Goal: Information Seeking & Learning: Learn about a topic

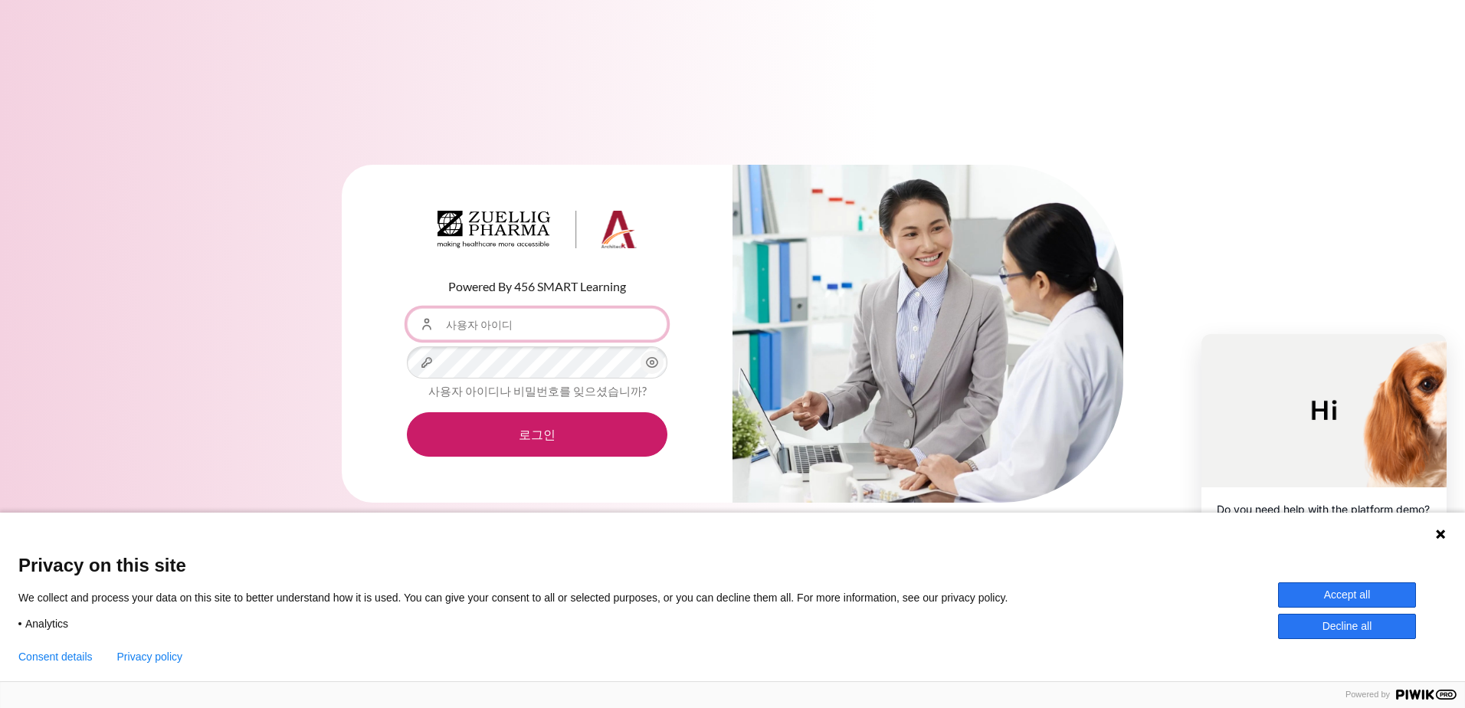
click at [500, 324] on input "사용자 아이디" at bounding box center [537, 324] width 261 height 32
click at [484, 324] on input "사용자 아이디" at bounding box center [537, 324] width 261 height 32
click at [530, 333] on input "사용자 아이디" at bounding box center [537, 324] width 261 height 32
type input "ㅗ"
type input "j"
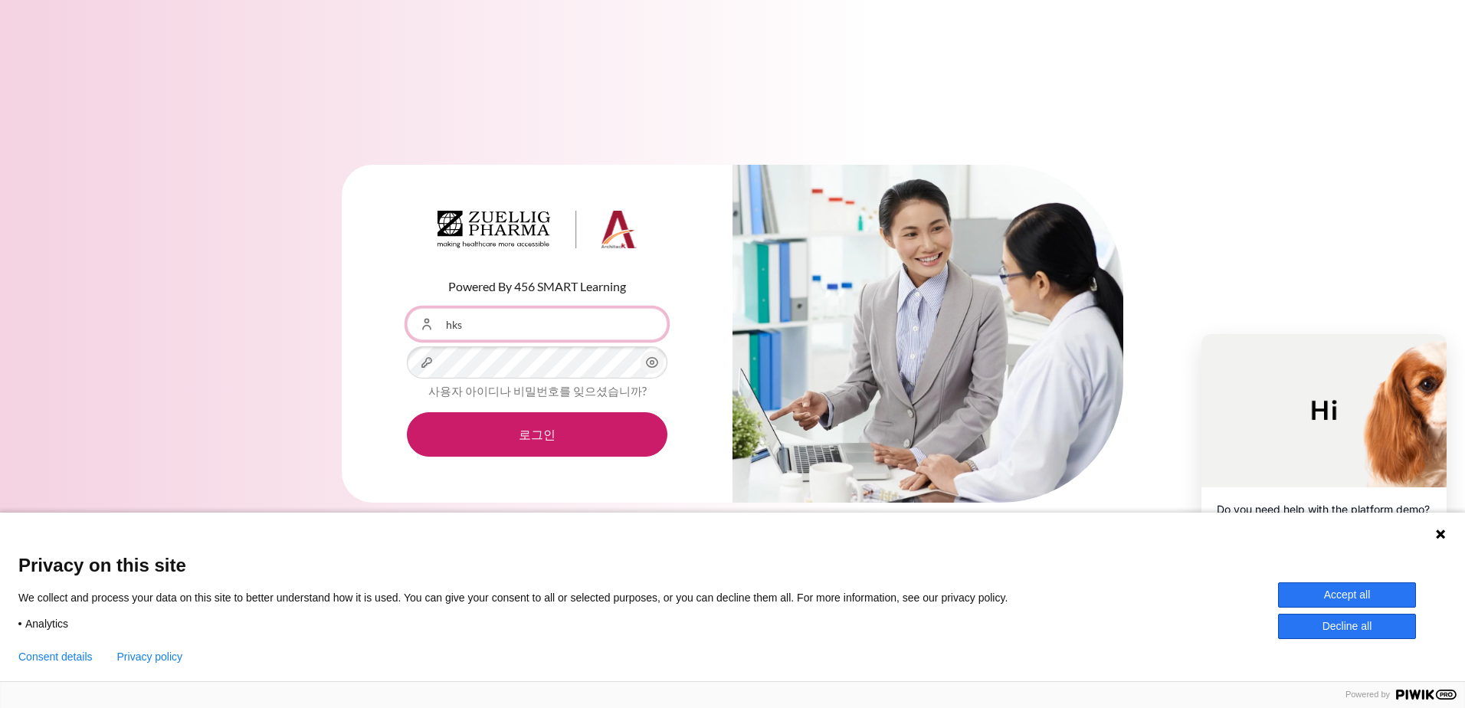
type input "hkseo10@zuelligpharma.com"
click at [623, 332] on input "hkseo10@zuelligpharma.com" at bounding box center [537, 324] width 261 height 32
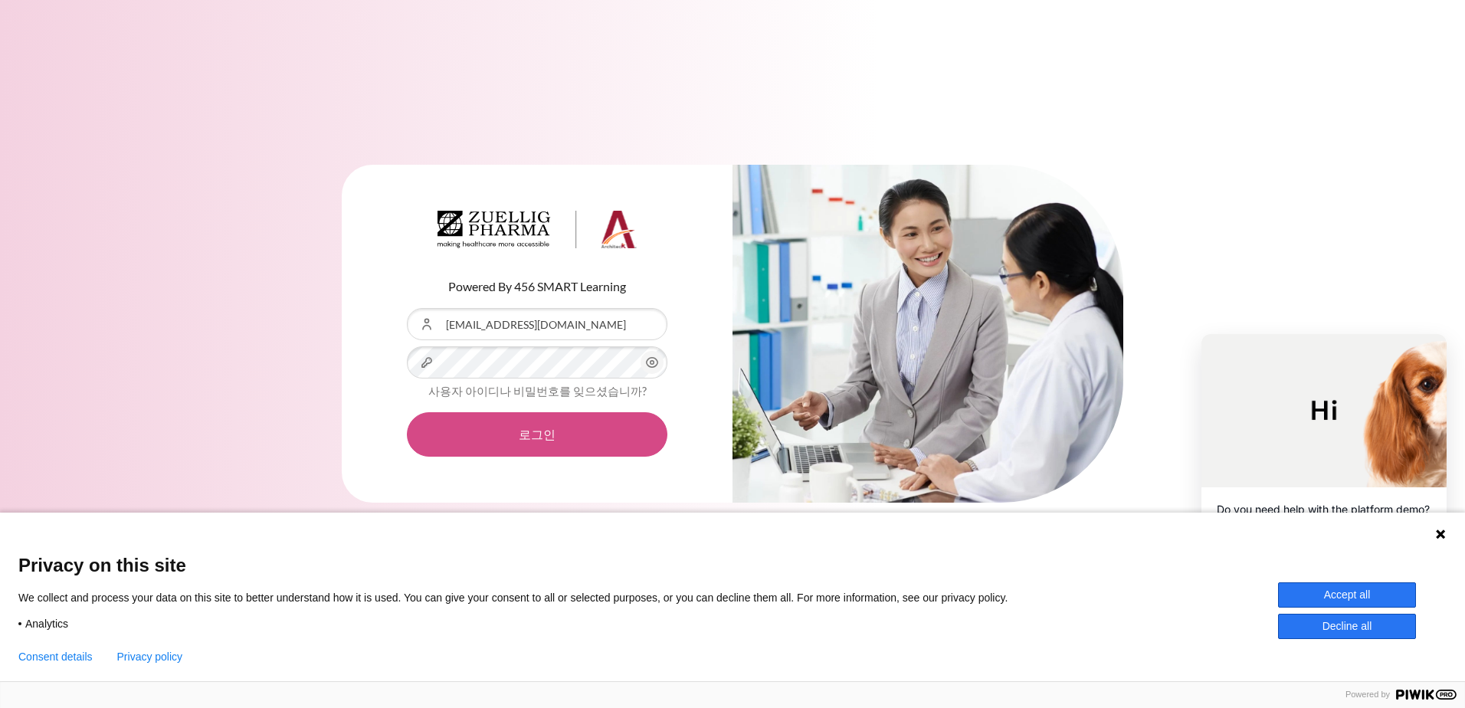
click at [530, 444] on button "로그인" at bounding box center [537, 434] width 261 height 44
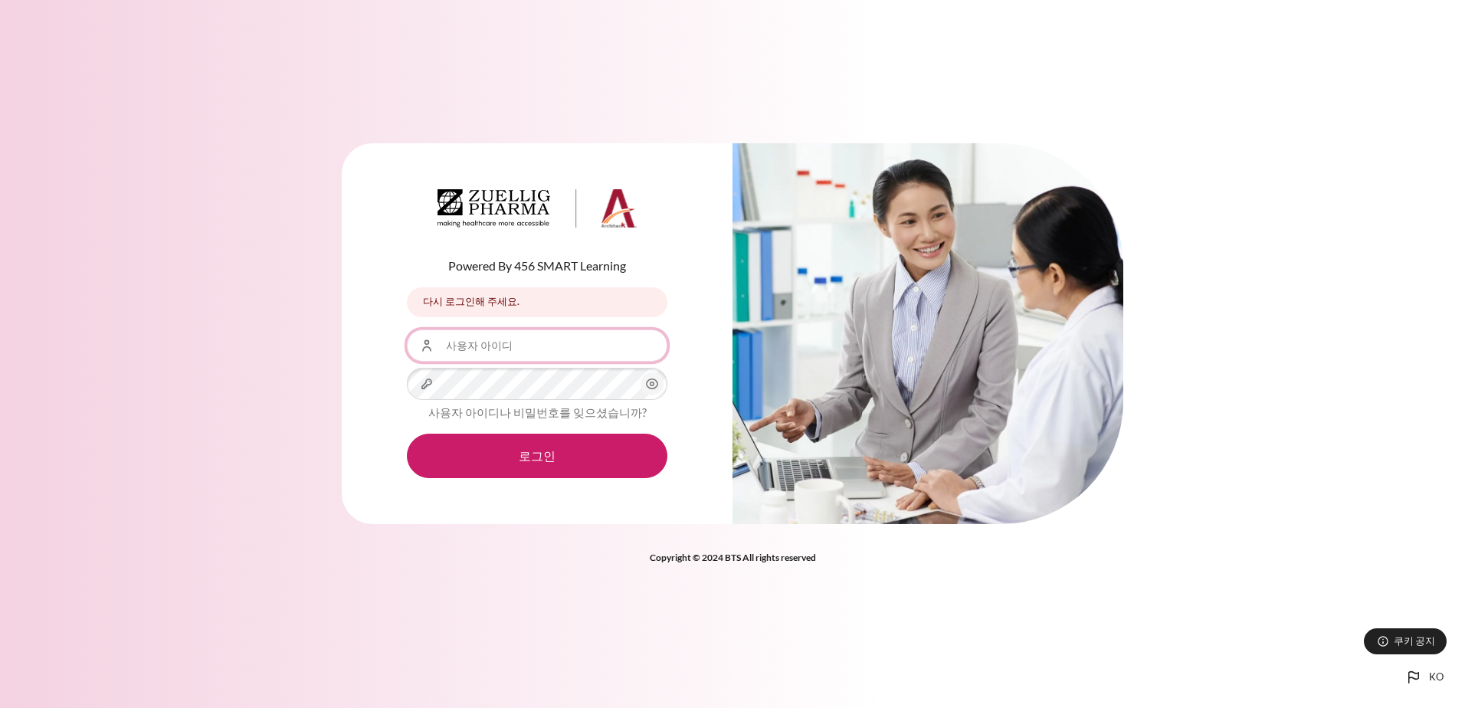
click at [489, 340] on input "사용자 아이디" at bounding box center [537, 346] width 261 height 32
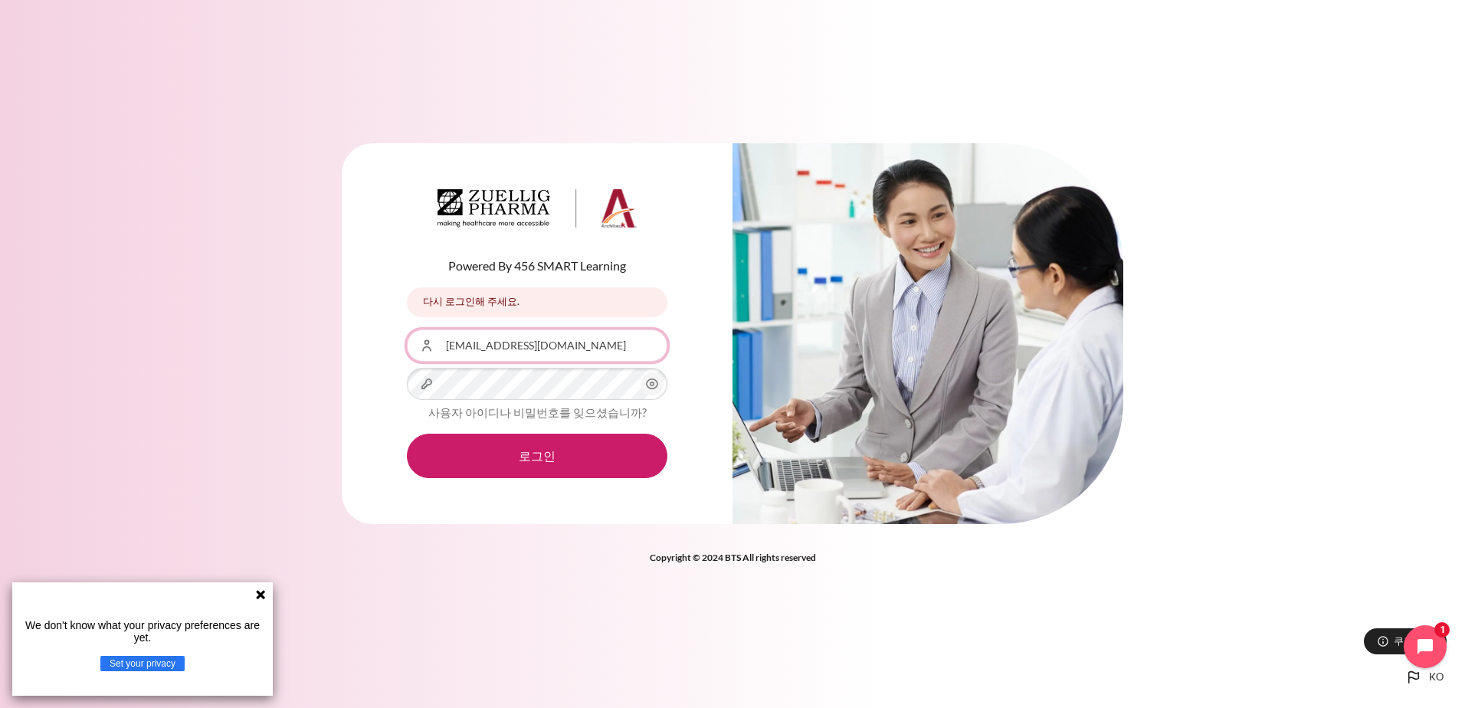
type input "[EMAIL_ADDRESS][DOMAIN_NAME]"
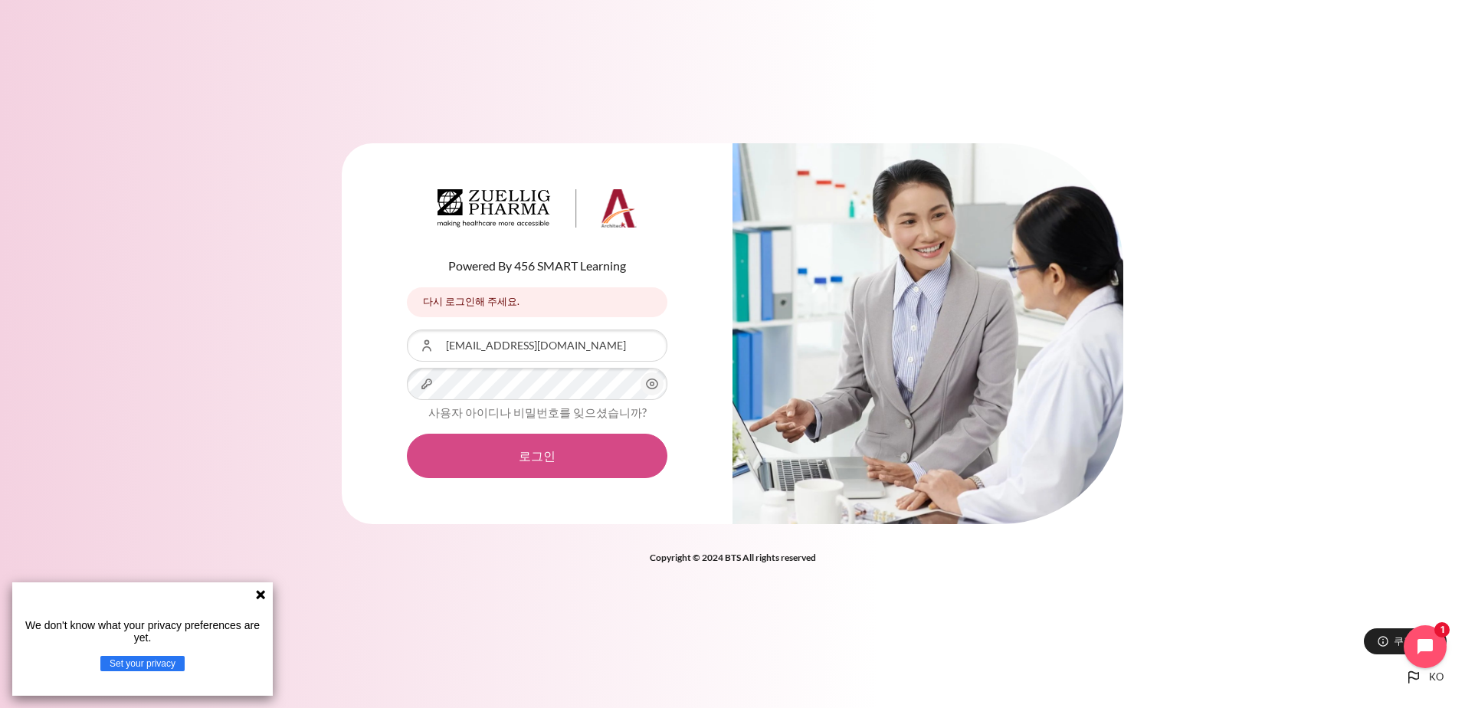
click at [556, 458] on button "로그인" at bounding box center [537, 456] width 261 height 44
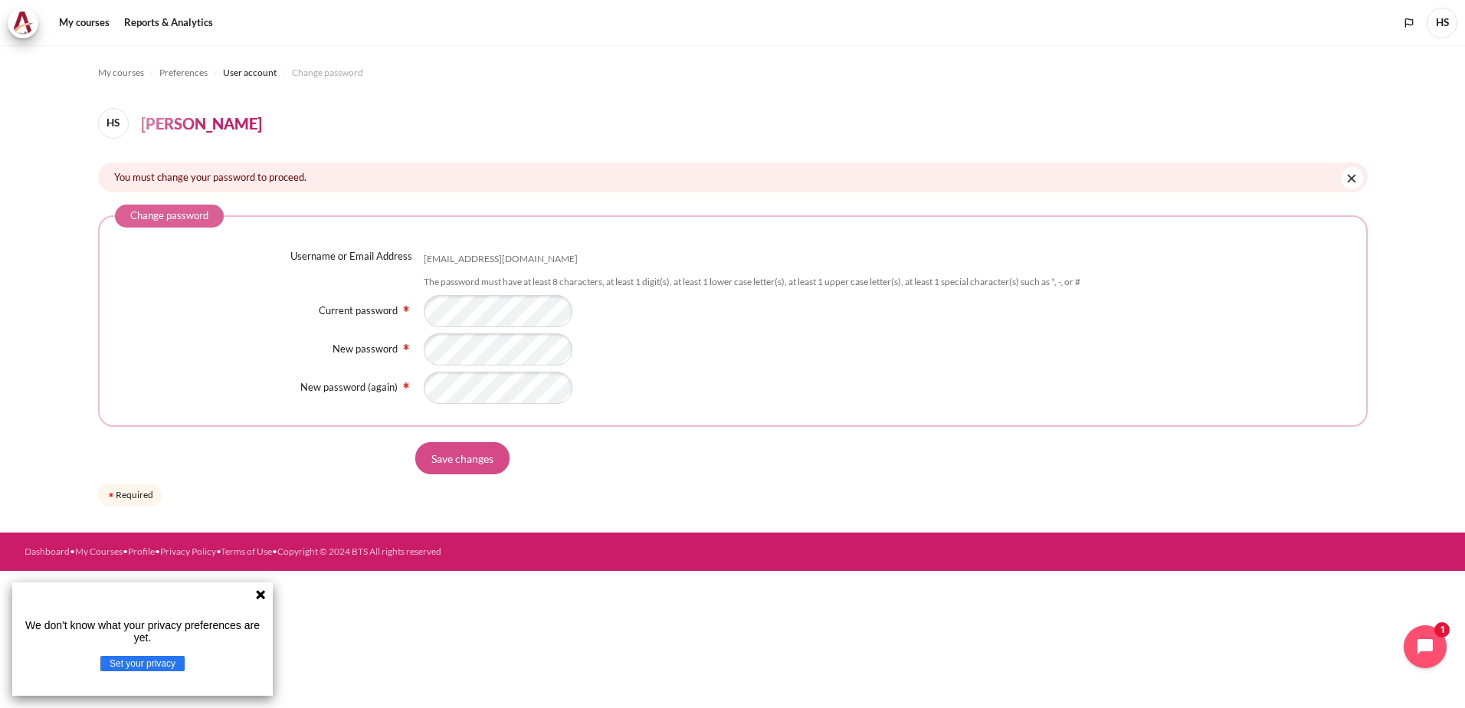
click at [477, 467] on input "Save changes" at bounding box center [462, 458] width 94 height 32
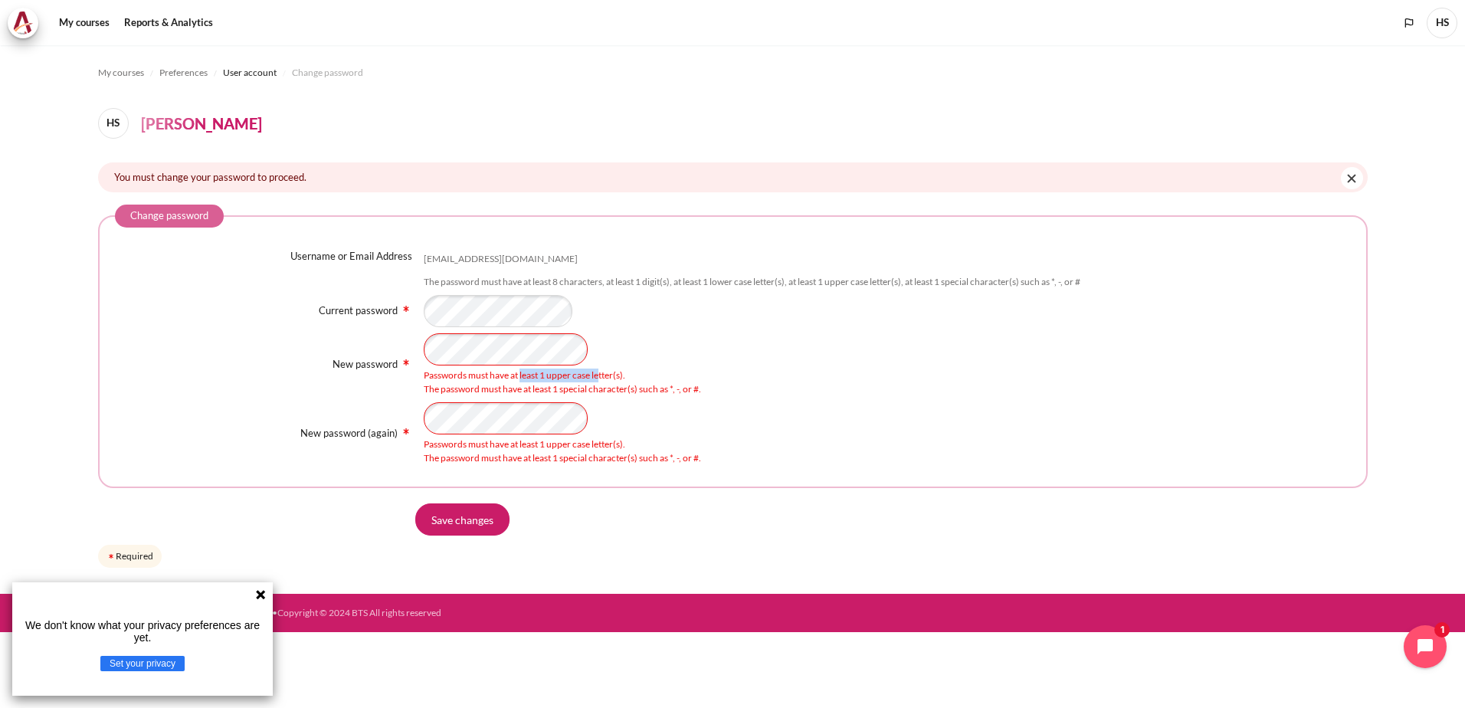
drag, startPoint x: 522, startPoint y: 377, endPoint x: 599, endPoint y: 371, distance: 77.6
click at [599, 371] on div "Passwords must have at least 1 upper case letter(s)." at bounding box center [887, 376] width 927 height 14
click at [467, 514] on input "Save changes" at bounding box center [462, 520] width 94 height 32
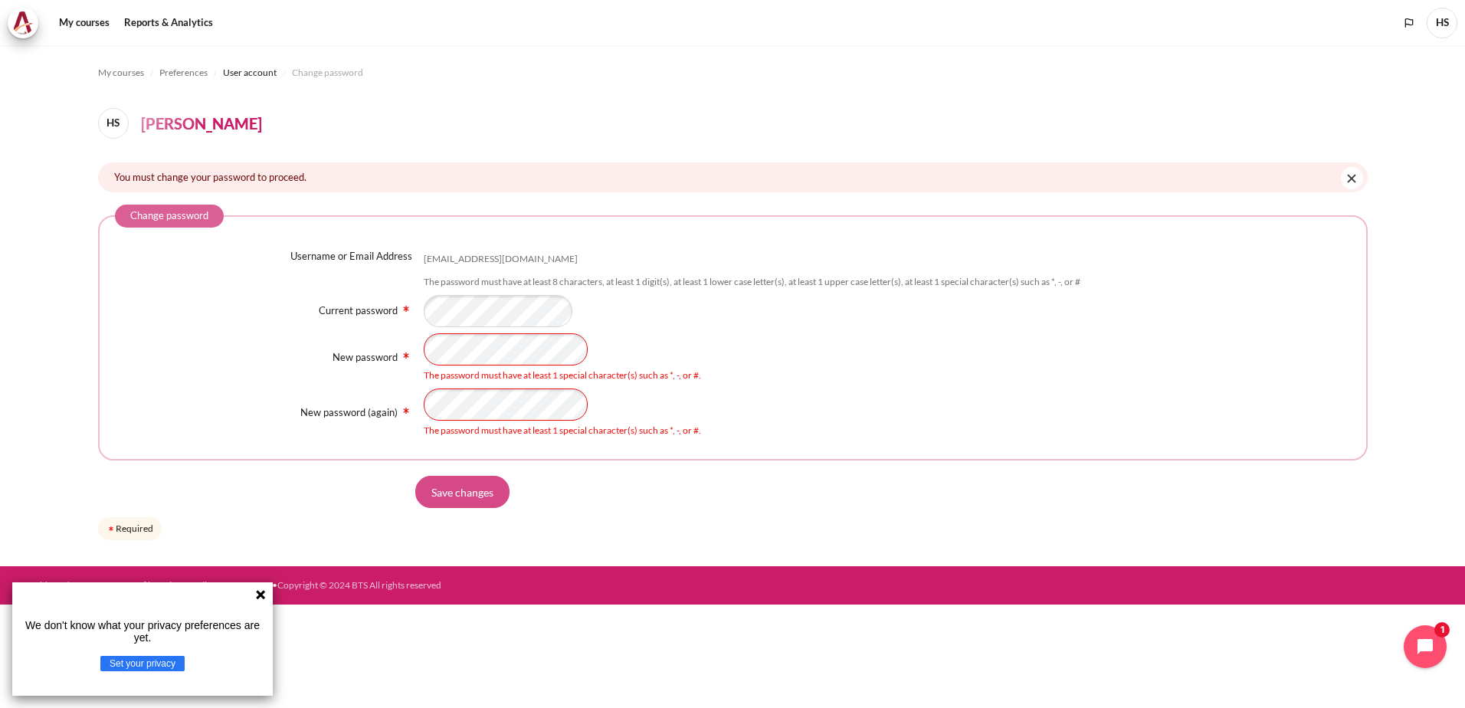
click at [465, 496] on input "Save changes" at bounding box center [462, 492] width 94 height 32
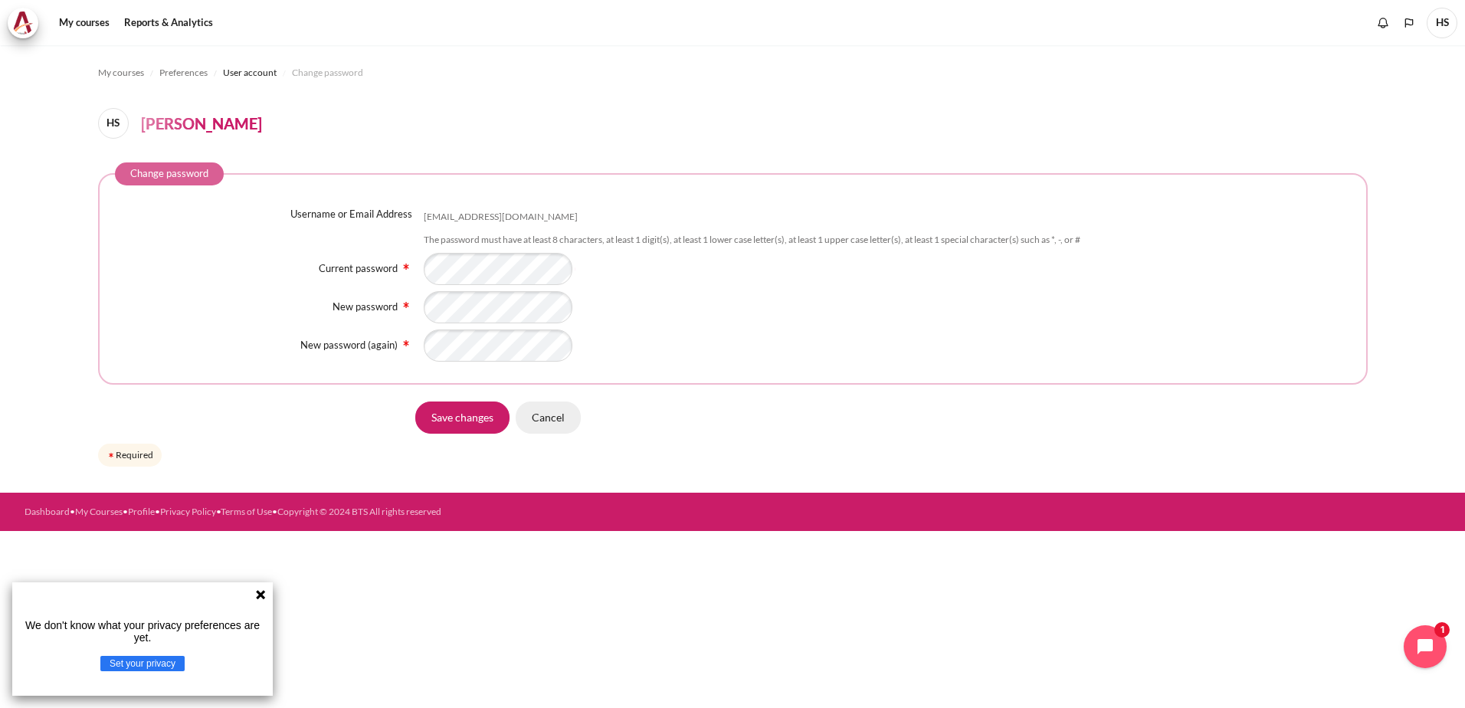
click at [538, 418] on input "Cancel" at bounding box center [548, 418] width 65 height 32
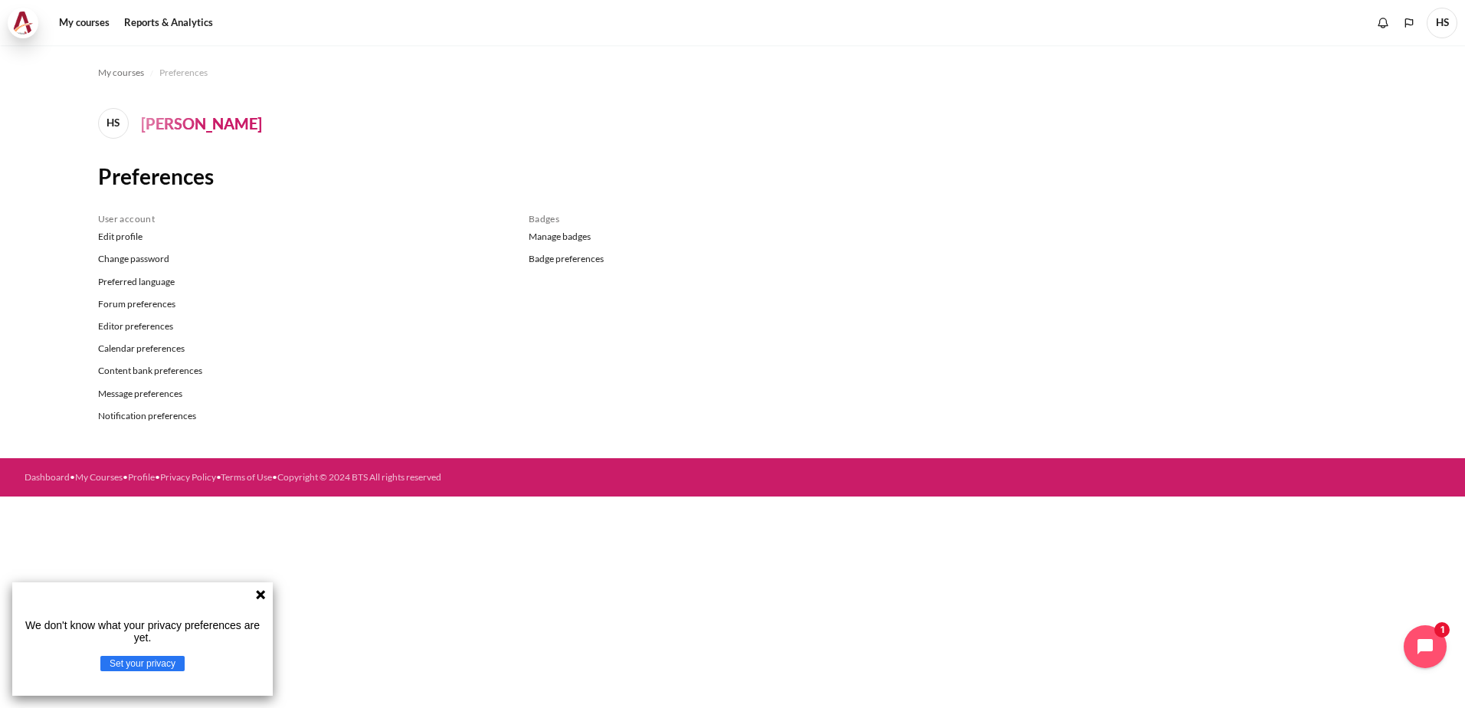
click at [31, 31] on img at bounding box center [22, 22] width 21 height 23
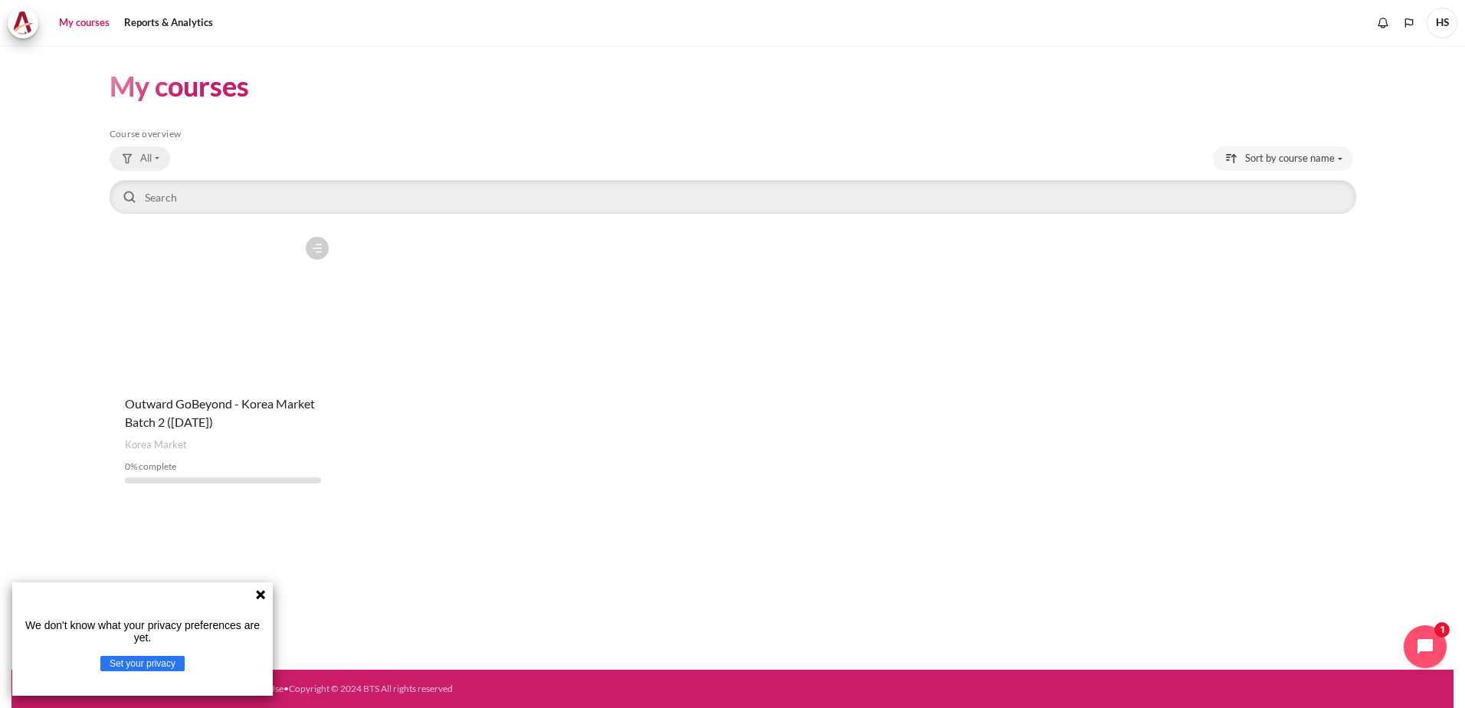
click at [158, 160] on button "All" at bounding box center [140, 158] width 61 height 25
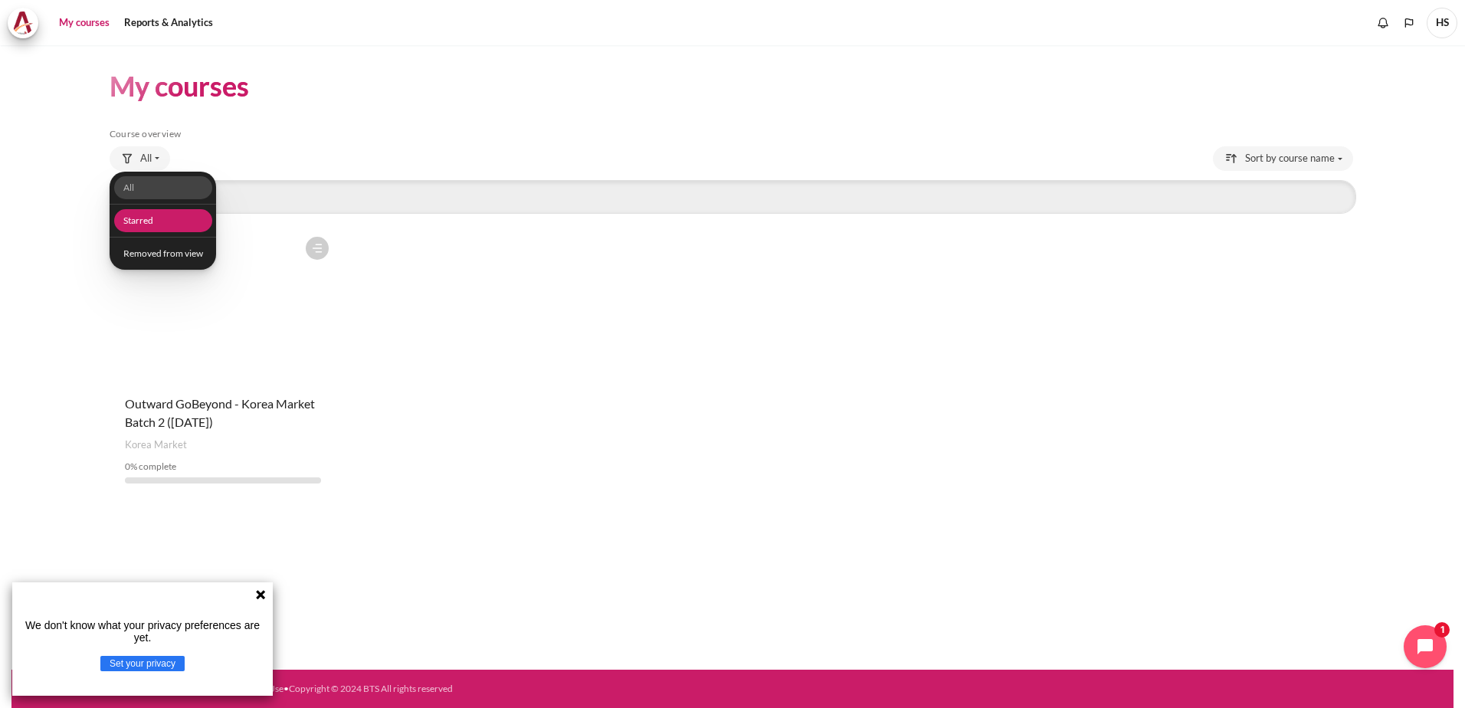
click at [147, 221] on link "Starred" at bounding box center [162, 221] width 98 height 24
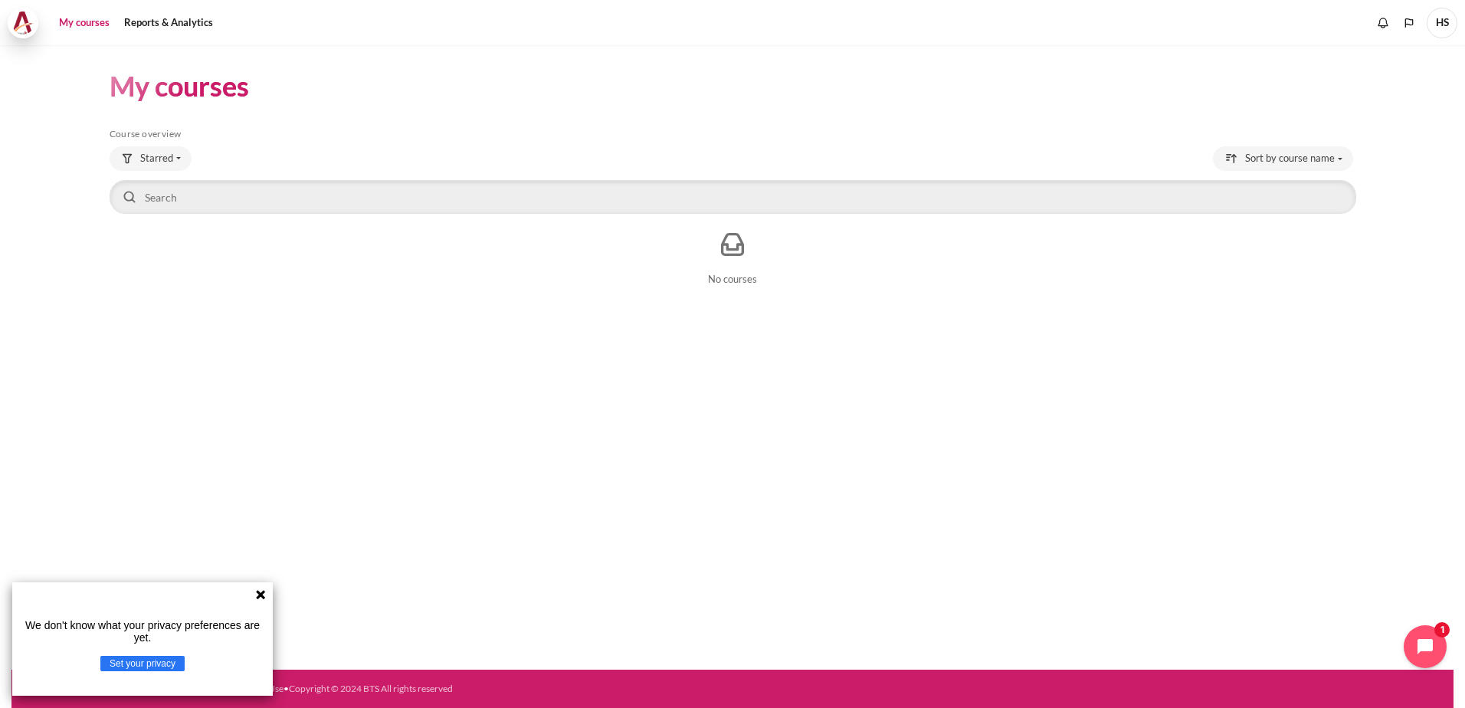
click at [14, 25] on img at bounding box center [22, 22] width 21 height 23
click at [173, 664] on button "Set your privacy" at bounding box center [142, 663] width 84 height 15
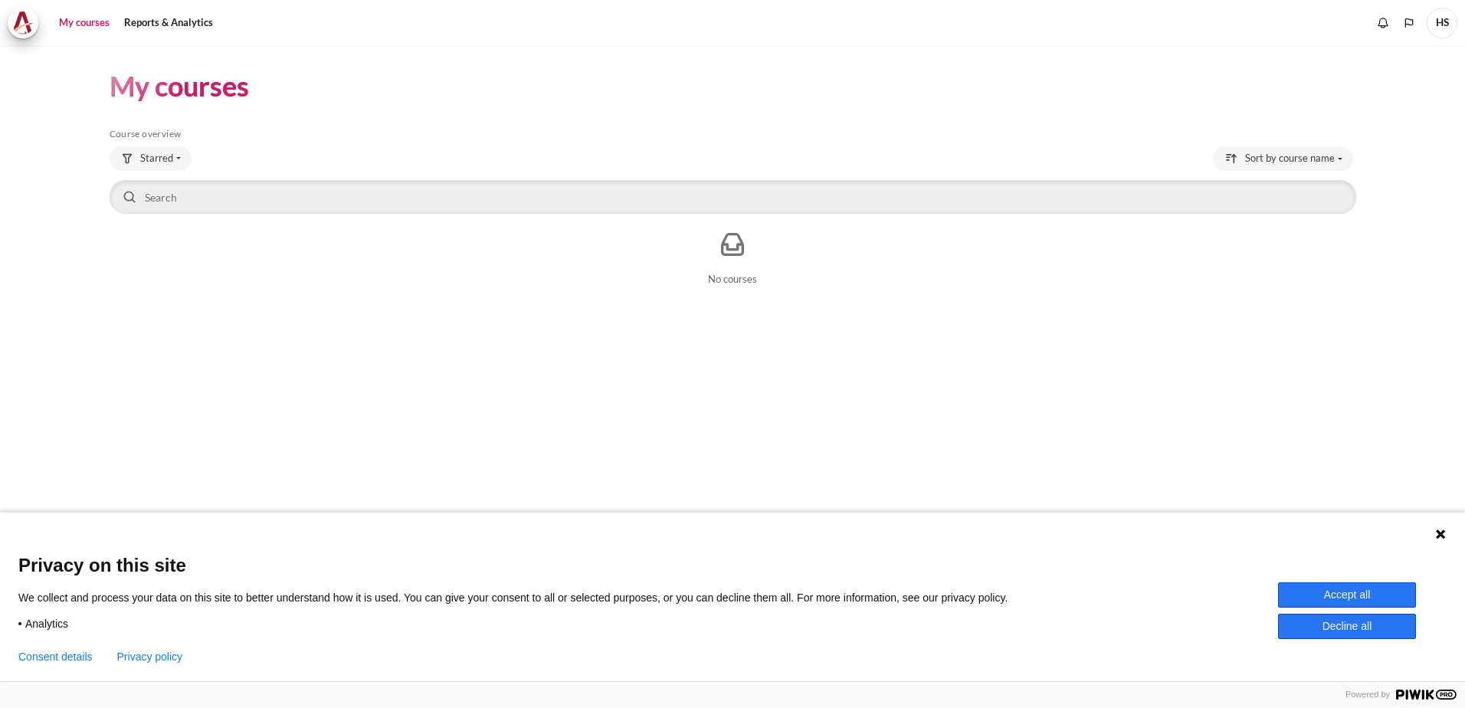
click at [1442, 540] on div "Language 1 Language 2 Language 3" at bounding box center [732, 532] width 1465 height 38
click at [1442, 539] on icon at bounding box center [1441, 534] width 12 height 12
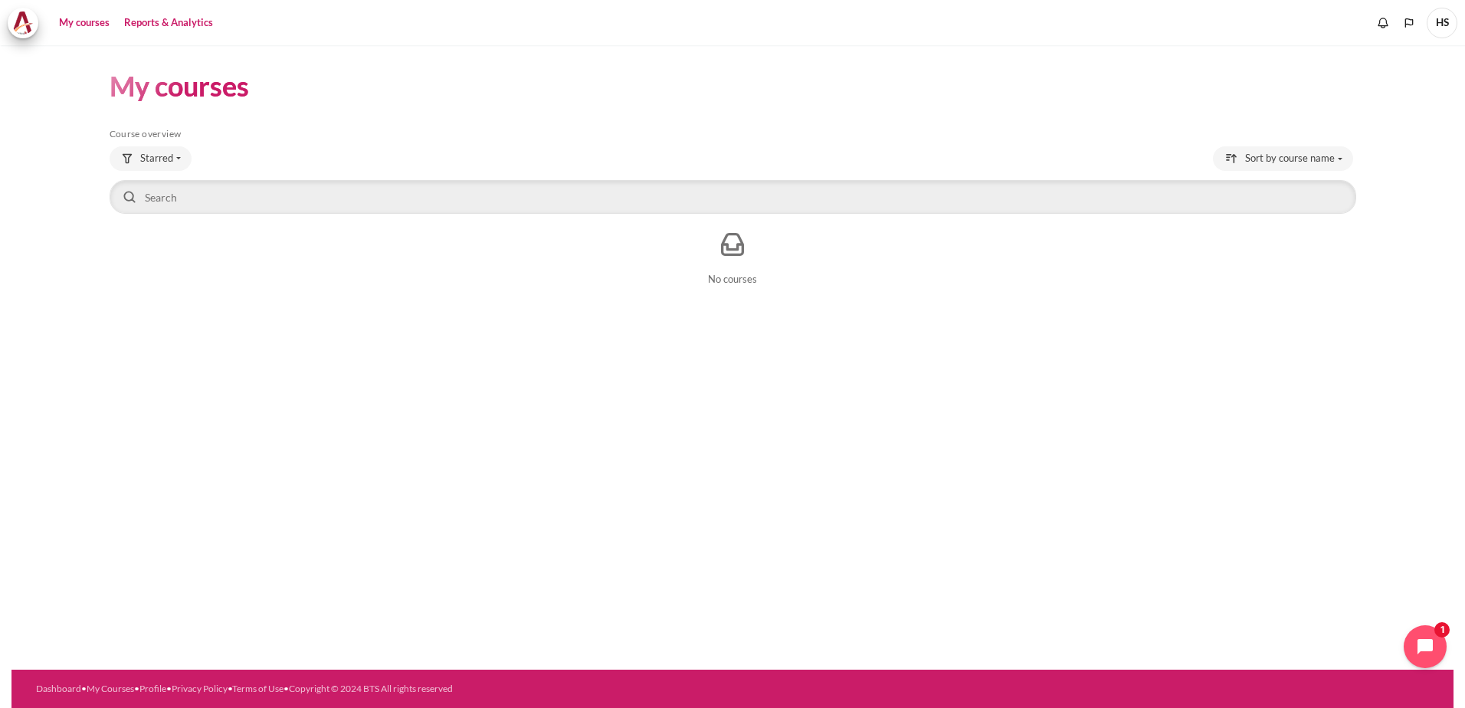
click at [171, 19] on link "Reports & Analytics" at bounding box center [169, 23] width 100 height 31
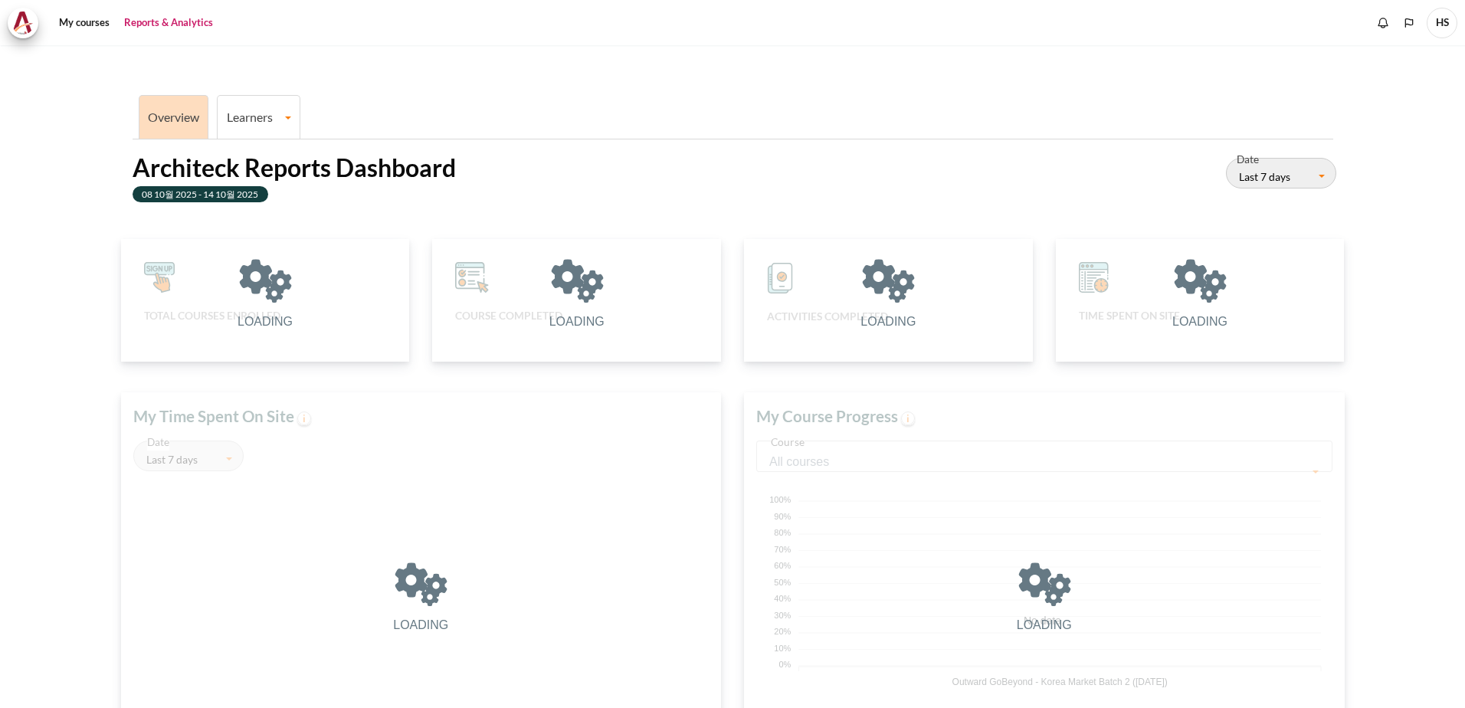
scroll to position [306, 585]
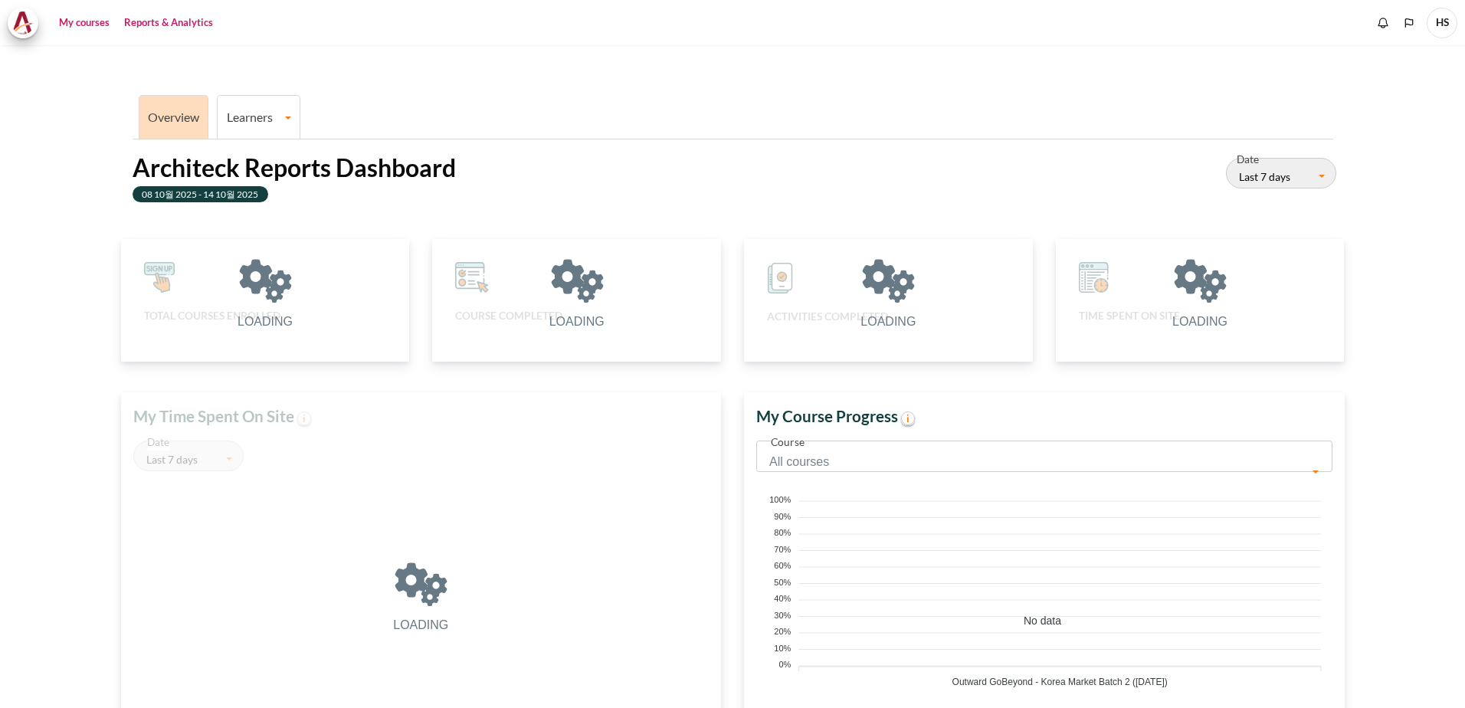
click at [89, 20] on link "My courses" at bounding box center [84, 23] width 61 height 31
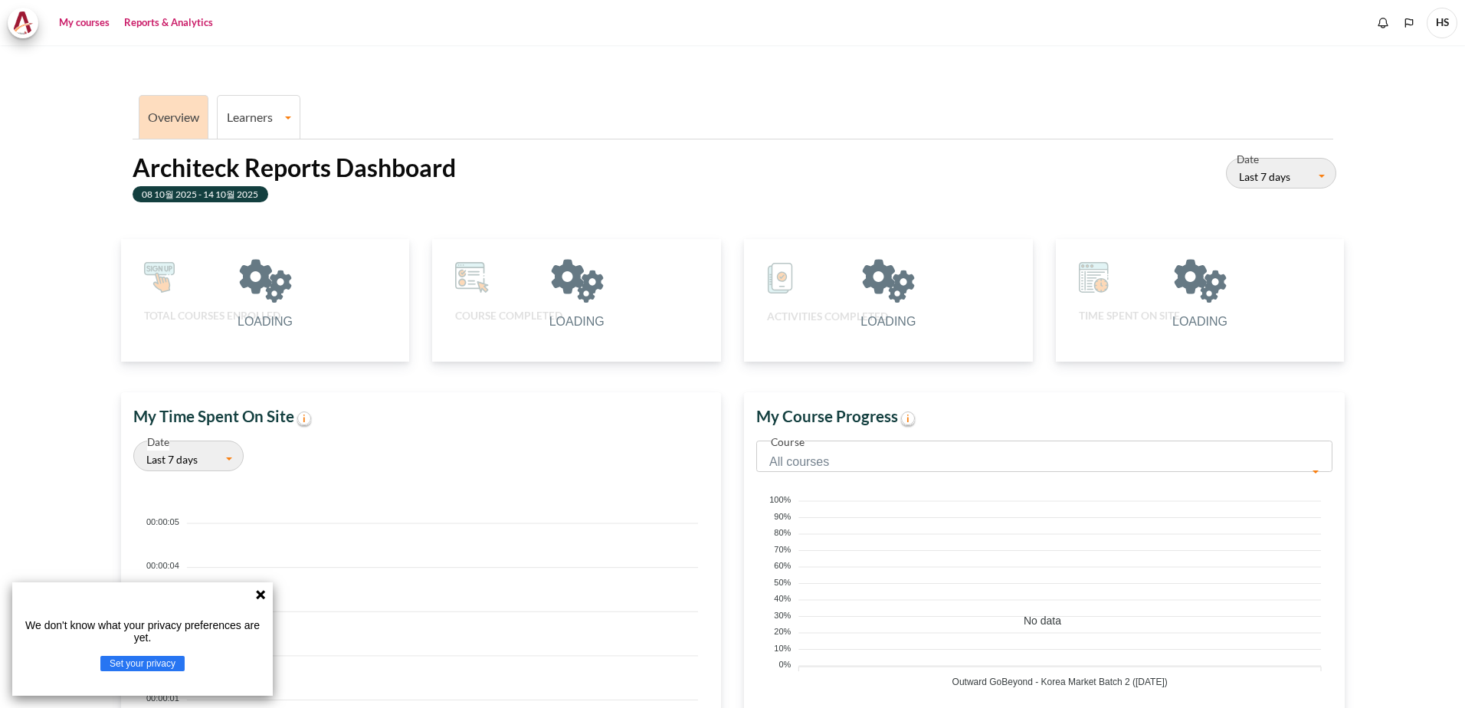
scroll to position [317, 585]
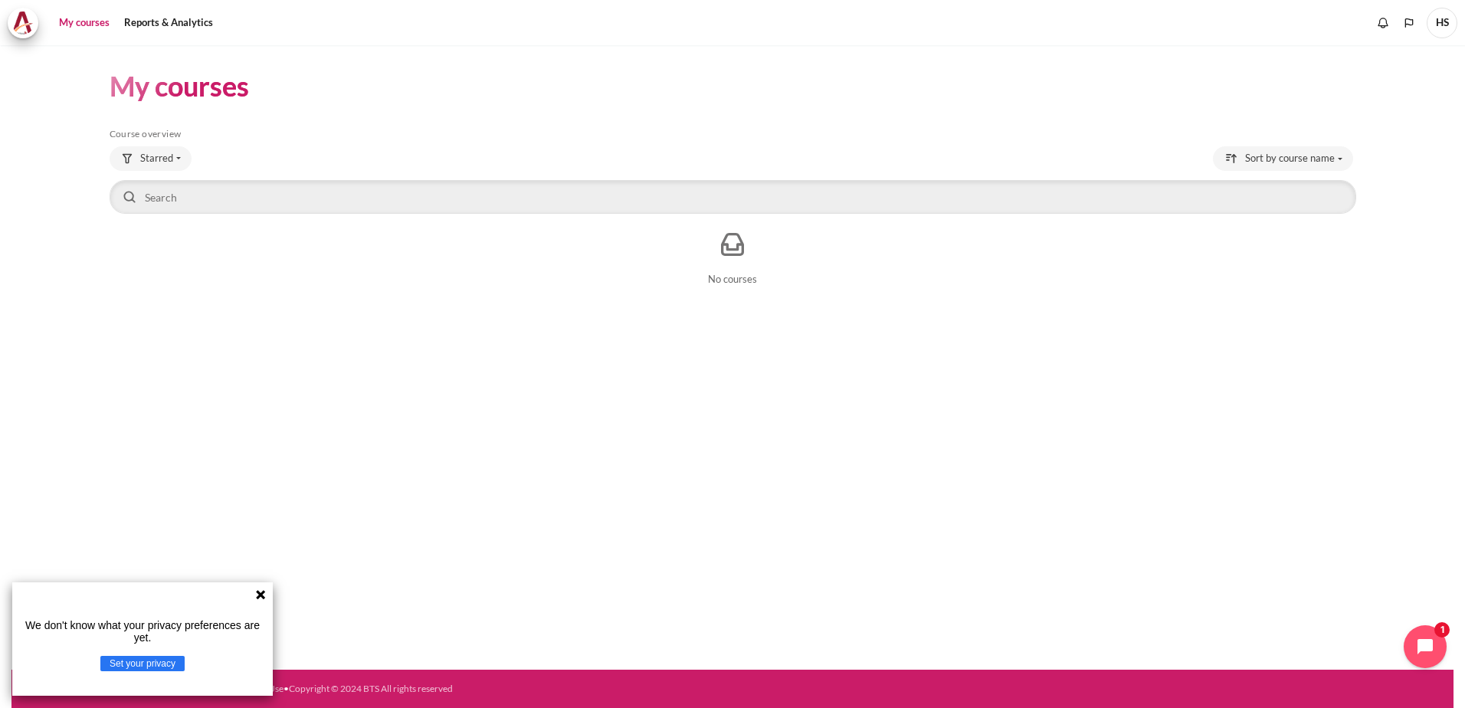
click at [258, 594] on icon at bounding box center [260, 595] width 12 height 12
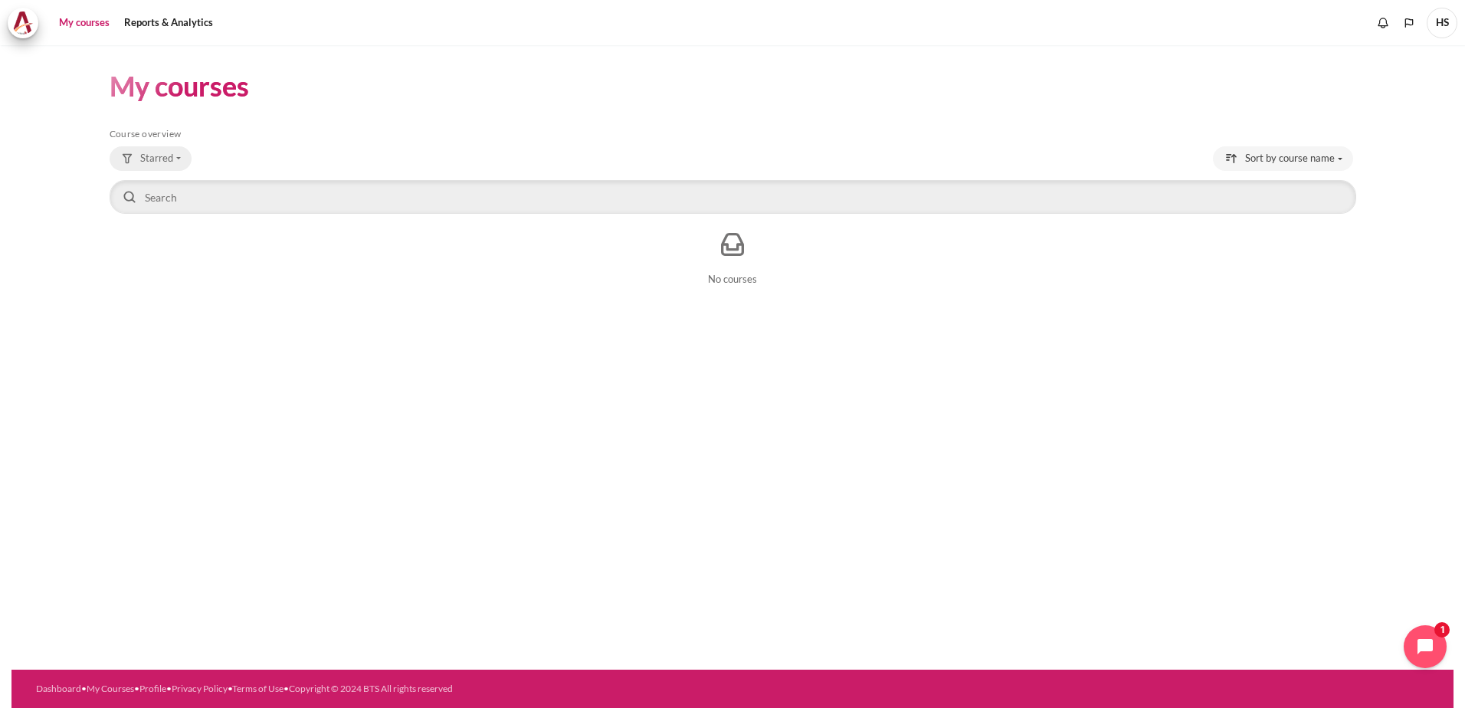
click at [179, 159] on button "Starred" at bounding box center [151, 158] width 82 height 25
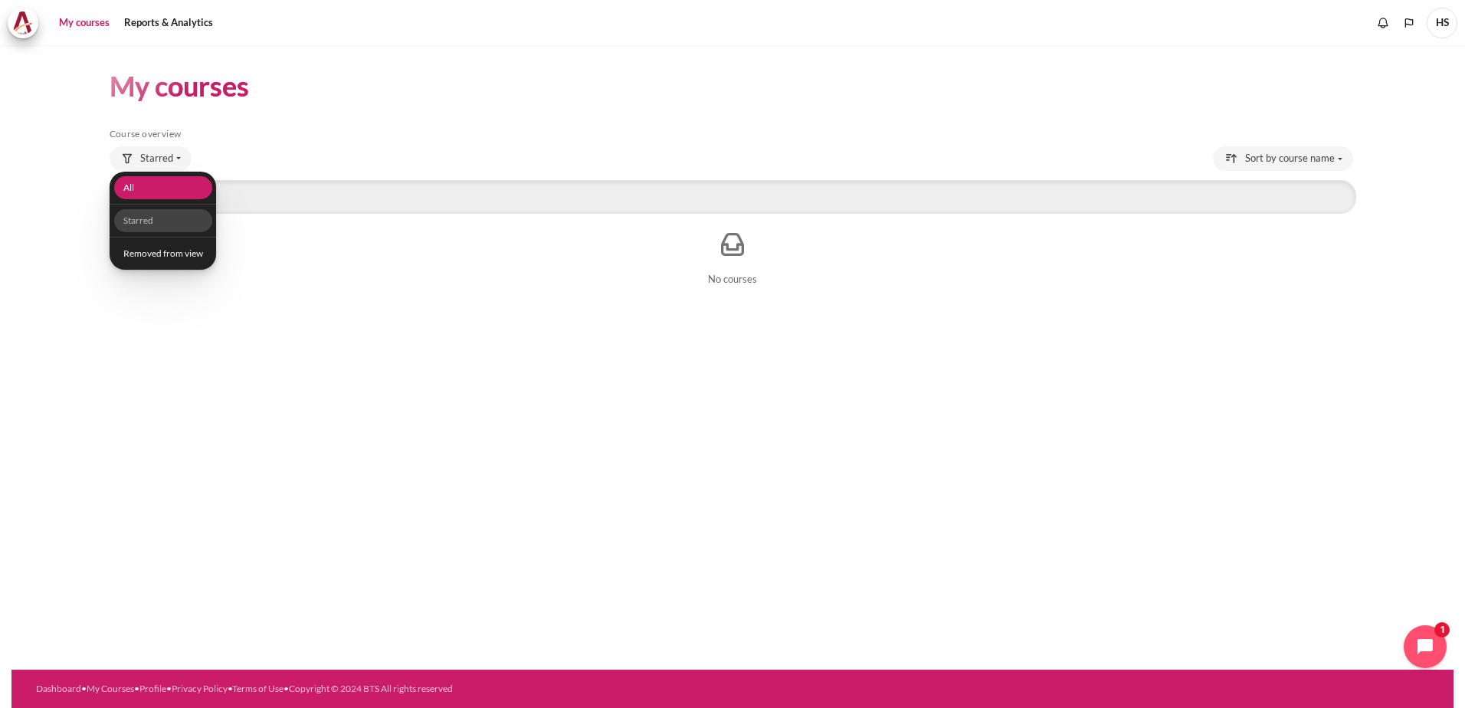
click at [172, 185] on link "All" at bounding box center [162, 188] width 98 height 24
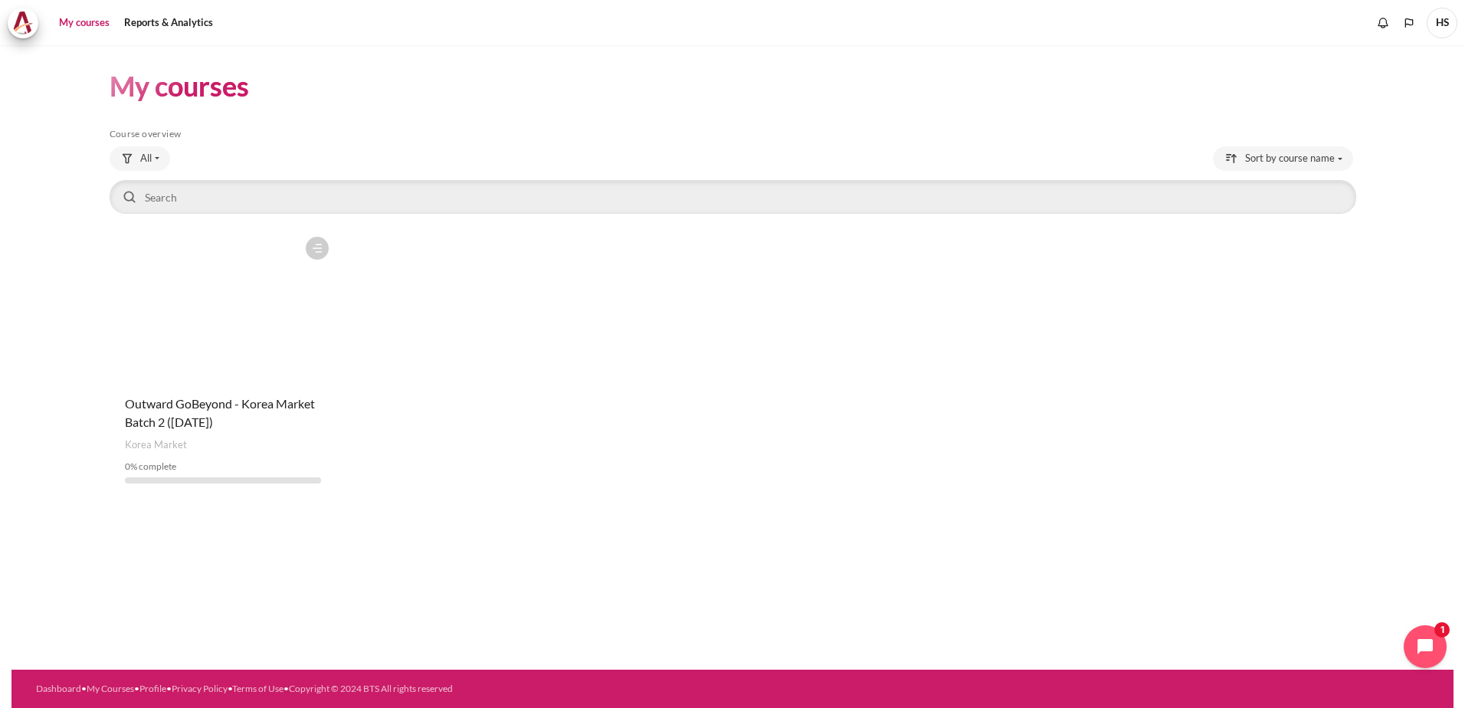
click at [251, 365] on figure "Content" at bounding box center [224, 305] width 228 height 153
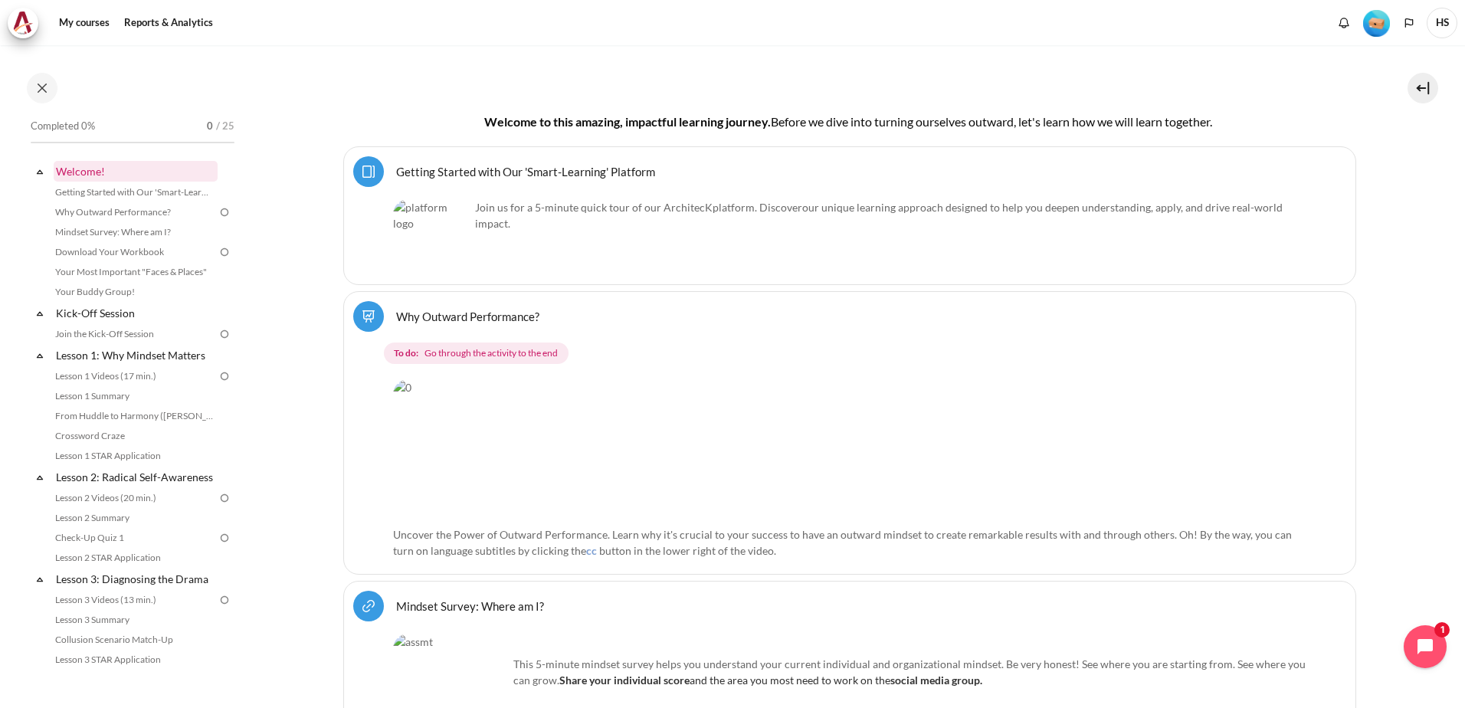
click at [91, 175] on link "Welcome!" at bounding box center [136, 171] width 164 height 21
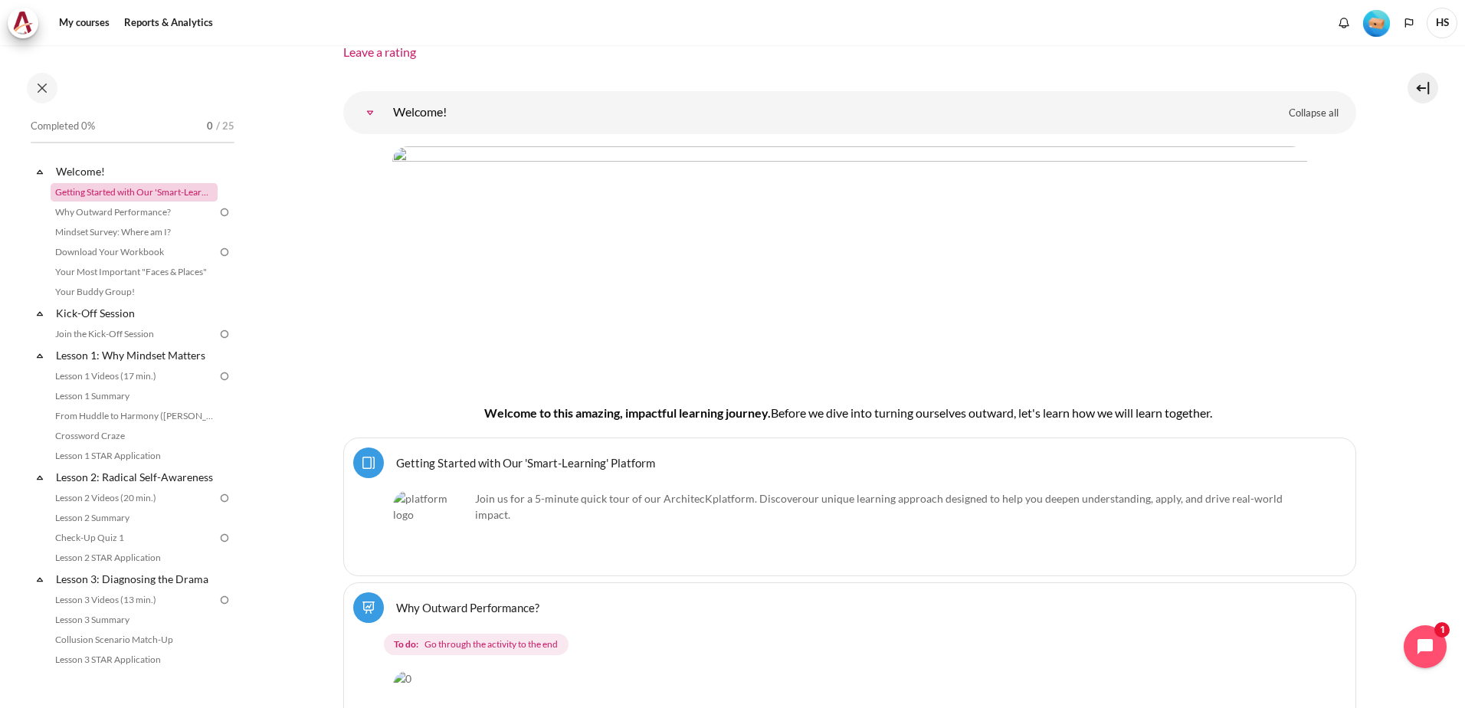
click at [180, 196] on link "Getting Started with Our 'Smart-Learning' Platform" at bounding box center [134, 192] width 167 height 18
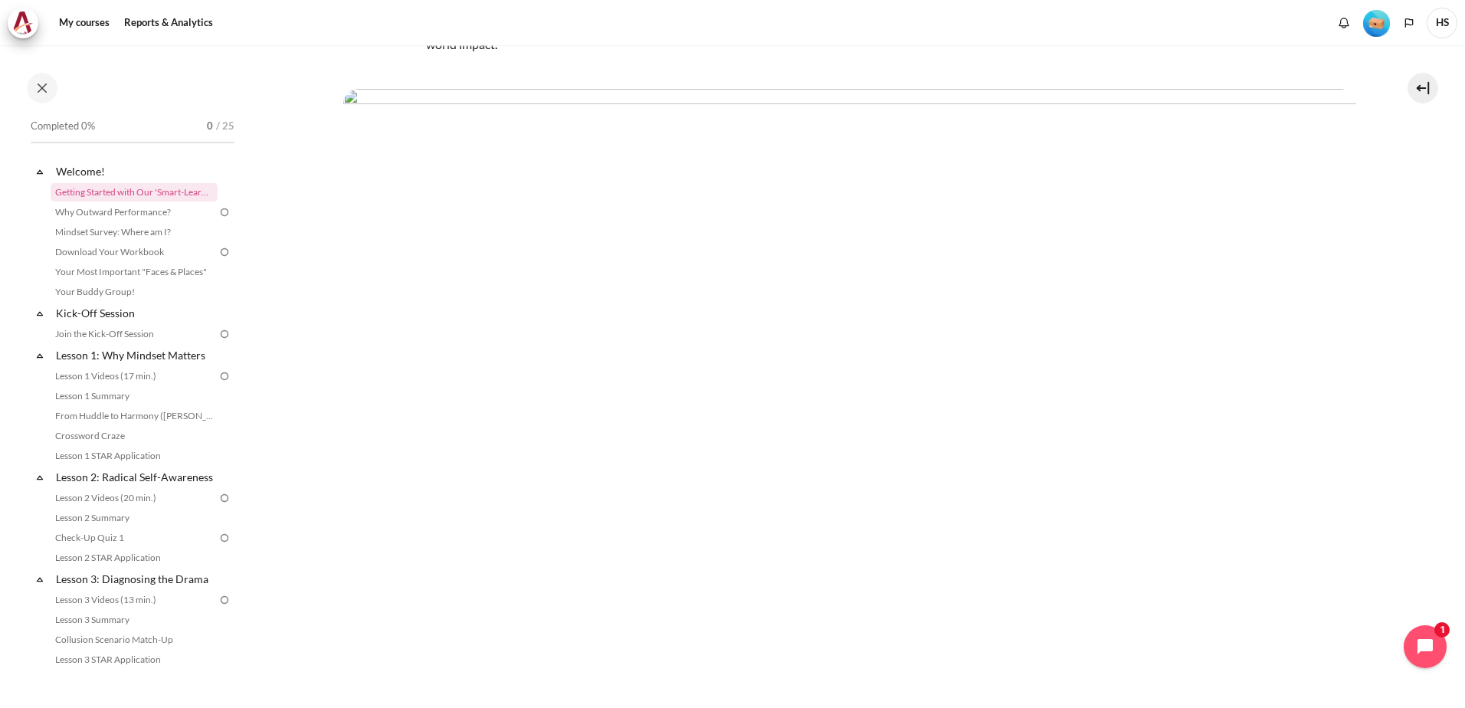
scroll to position [230, 0]
click at [1438, 21] on span "HS" at bounding box center [1442, 23] width 31 height 31
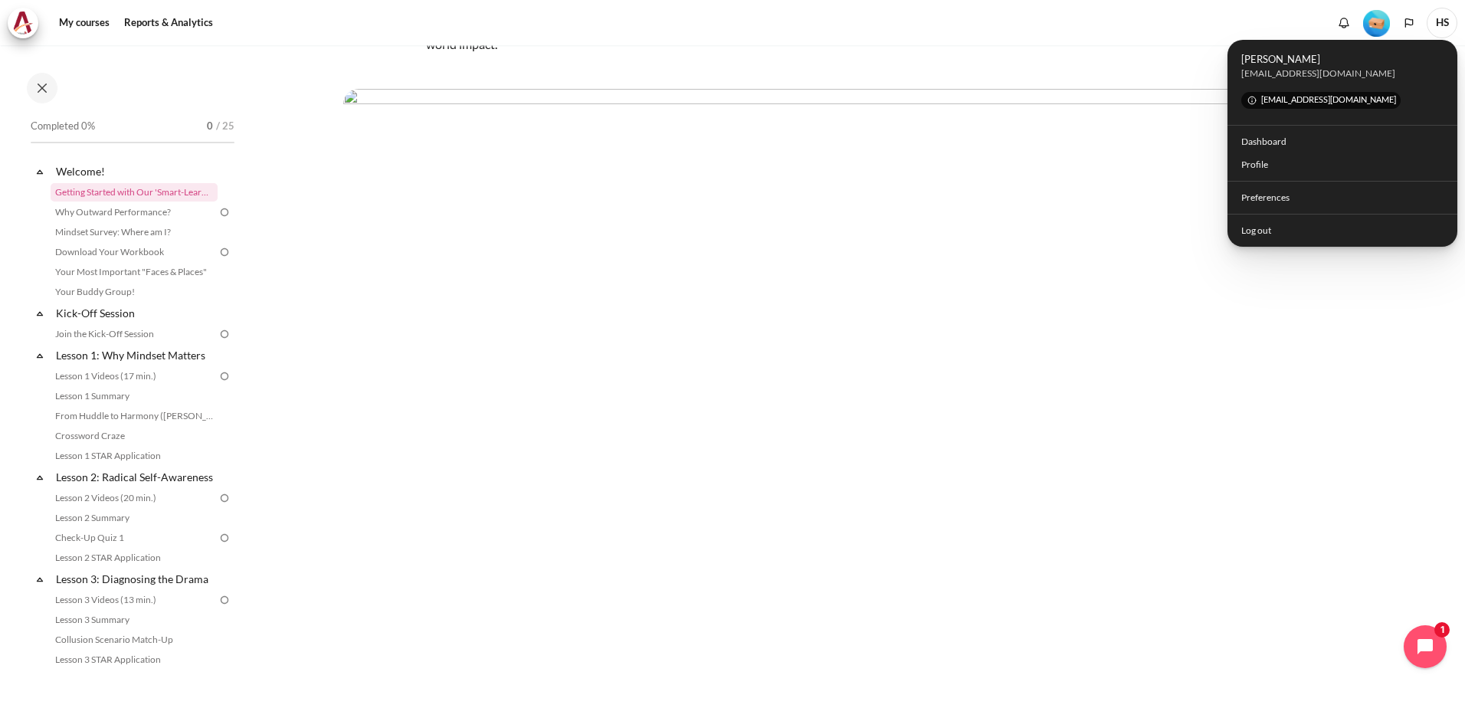
click at [1186, 28] on div "My courses Reports & Analytics More" at bounding box center [733, 23] width 1450 height 31
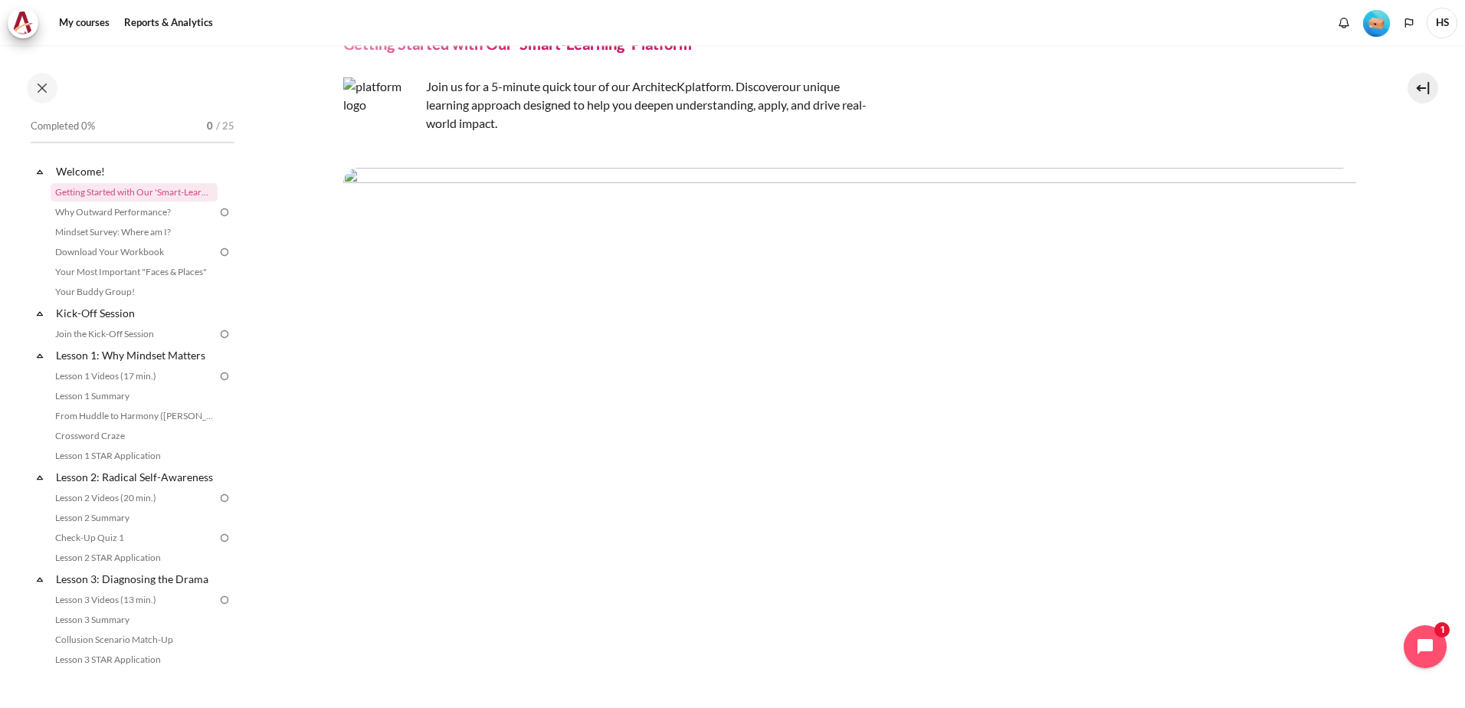
scroll to position [0, 0]
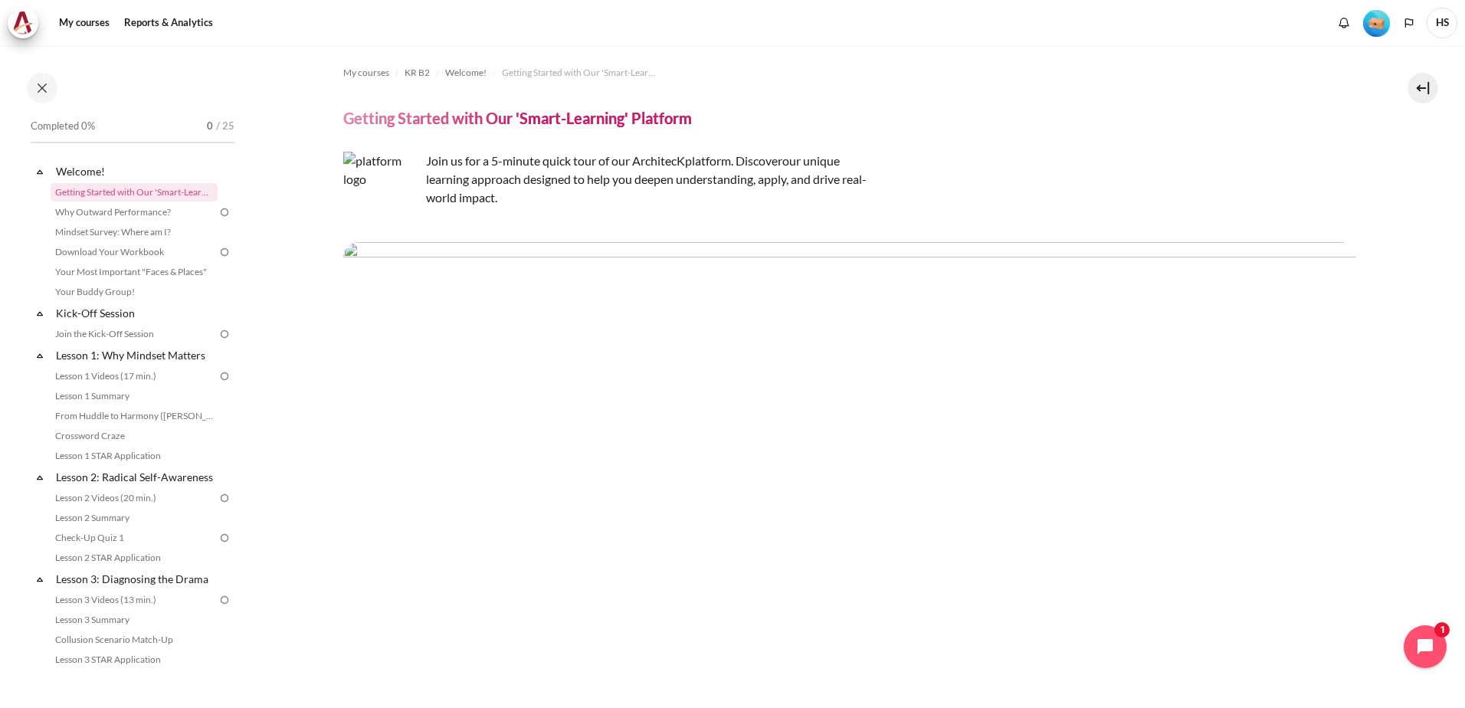
click at [1438, 20] on span "HS" at bounding box center [1442, 23] width 31 height 31
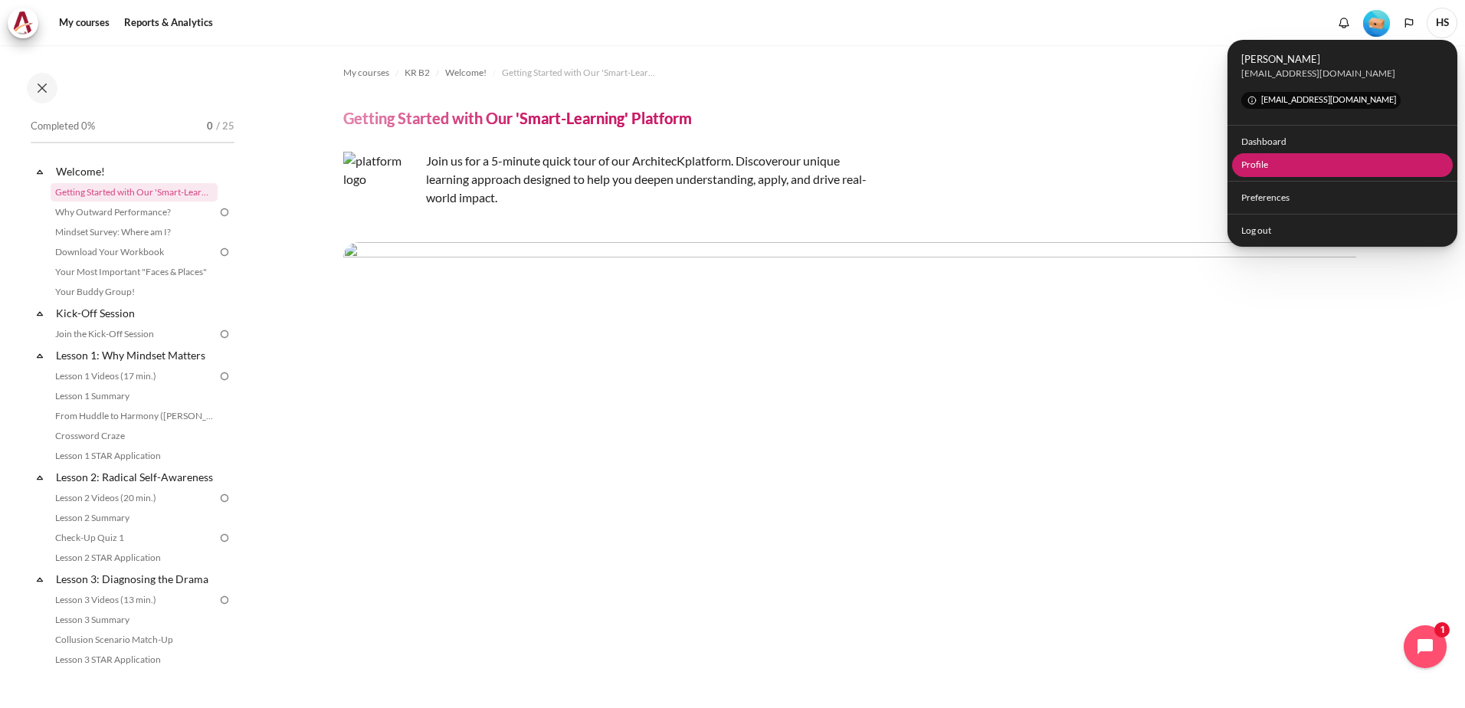
click at [1257, 166] on link "Profile" at bounding box center [1342, 165] width 221 height 24
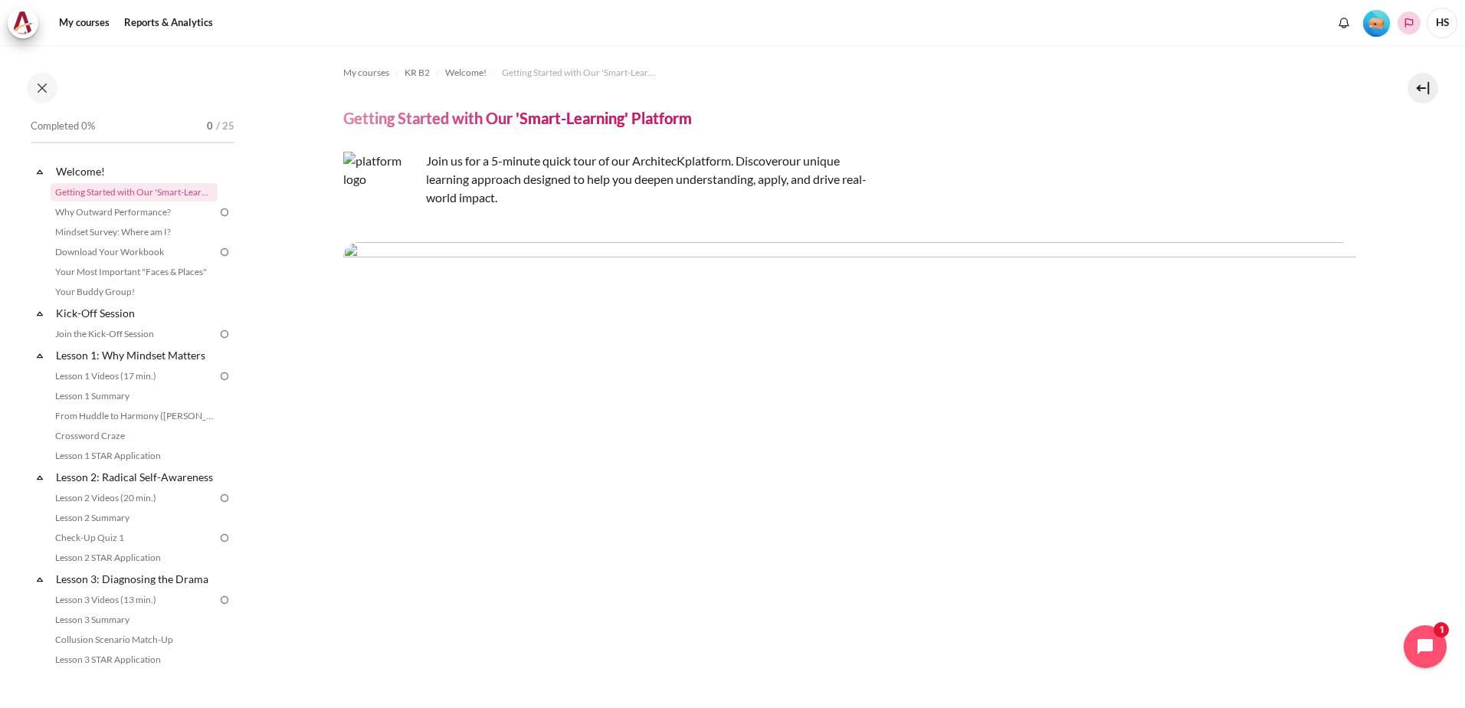
click at [1404, 21] on polyline "Languages" at bounding box center [1409, 23] width 12 height 12
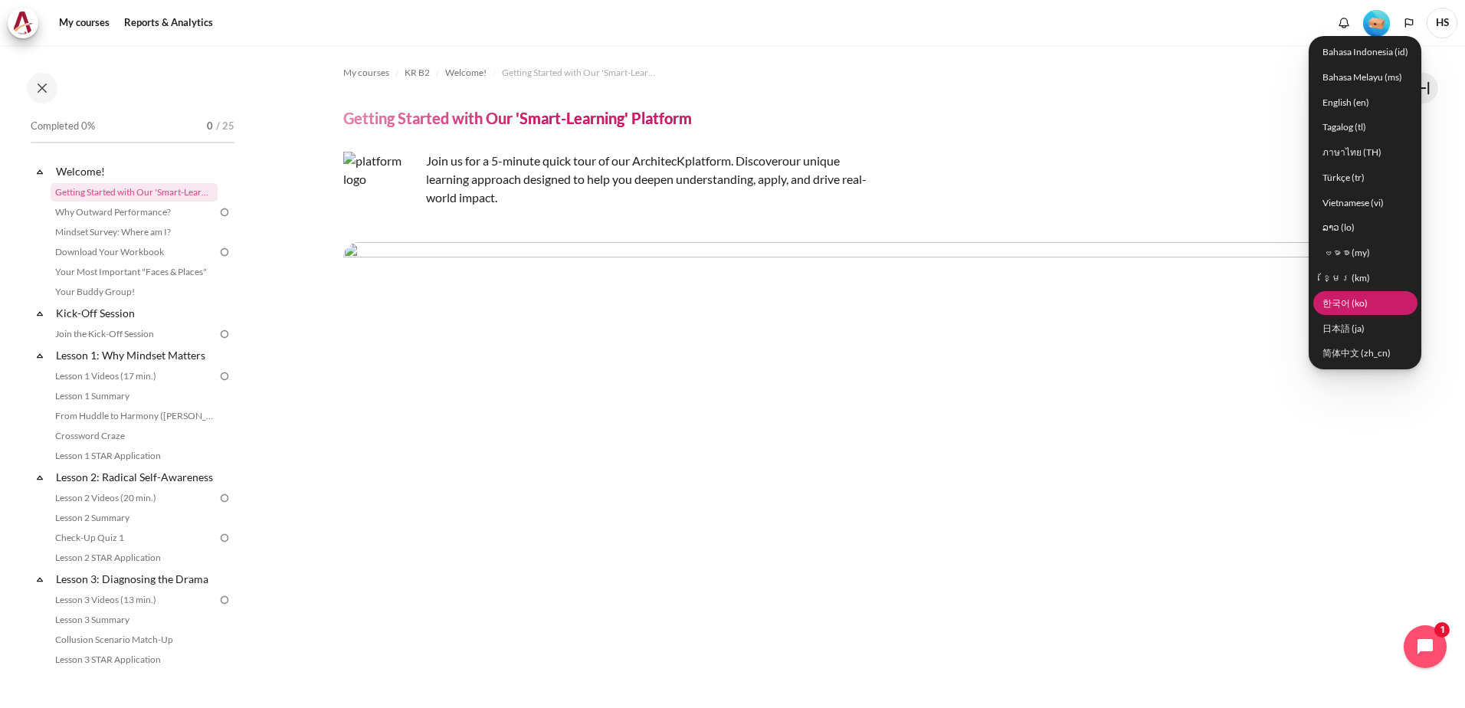
click at [1351, 303] on link "한국어 ‎(ko)‎" at bounding box center [1366, 303] width 104 height 24
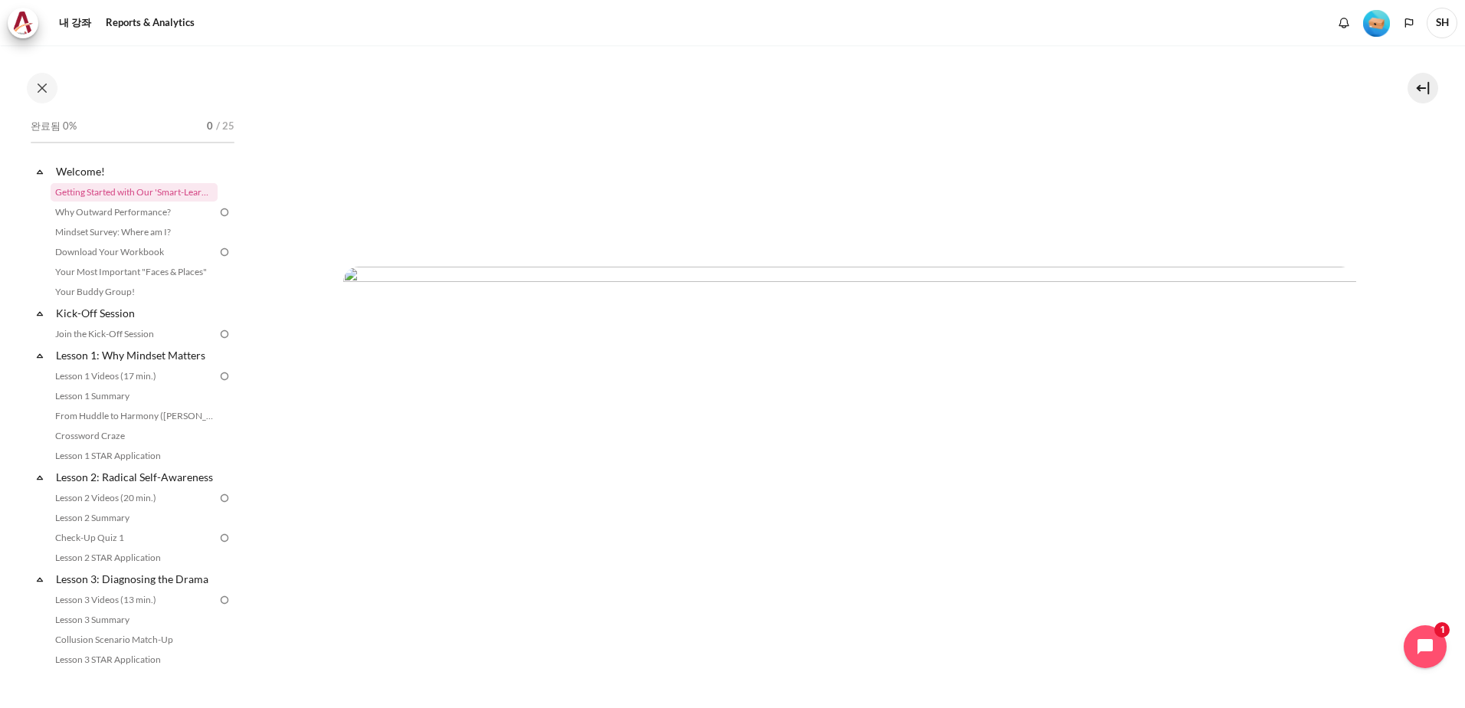
scroll to position [843, 0]
click at [983, 539] on img "내용" at bounding box center [849, 383] width 1013 height 422
click at [1429, 646] on icon "Open chat widget" at bounding box center [1434, 647] width 24 height 24
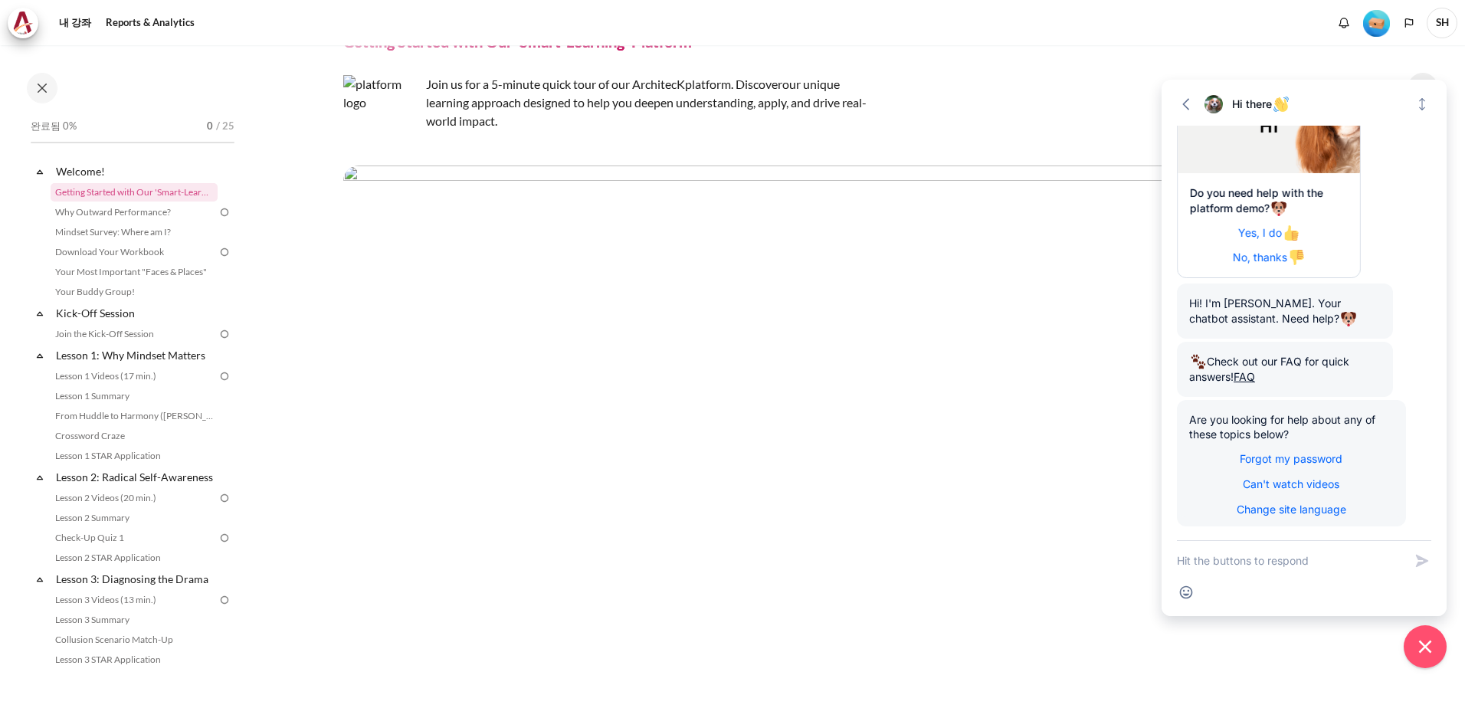
scroll to position [383, 0]
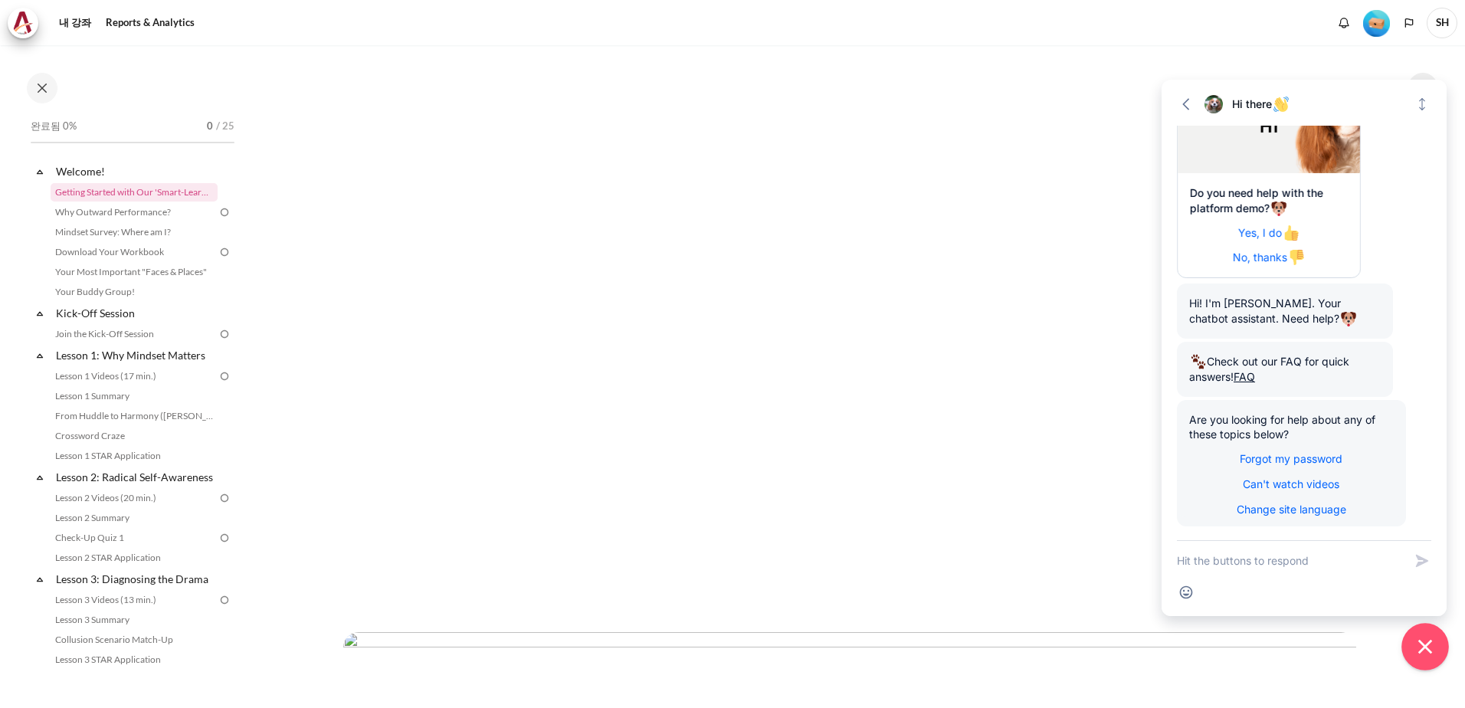
click at [1428, 646] on icon "Close chat widget" at bounding box center [1426, 647] width 24 height 24
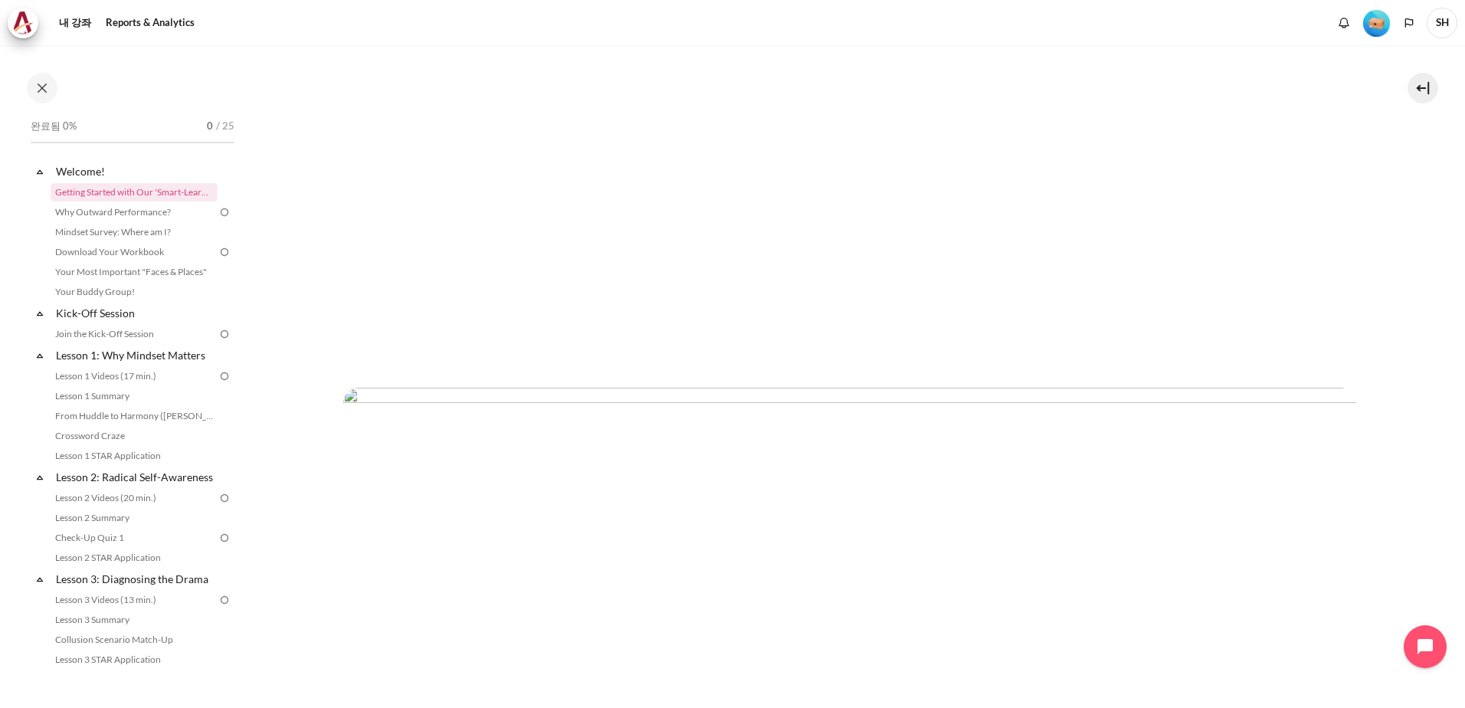
scroll to position [690, 0]
click at [147, 213] on link "Why Outward Performance?" at bounding box center [134, 212] width 167 height 18
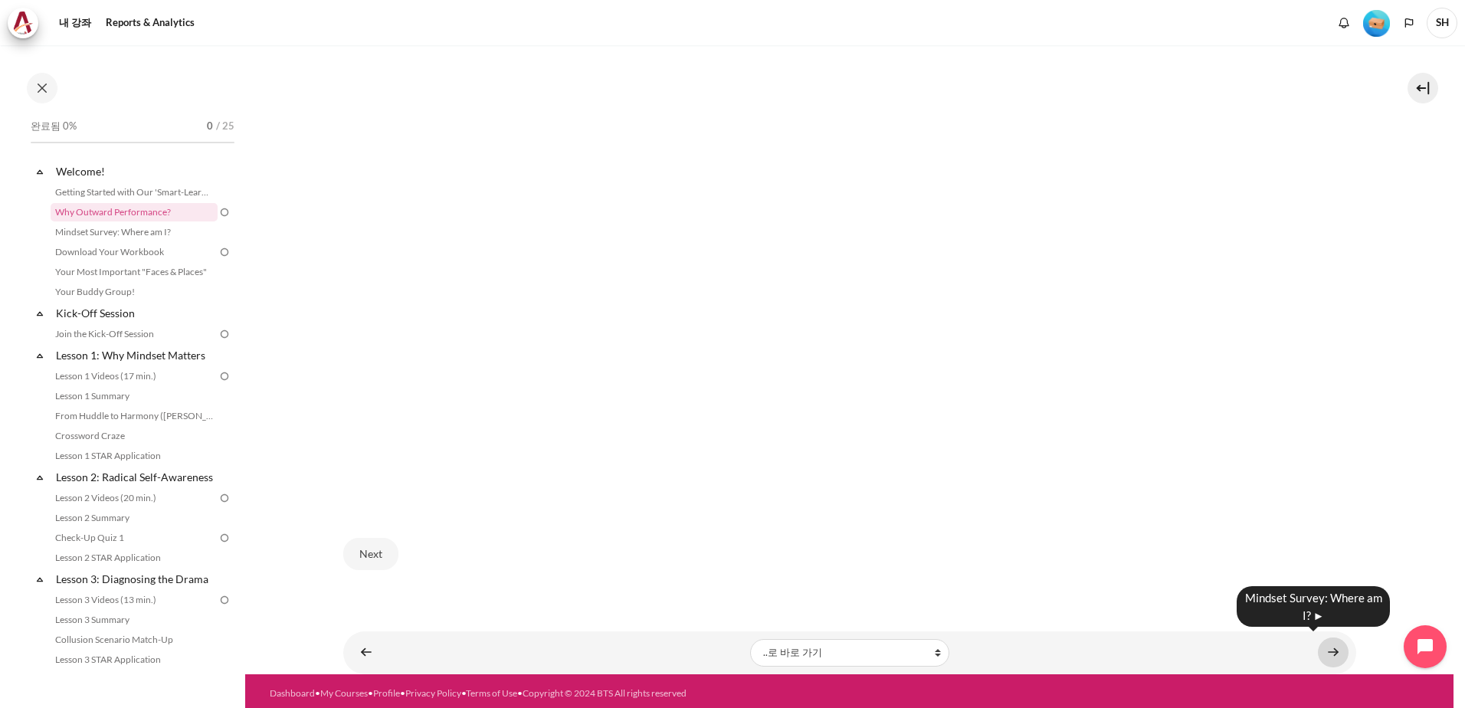
click at [1327, 651] on link "내용" at bounding box center [1333, 653] width 31 height 30
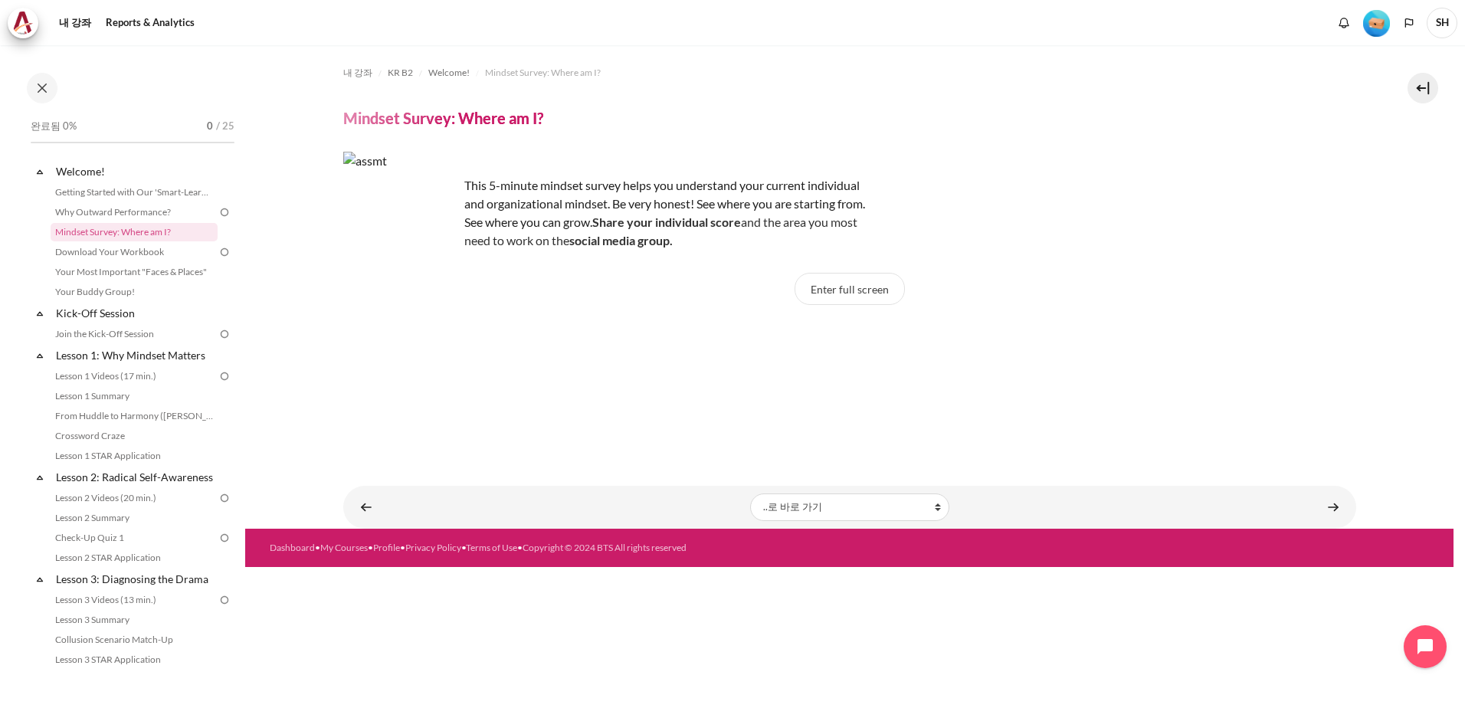
drag, startPoint x: 687, startPoint y: 550, endPoint x: 539, endPoint y: 566, distance: 149.5
click at [687, 553] on link "Copyright © 2024 BTS All rights reserved" at bounding box center [605, 547] width 164 height 11
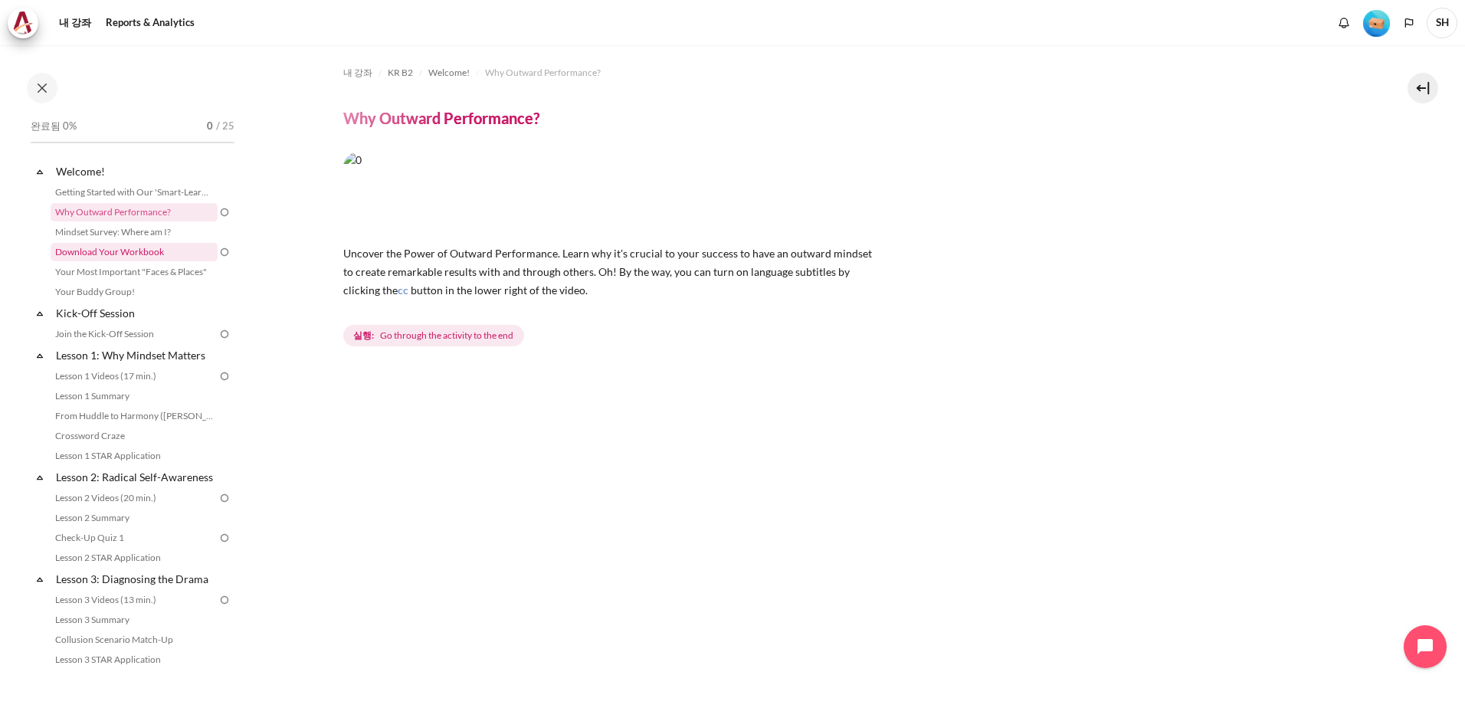
click at [156, 254] on link "Download Your Workbook" at bounding box center [134, 252] width 167 height 18
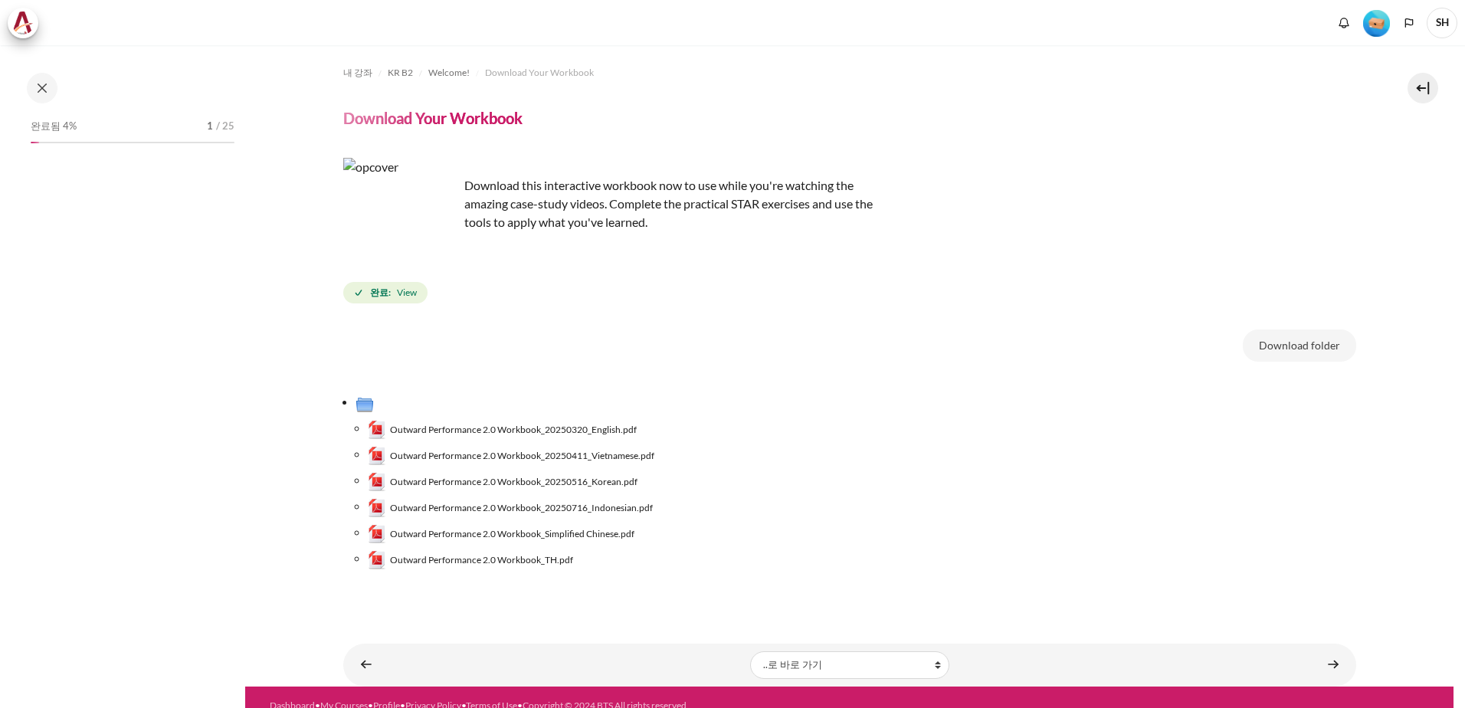
scroll to position [17, 0]
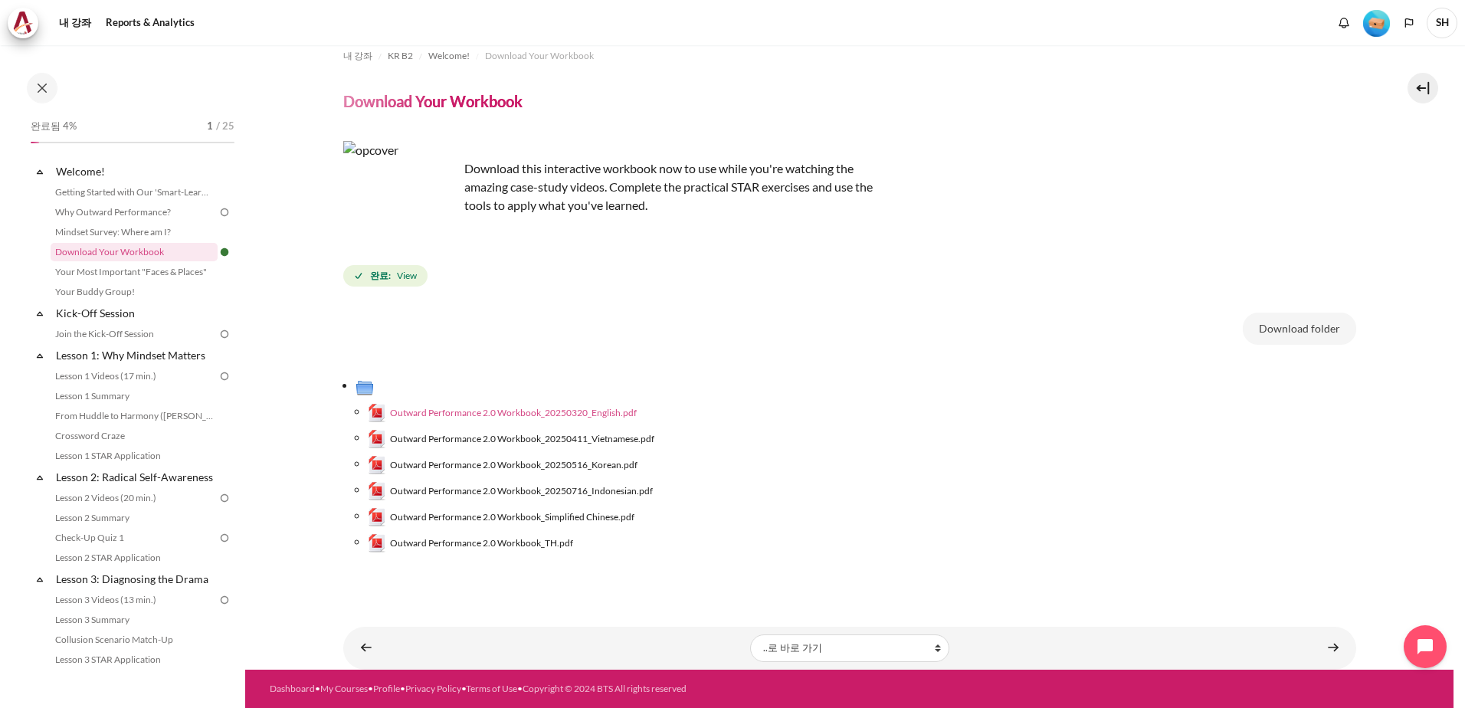
click at [450, 408] on span "Outward Performance 2.0 Workbook_20250320_English.pdf" at bounding box center [513, 413] width 247 height 14
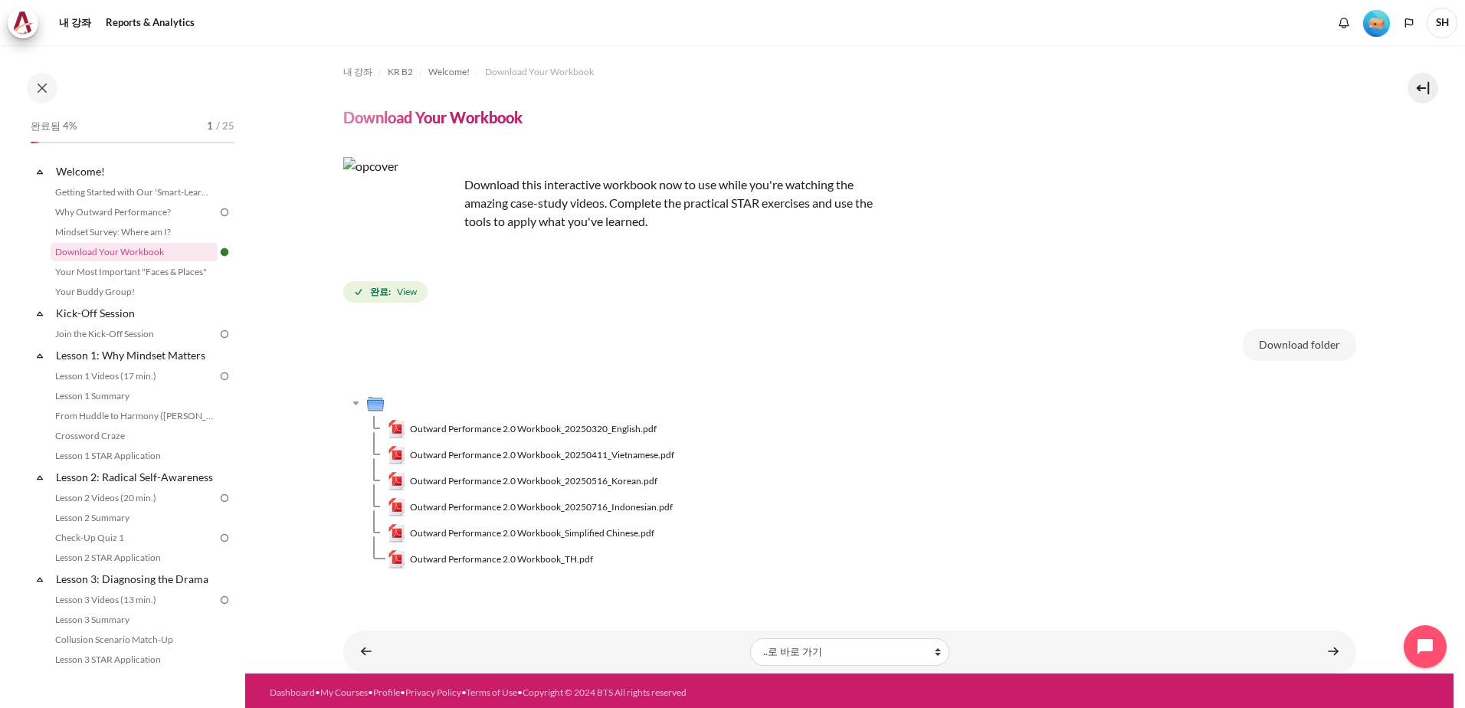
scroll to position [0, 0]
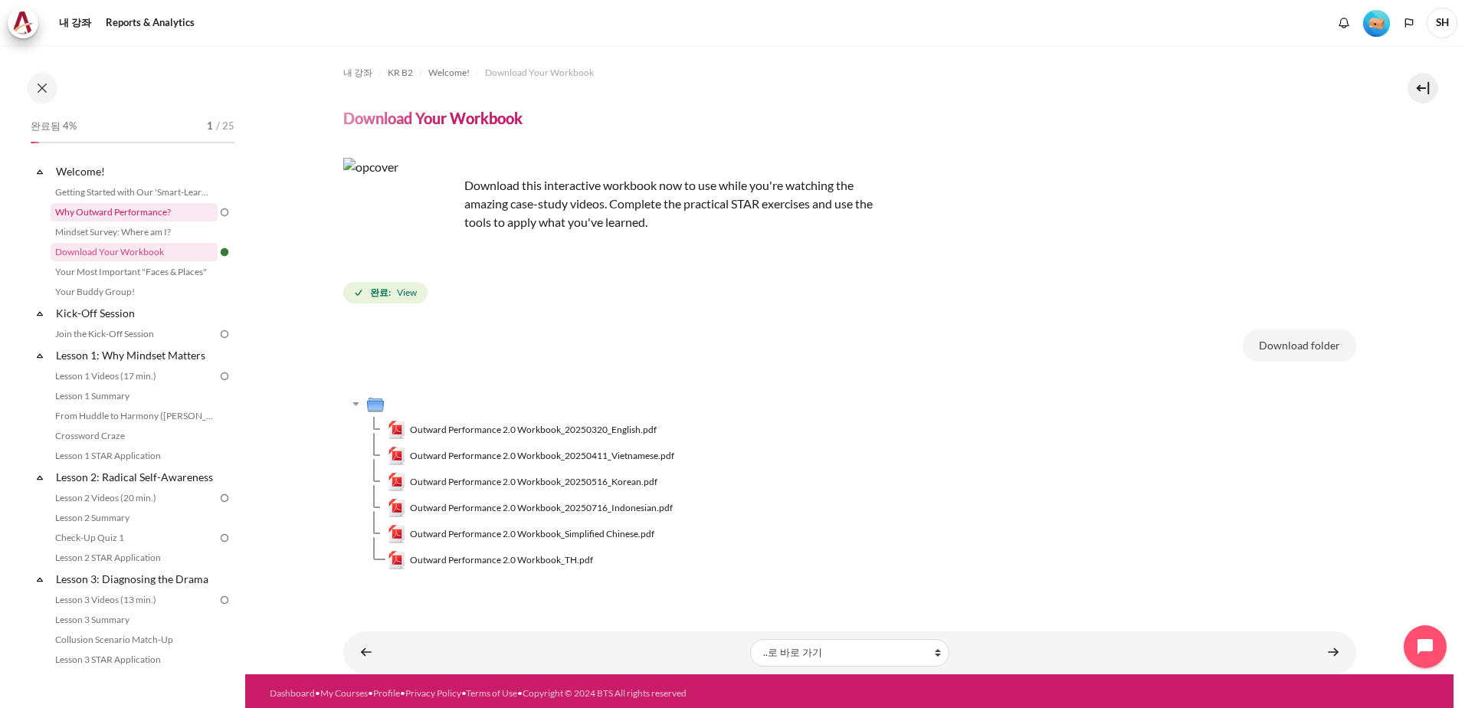
click at [157, 215] on link "Why Outward Performance?" at bounding box center [134, 212] width 167 height 18
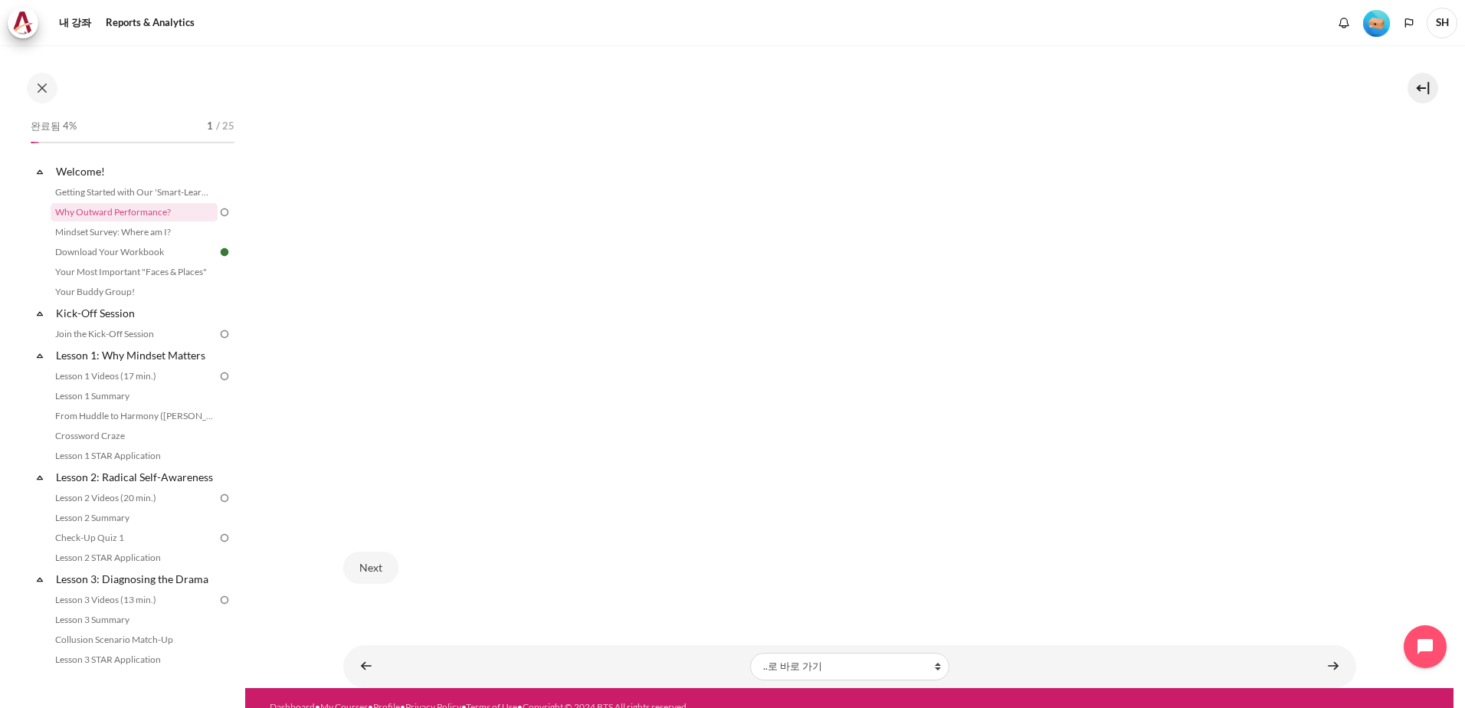
scroll to position [501, 0]
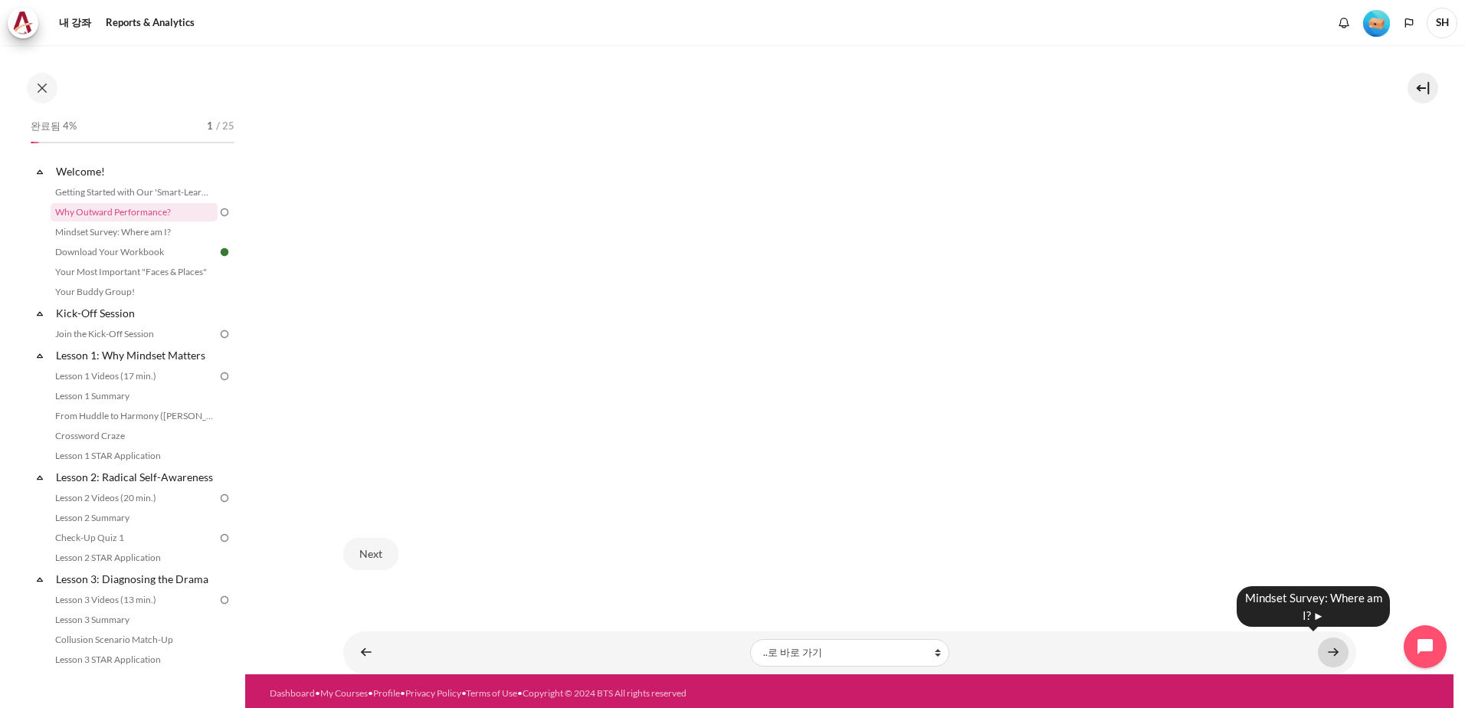
click at [1329, 644] on link "내용" at bounding box center [1333, 653] width 31 height 30
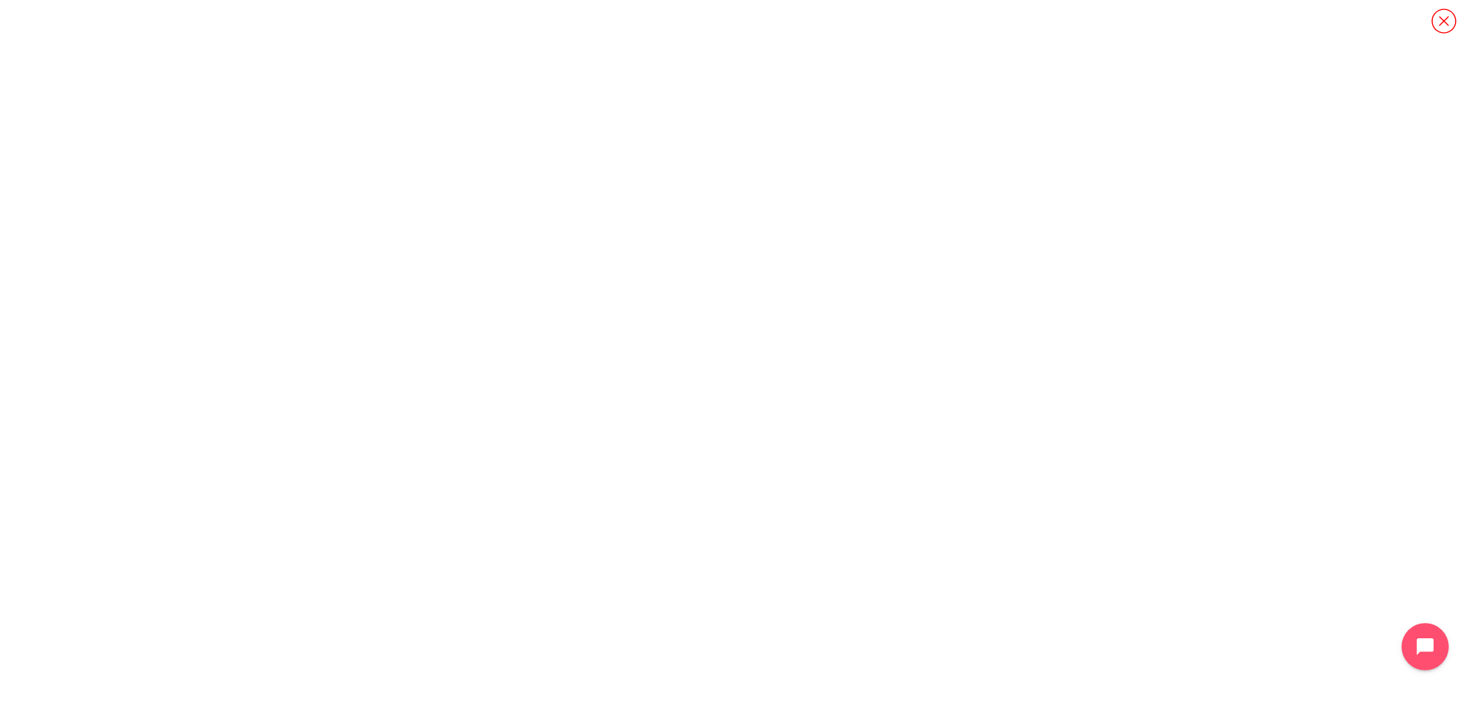
click at [1431, 648] on icon "Open chat widget" at bounding box center [1434, 647] width 24 height 24
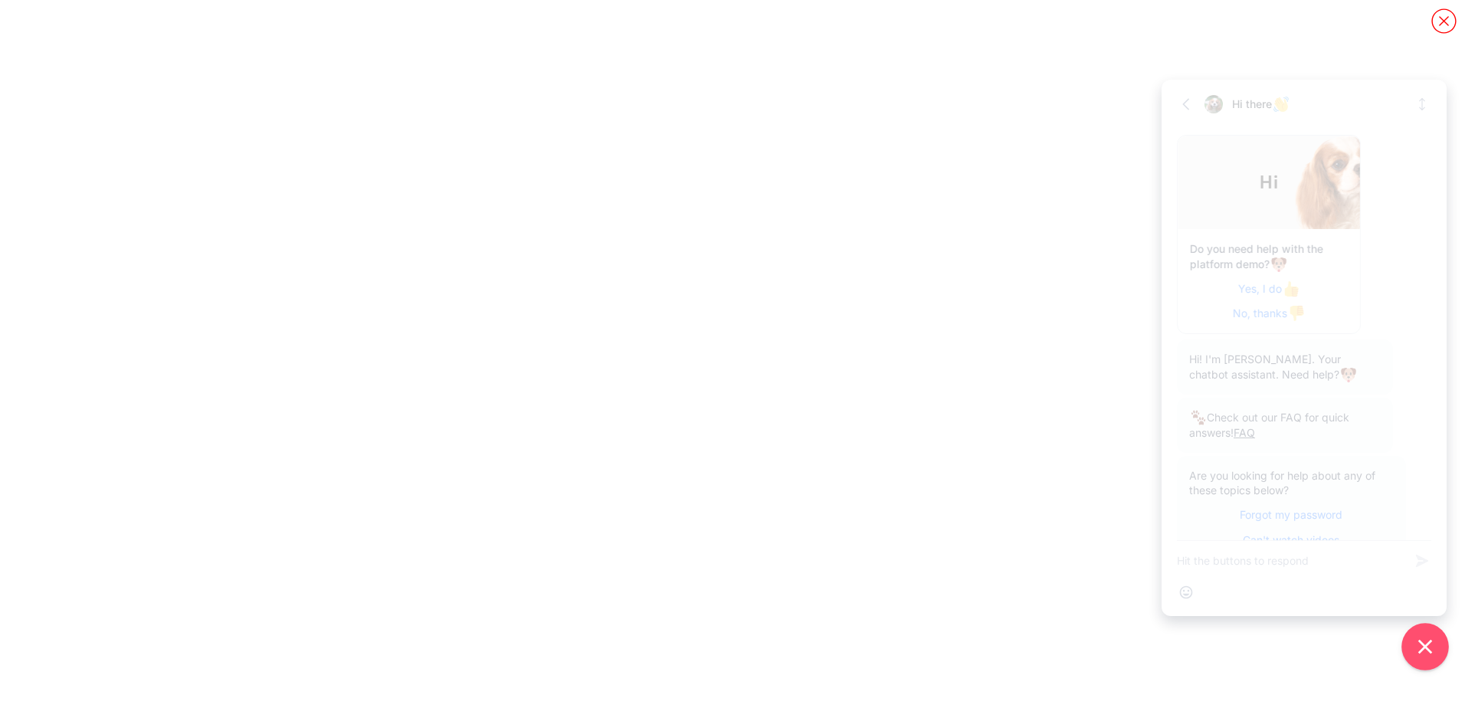
scroll to position [57, 0]
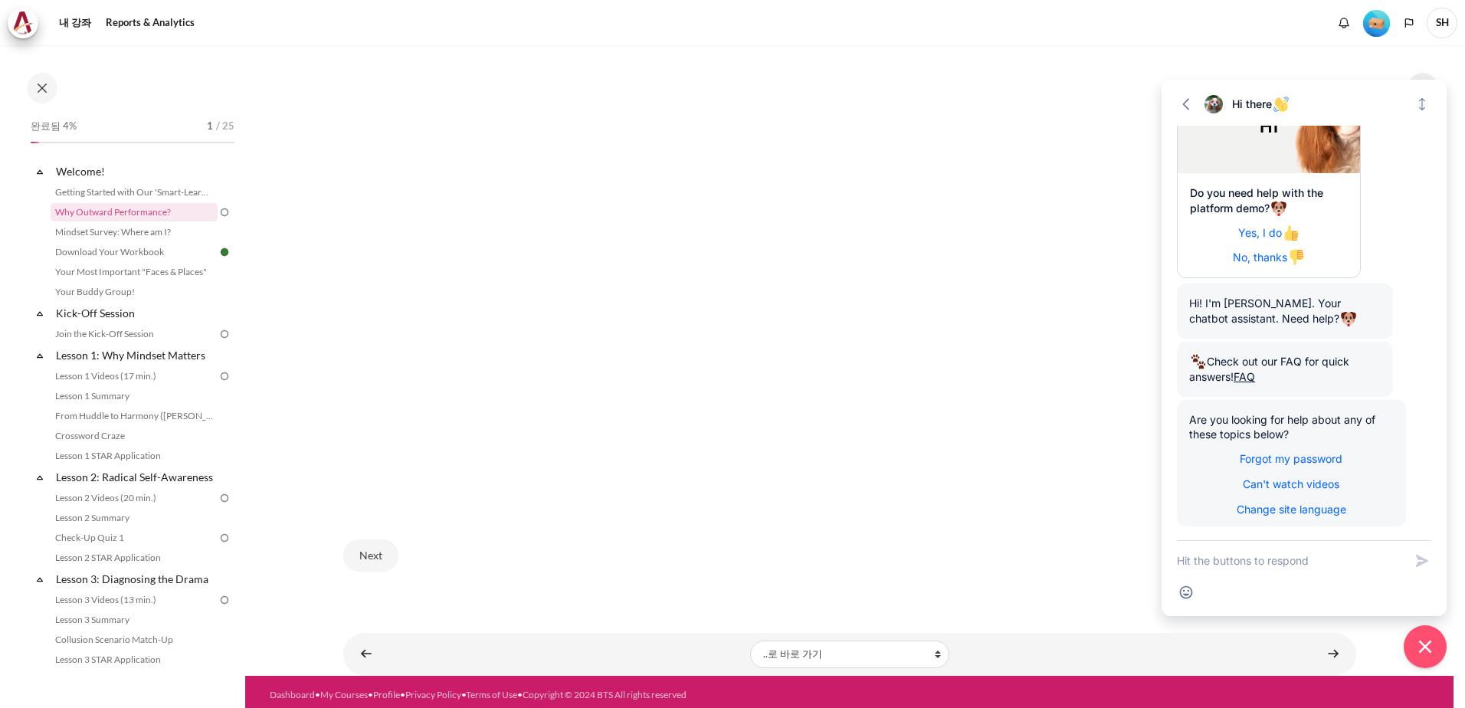
scroll to position [501, 0]
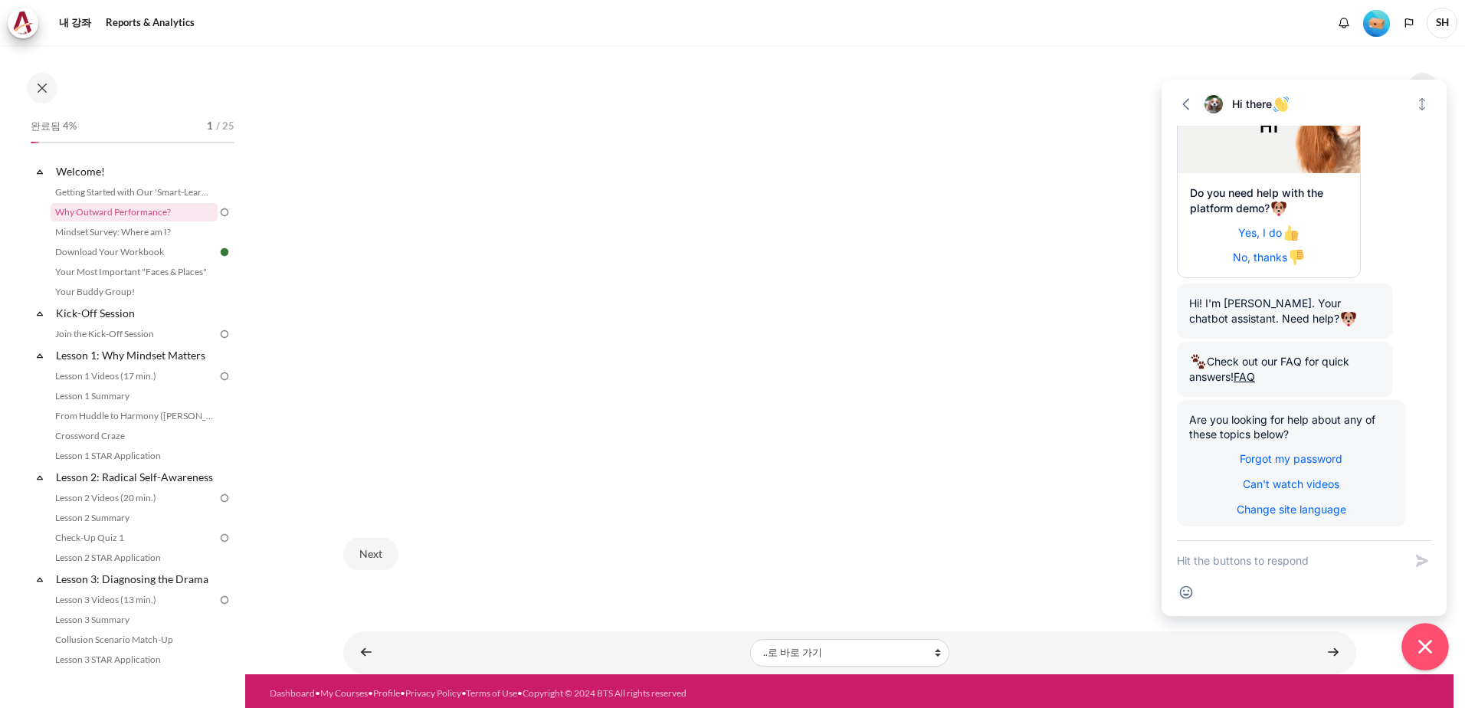
click at [1435, 647] on icon "Close chat widget" at bounding box center [1426, 647] width 24 height 24
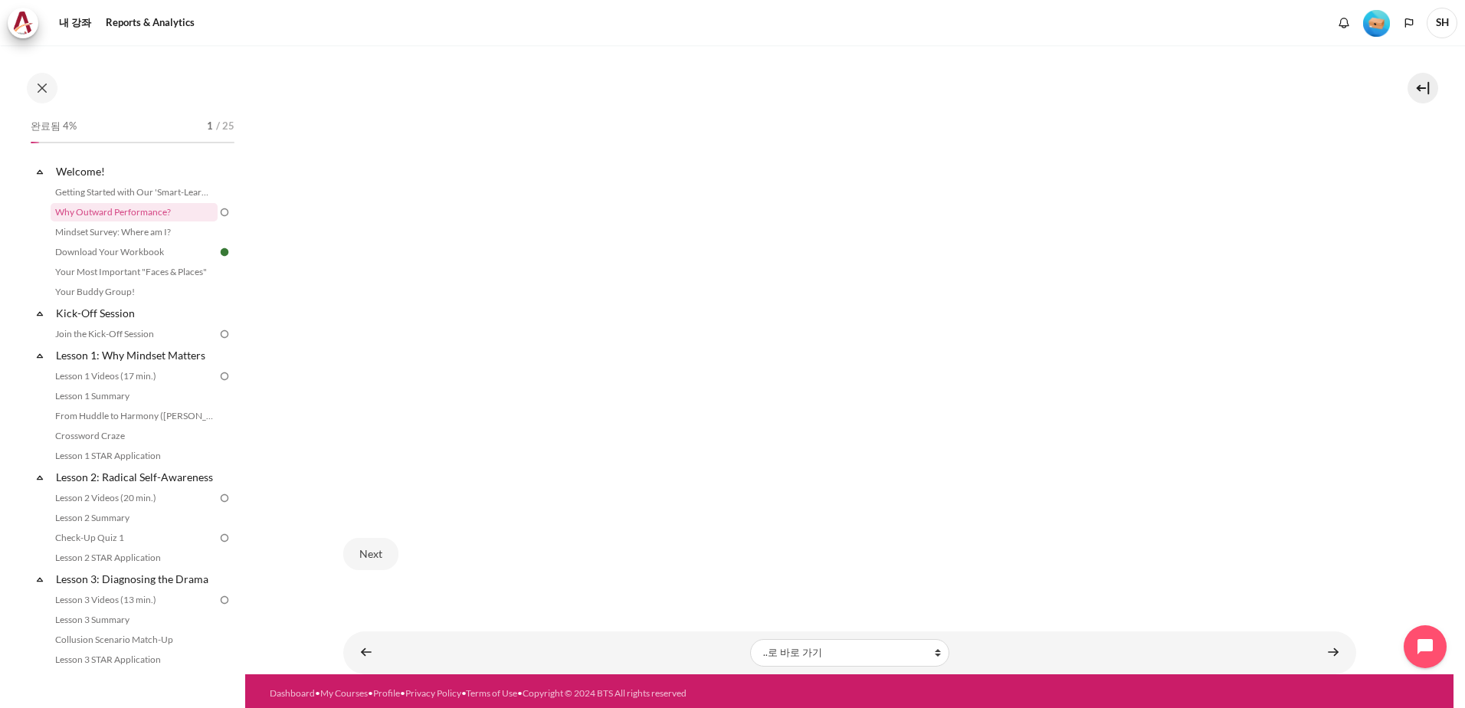
click at [218, 213] on img at bounding box center [225, 212] width 14 height 14
click at [219, 212] on img at bounding box center [225, 212] width 14 height 14
click at [149, 274] on link "Your Most Important "Faces & Places"" at bounding box center [134, 272] width 167 height 18
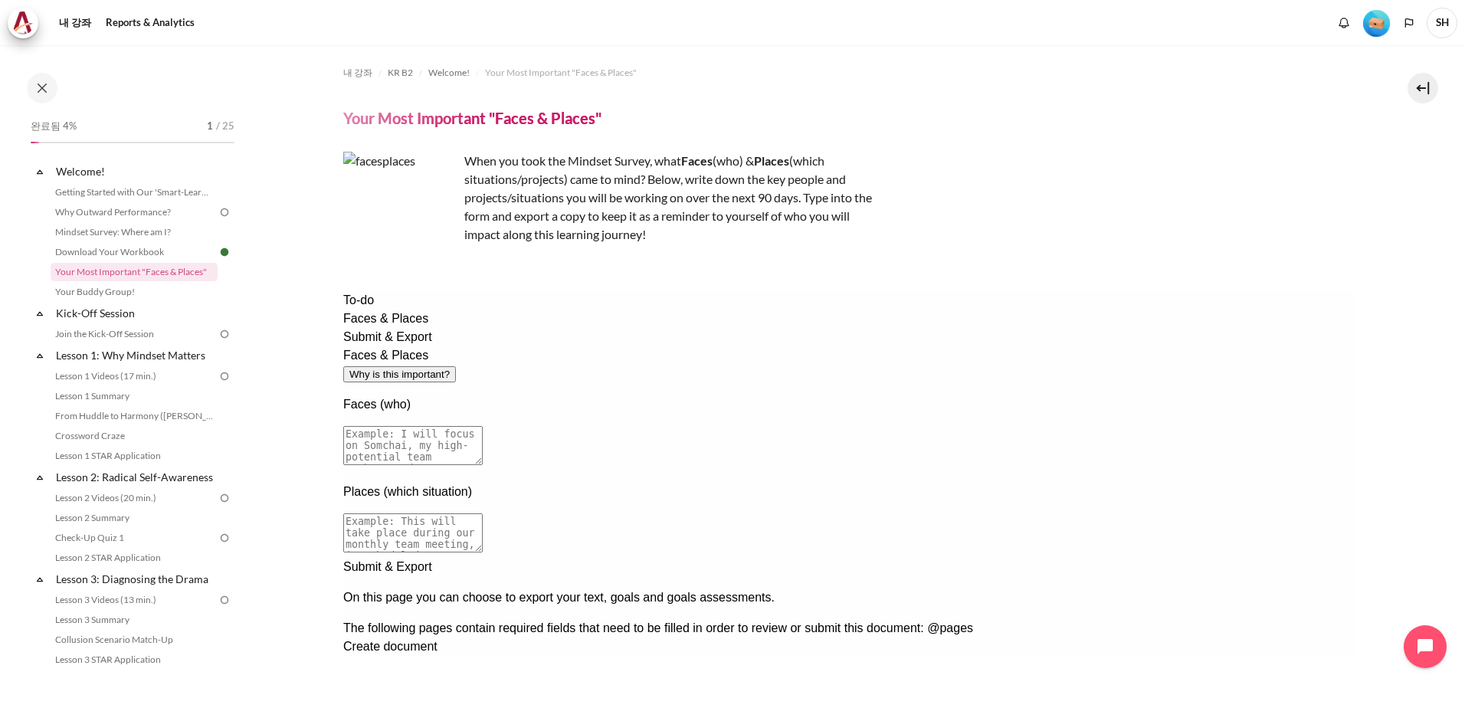
click at [1244, 558] on div "Next documentation step" at bounding box center [849, 558] width 1013 height 0
click at [602, 619] on div "The following pages contain required fields that need to be filled in order to …" at bounding box center [849, 643] width 1013 height 49
click at [588, 619] on div "The following pages contain required fields that need to be filled in order to …" at bounding box center [849, 643] width 1013 height 49
click at [1197, 699] on div "Previous documentation step" at bounding box center [849, 699] width 1013 height 0
click at [482, 426] on textarea at bounding box center [412, 445] width 139 height 39
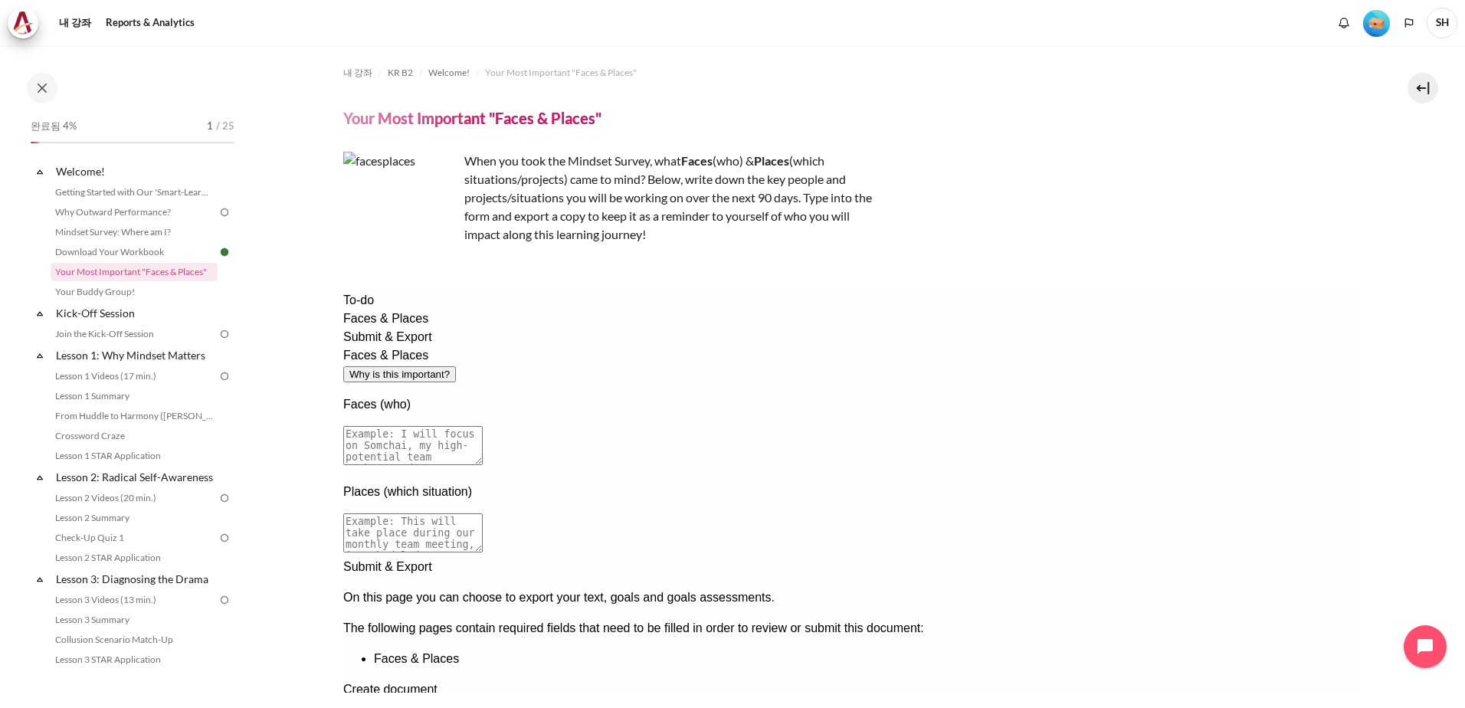
click at [1248, 558] on div "Next documentation step" at bounding box center [849, 558] width 1013 height 0
click at [1248, 699] on div at bounding box center [849, 699] width 1013 height 0
click at [1189, 699] on div "Previous documentation step" at bounding box center [849, 699] width 1013 height 0
click at [108, 214] on link "Why Outward Performance?" at bounding box center [134, 212] width 167 height 18
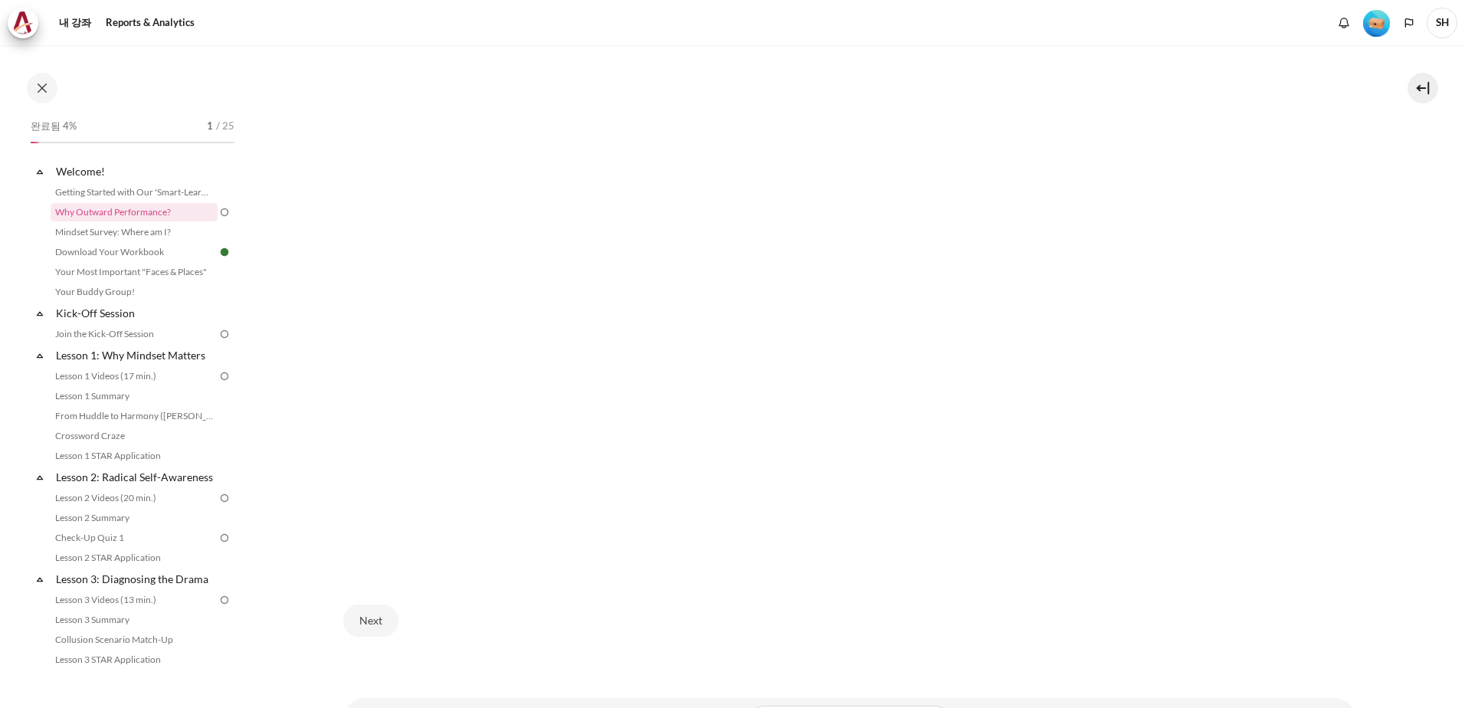
scroll to position [501, 0]
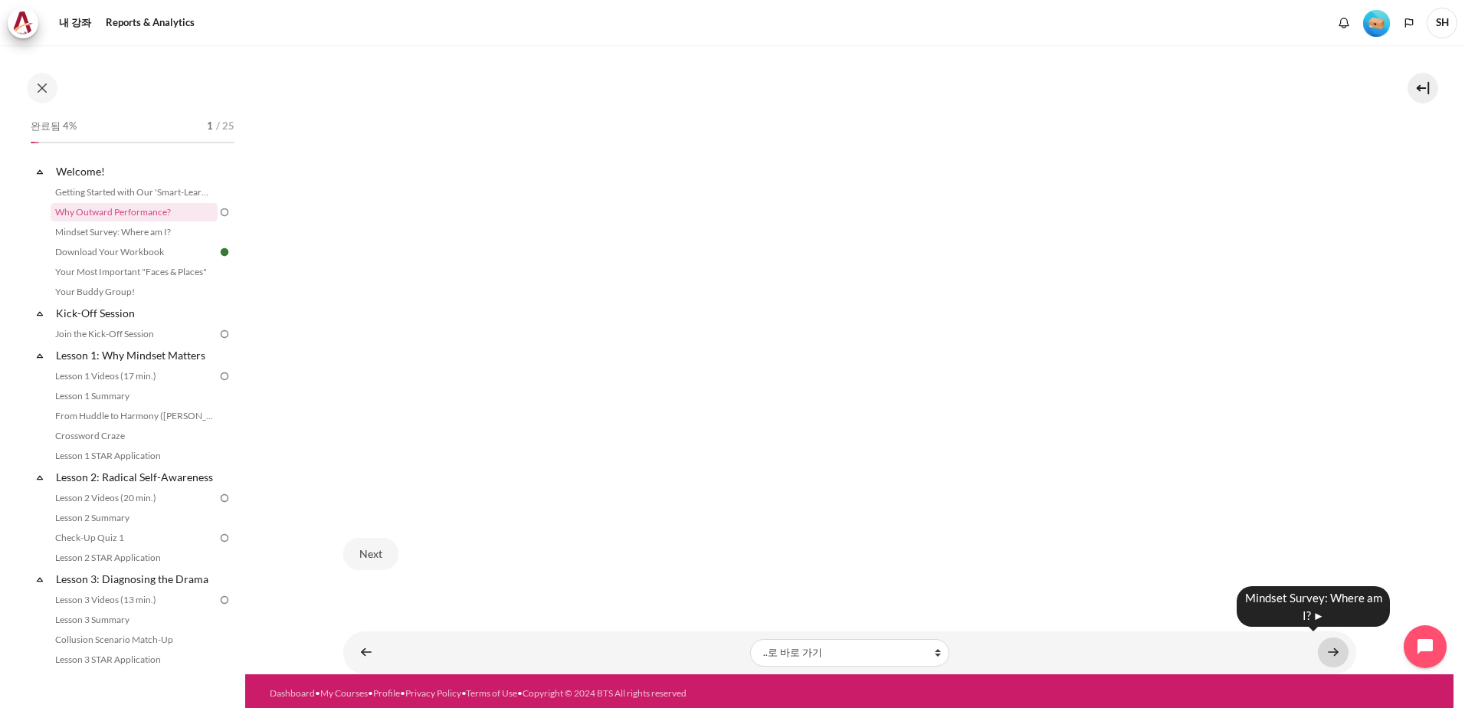
click at [1337, 640] on link "내용" at bounding box center [1333, 653] width 31 height 30
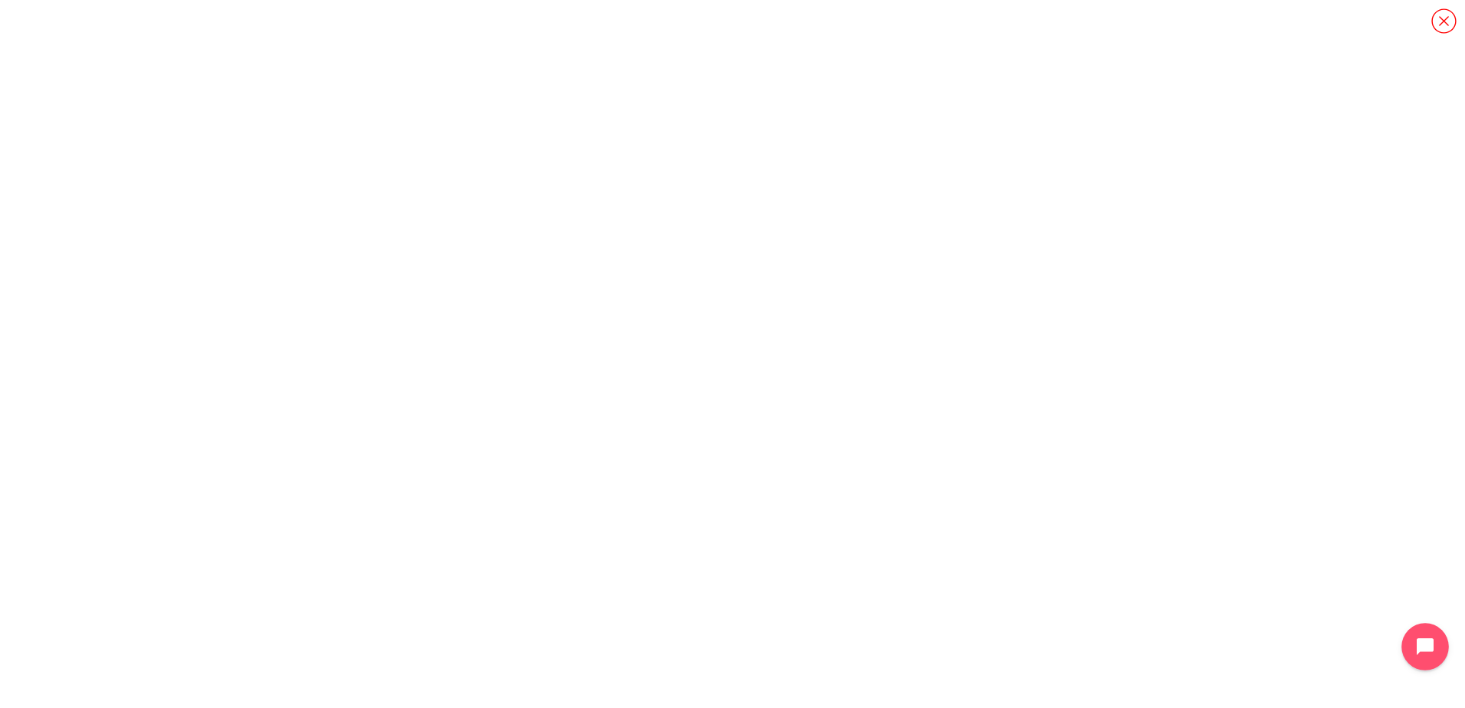
click at [1424, 642] on icon "Open chat widget" at bounding box center [1434, 647] width 24 height 24
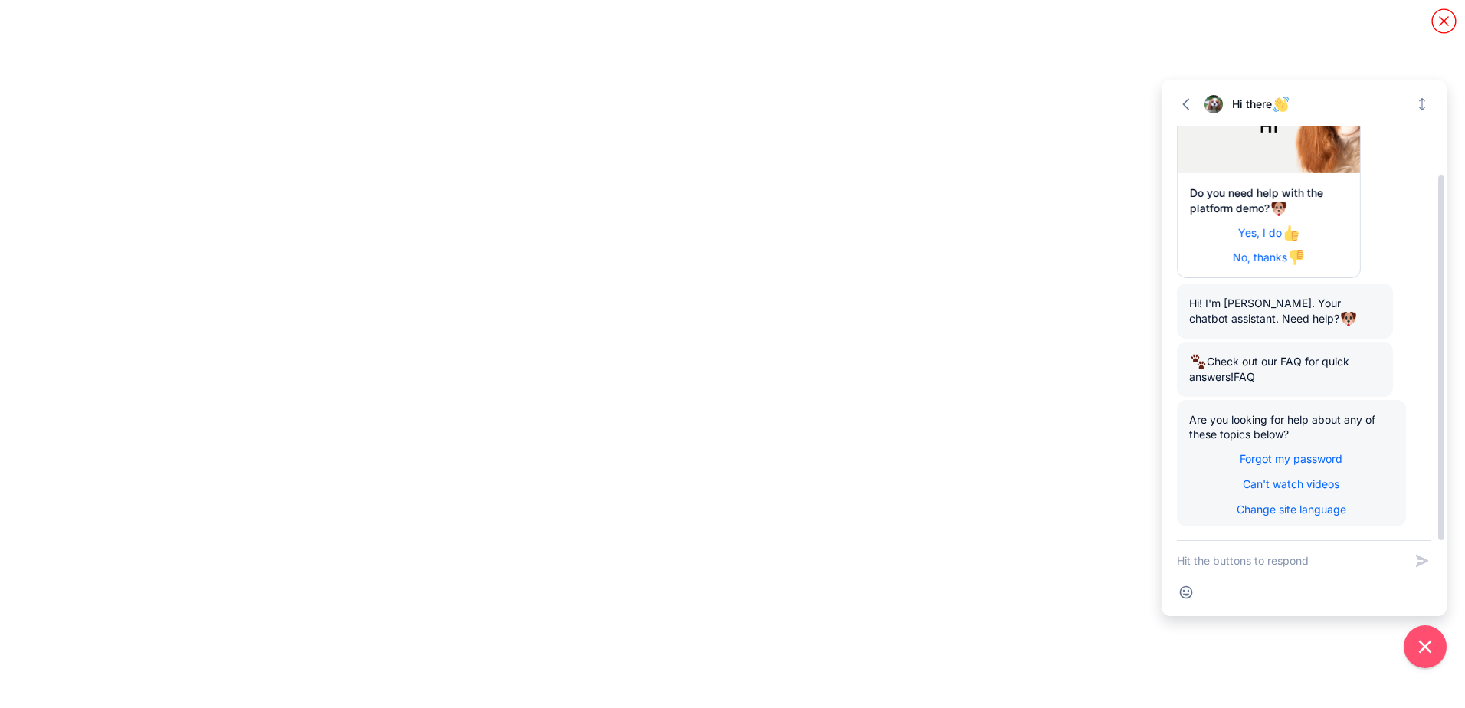
click at [1254, 231] on span "Yes, I do" at bounding box center [1268, 232] width 61 height 13
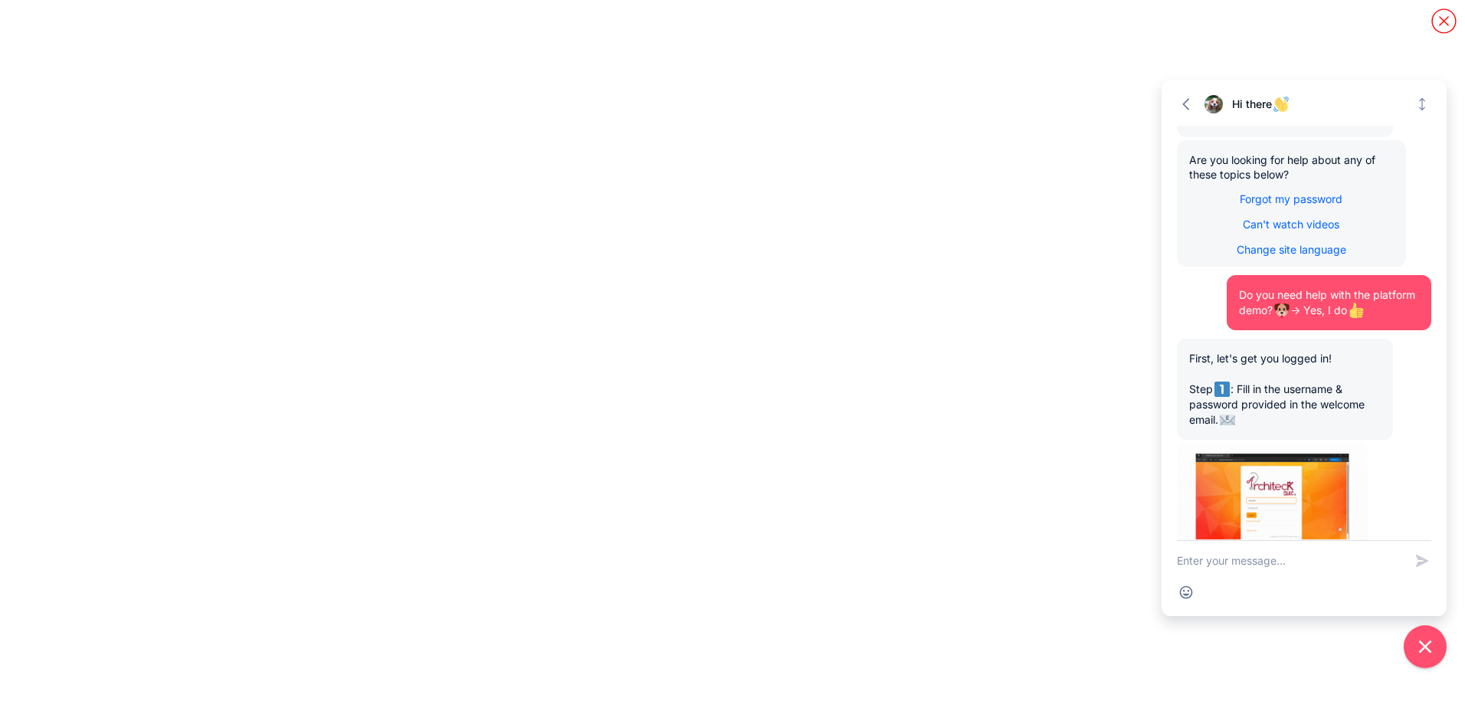
scroll to position [495, 0]
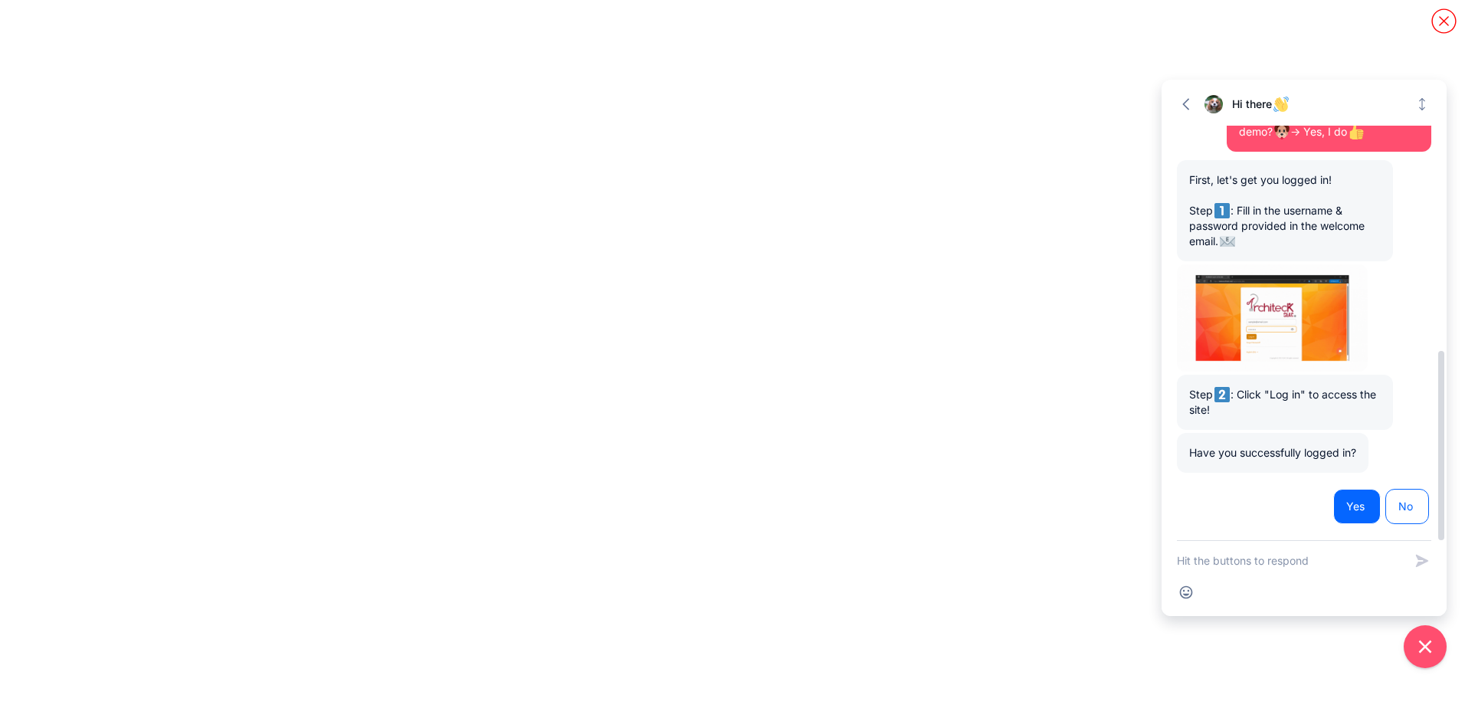
click at [1361, 513] on span "Yes" at bounding box center [1357, 506] width 21 height 15
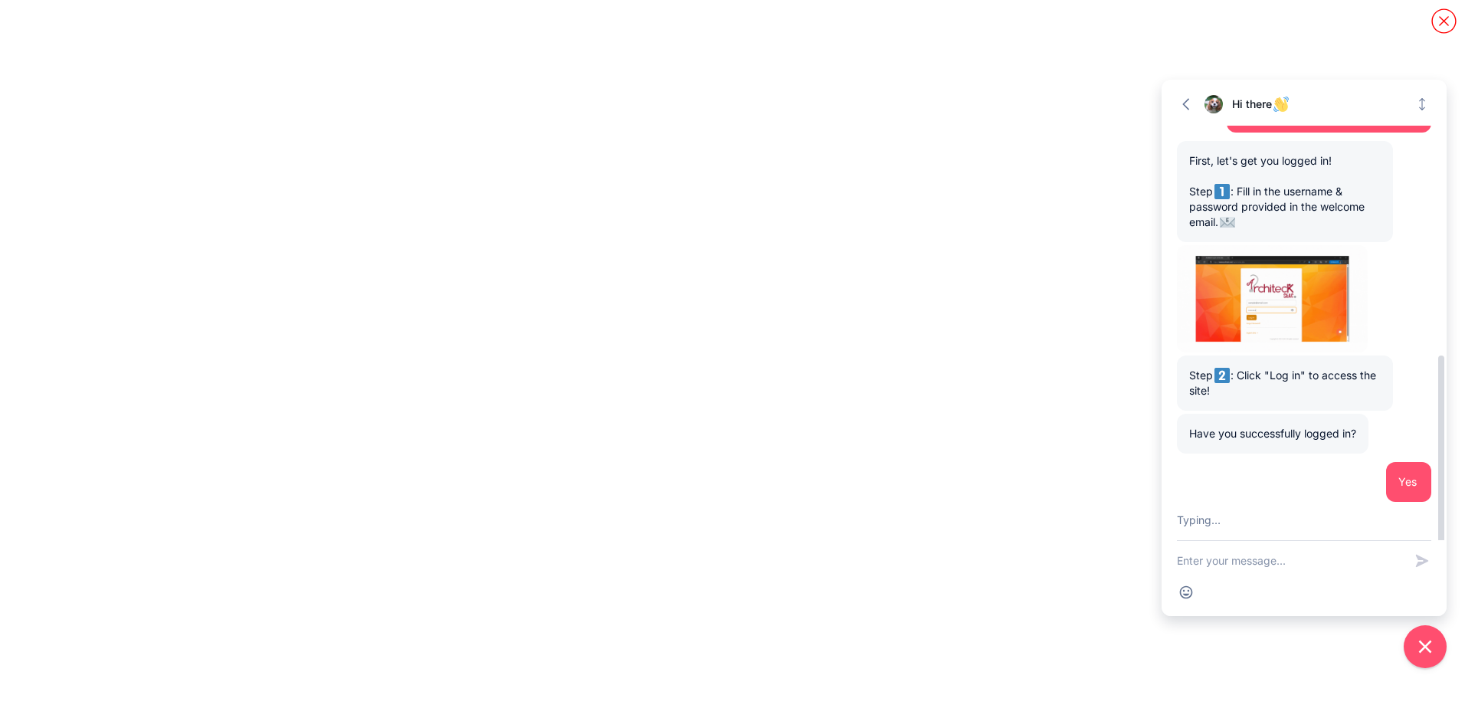
scroll to position [669, 0]
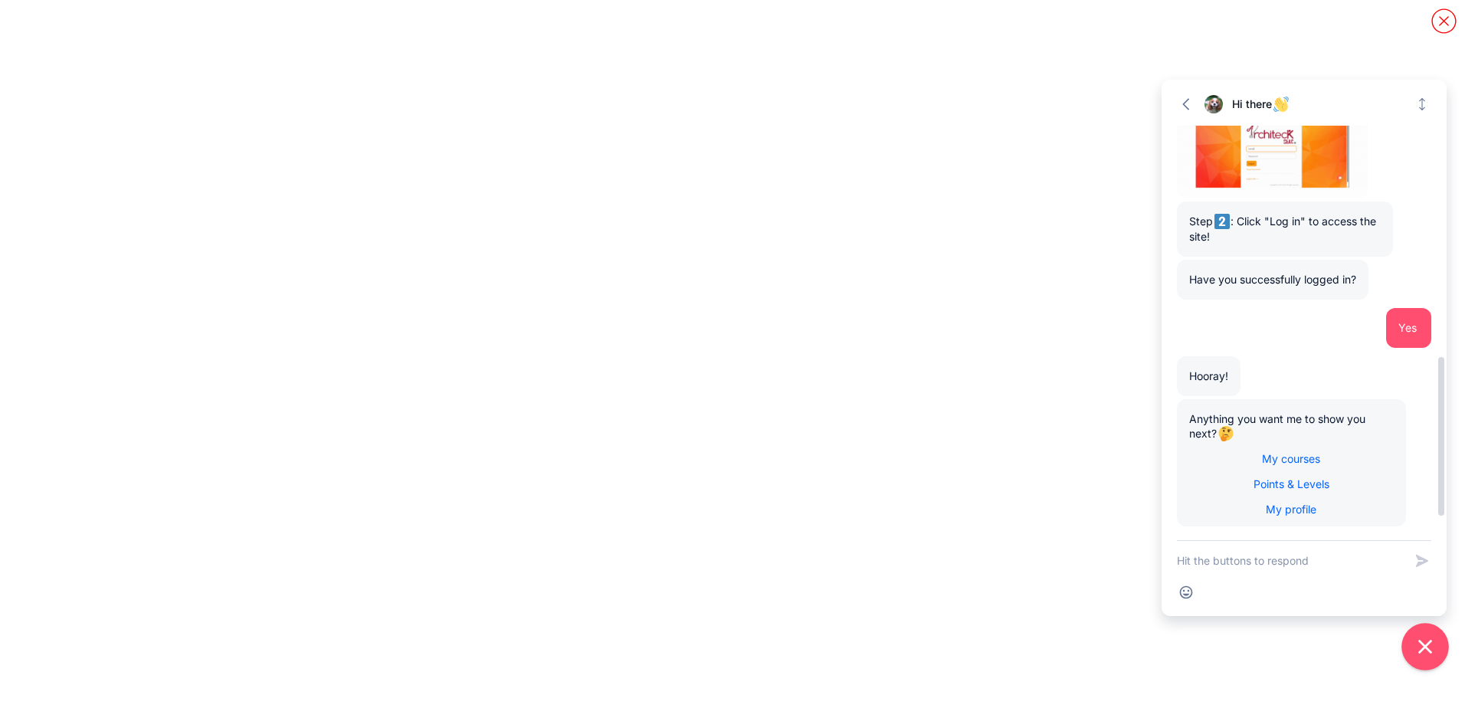
click at [1429, 646] on icon "Close chat widget" at bounding box center [1426, 647] width 24 height 24
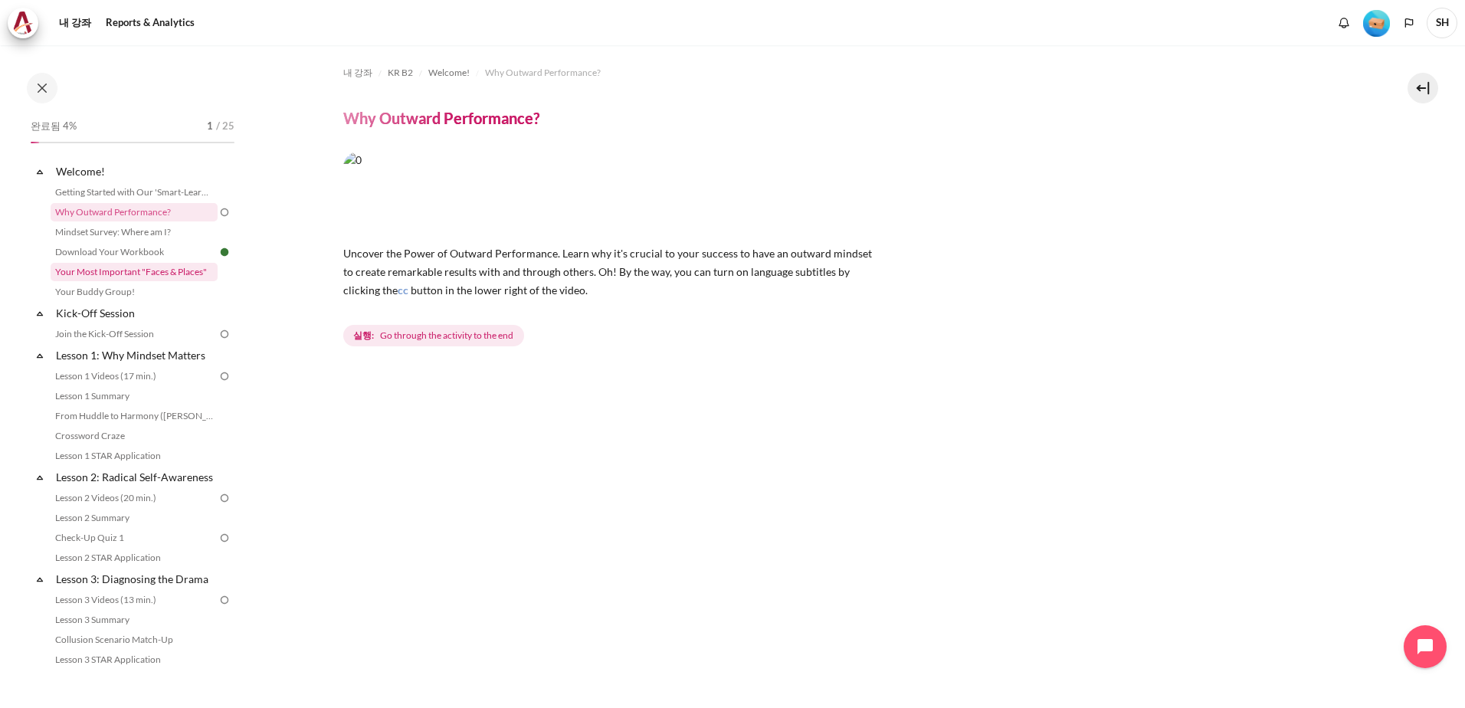
click at [149, 276] on link "Your Most Important "Faces & Places"" at bounding box center [134, 272] width 167 height 18
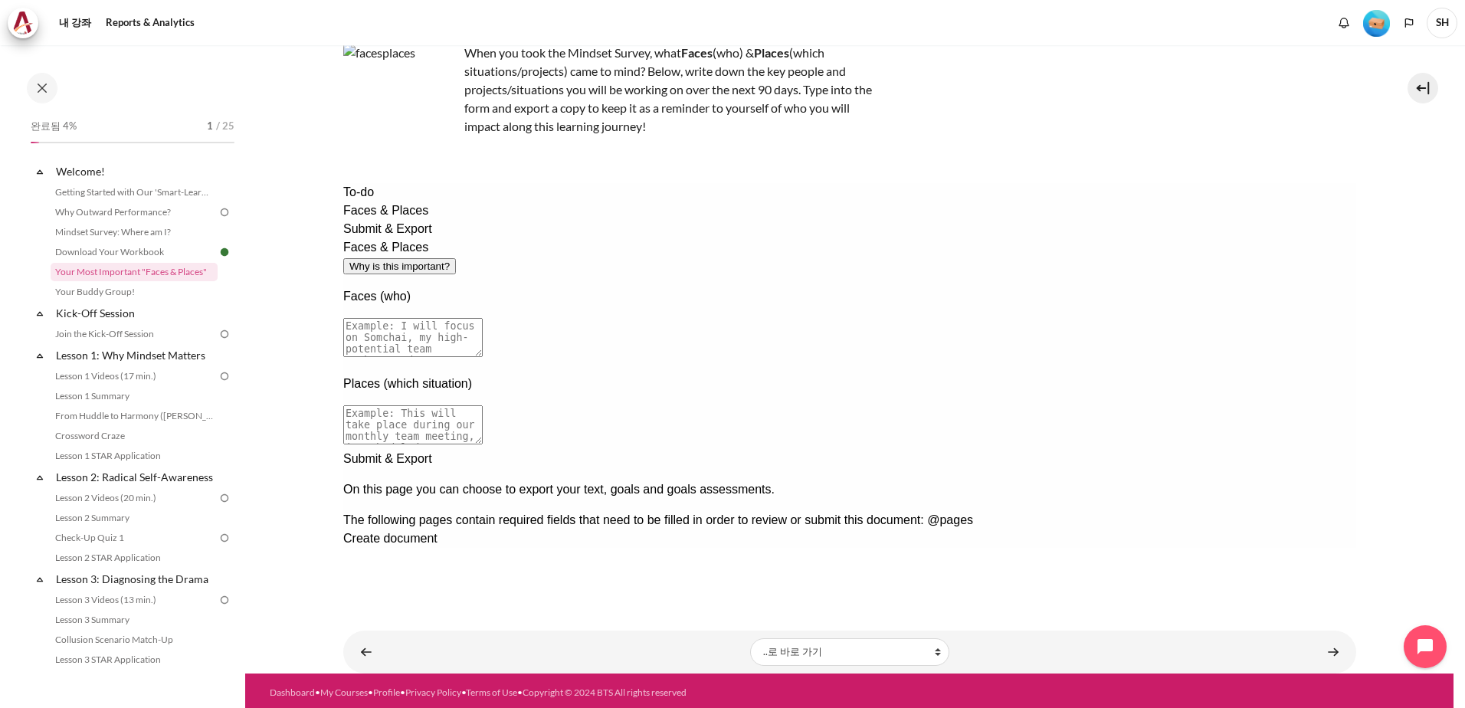
scroll to position [112, 0]
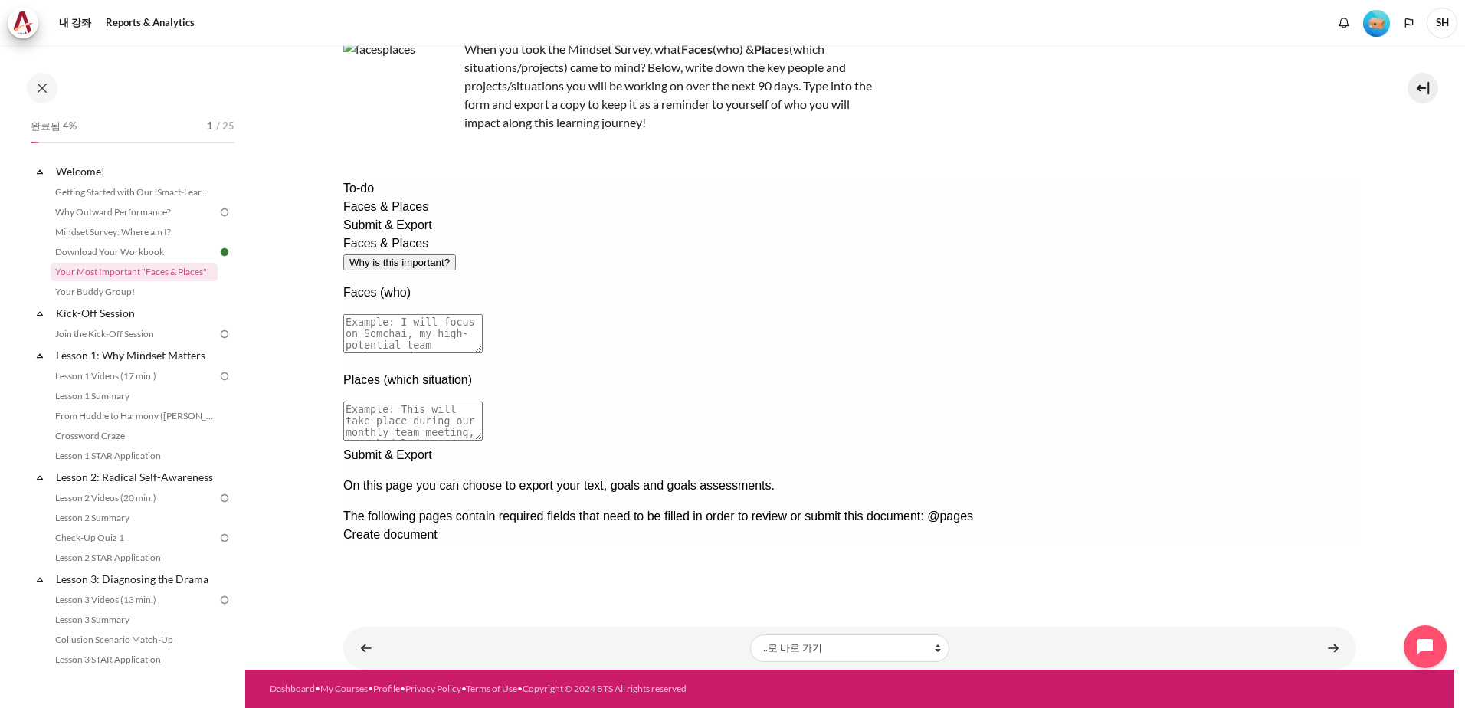
click at [1244, 446] on div "Next documentation step" at bounding box center [849, 446] width 1013 height 0
click at [1196, 587] on div "Previous documentation step" at bounding box center [849, 587] width 1013 height 0
click at [900, 446] on div "Faces & Places Why is this important? Faces (who) Places (which situation)" at bounding box center [849, 341] width 1013 height 212
click at [368, 235] on div "Submit & Export" at bounding box center [849, 225] width 1013 height 18
click at [541, 569] on div "Create document" at bounding box center [849, 578] width 1013 height 18
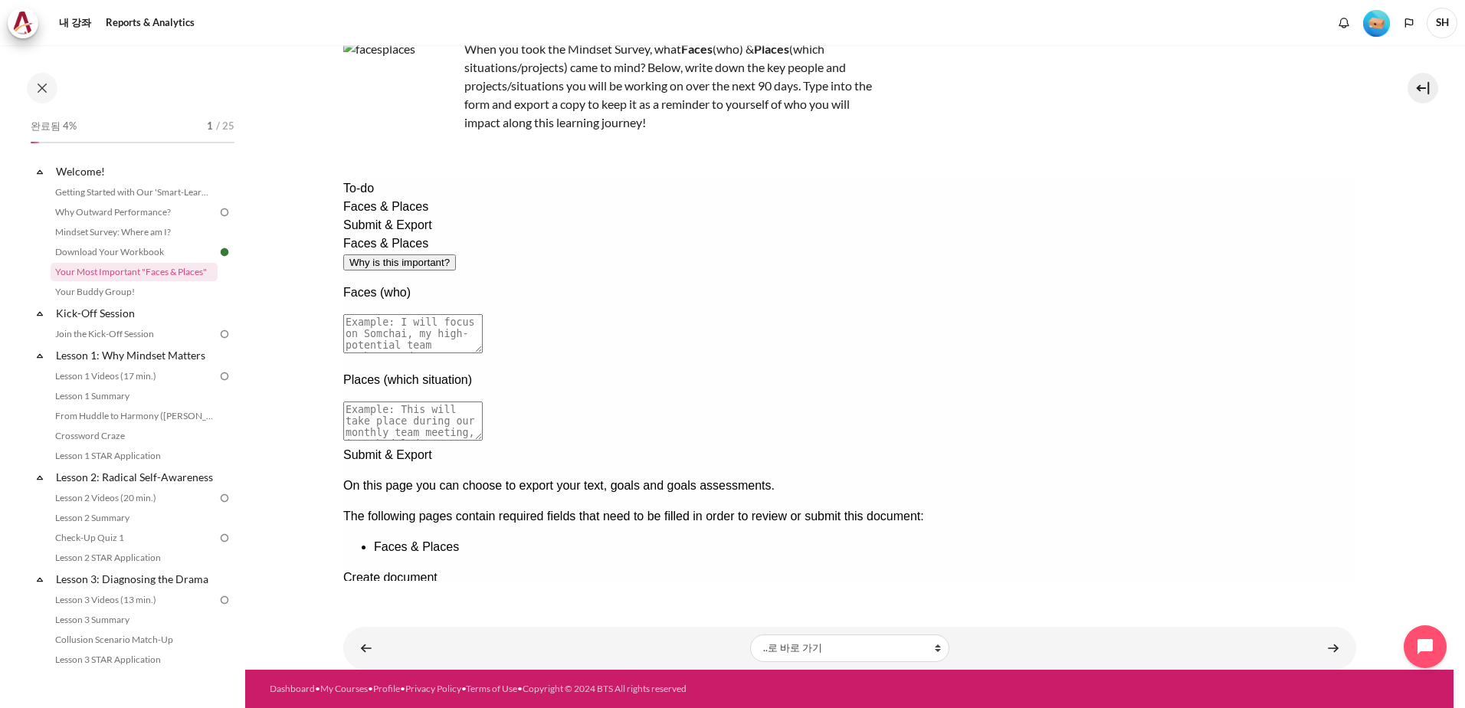
click at [400, 235] on div "Submit & Export" at bounding box center [849, 225] width 1013 height 18
click at [1328, 652] on link "내용" at bounding box center [1333, 648] width 31 height 30
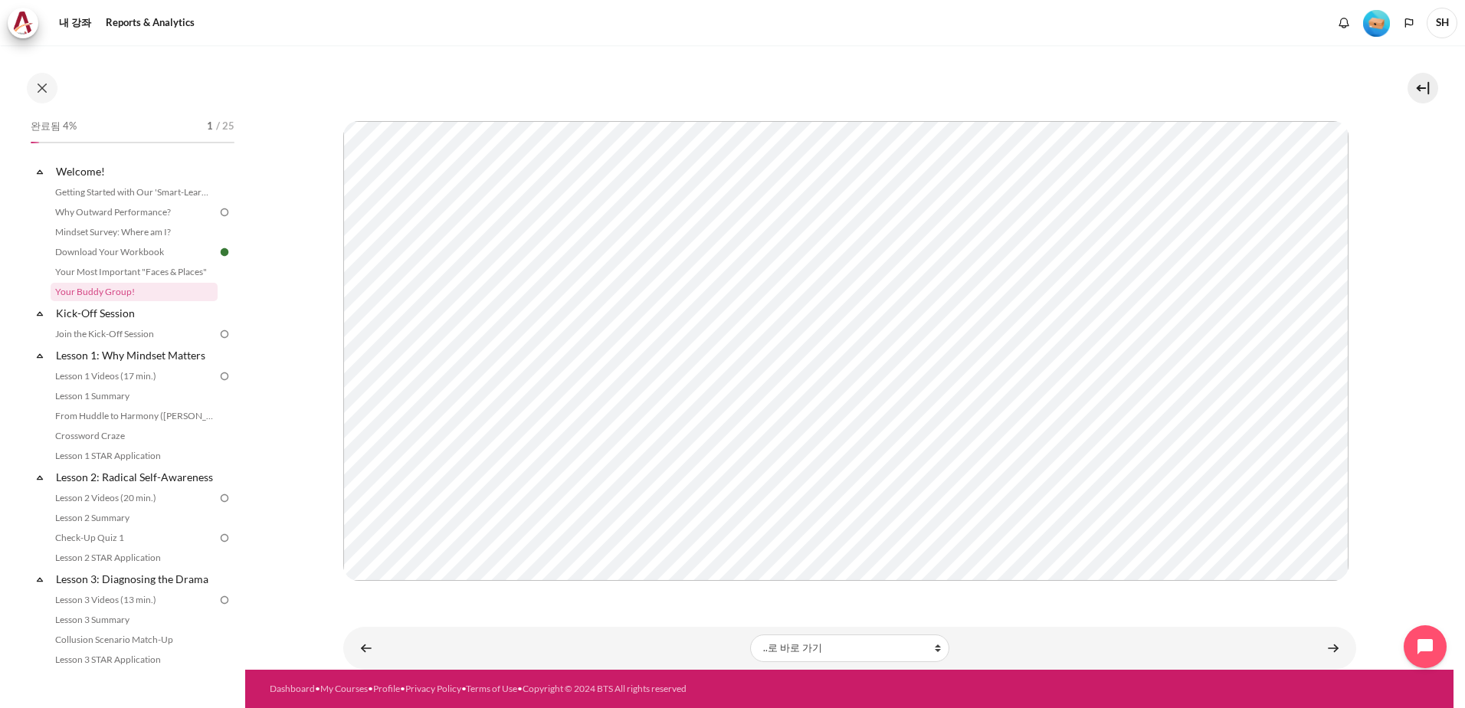
scroll to position [150, 0]
click at [1318, 647] on link "내용" at bounding box center [1333, 648] width 31 height 30
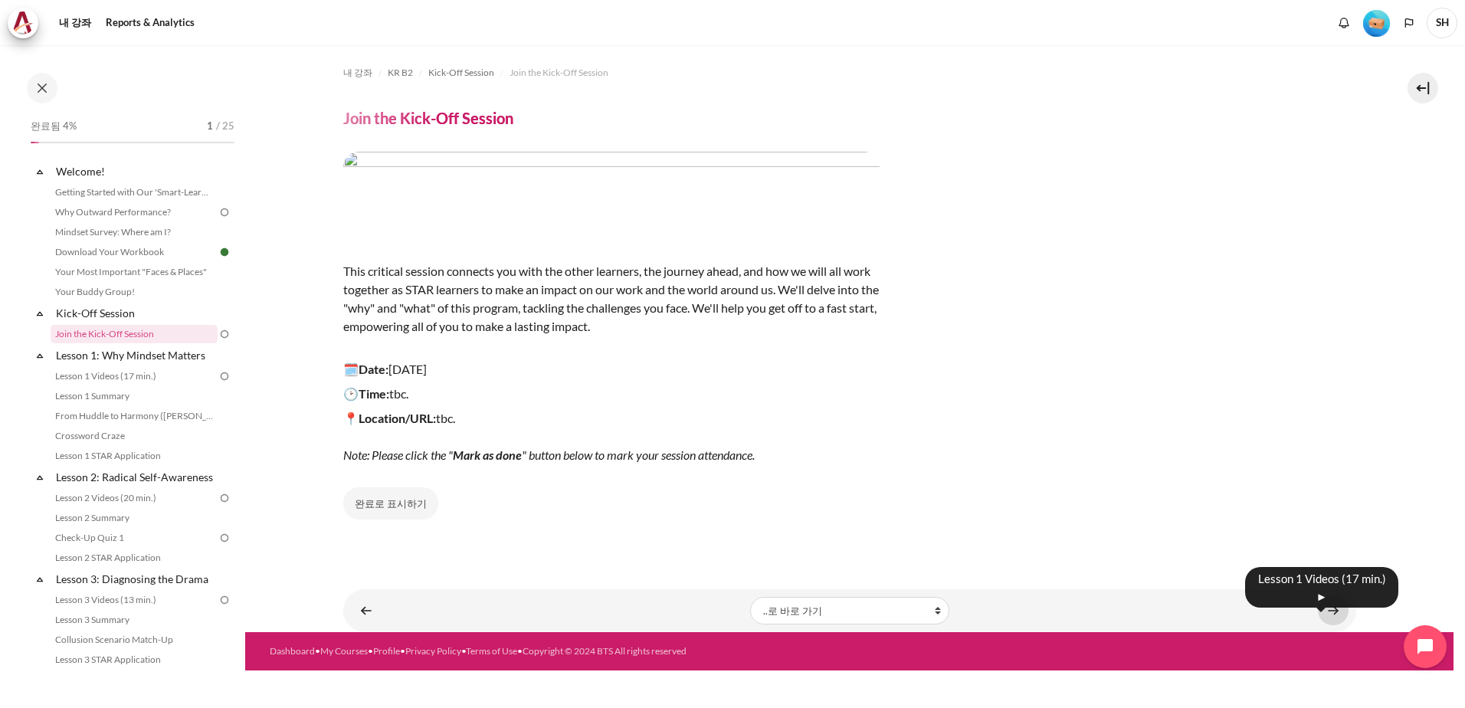
click at [1333, 605] on link "내용" at bounding box center [1333, 610] width 31 height 30
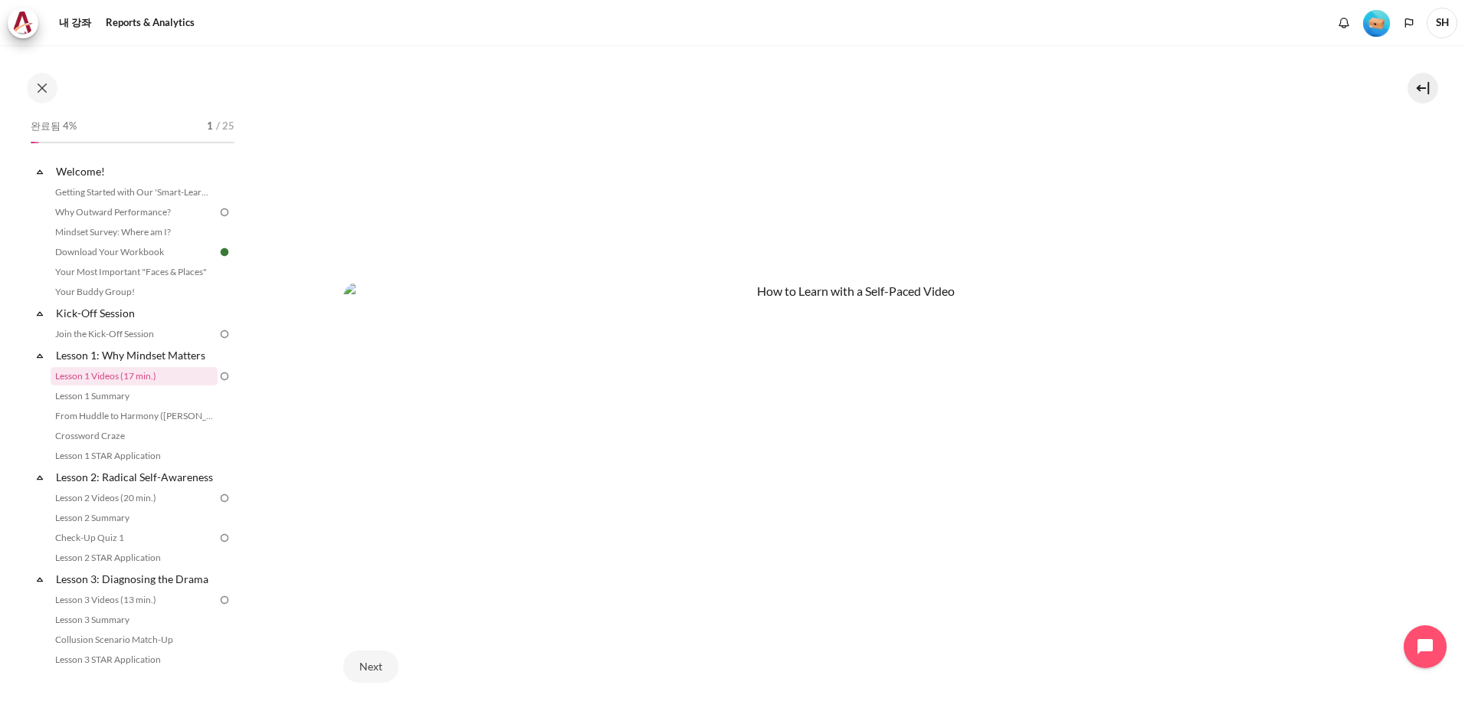
scroll to position [858, 0]
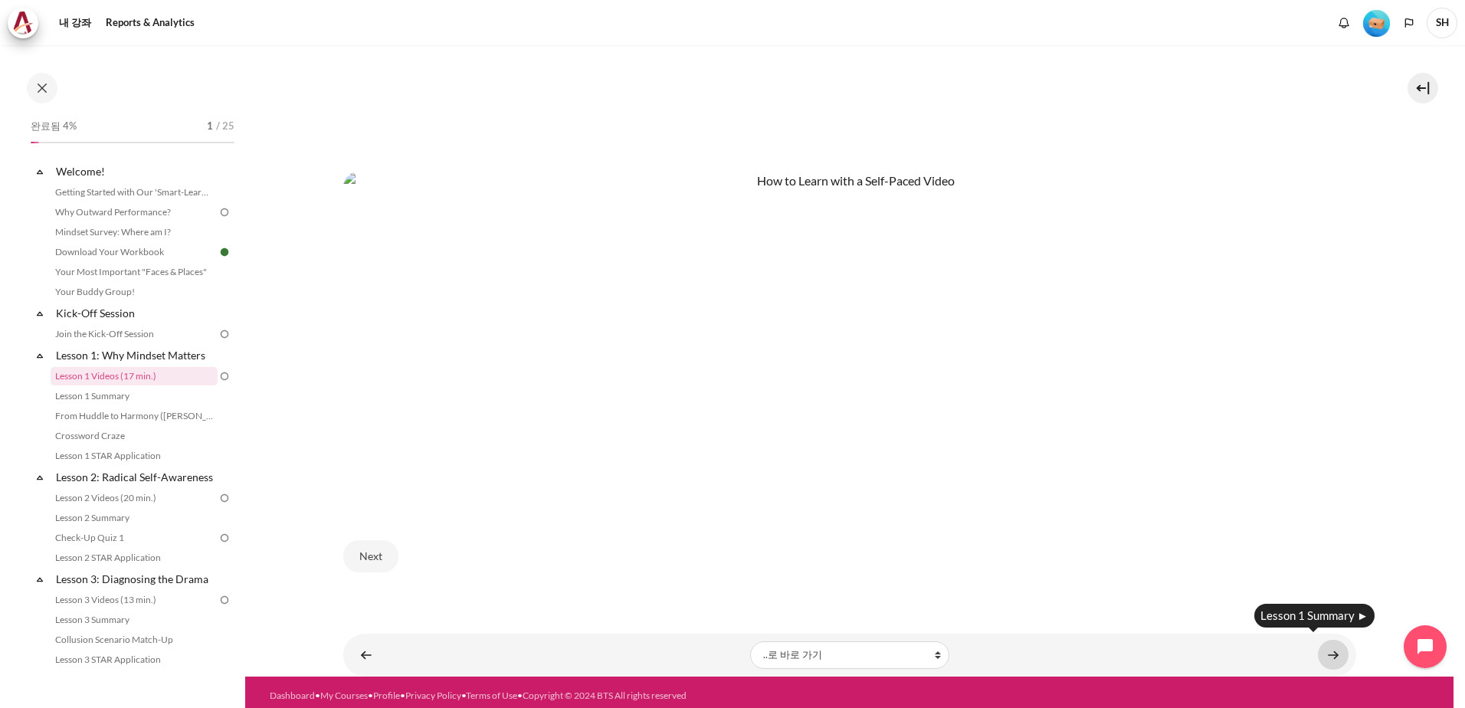
click at [1325, 646] on link "내용" at bounding box center [1333, 655] width 31 height 30
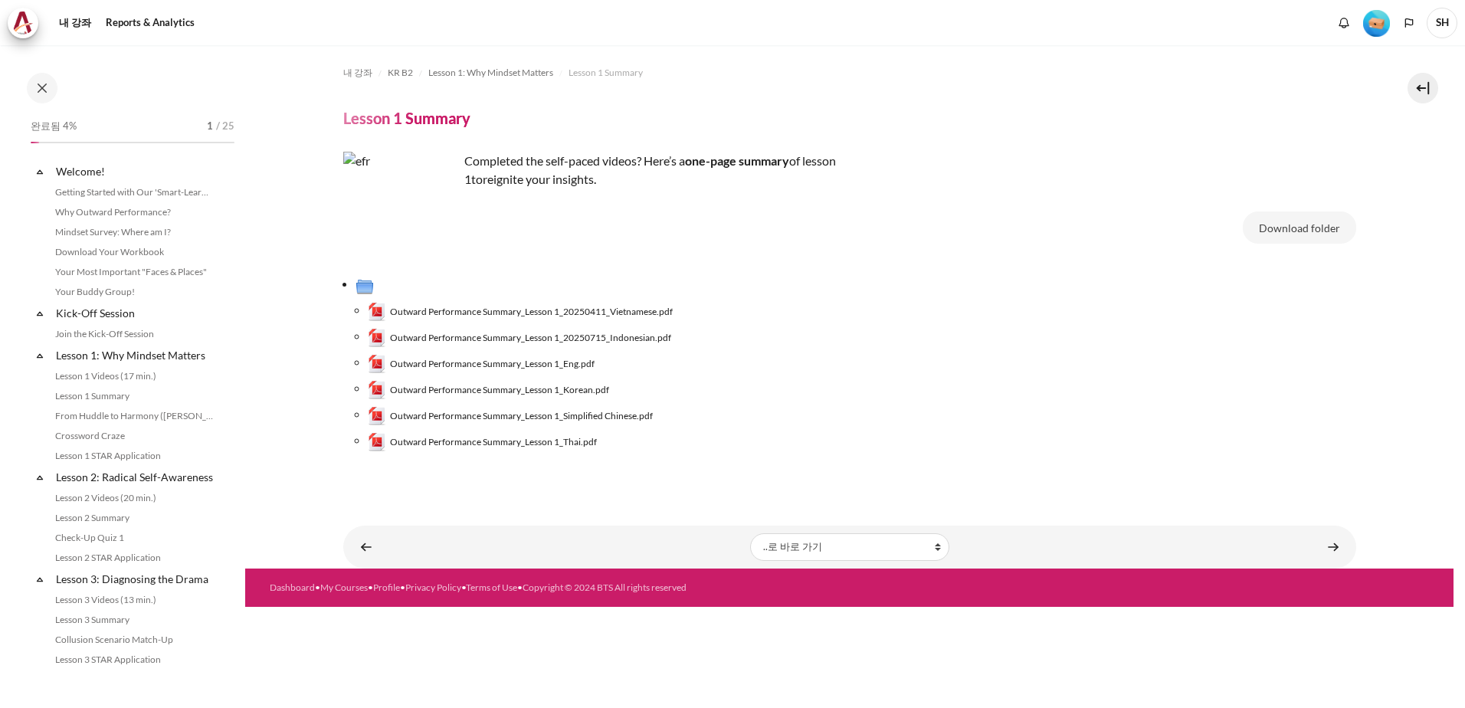
scroll to position [5, 0]
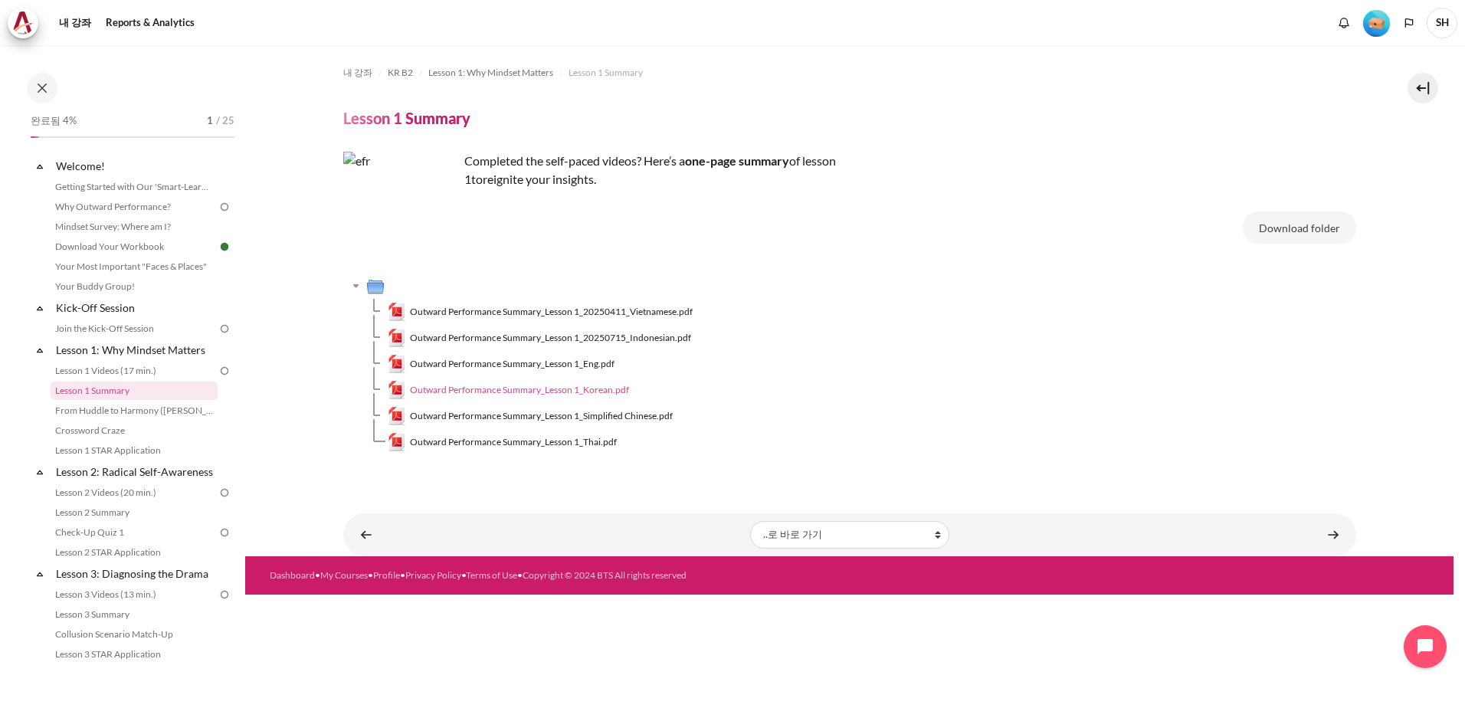
click at [495, 392] on span "Outward Performance Summary_Lesson 1_Korean.pdf" at bounding box center [519, 390] width 219 height 14
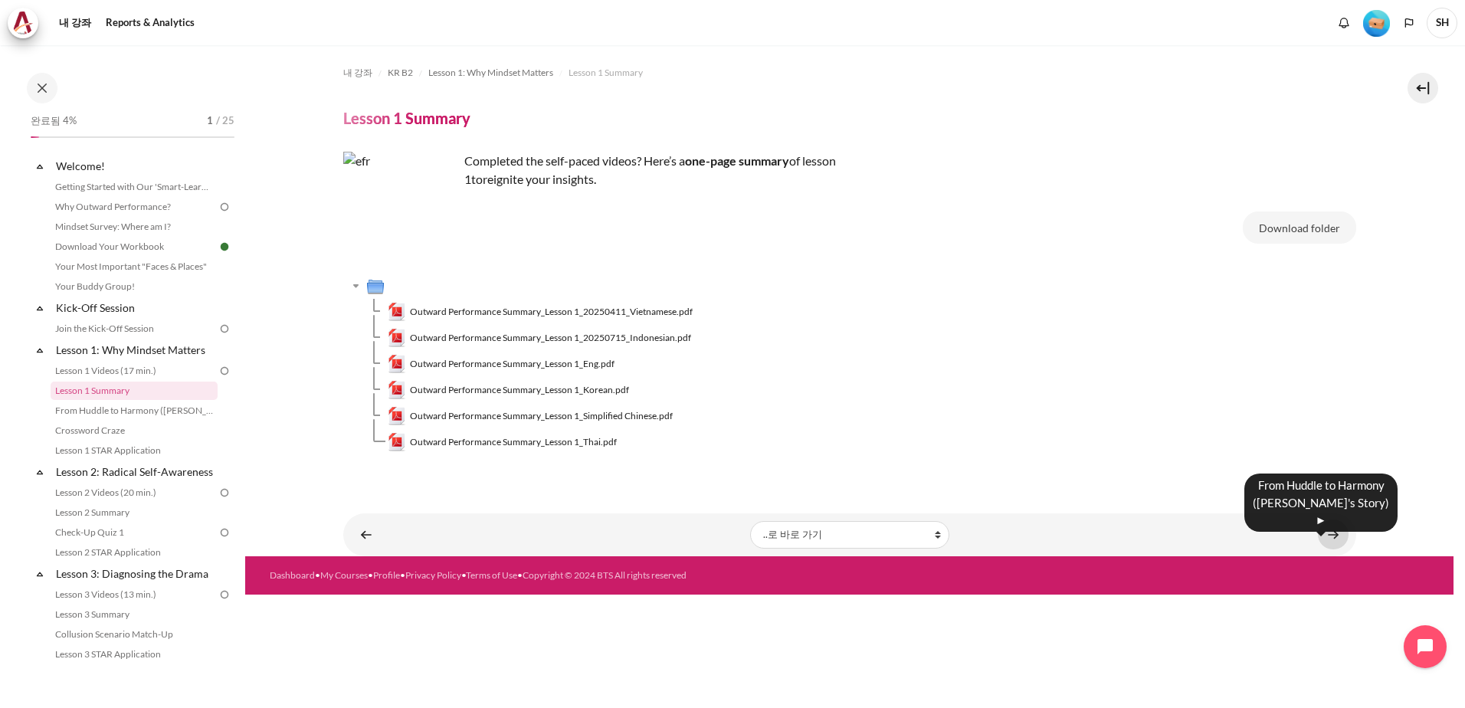
click at [1333, 522] on link "내용" at bounding box center [1333, 535] width 31 height 30
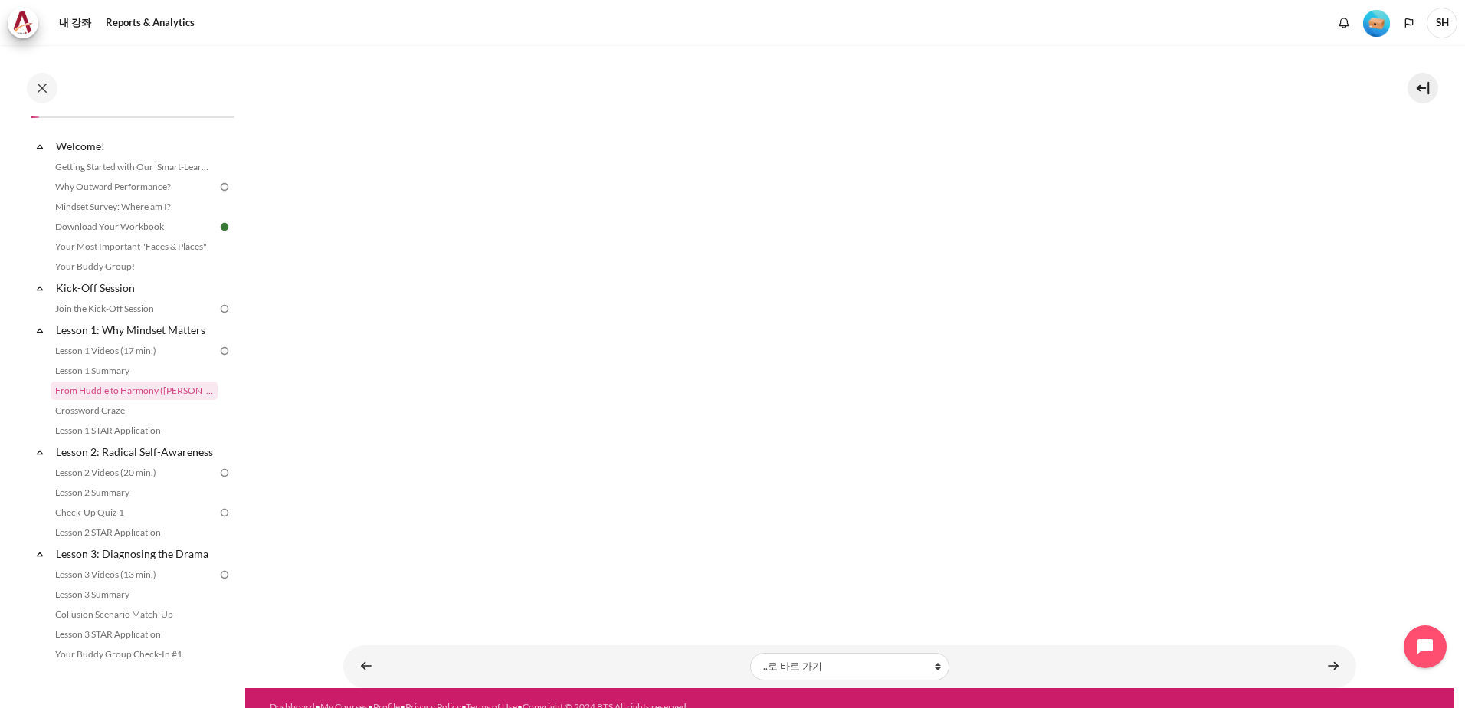
scroll to position [238, 0]
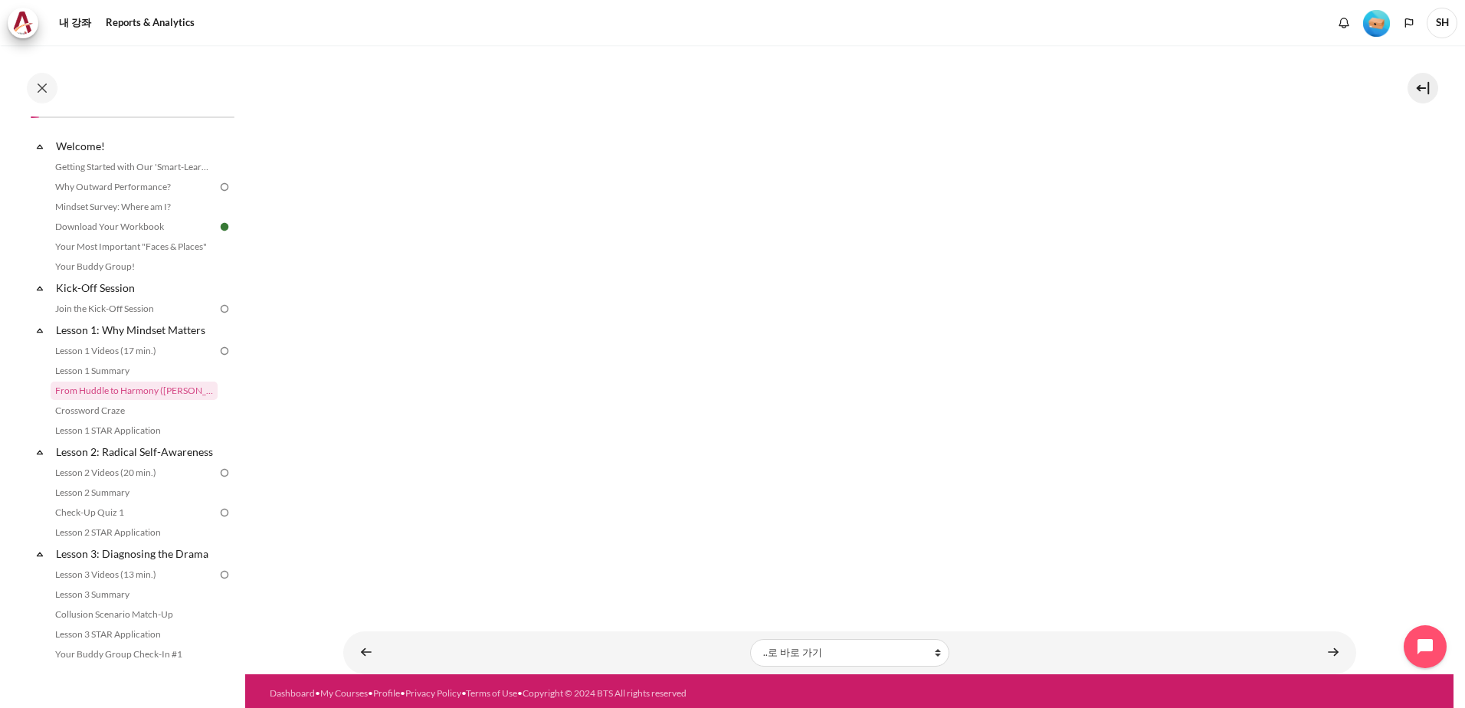
click at [218, 310] on img at bounding box center [225, 309] width 14 height 14
click at [1324, 648] on link "내용" at bounding box center [1333, 653] width 31 height 30
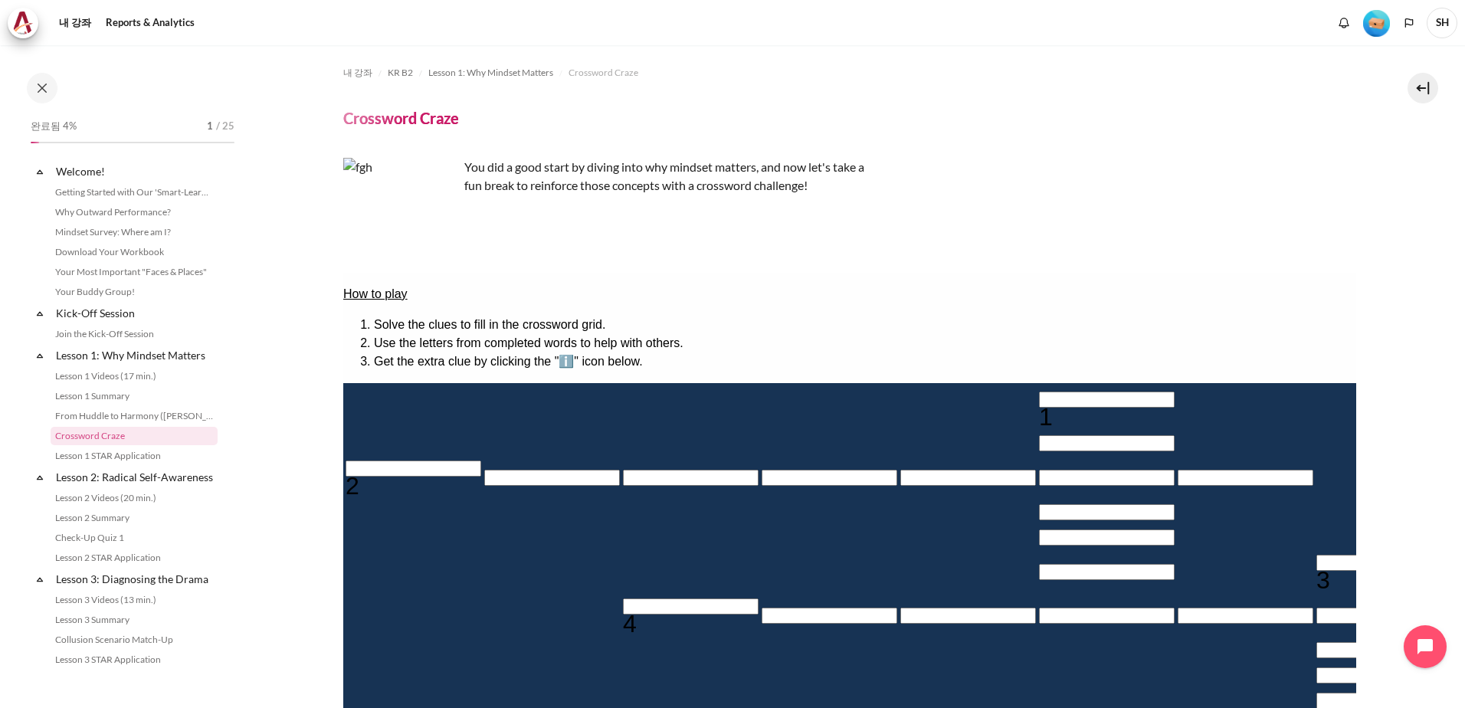
scroll to position [45, 0]
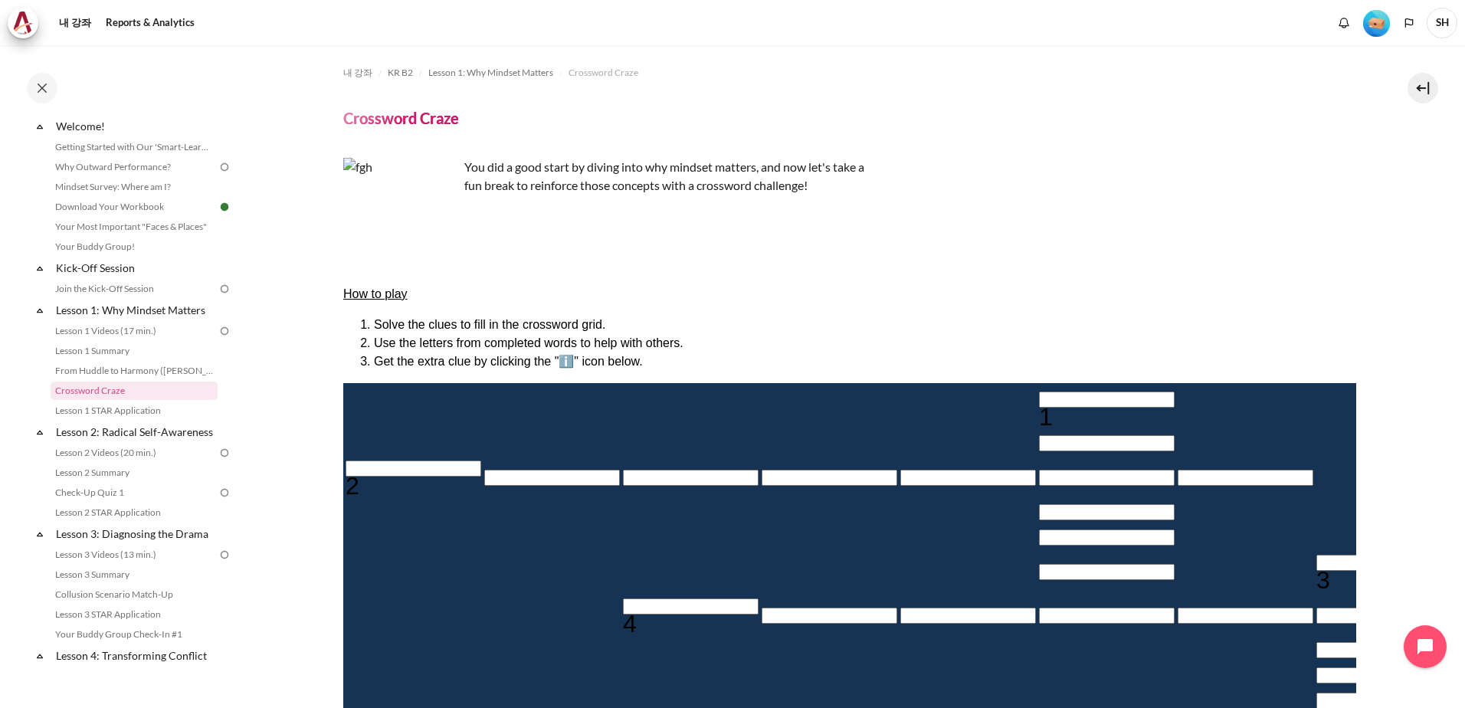
drag, startPoint x: 1281, startPoint y: 414, endPoint x: 1439, endPoint y: 462, distance: 165.8
click at [1356, 462] on html "How to play Solve the clues to fill in the crossword grid. Use the letters from…" at bounding box center [849, 666] width 1013 height 787
drag, startPoint x: 1204, startPoint y: 394, endPoint x: 1044, endPoint y: 395, distance: 160.2
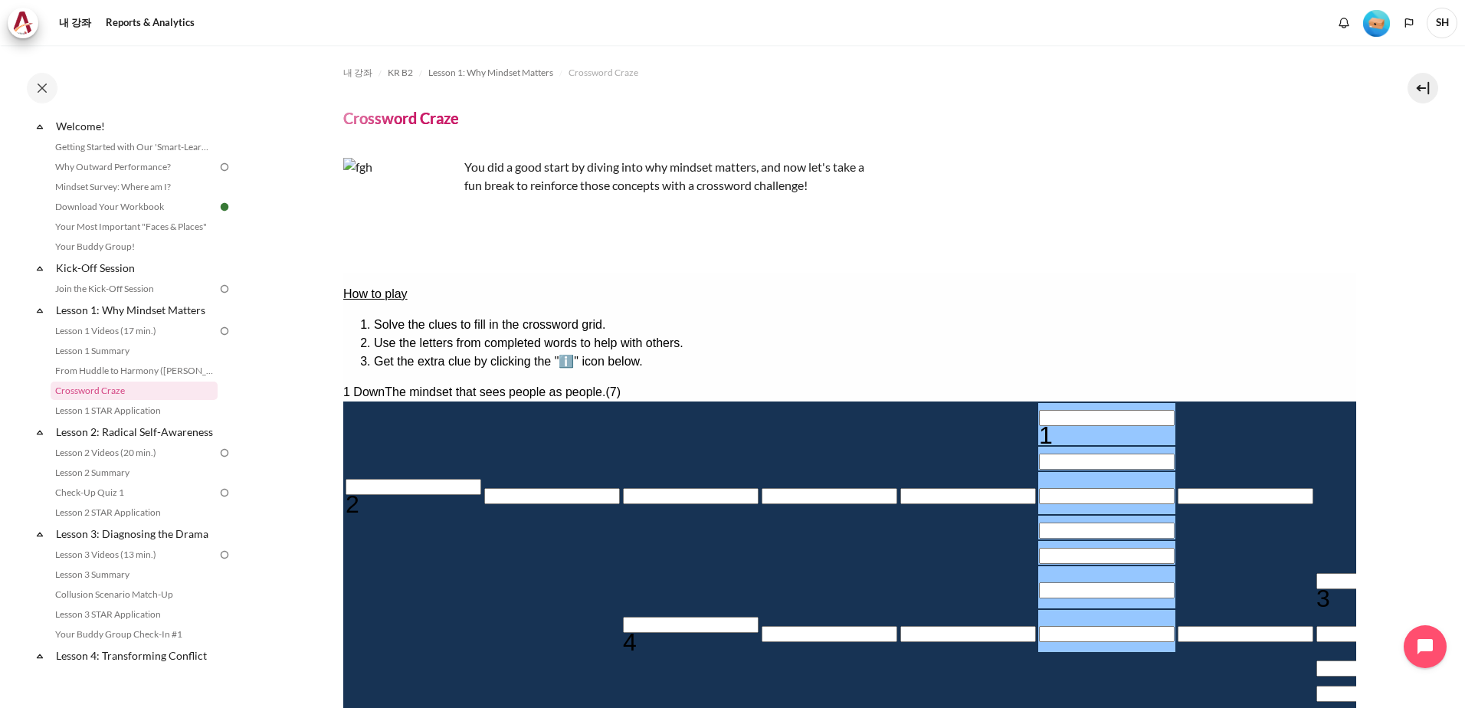
click at [1038, 410] on input "Row 1, Column 6. 1 Down. The mindset that sees people as people., Letter 1 of 7." at bounding box center [1106, 418] width 136 height 16
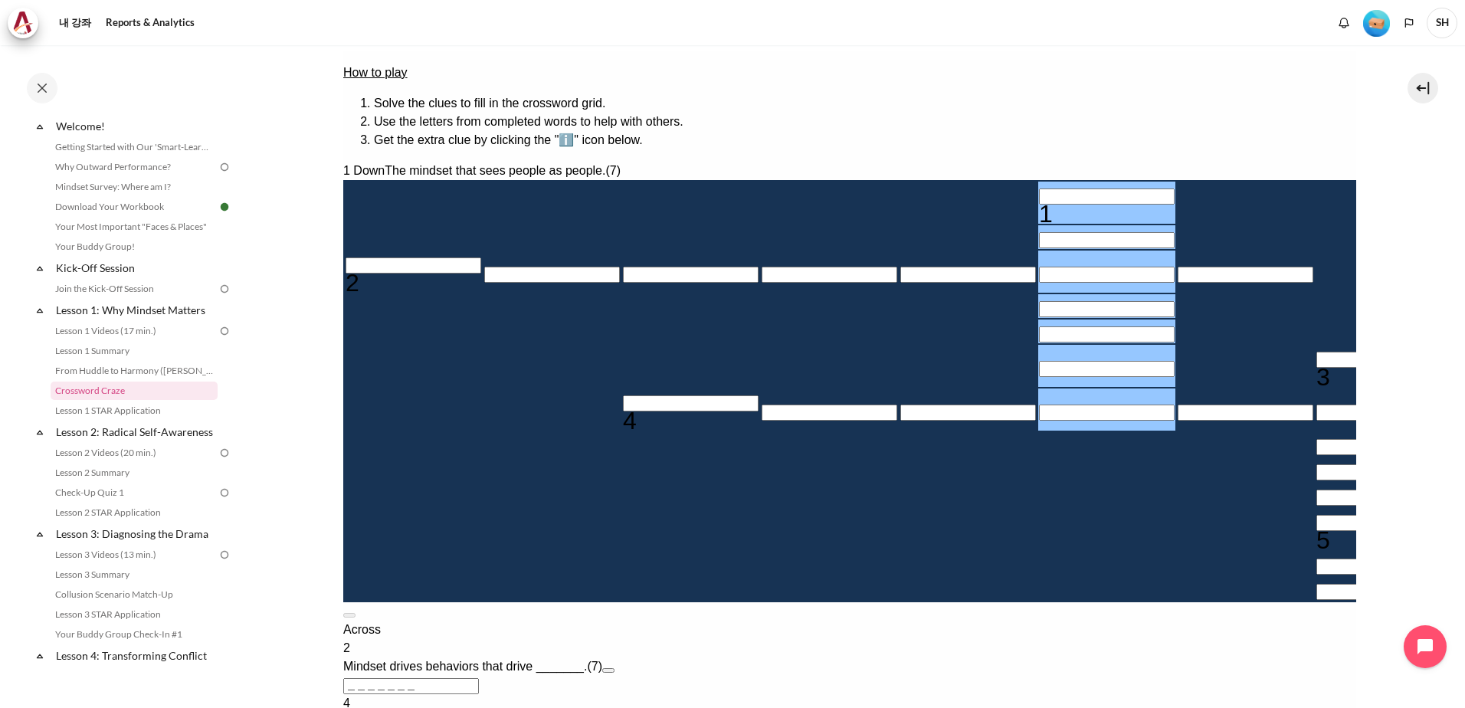
scroll to position [230, 0]
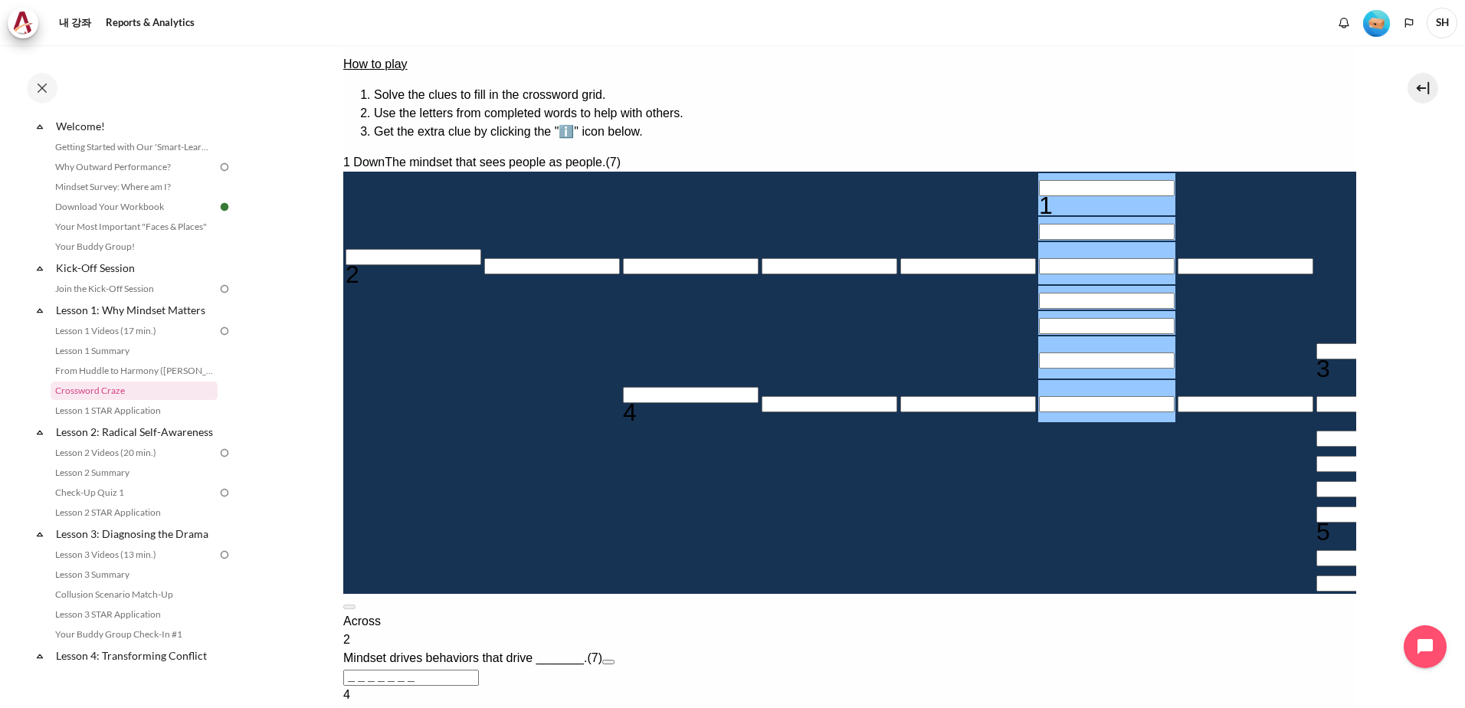
click at [349, 257] on div "1 Down The mindset that sees people as people. (7) 1 2 3 4 5" at bounding box center [849, 373] width 1013 height 441
click at [372, 265] on input "Crossword grid. Use arrow keys to navigate and the keyboard to enter characters…" at bounding box center [413, 257] width 136 height 16
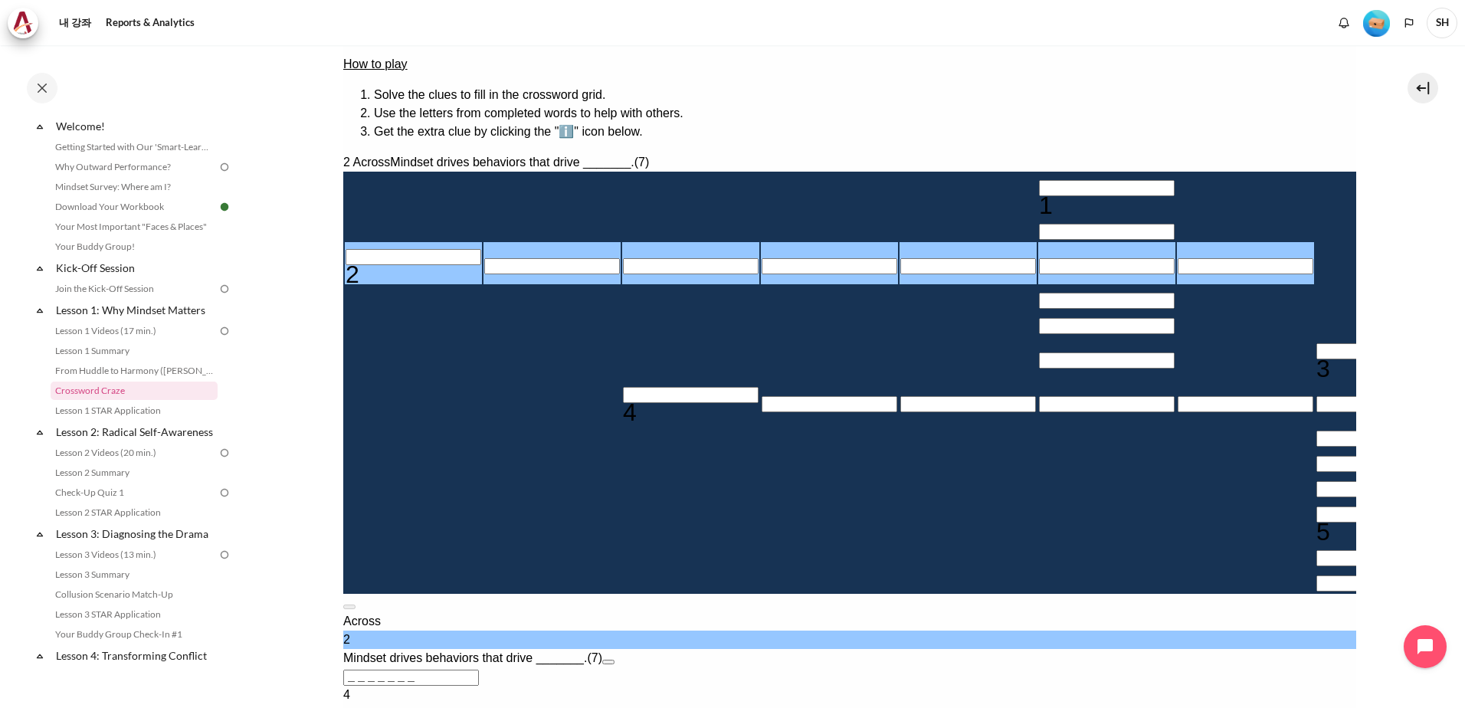
click at [1038, 180] on input "Row 1, Column 6. 1 Down. The mindset that sees people as people., Letter 1 of 7." at bounding box center [1106, 188] width 136 height 16
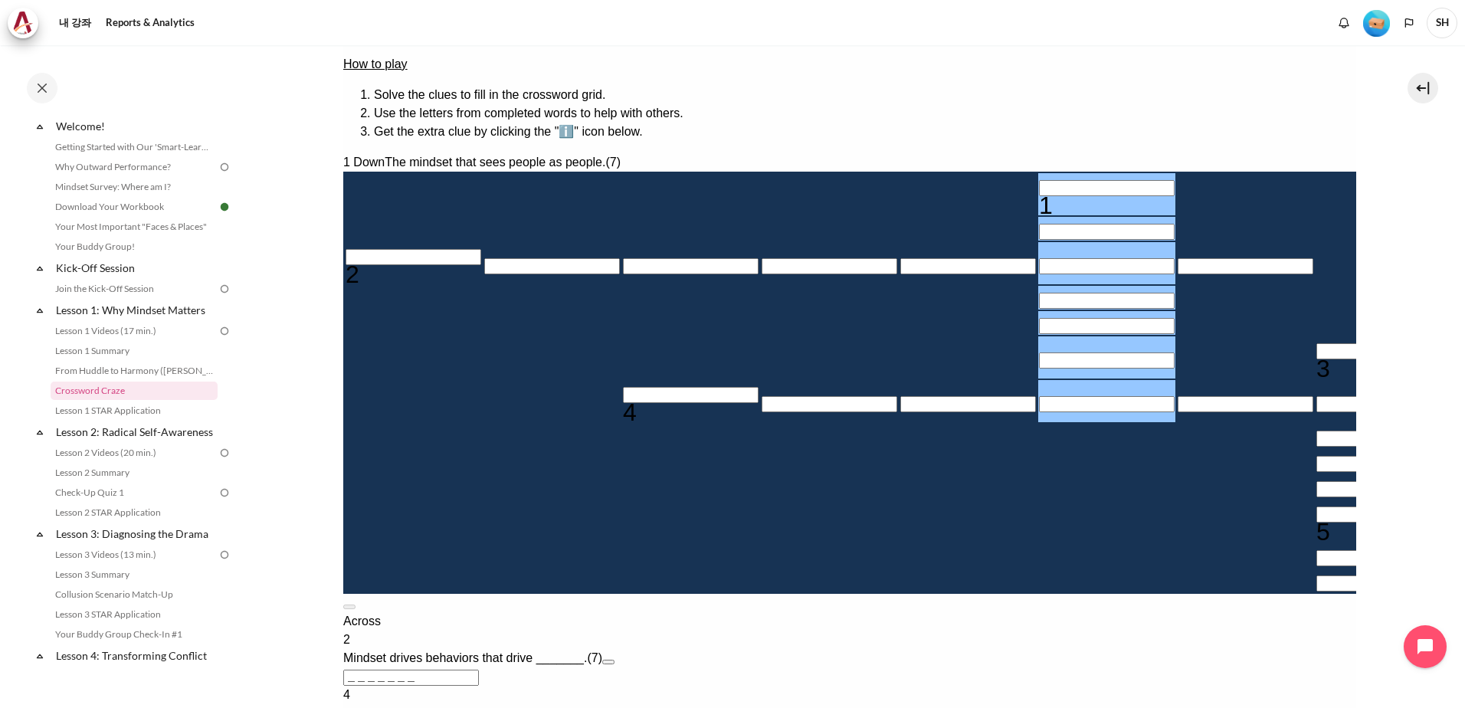
drag, startPoint x: 1213, startPoint y: 169, endPoint x: 1328, endPoint y: 182, distance: 115.6
drag, startPoint x: 1328, startPoint y: 182, endPoint x: 1271, endPoint y: 176, distance: 57.0
copy div "The mindset that sees people as people. (7"
click at [1038, 180] on input "Row 1, Column 6. 1 Down. The mindset that sees people as people., Letter 1 of 7." at bounding box center [1106, 188] width 136 height 16
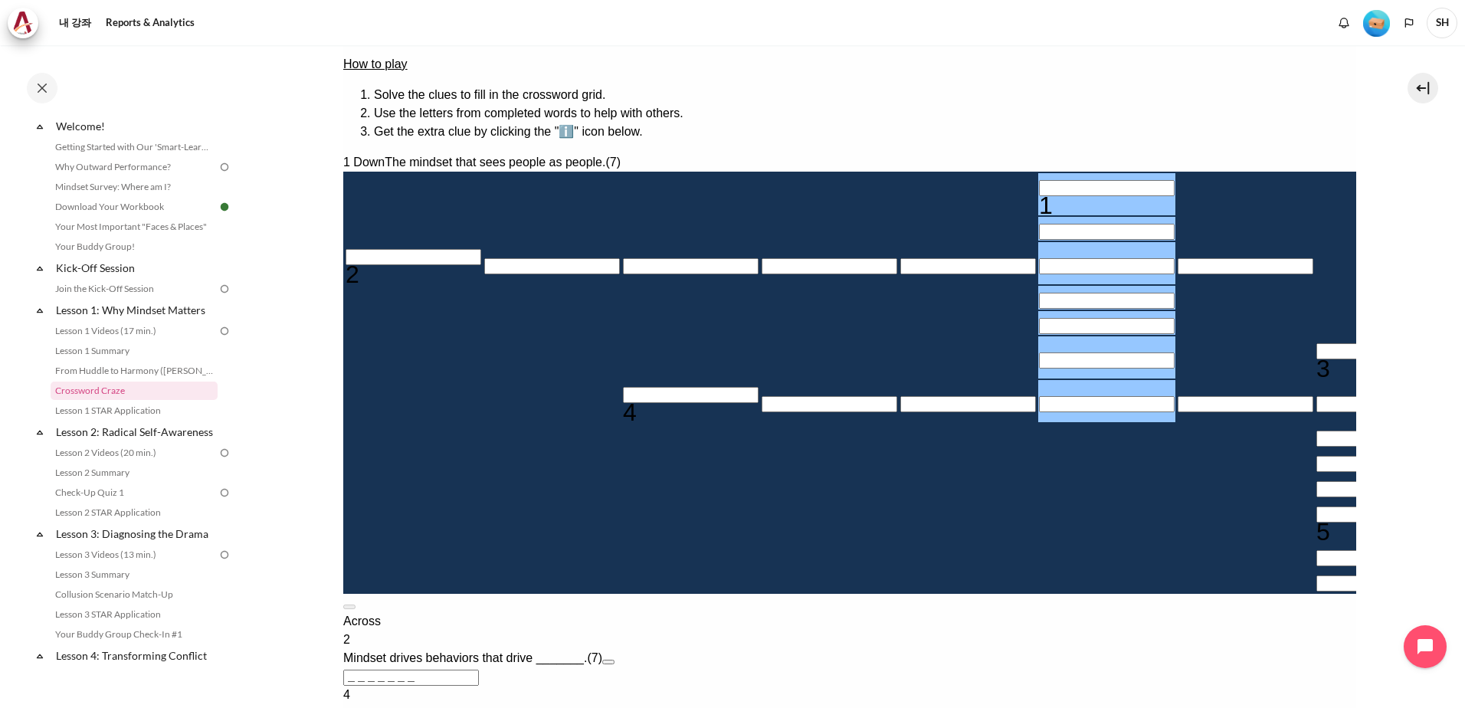
paste input "Row 1, Column 6. 1 Down. The mindset that sees people as people., Letter 1 of 7."
type input "T＿＿＿＿＿＿"
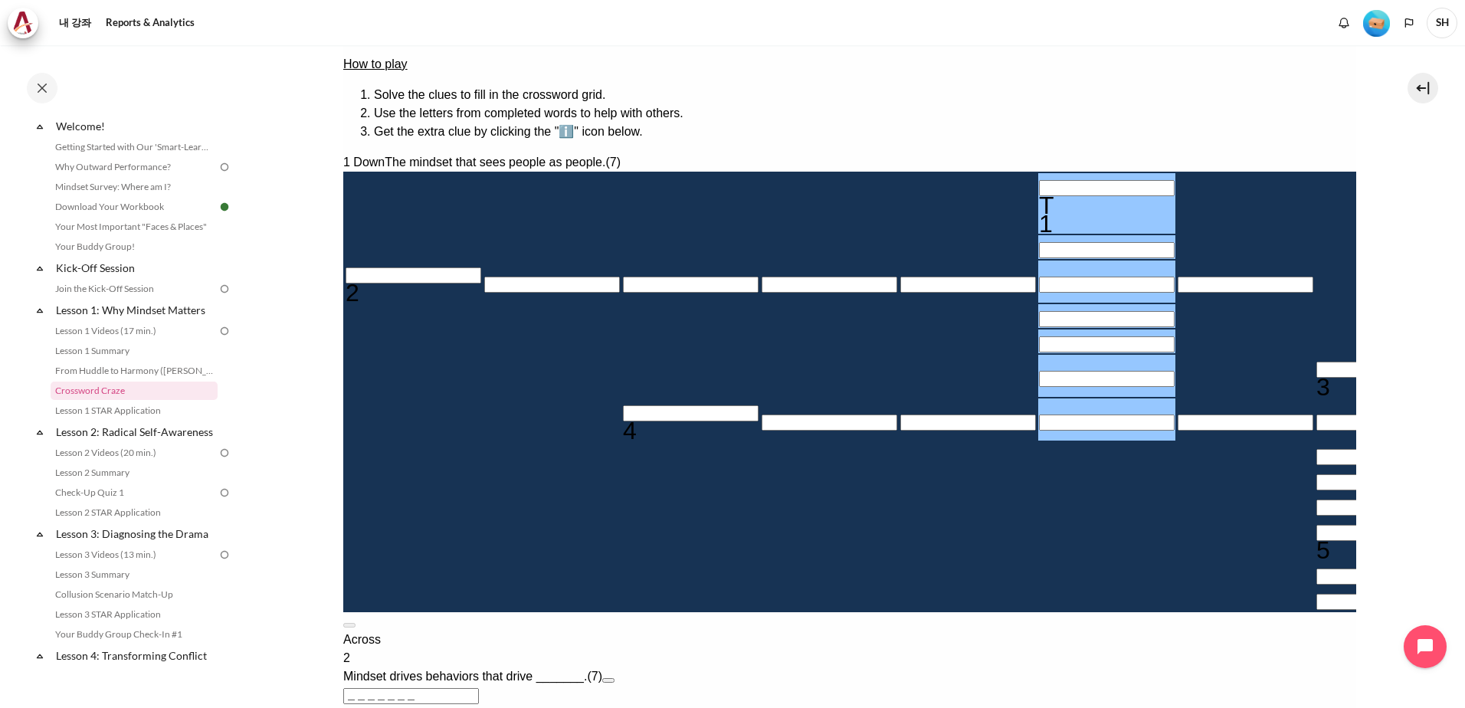
drag, startPoint x: 1305, startPoint y: 526, endPoint x: 1295, endPoint y: 531, distance: 11.3
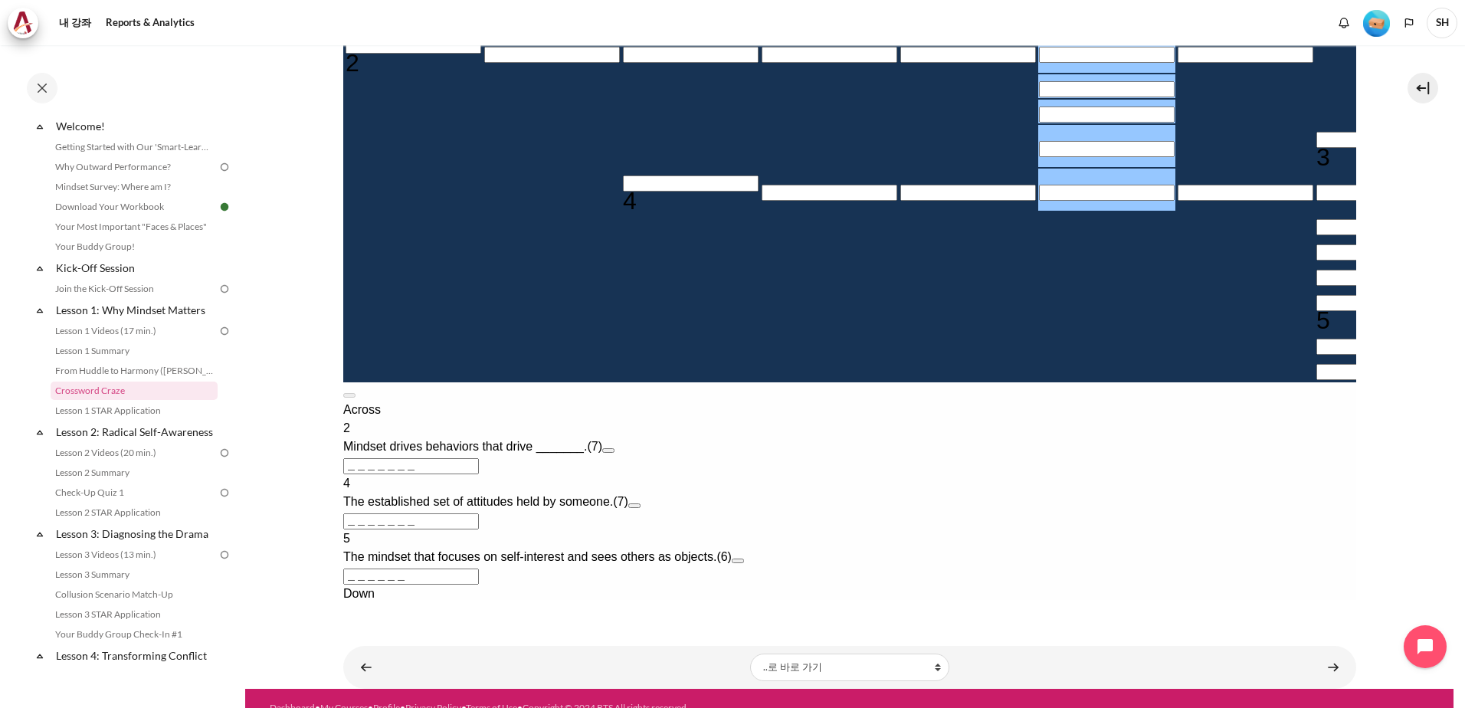
scroll to position [479, 0]
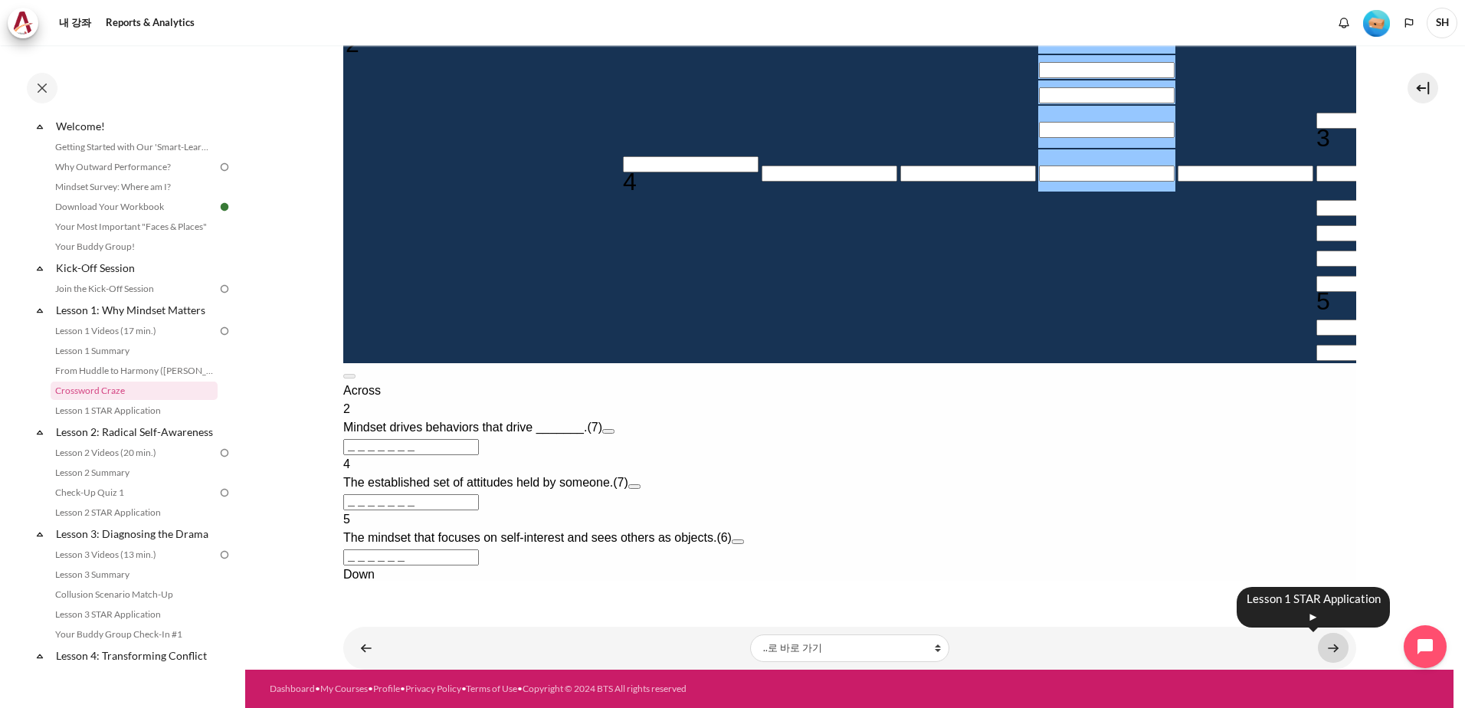
click at [1331, 642] on link "내용" at bounding box center [1333, 648] width 31 height 30
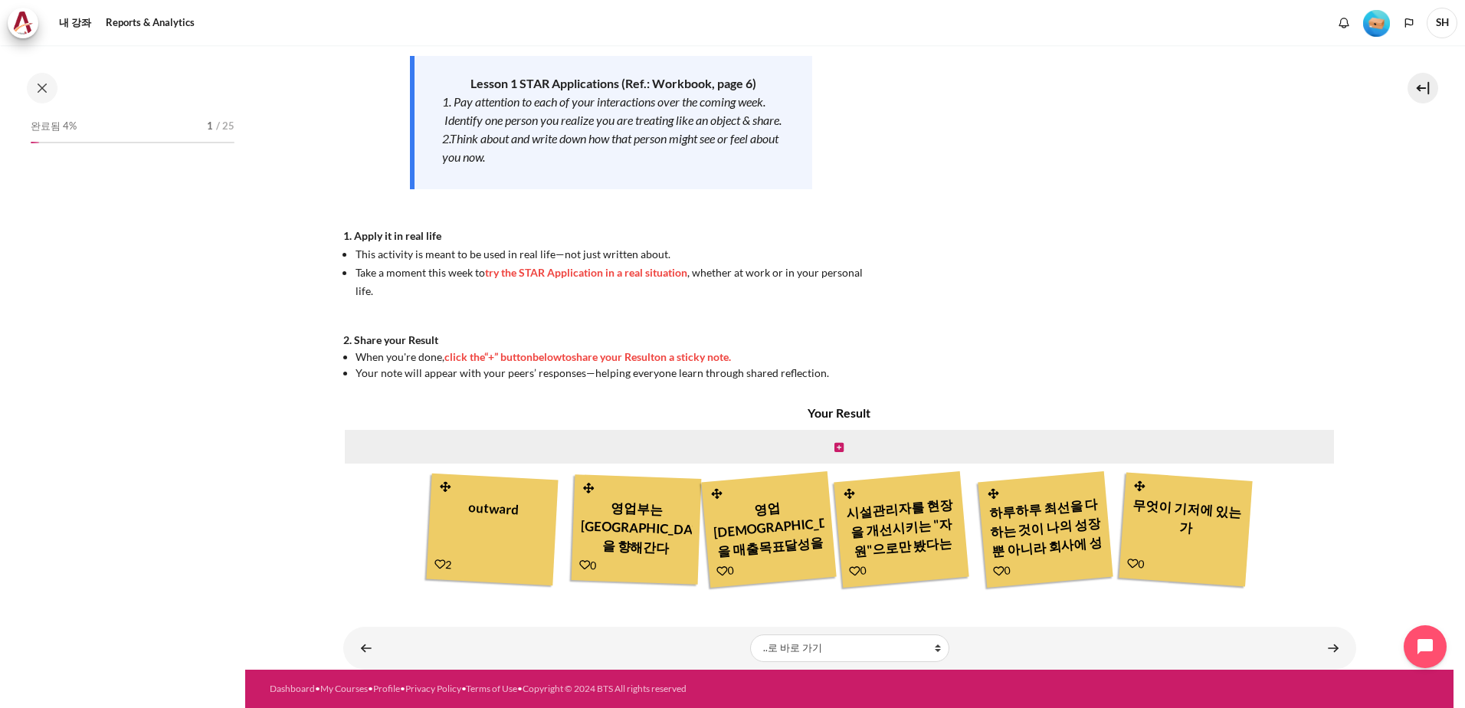
scroll to position [65, 0]
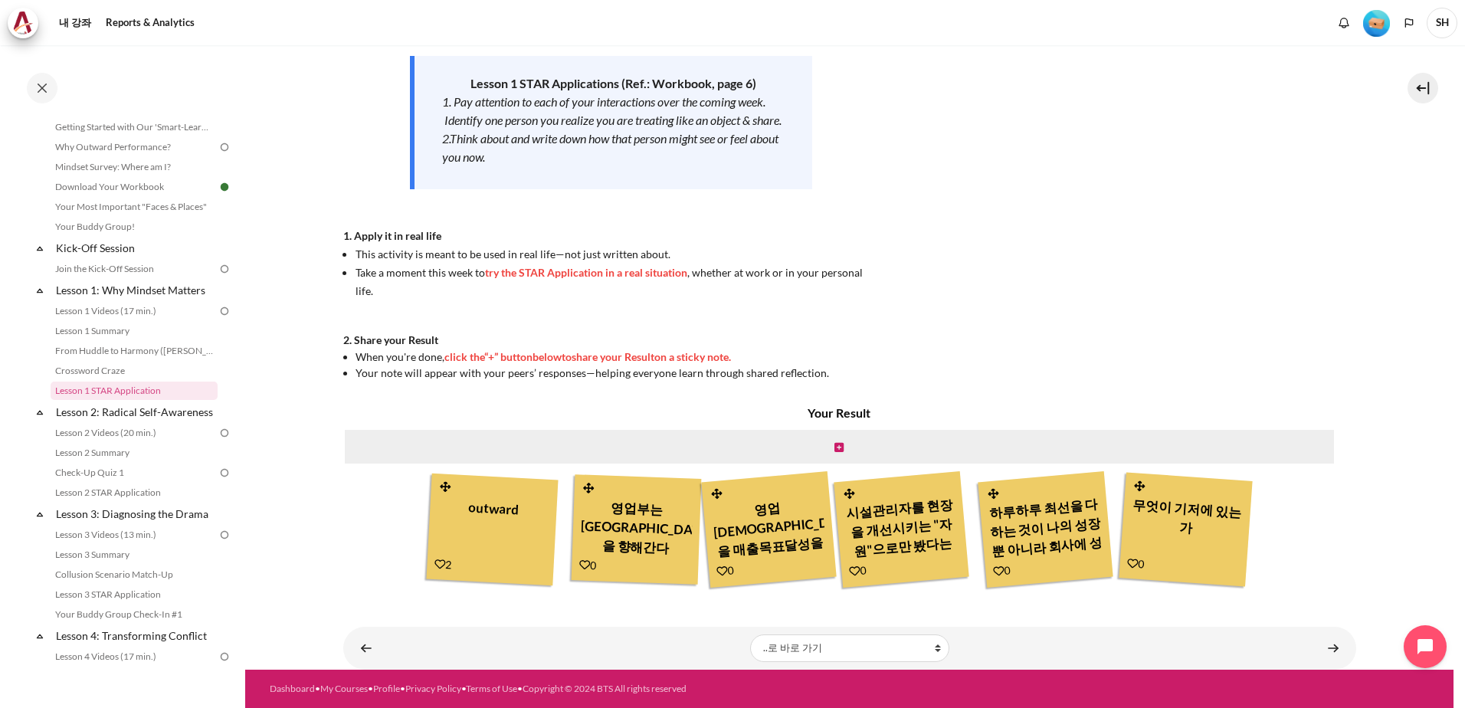
click at [641, 546] on div "영업부는 KPI만을 향해간다" at bounding box center [636, 526] width 113 height 67
click at [788, 550] on div "영업사원을 매출목표달성을 위한 수단으로 생각-역지사지마음으로 그들의 입장에서 생각하고 문제해결을 위해 공동노력." at bounding box center [769, 526] width 116 height 73
click at [1173, 530] on div "무엇이 기저에 있는가" at bounding box center [1186, 526] width 115 height 71
click at [127, 411] on link "Lesson 2: Radical Self-Awareness" at bounding box center [136, 412] width 164 height 21
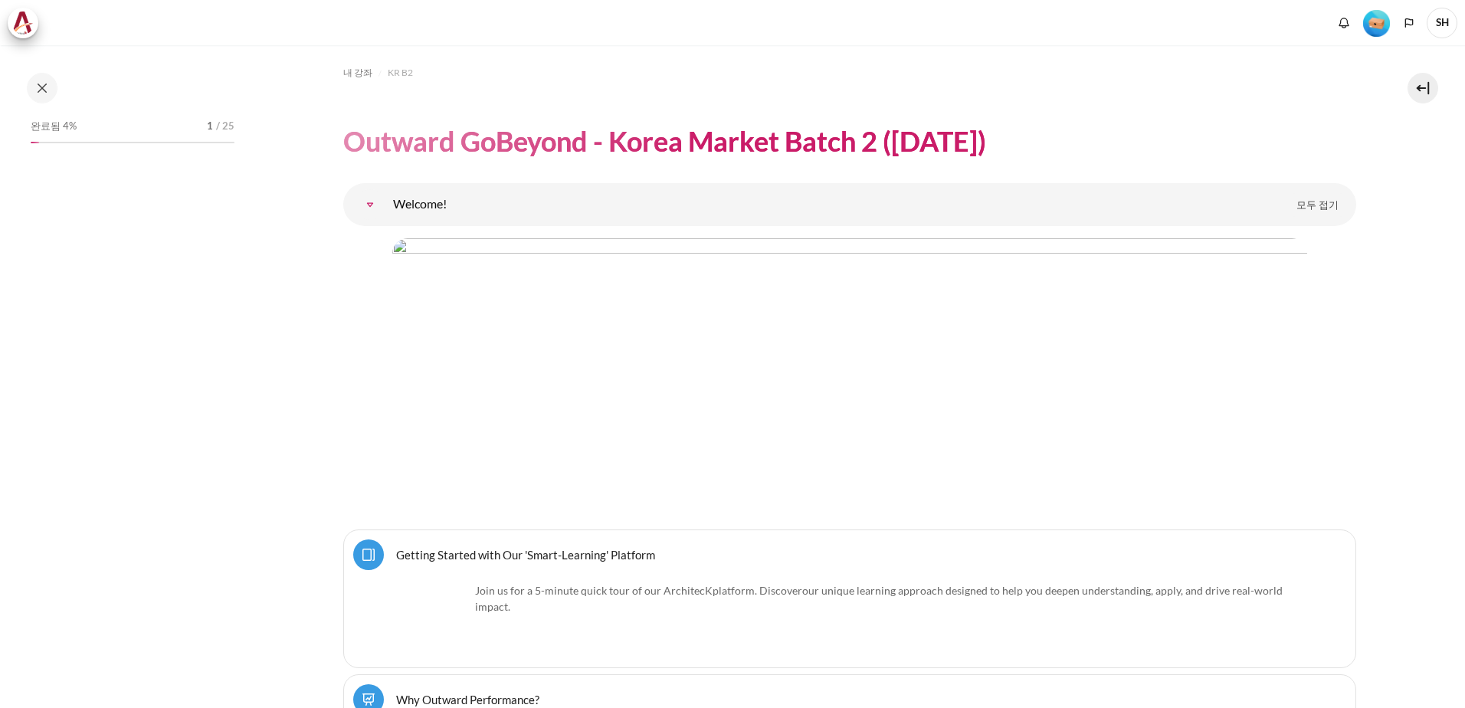
scroll to position [3585, 0]
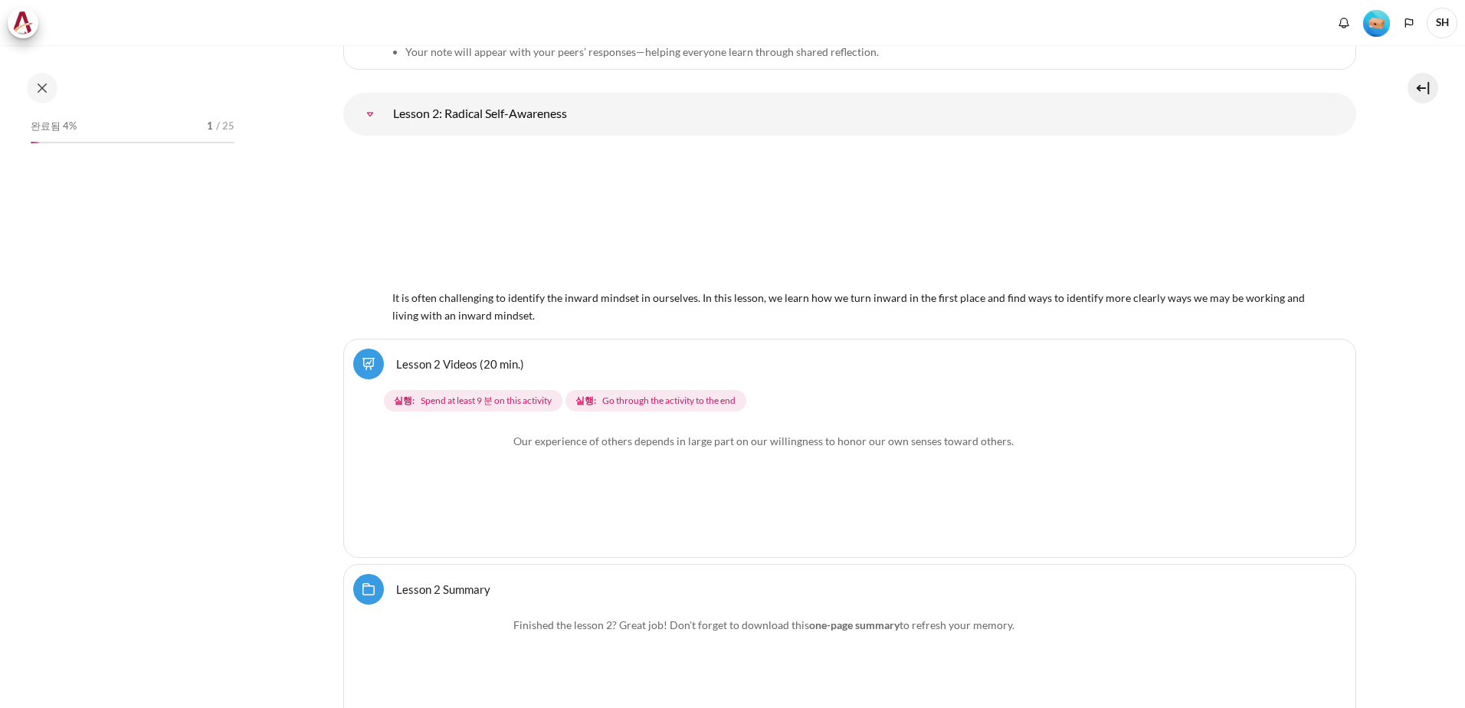
click at [478, 523] on img "내용" at bounding box center [450, 490] width 115 height 115
click at [490, 515] on img "내용" at bounding box center [450, 490] width 115 height 115
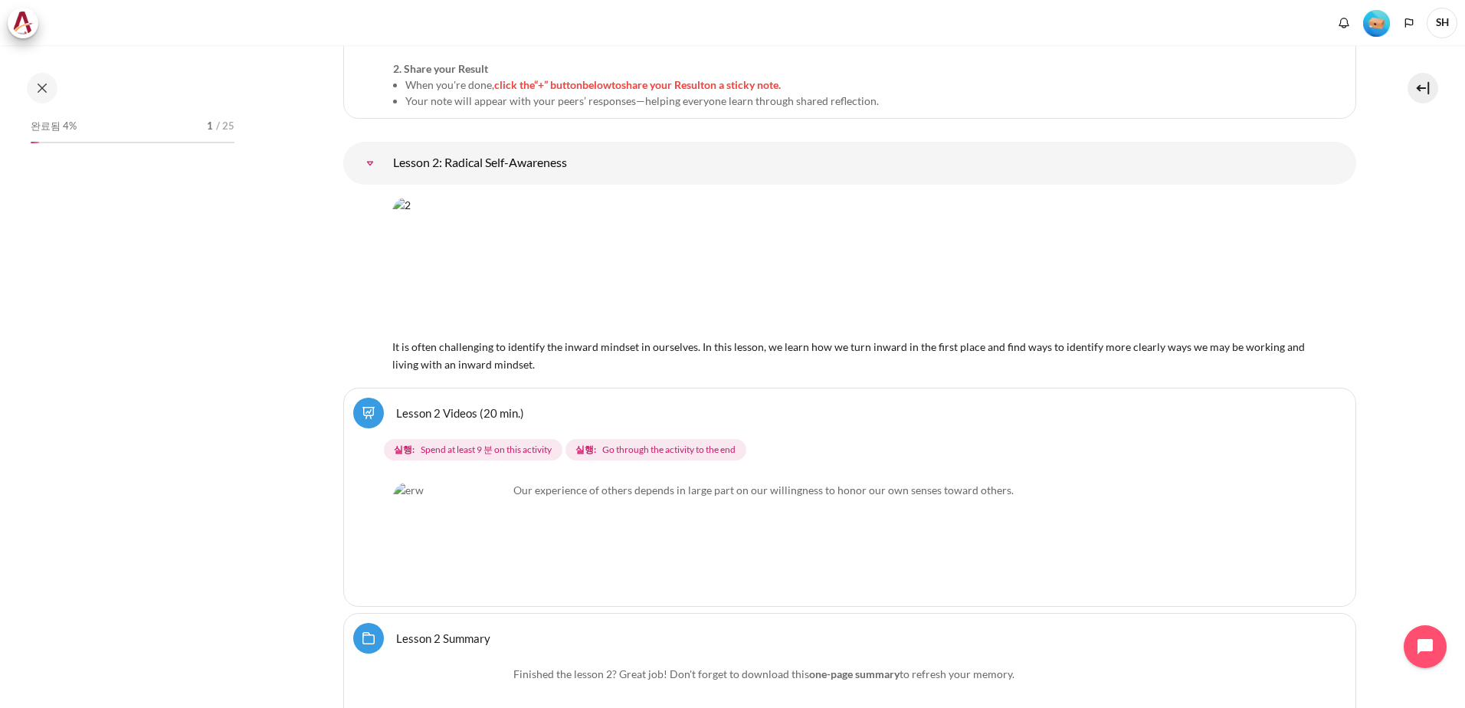
scroll to position [3508, 0]
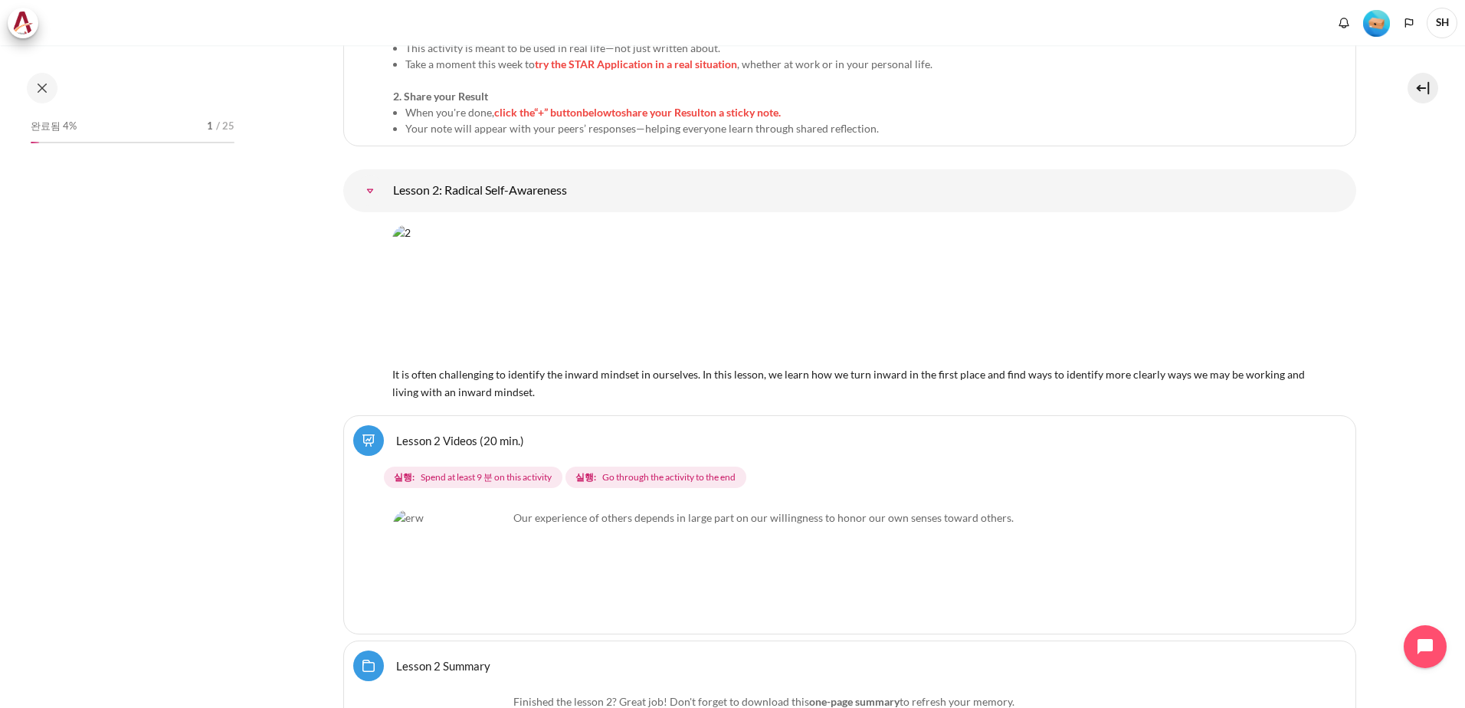
click at [773, 302] on img "내용" at bounding box center [838, 294] width 892 height 139
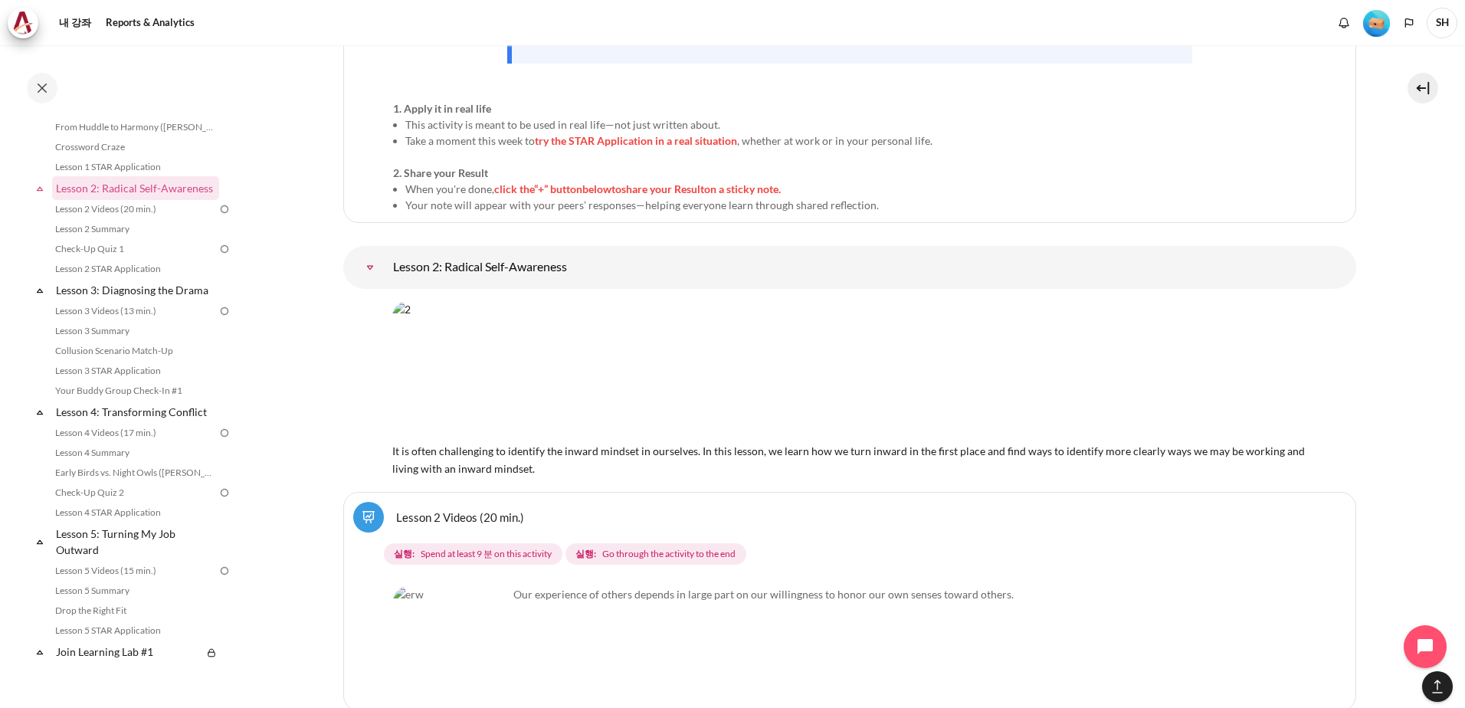
scroll to position [3551, 0]
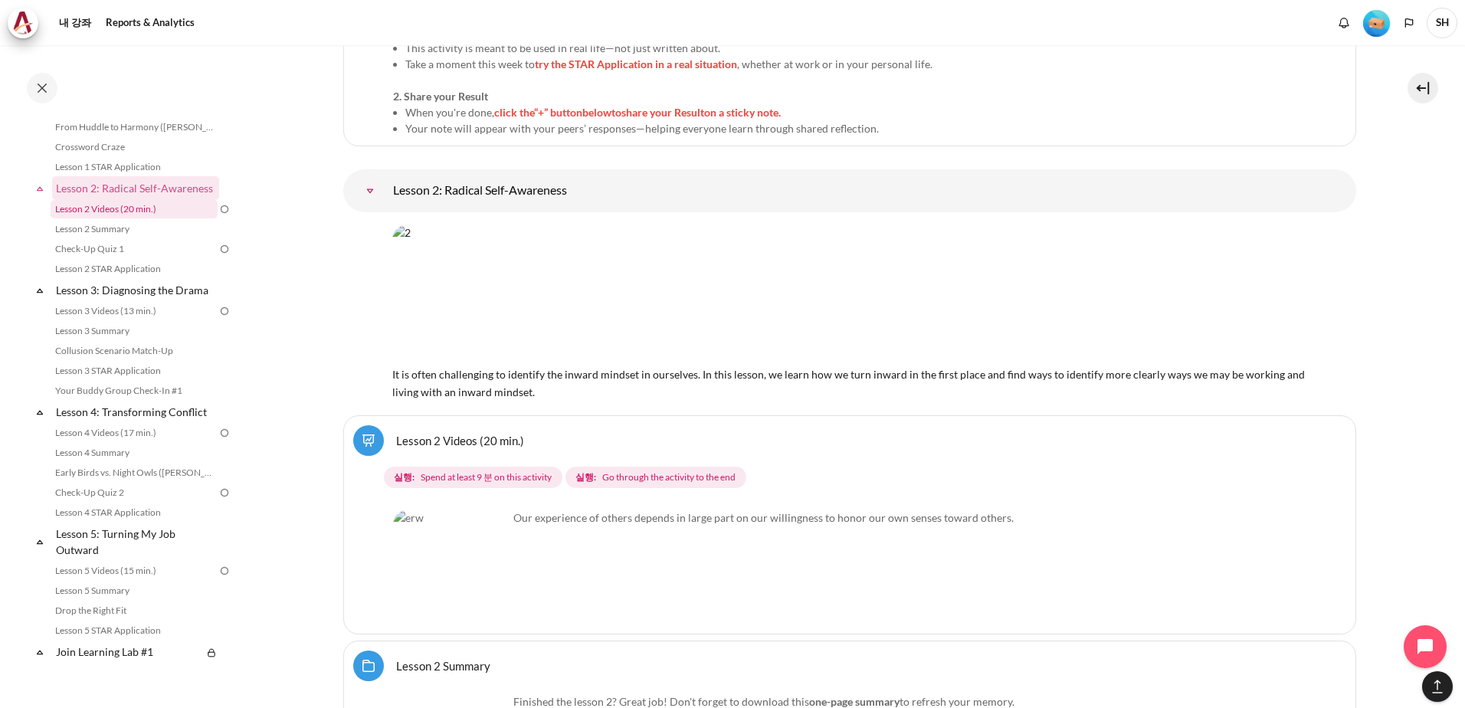
click at [125, 218] on link "Lesson 2 Videos (20 min.)" at bounding box center [134, 209] width 167 height 18
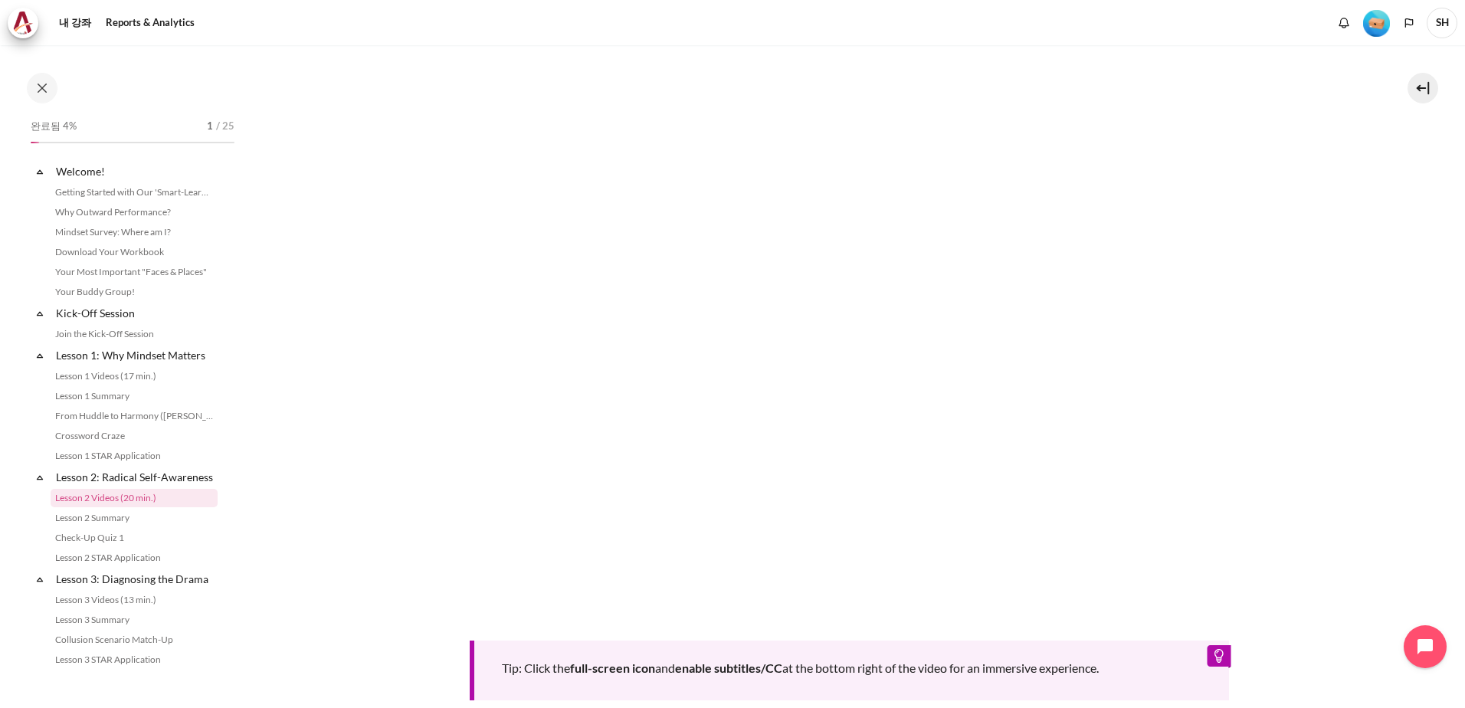
scroll to position [123, 0]
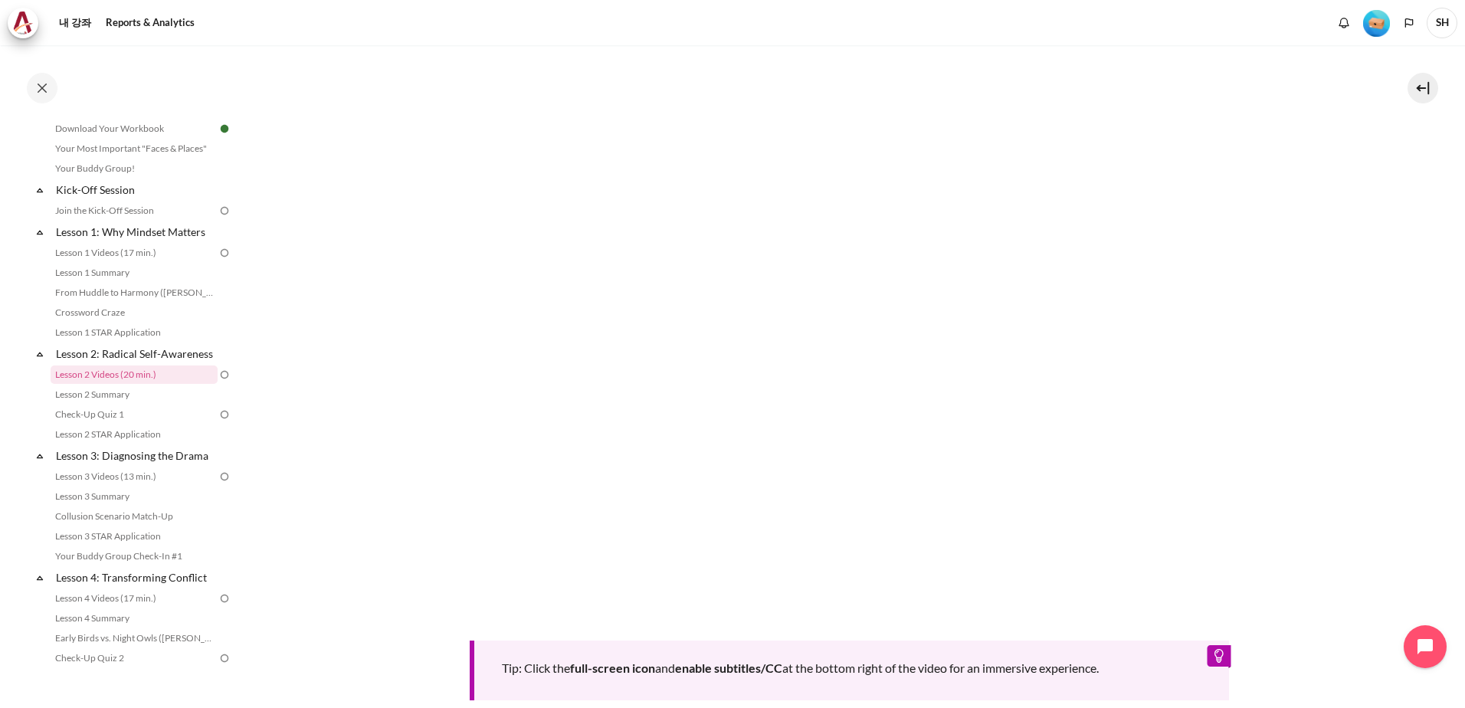
click at [218, 208] on img at bounding box center [225, 211] width 14 height 14
click at [218, 254] on img at bounding box center [225, 253] width 14 height 14
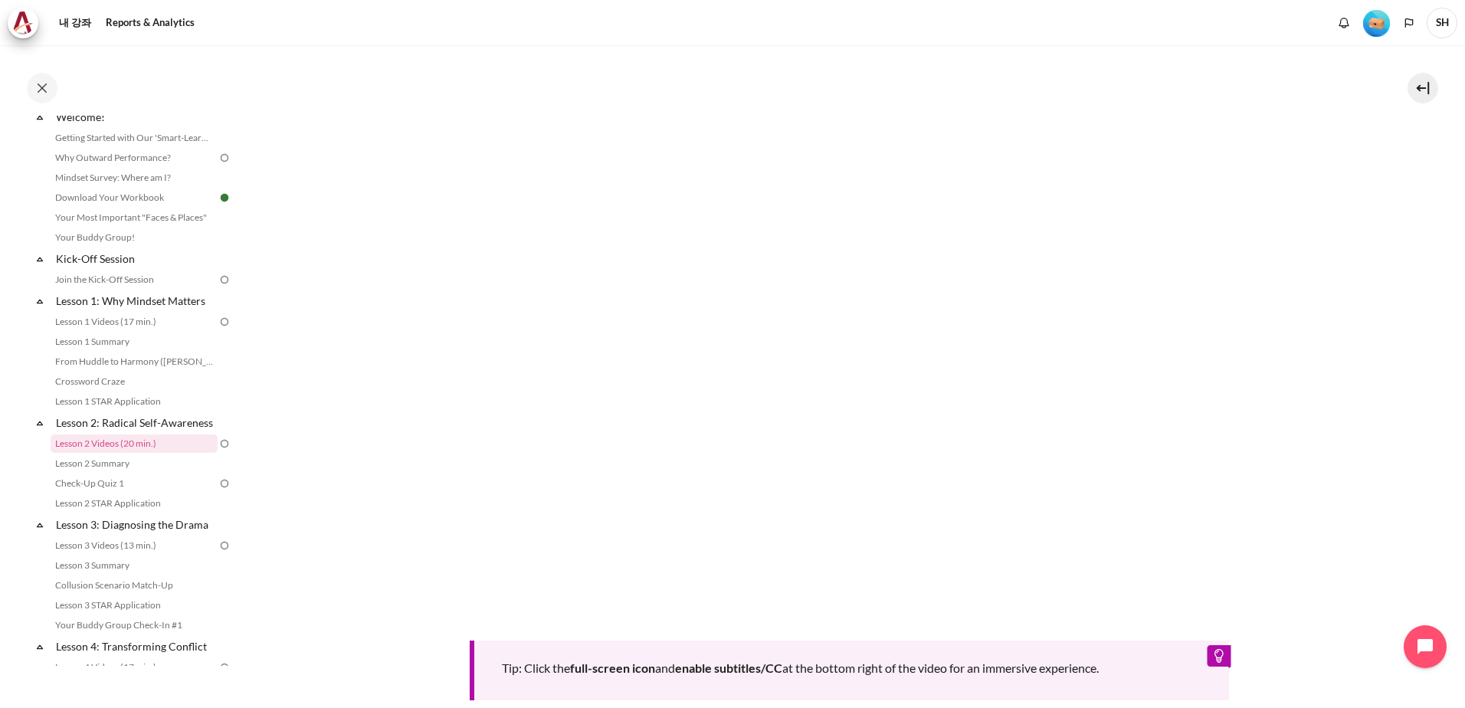
scroll to position [0, 0]
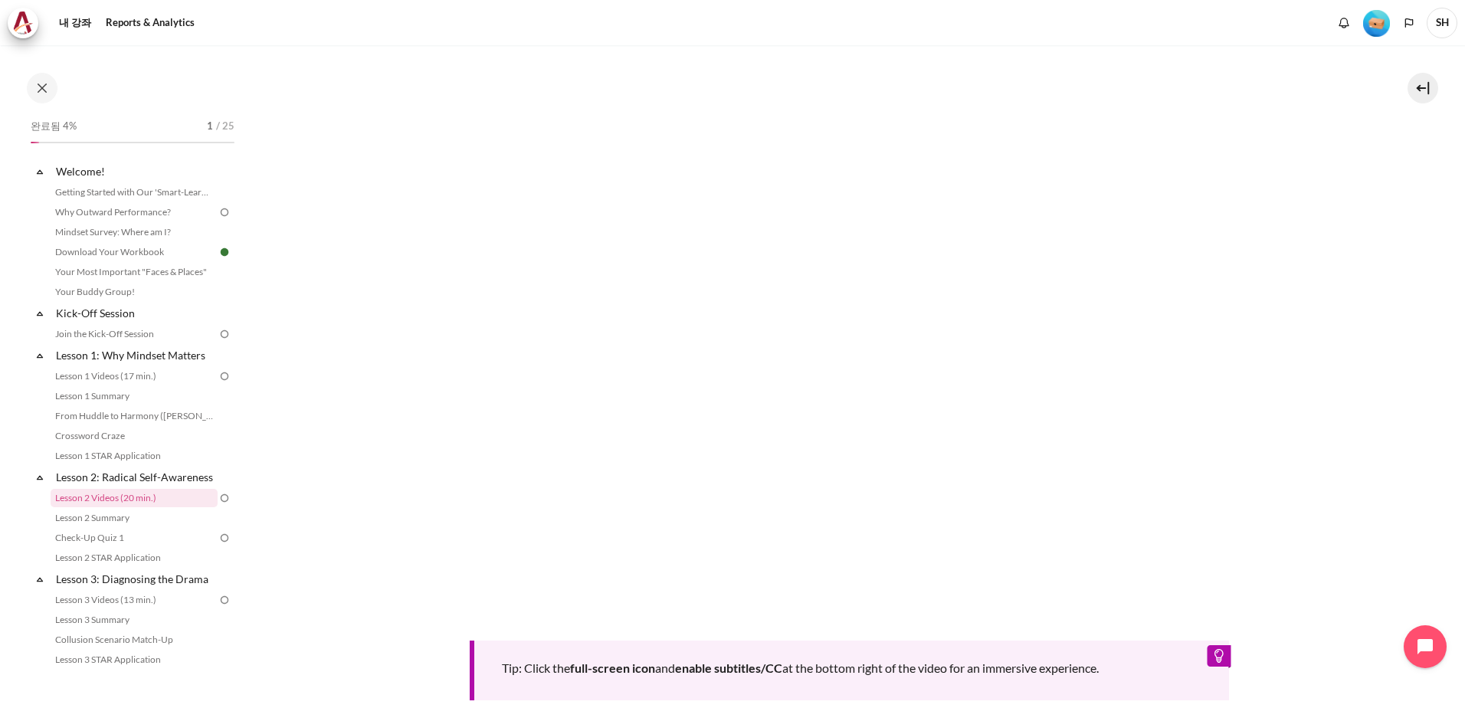
click at [218, 505] on img at bounding box center [225, 498] width 14 height 14
click at [221, 374] on img at bounding box center [225, 376] width 14 height 14
click at [218, 336] on img at bounding box center [225, 334] width 14 height 14
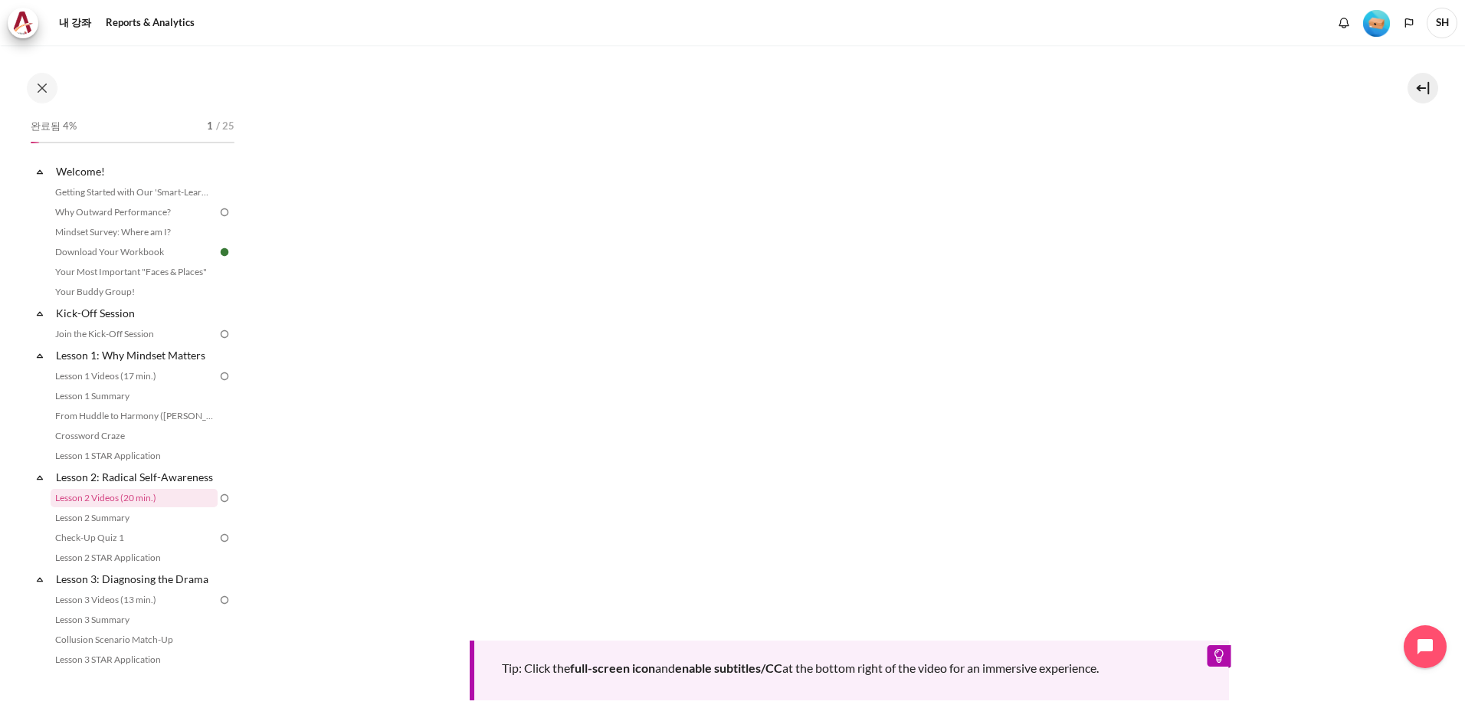
click at [218, 336] on img at bounding box center [225, 334] width 14 height 14
click at [218, 211] on img at bounding box center [225, 212] width 14 height 14
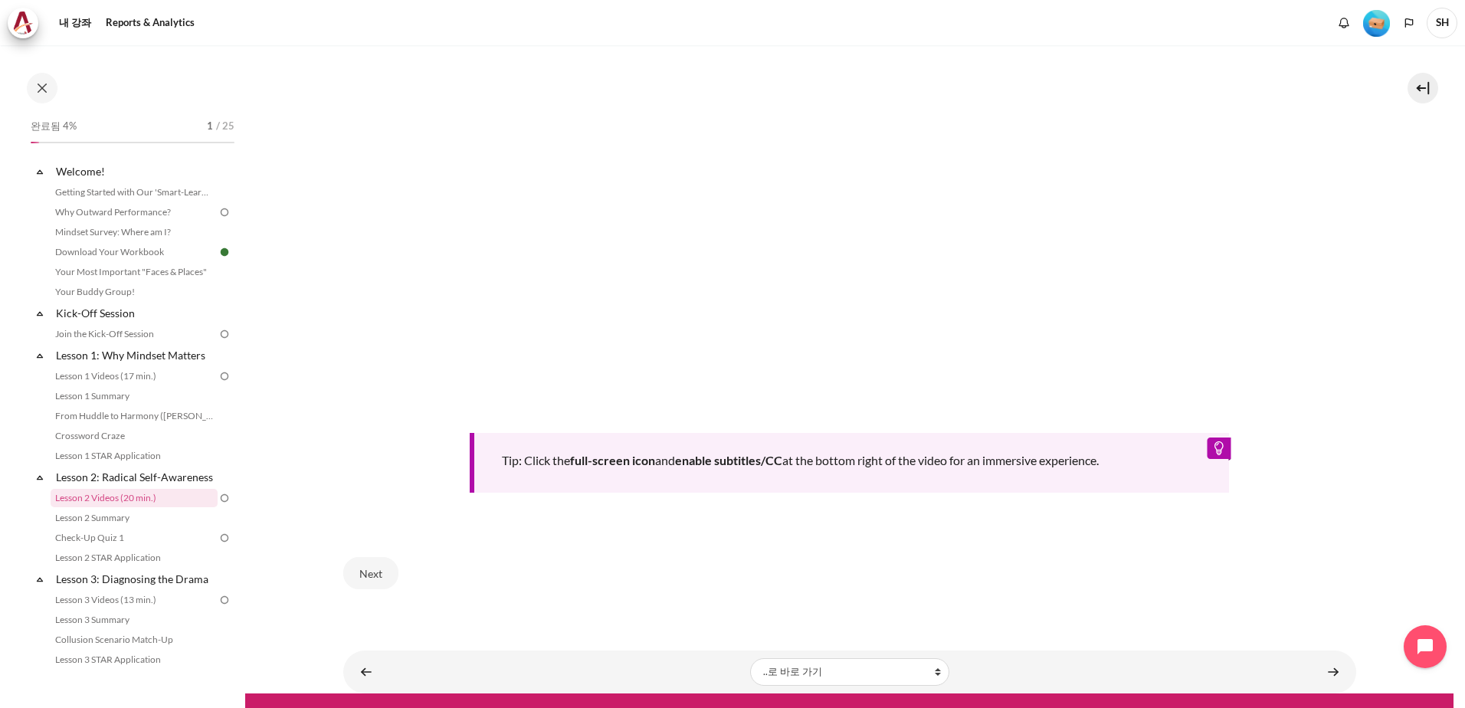
scroll to position [611, 0]
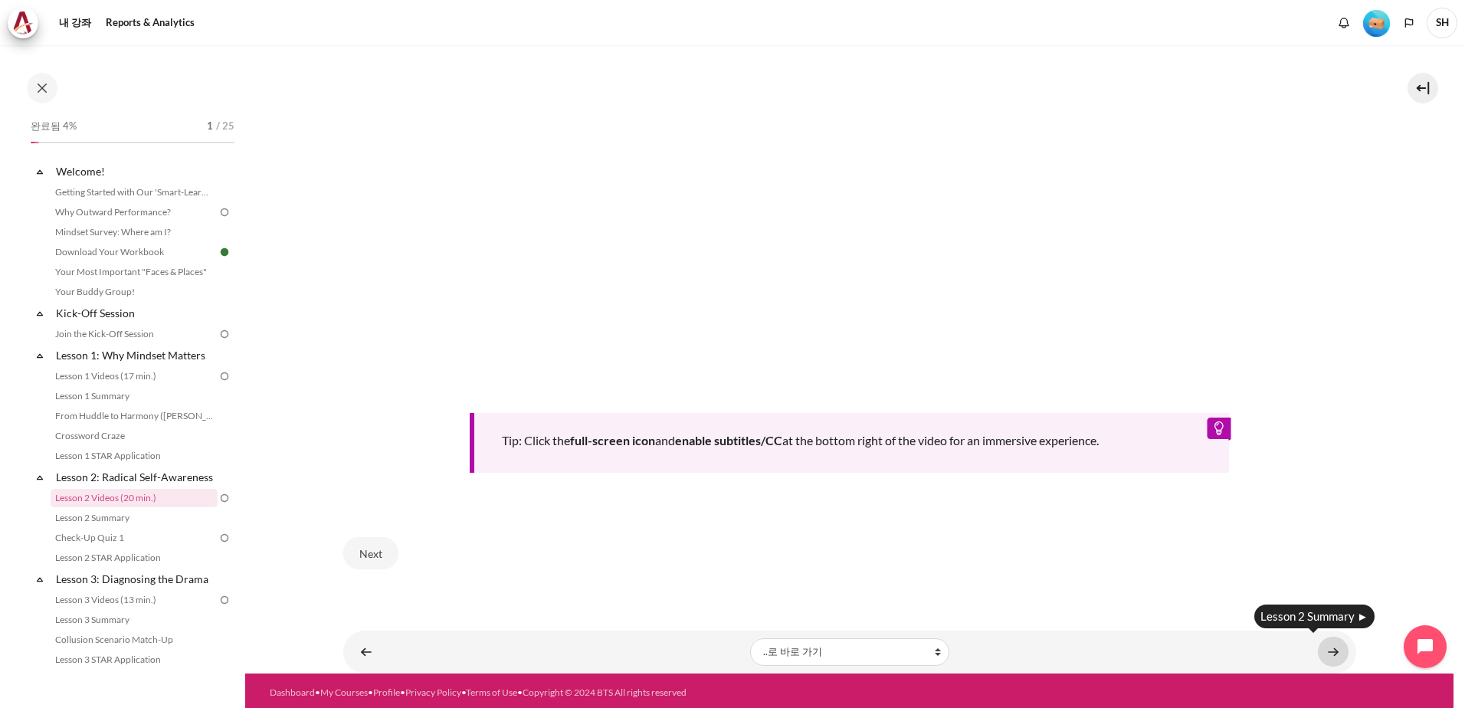
click at [1324, 650] on link "내용" at bounding box center [1333, 652] width 31 height 30
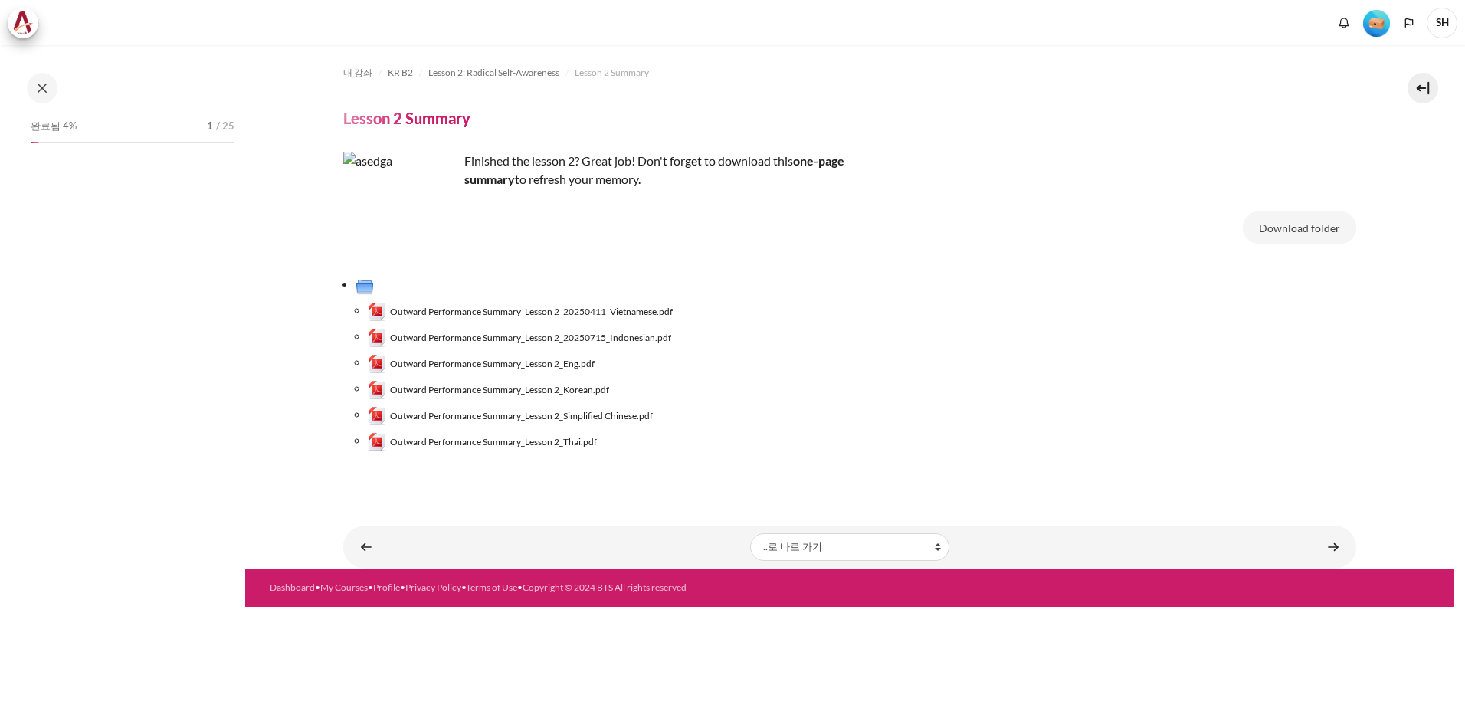
scroll to position [143, 0]
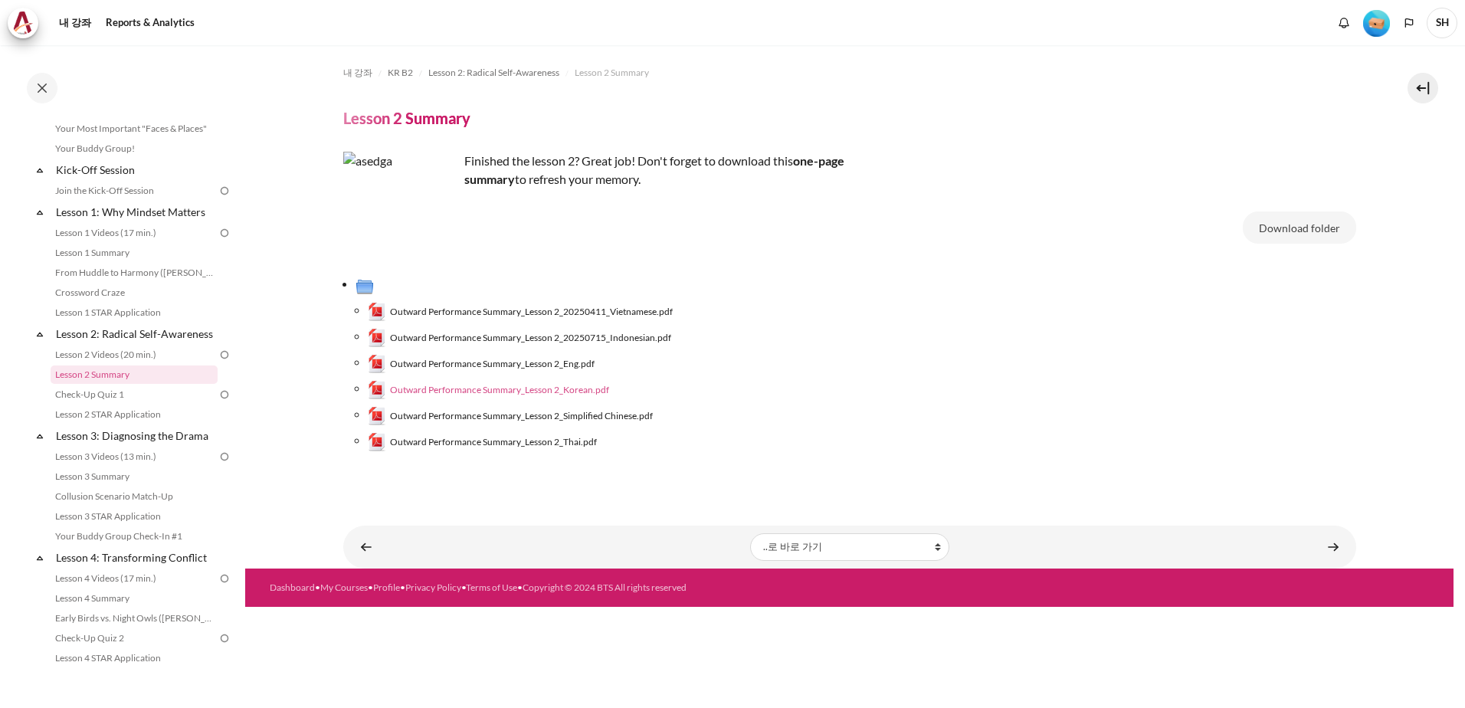
click at [517, 398] on link "Outward Performance Summary_Lesson 2_Korean.pdf" at bounding box center [489, 390] width 242 height 18
click at [389, 391] on link "Outward Performance Summary_Lesson 2_Korean.pdf" at bounding box center [489, 390] width 242 height 18
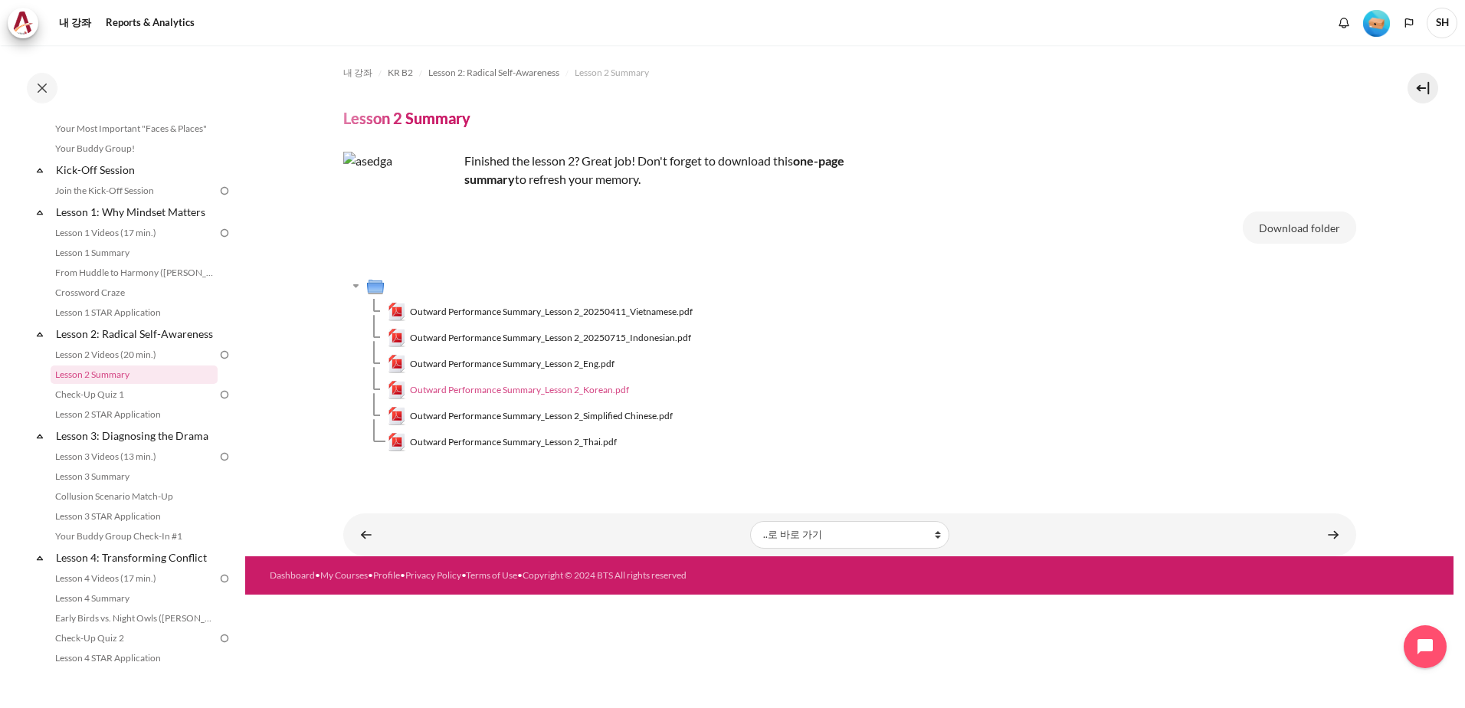
click at [585, 389] on span "Outward Performance Summary_Lesson 2_Korean.pdf" at bounding box center [519, 390] width 219 height 14
click at [218, 402] on img at bounding box center [225, 395] width 14 height 14
click at [1334, 506] on div "Check-Up Quiz 1 ►" at bounding box center [1321, 503] width 111 height 24
click at [1337, 536] on link "내용" at bounding box center [1333, 535] width 31 height 30
click at [1364, 507] on div "Check-Up Quiz 1 ►" at bounding box center [1321, 503] width 111 height 24
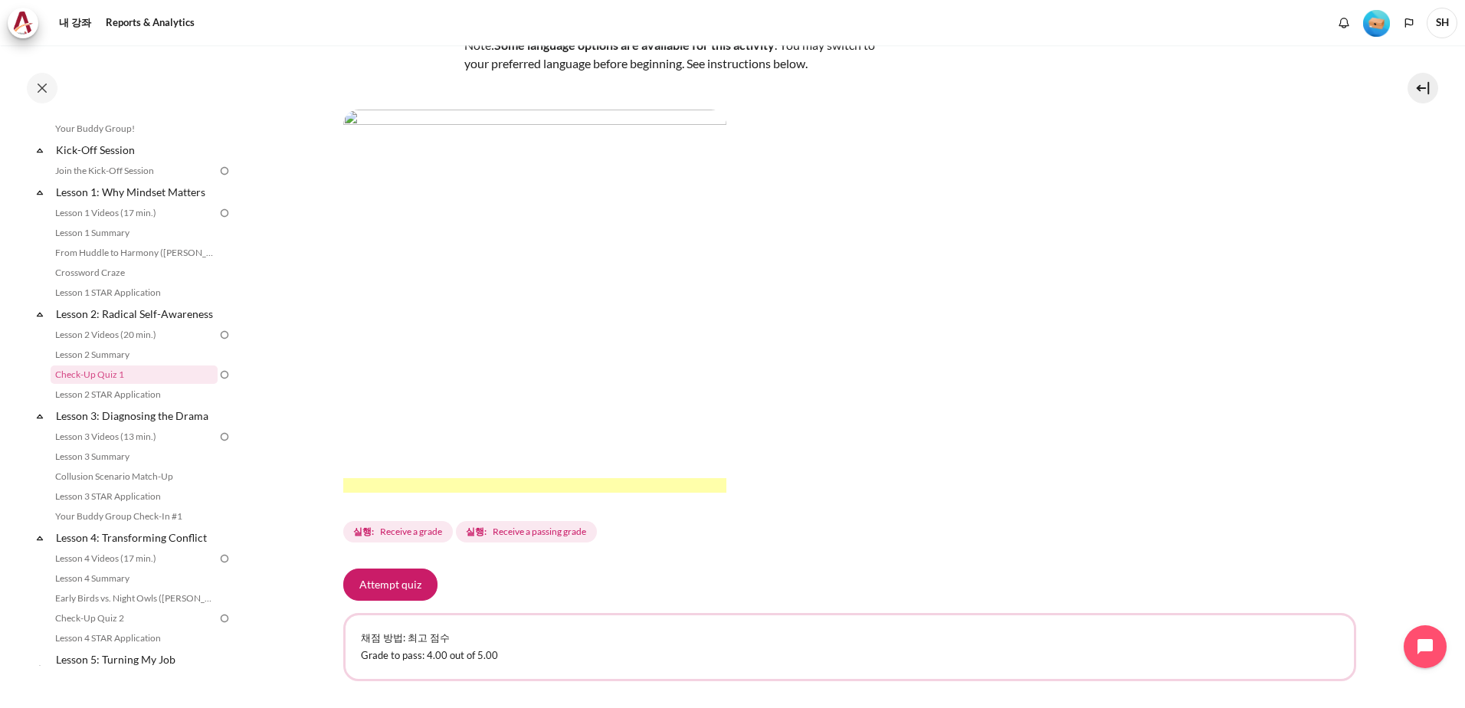
scroll to position [2, 0]
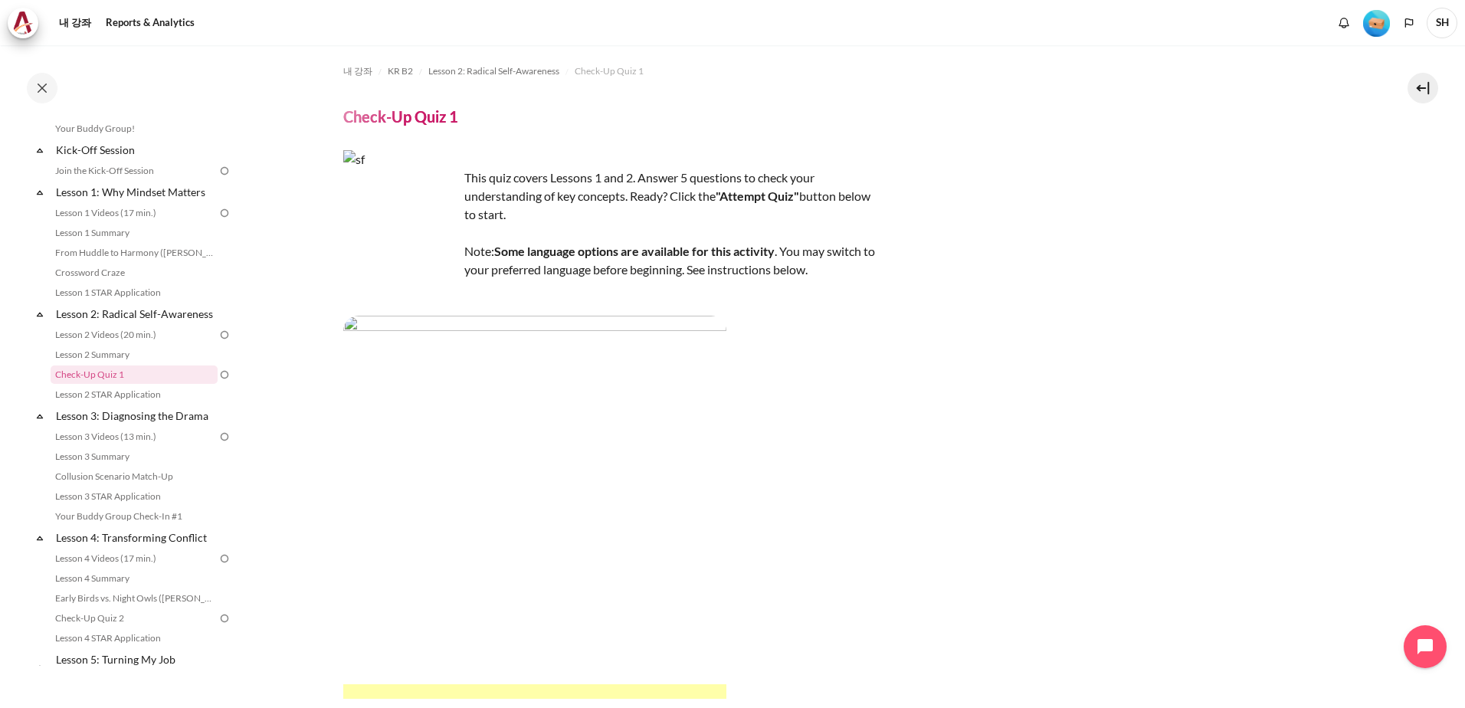
click at [448, 419] on img "내용" at bounding box center [534, 507] width 383 height 383
click at [452, 432] on img "내용" at bounding box center [534, 507] width 383 height 383
click at [647, 431] on img "내용" at bounding box center [534, 507] width 383 height 383
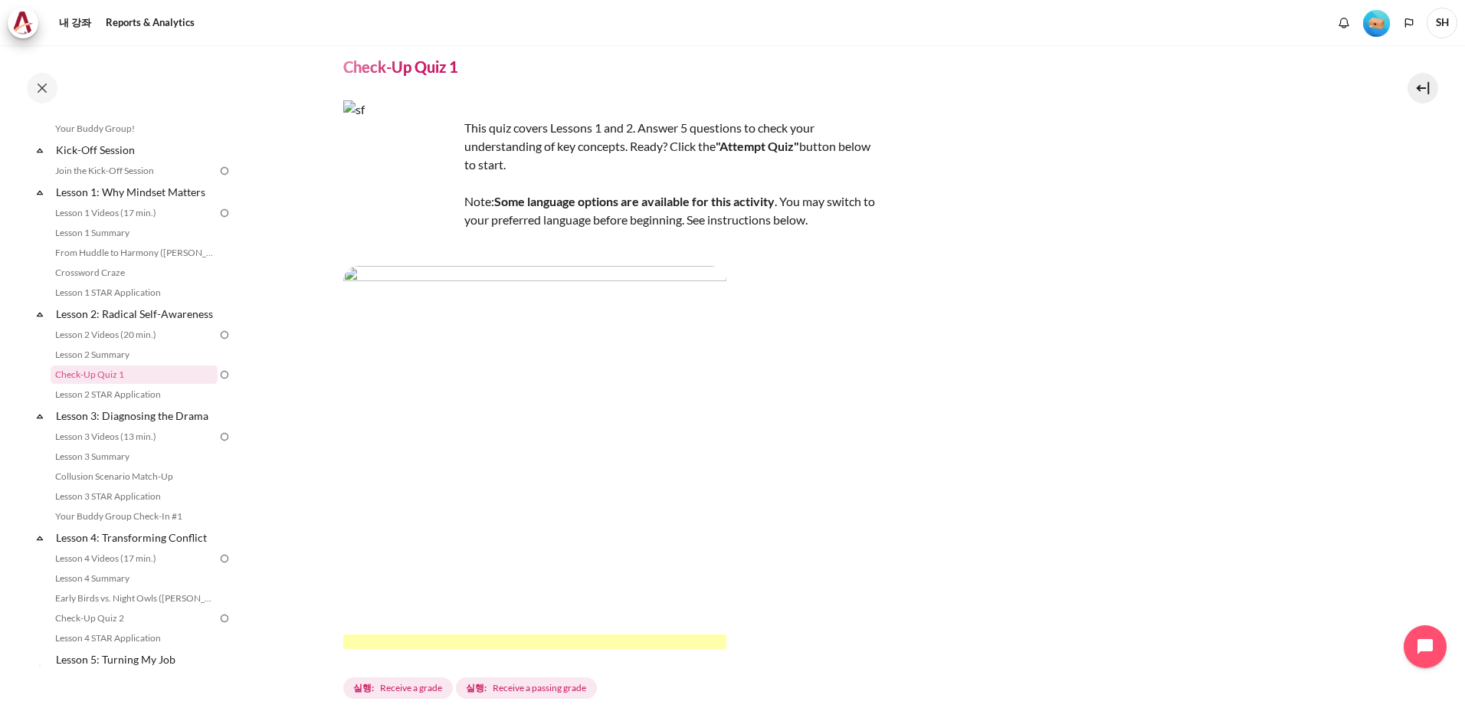
scroll to position [78, 0]
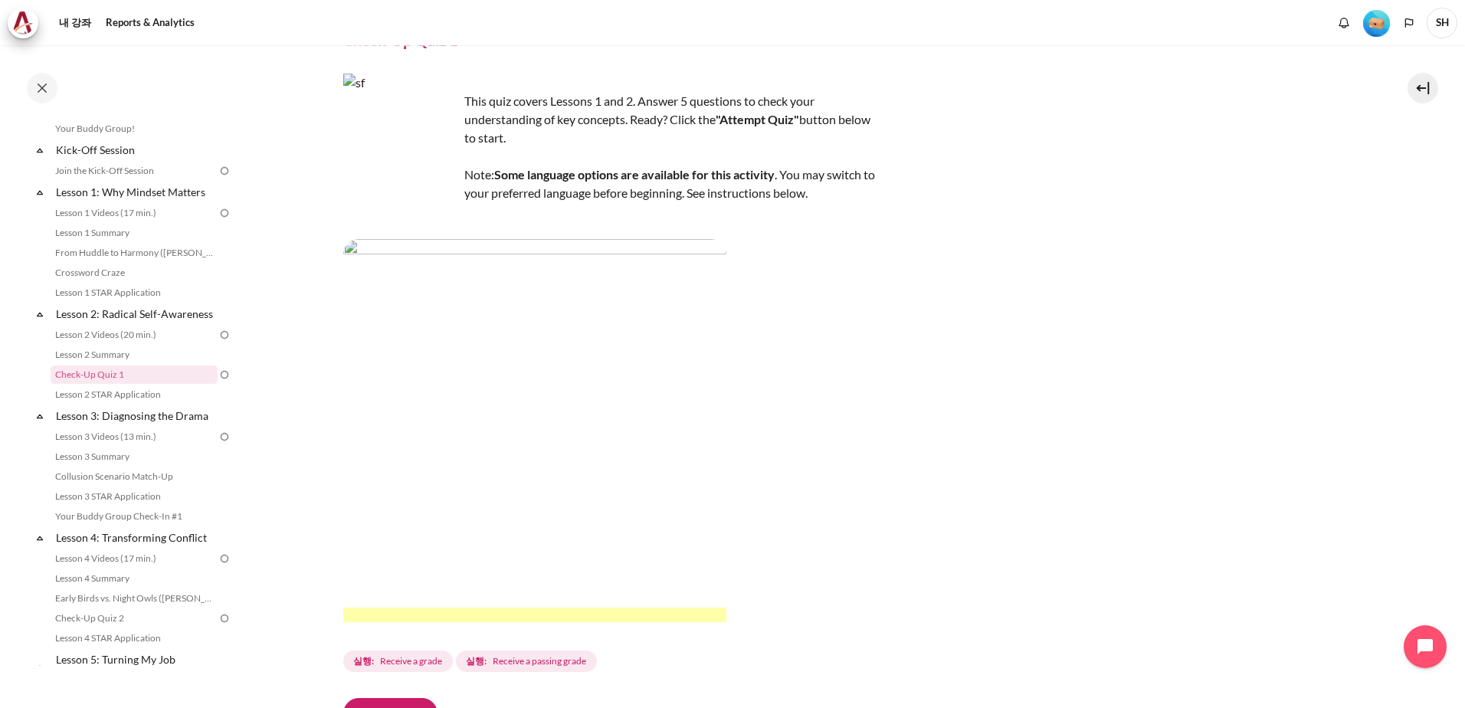
click at [402, 545] on img "내용" at bounding box center [534, 430] width 383 height 383
click at [398, 545] on img "내용" at bounding box center [534, 430] width 383 height 383
click at [395, 545] on img "내용" at bounding box center [534, 430] width 383 height 383
click at [457, 552] on img "내용" at bounding box center [534, 430] width 383 height 383
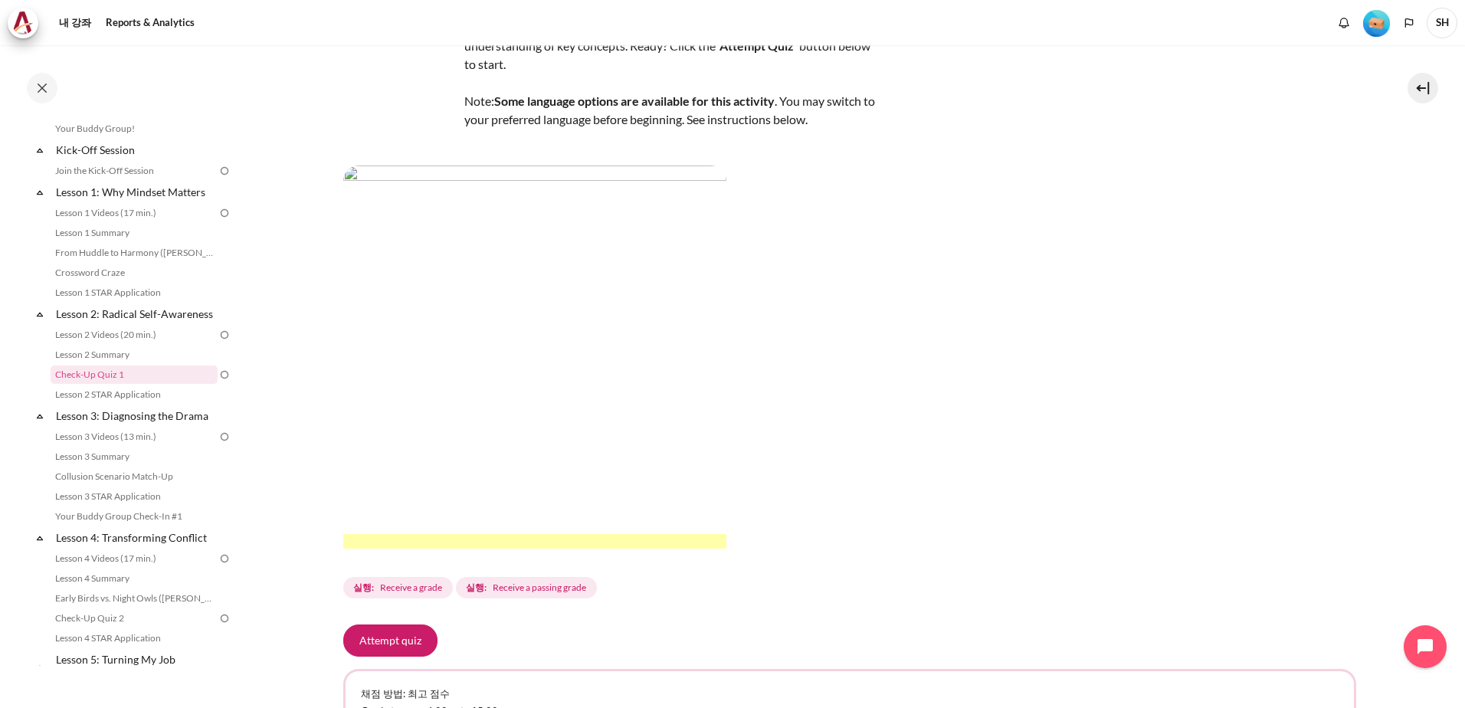
scroll to position [308, 0]
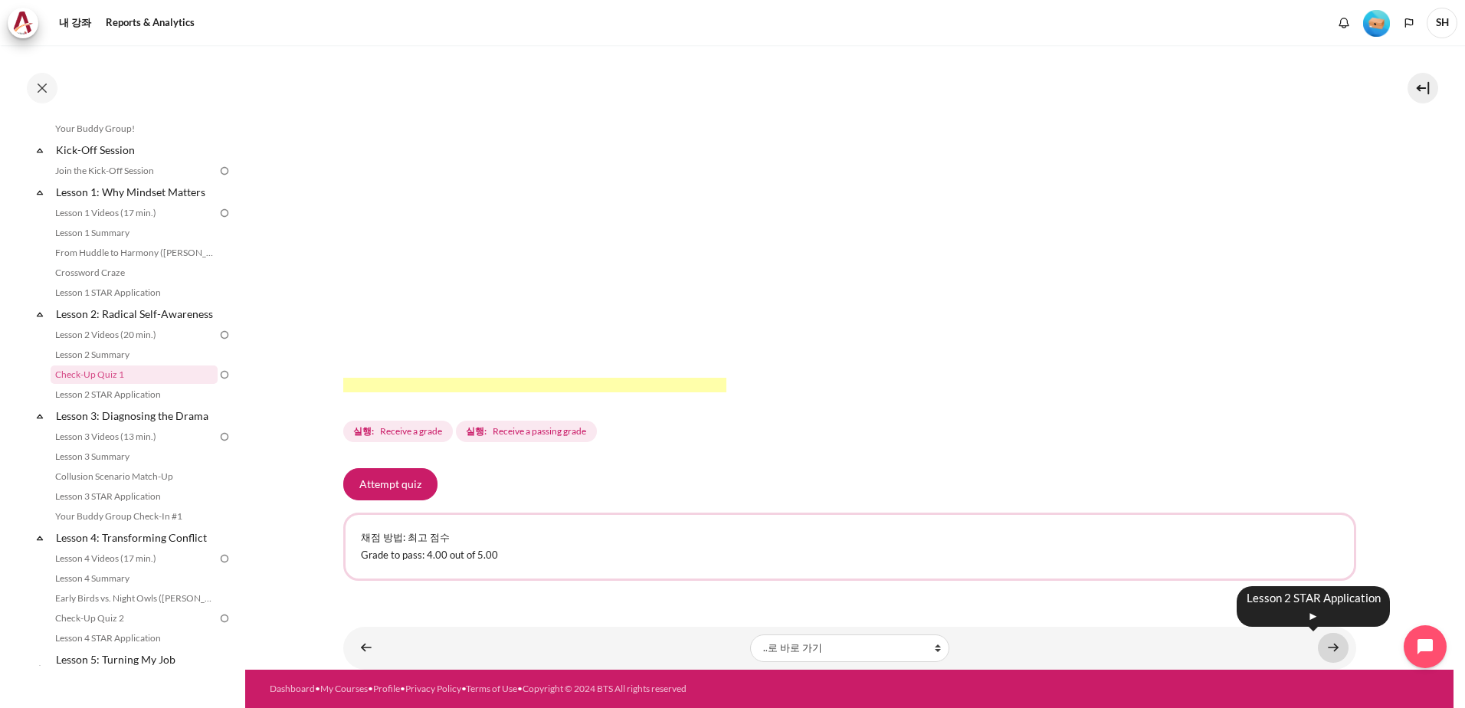
click at [1327, 648] on link "내용" at bounding box center [1333, 648] width 31 height 30
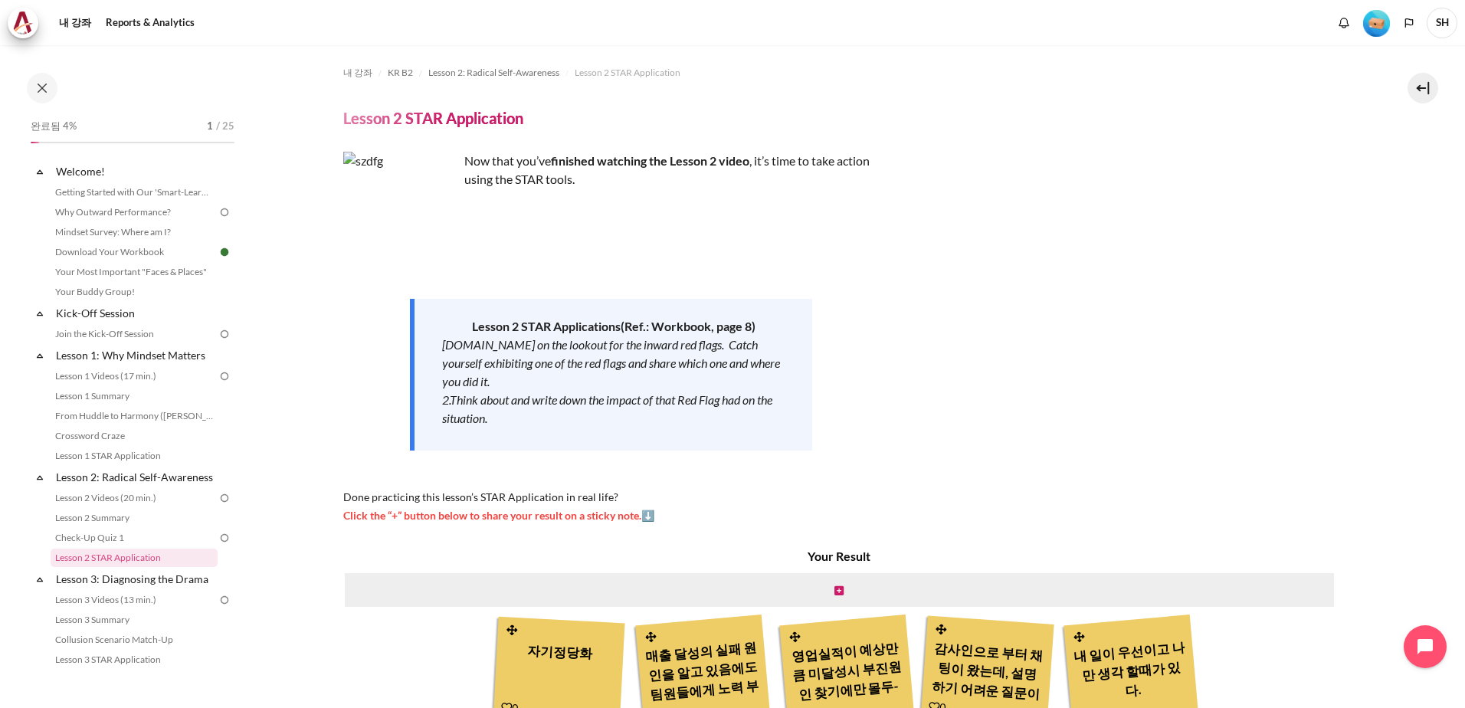
click at [218, 376] on img at bounding box center [225, 376] width 14 height 14
click at [219, 379] on img at bounding box center [225, 376] width 14 height 14
click at [215, 507] on li "Lesson 2 Videos (20 min.)" at bounding box center [142, 498] width 182 height 20
click at [218, 505] on img at bounding box center [225, 498] width 14 height 14
click at [218, 545] on img at bounding box center [225, 538] width 14 height 14
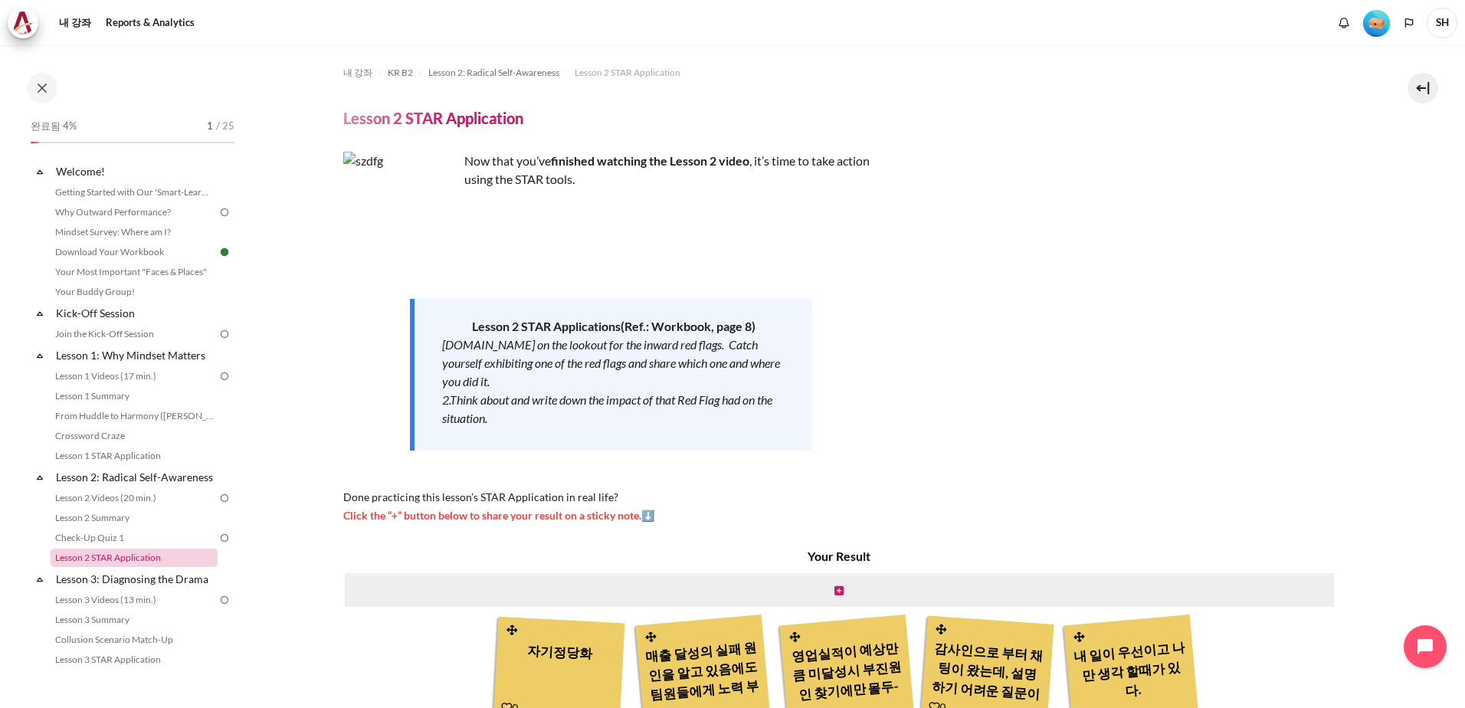
click at [143, 567] on link "Lesson 2 STAR Application" at bounding box center [134, 558] width 167 height 18
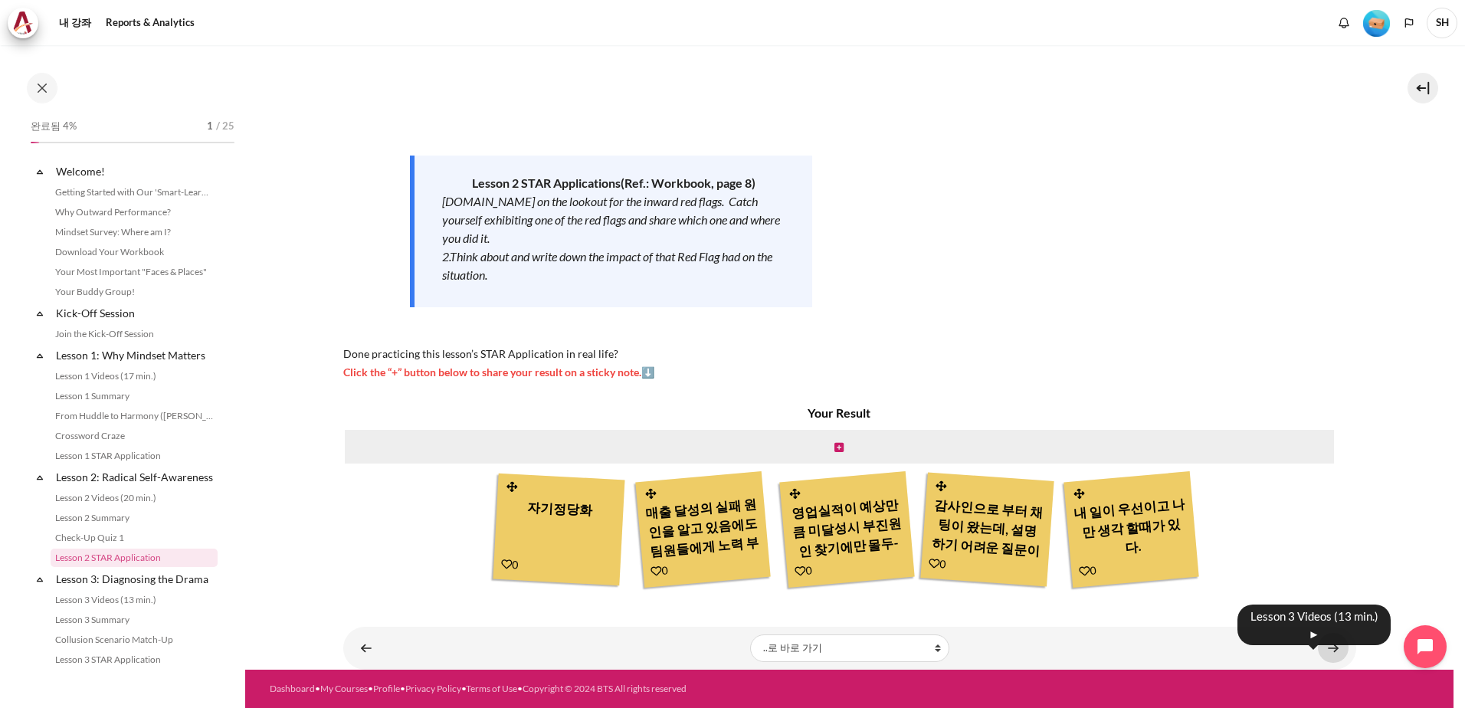
scroll to position [183, 0]
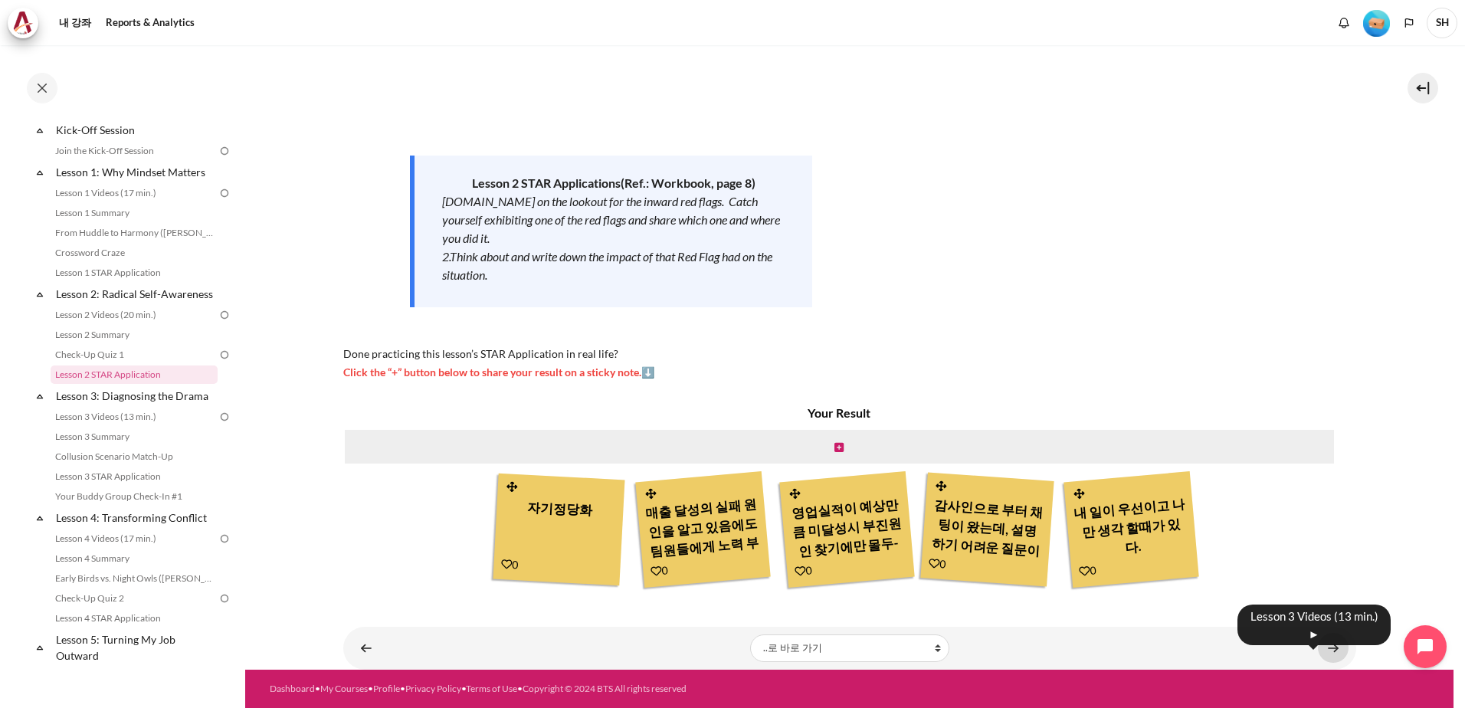
click at [1329, 648] on link "내용" at bounding box center [1333, 648] width 31 height 30
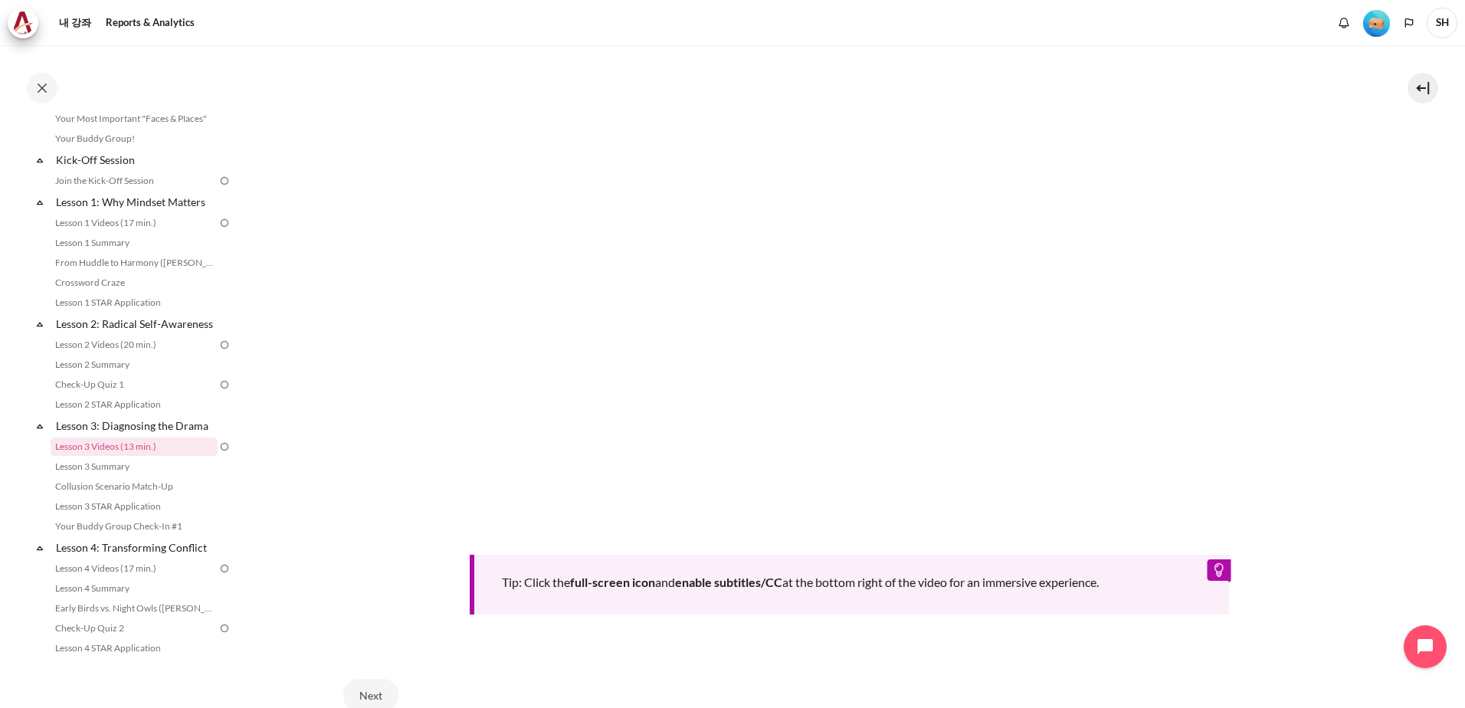
scroll to position [536, 0]
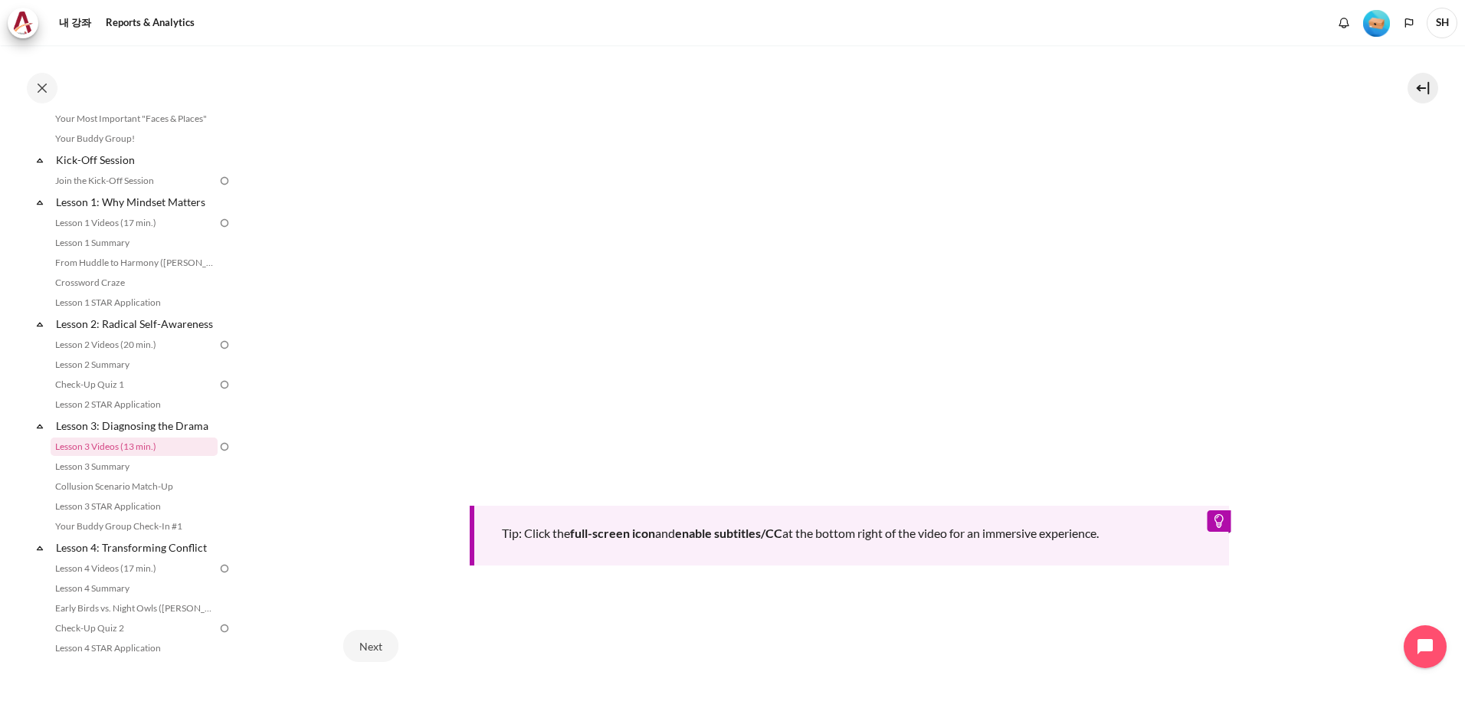
drag, startPoint x: 1423, startPoint y: 398, endPoint x: 1419, endPoint y: 430, distance: 32.5
drag, startPoint x: 1419, startPoint y: 430, endPoint x: 216, endPoint y: 357, distance: 1204.6
click at [218, 352] on img at bounding box center [225, 345] width 14 height 14
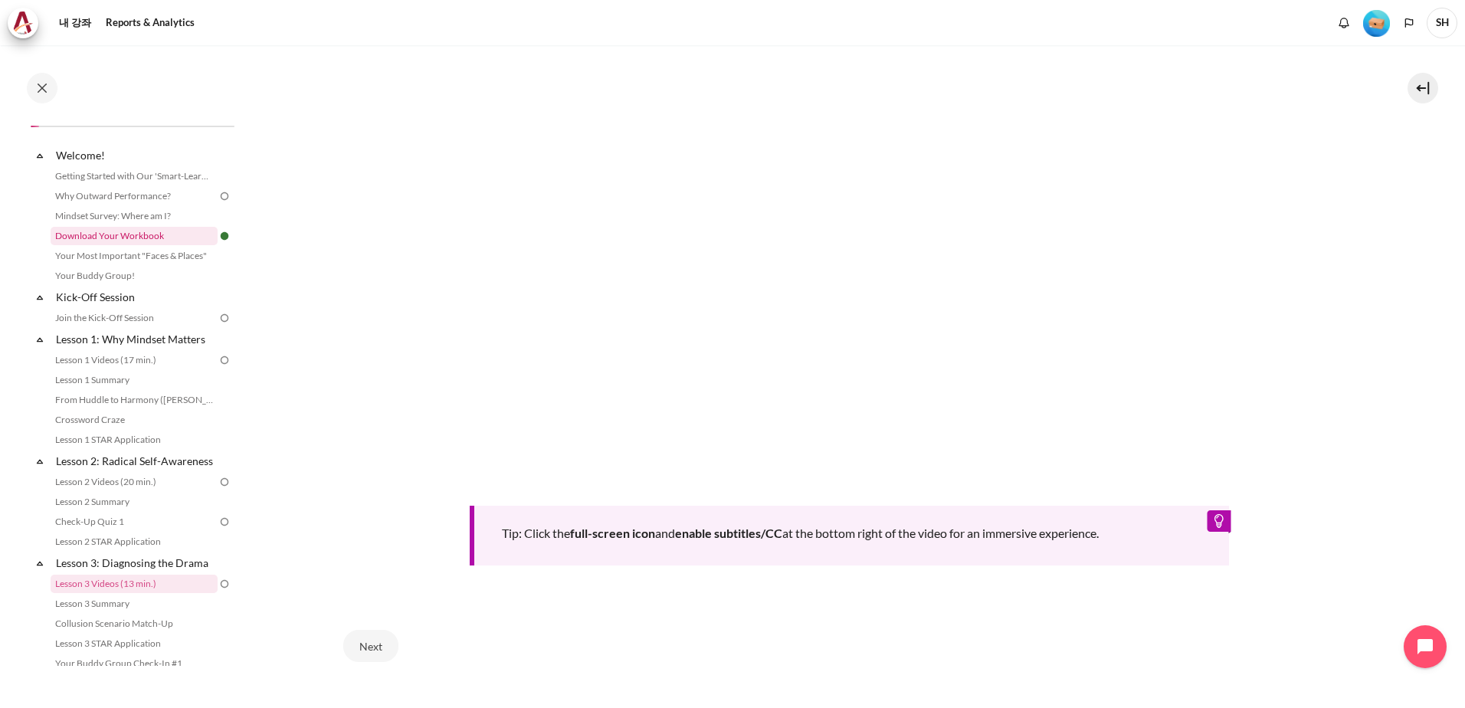
scroll to position [0, 0]
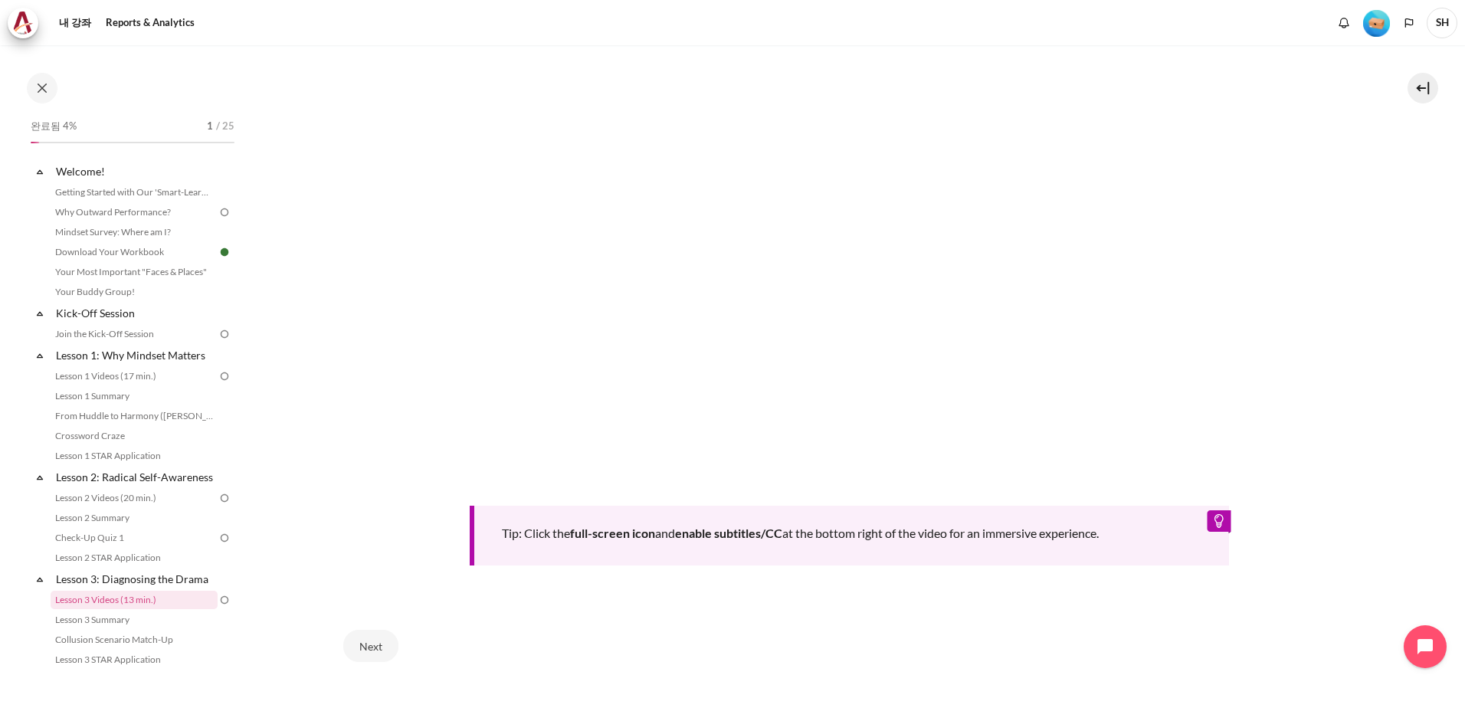
click at [218, 210] on img at bounding box center [225, 212] width 14 height 14
click at [218, 213] on img at bounding box center [225, 212] width 14 height 14
click at [218, 334] on img at bounding box center [225, 334] width 14 height 14
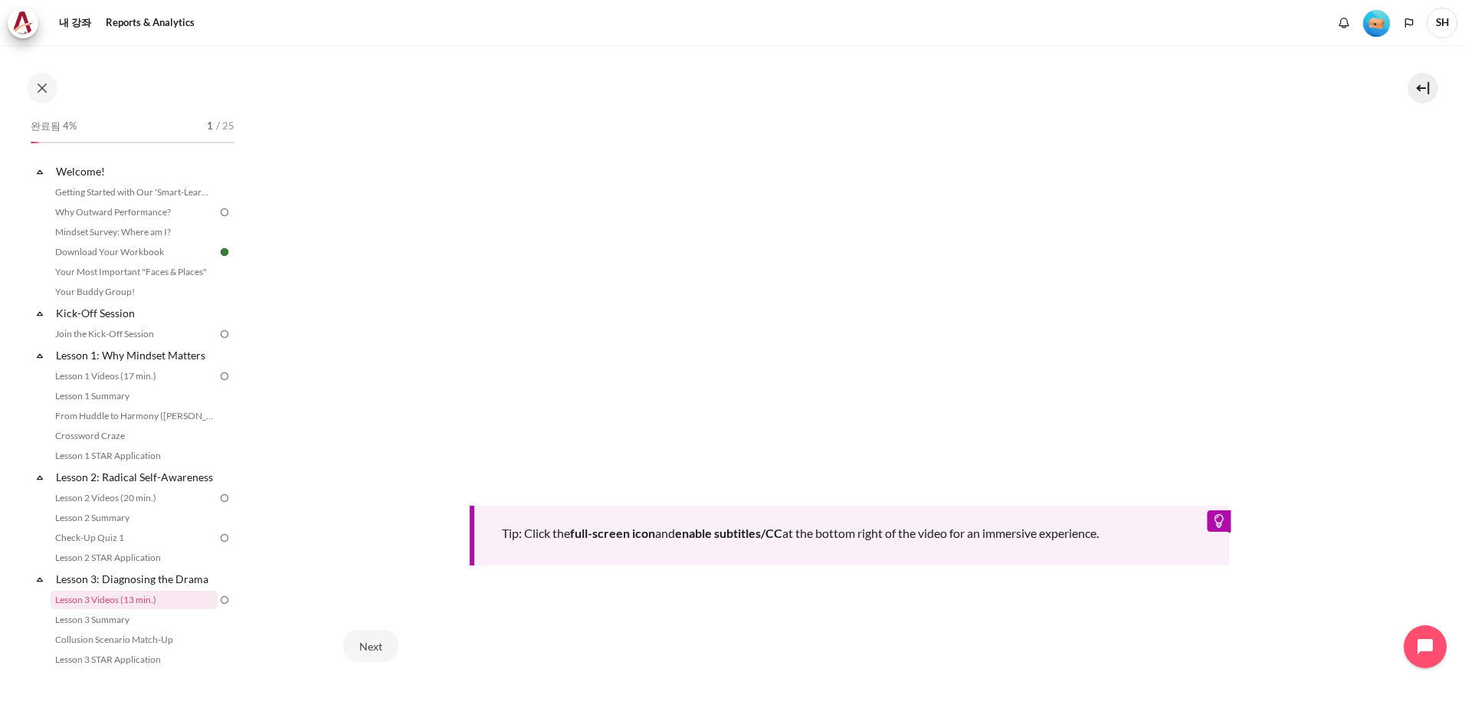
click at [218, 334] on img at bounding box center [225, 334] width 14 height 14
click at [219, 333] on img at bounding box center [225, 334] width 14 height 14
click at [220, 333] on img at bounding box center [225, 334] width 14 height 14
click at [220, 373] on img at bounding box center [225, 376] width 14 height 14
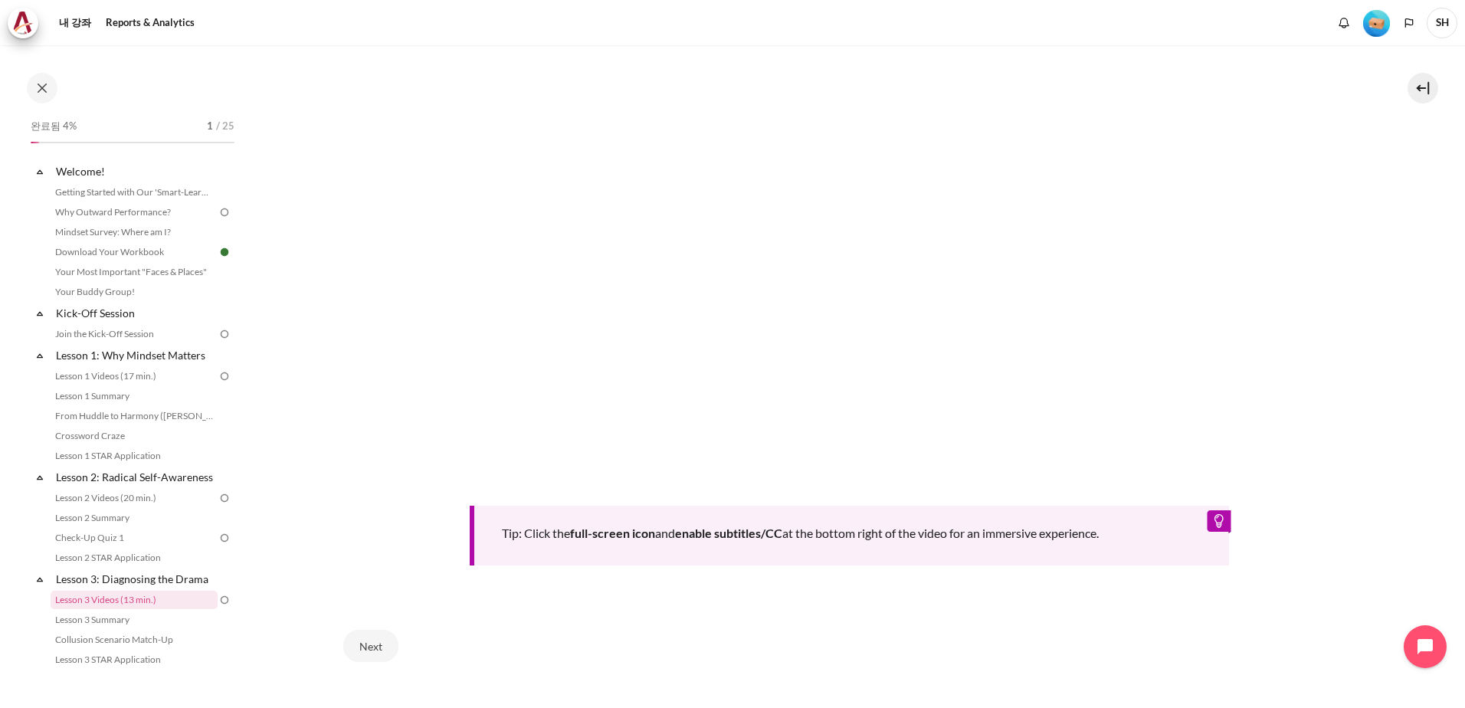
click at [218, 371] on img at bounding box center [225, 376] width 14 height 14
click at [218, 372] on img at bounding box center [225, 376] width 14 height 14
drag, startPoint x: 197, startPoint y: 244, endPoint x: 191, endPoint y: 256, distance: 13.0
click at [198, 244] on link "Download Your Workbook" at bounding box center [134, 252] width 167 height 18
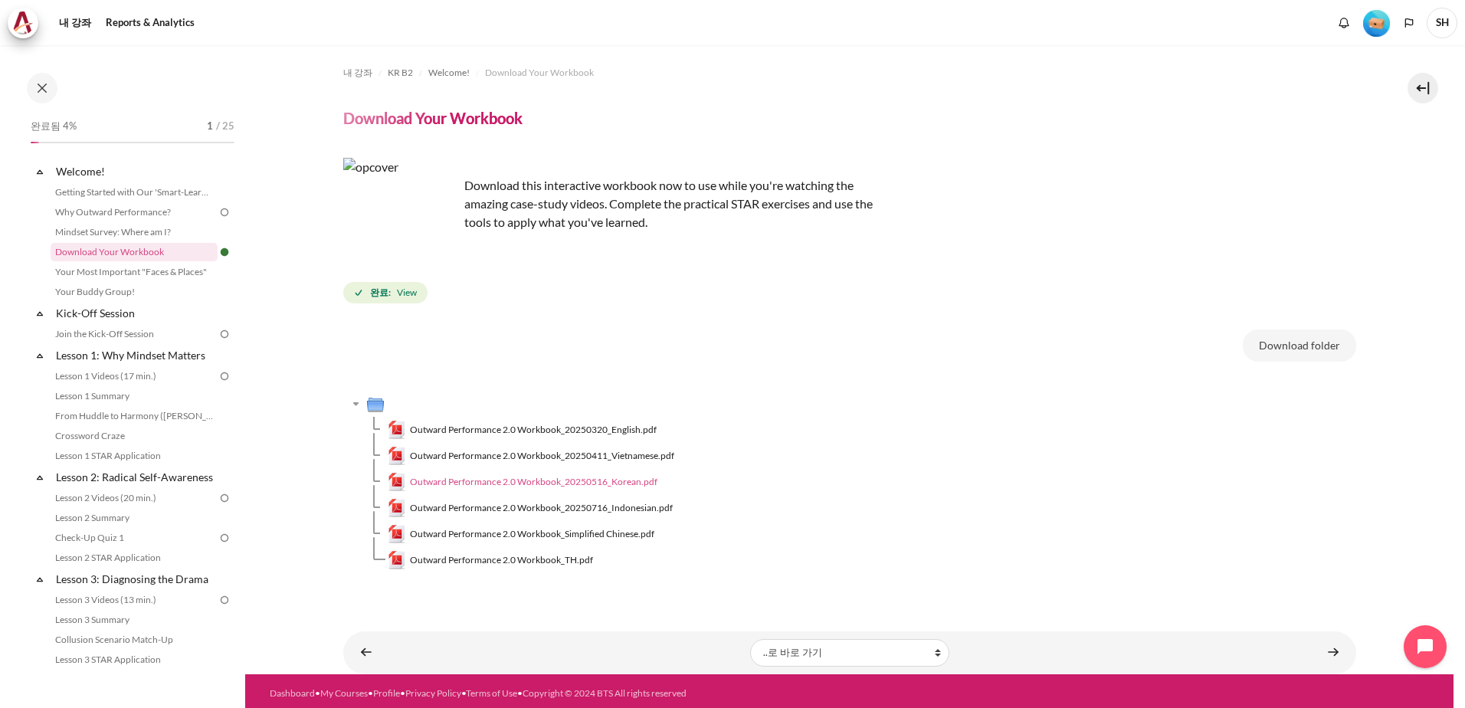
click at [599, 478] on span "Outward Performance 2.0 Workbook_20250516_Korean.pdf" at bounding box center [534, 482] width 248 height 14
click at [472, 485] on span "Outward Performance 2.0 Workbook_20250516_Korean.pdf" at bounding box center [534, 482] width 248 height 14
click at [1327, 654] on link "내용" at bounding box center [1333, 653] width 31 height 30
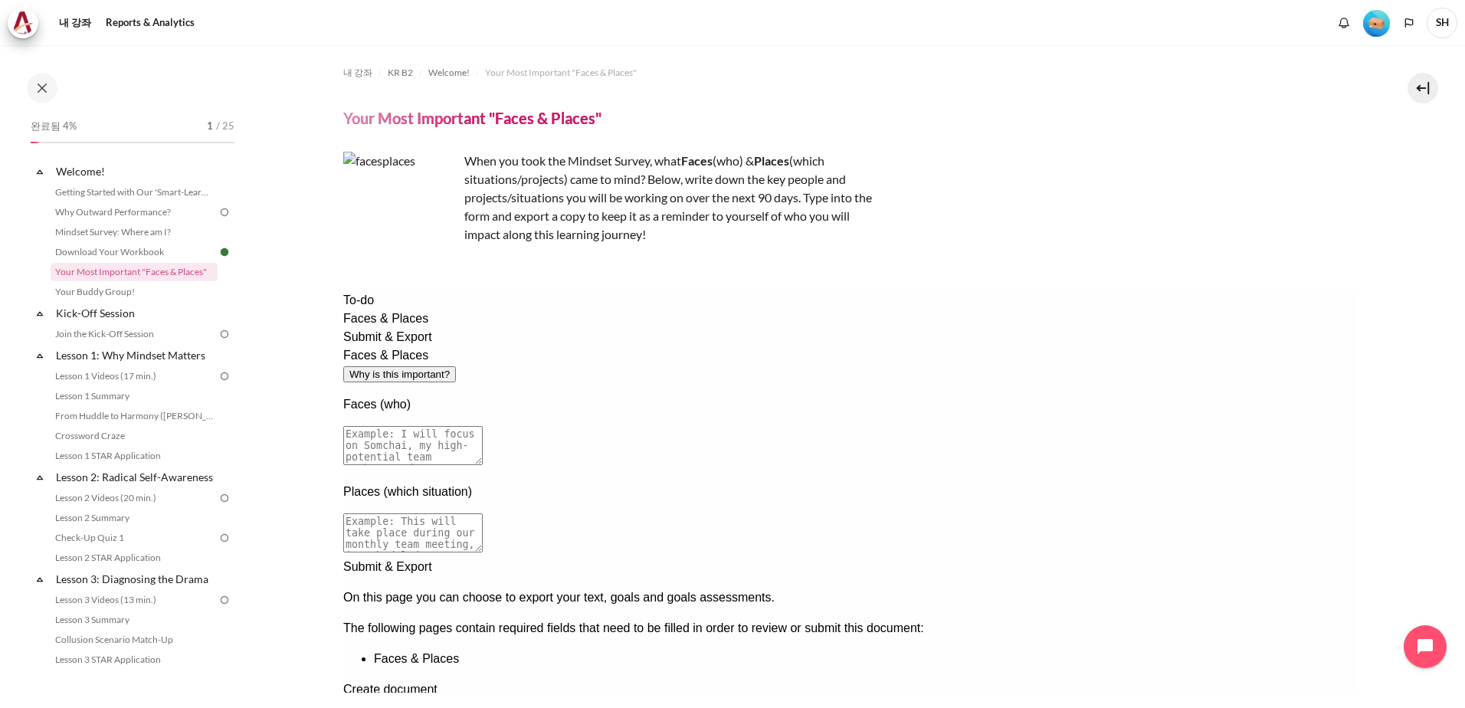
click at [540, 650] on li "Faces & Places" at bounding box center [864, 659] width 982 height 18
click at [1064, 619] on div "The following pages contain required fields that need to be filled in order to …" at bounding box center [849, 643] width 1013 height 49
drag, startPoint x: 1255, startPoint y: 421, endPoint x: 704, endPoint y: 398, distance: 551.5
click at [1222, 558] on div "Submit & Export On this page you can choose to export your text, goals and goal…" at bounding box center [849, 628] width 1013 height 141
click at [361, 346] on div "Submit & Export" at bounding box center [849, 337] width 1013 height 18
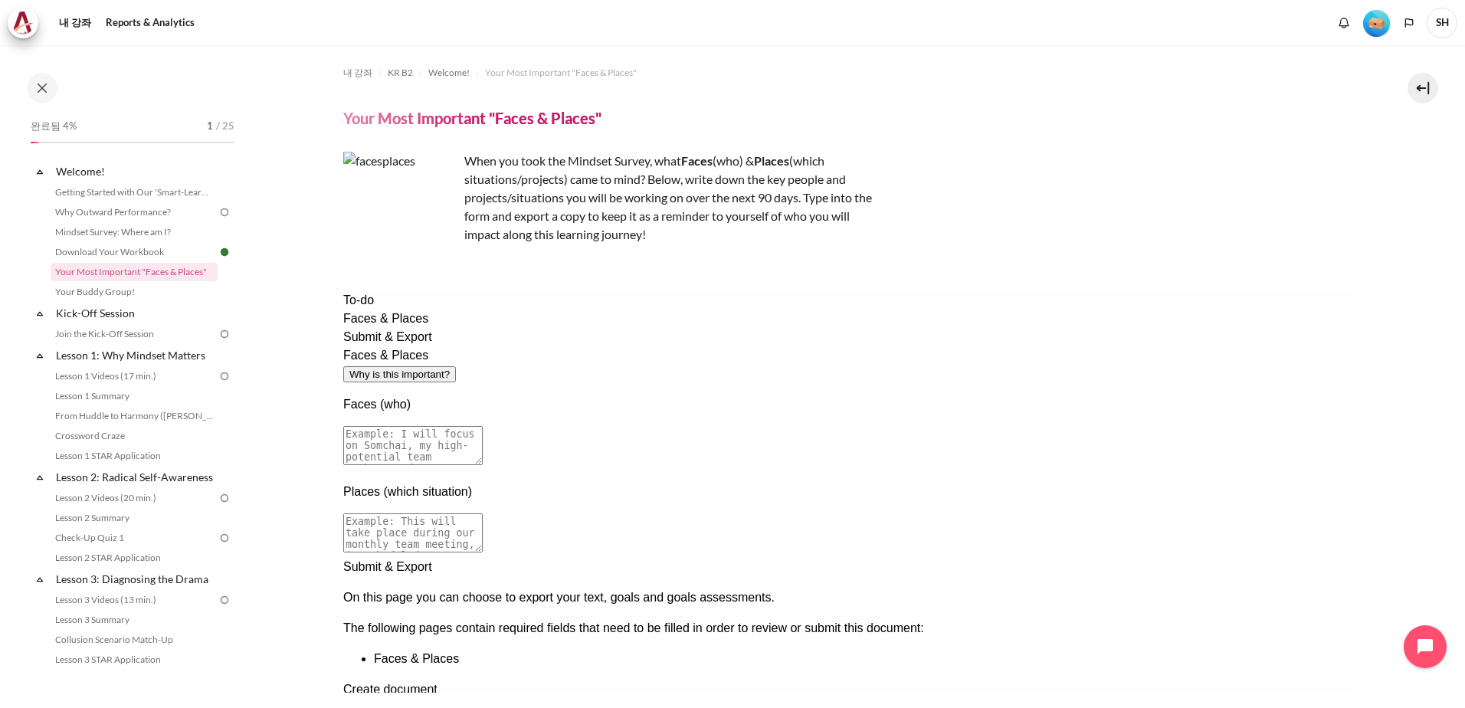
scroll to position [112, 0]
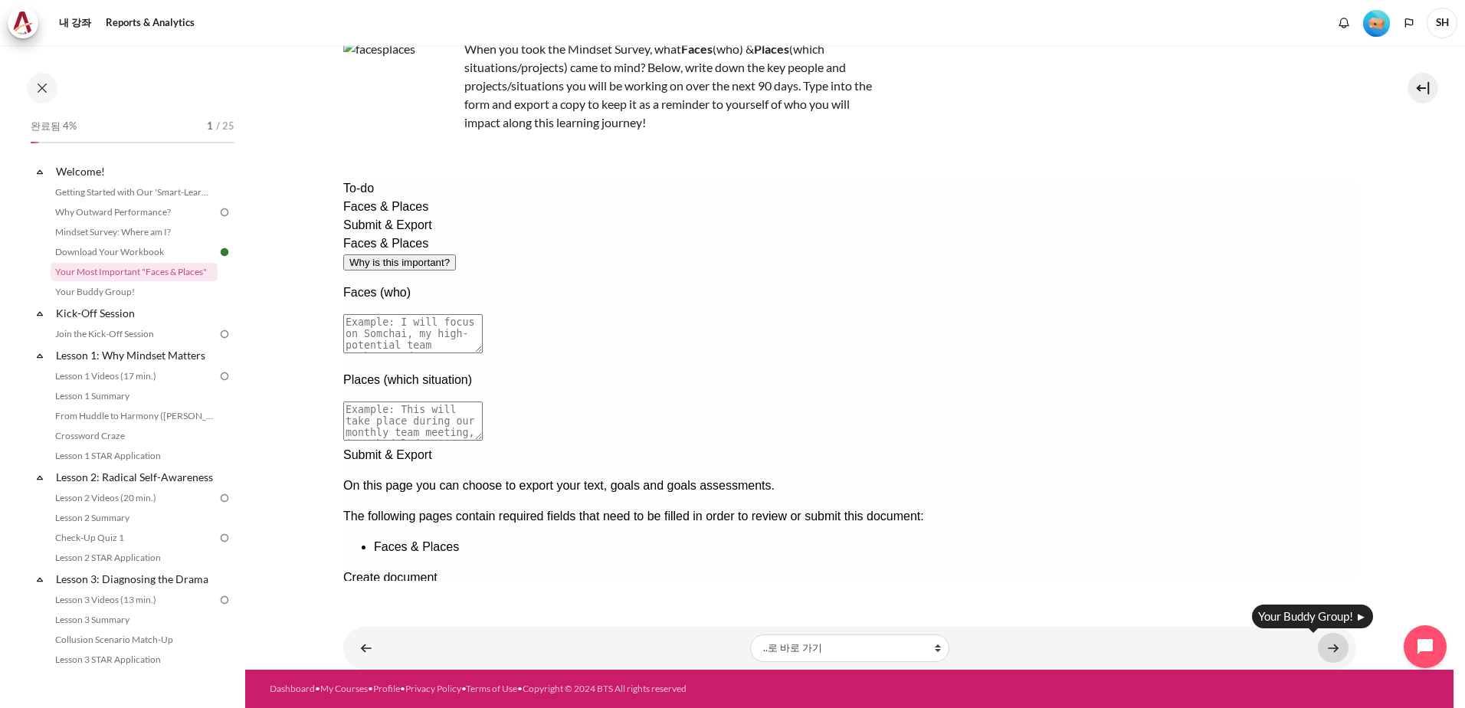
click at [1332, 649] on link "내용" at bounding box center [1333, 648] width 31 height 30
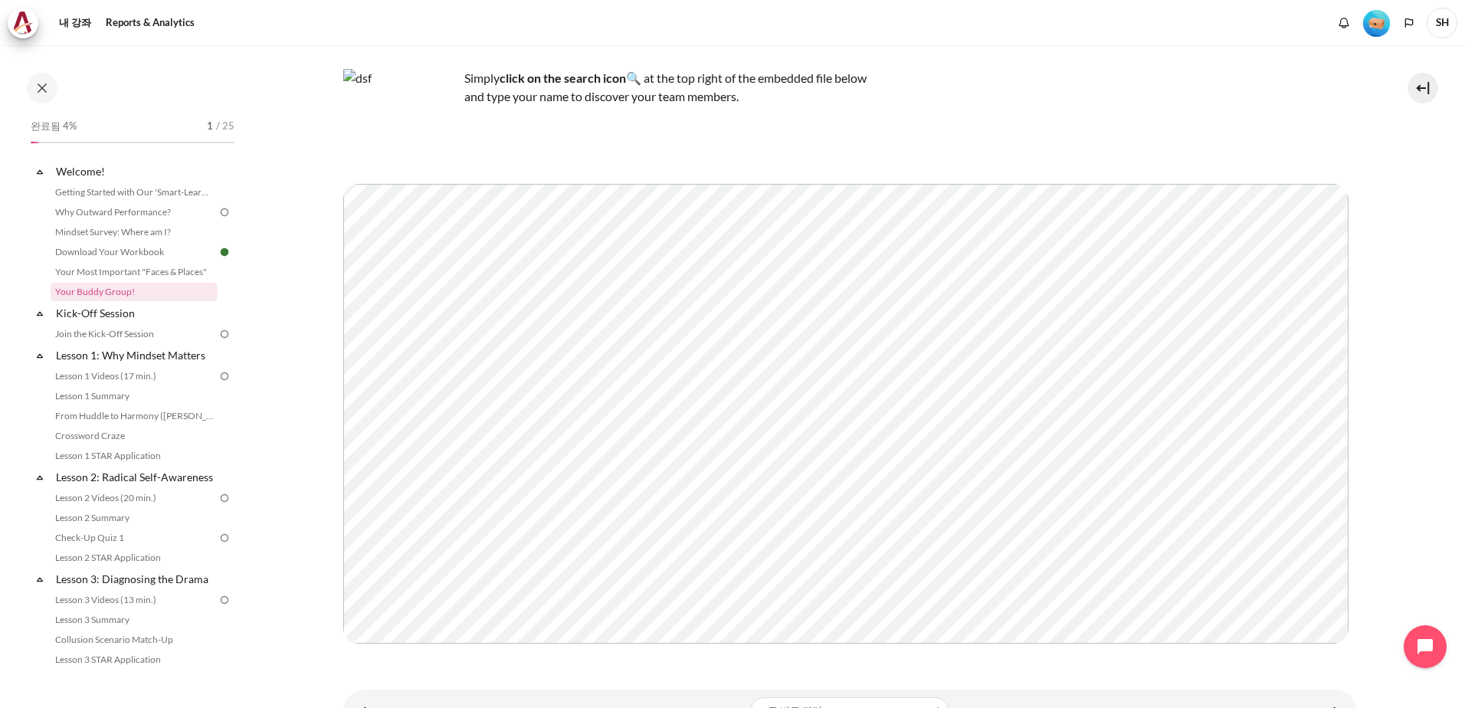
scroll to position [150, 0]
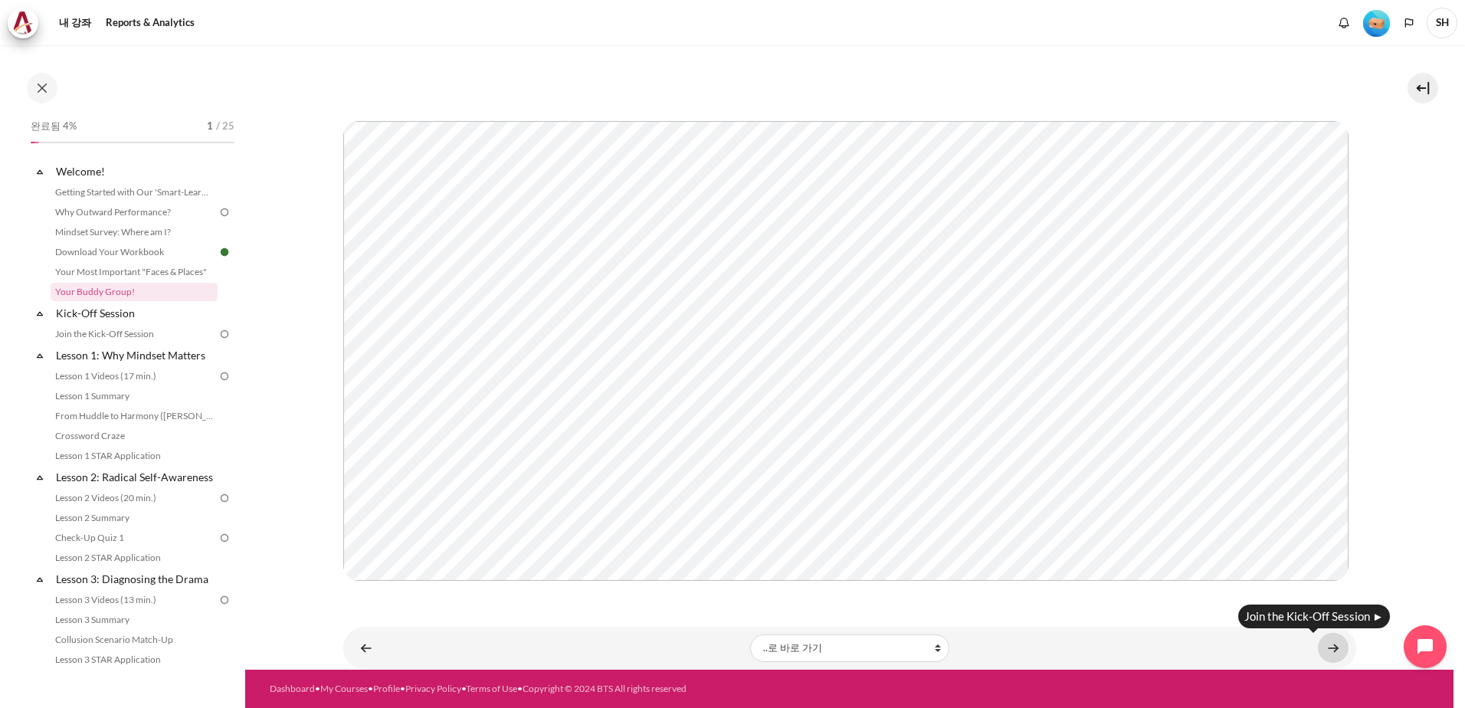
click at [1328, 649] on link "내용" at bounding box center [1333, 648] width 31 height 30
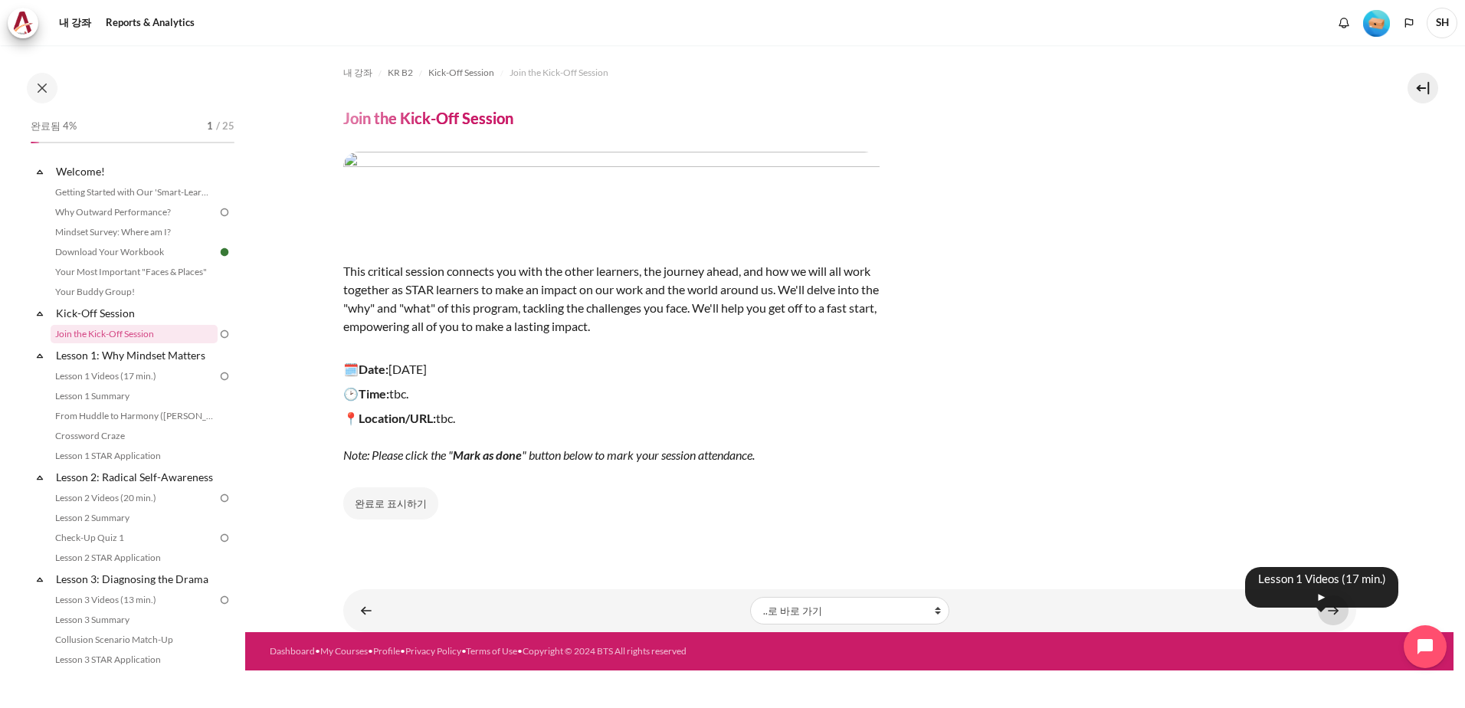
click at [1340, 614] on link "내용" at bounding box center [1333, 610] width 31 height 30
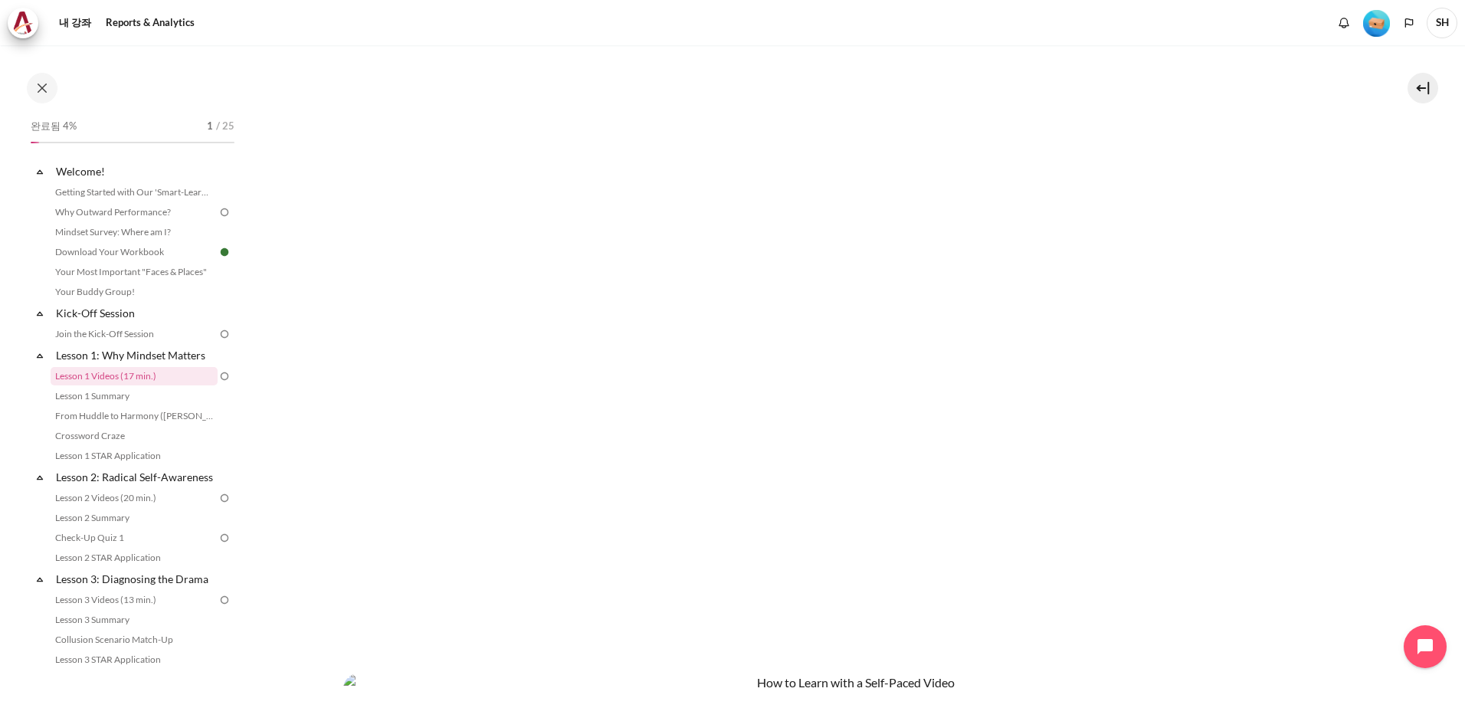
scroll to position [383, 0]
click at [218, 334] on img at bounding box center [225, 334] width 14 height 14
click at [218, 379] on img at bounding box center [225, 376] width 14 height 14
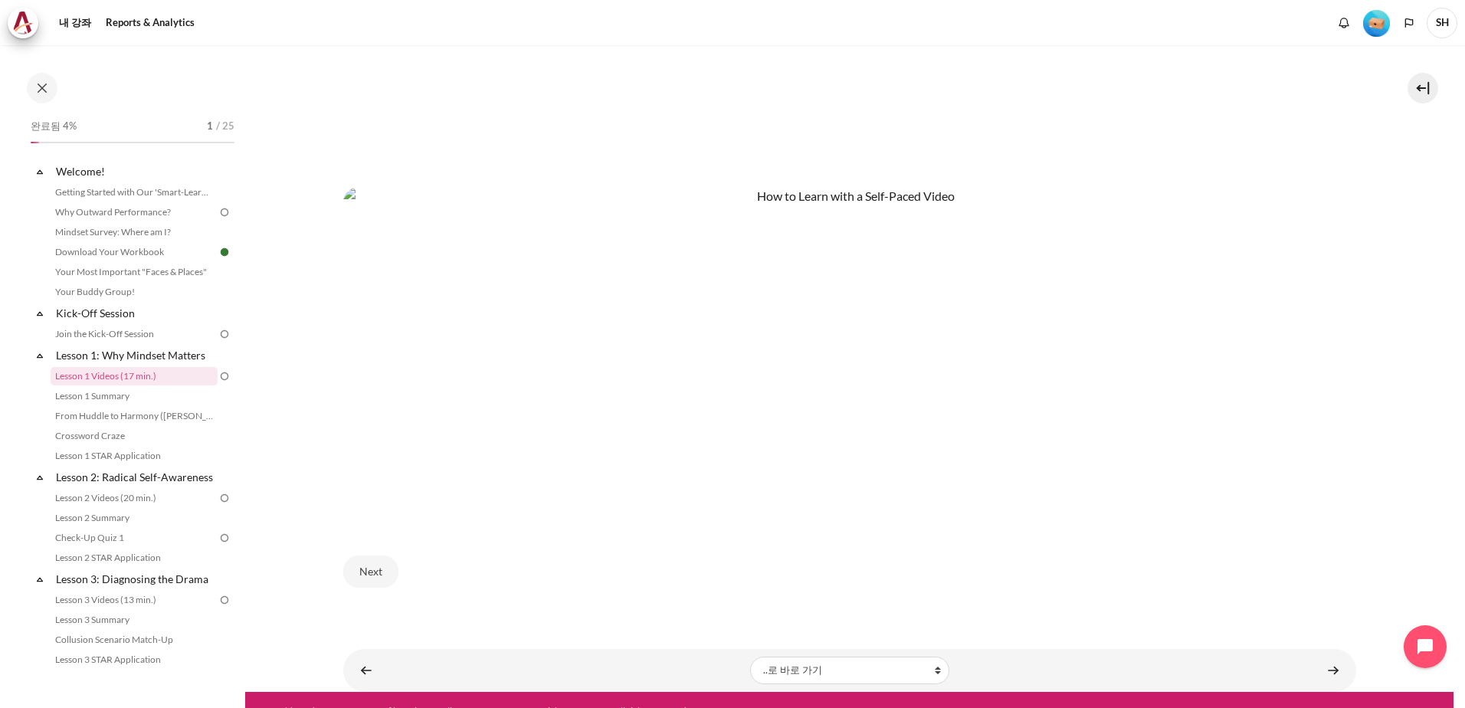
scroll to position [858, 0]
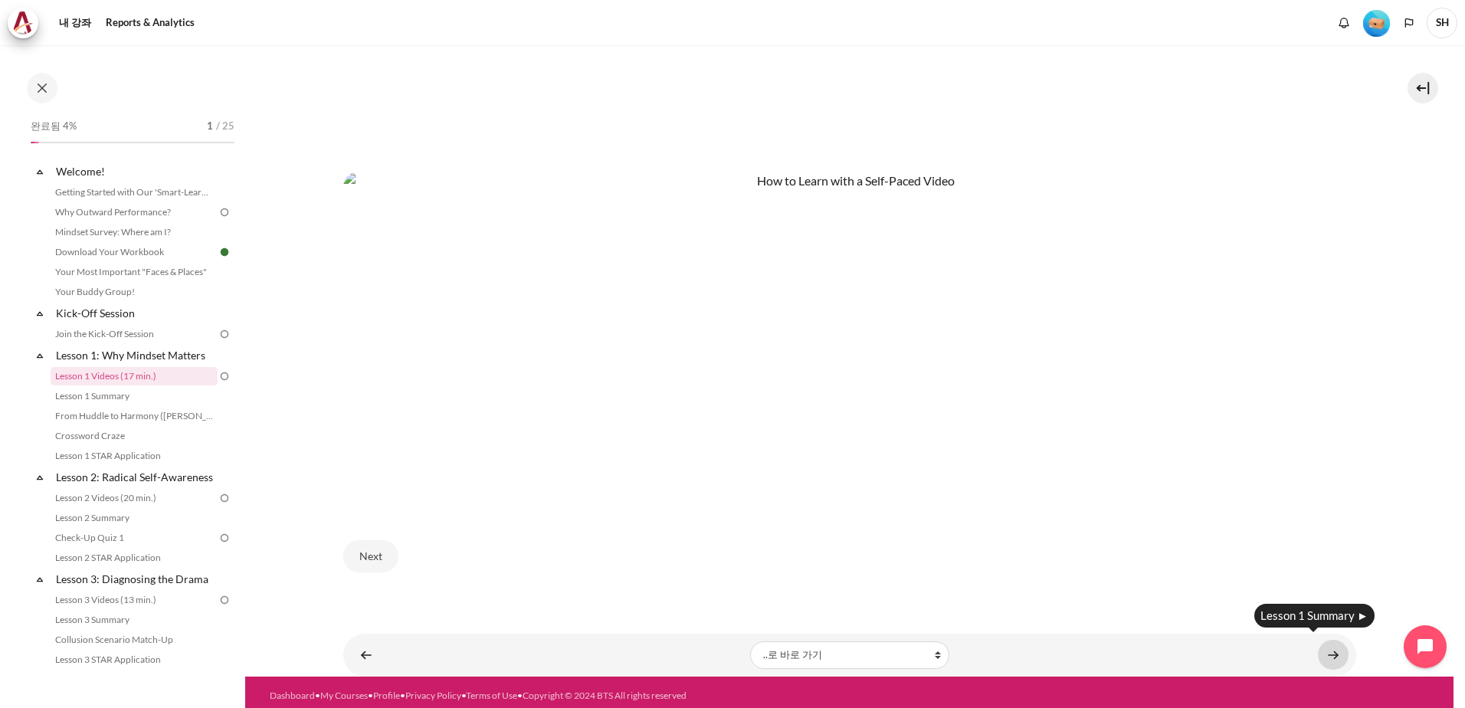
click at [1340, 651] on link "내용" at bounding box center [1333, 655] width 31 height 30
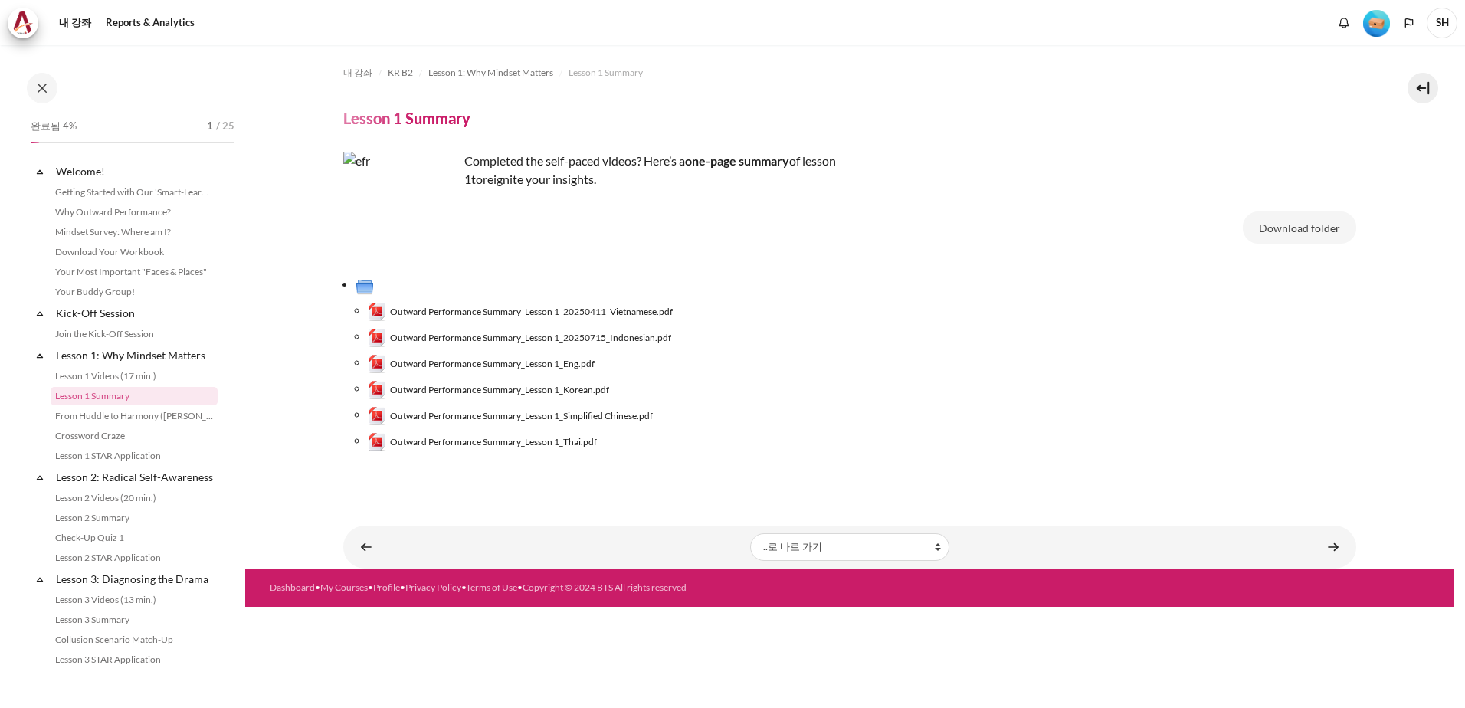
scroll to position [5, 0]
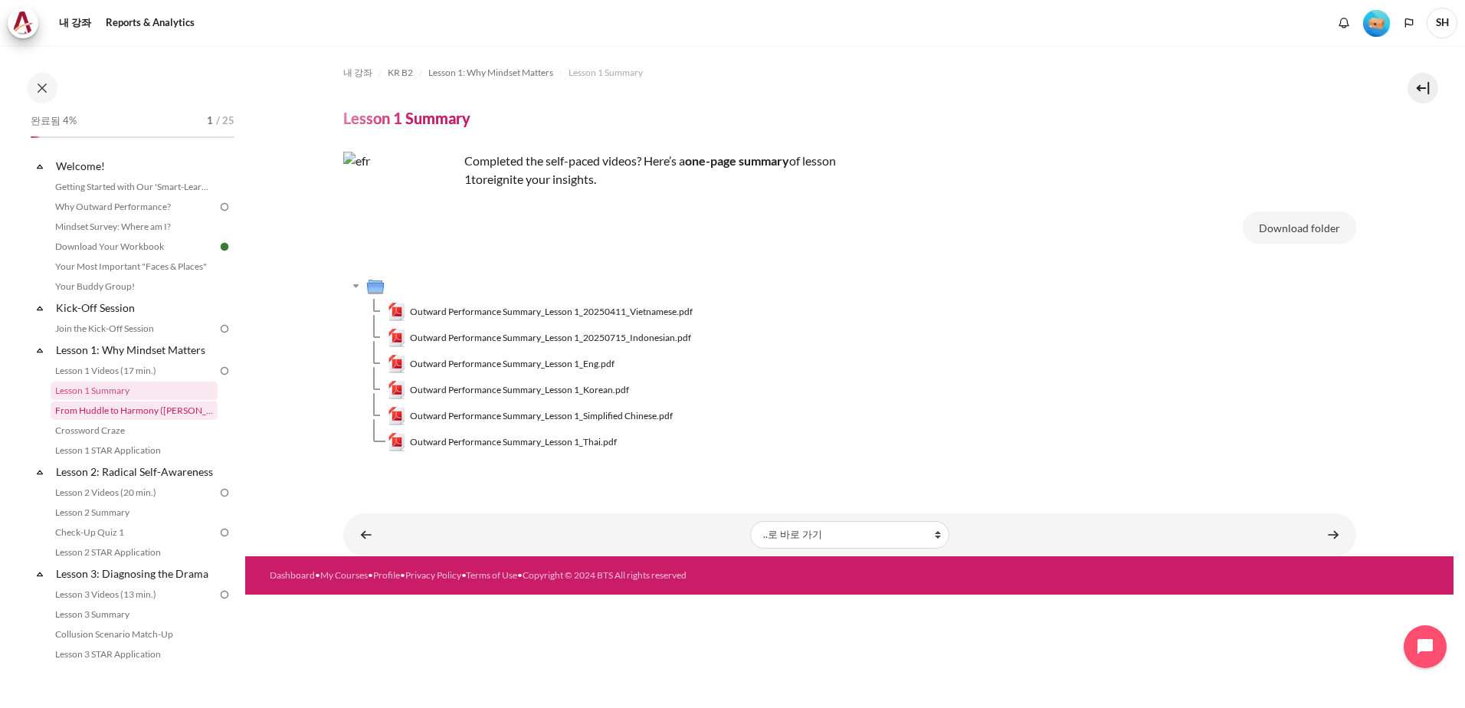
click at [151, 409] on link "From Huddle to Harmony ([PERSON_NAME]'s Story)" at bounding box center [134, 411] width 167 height 18
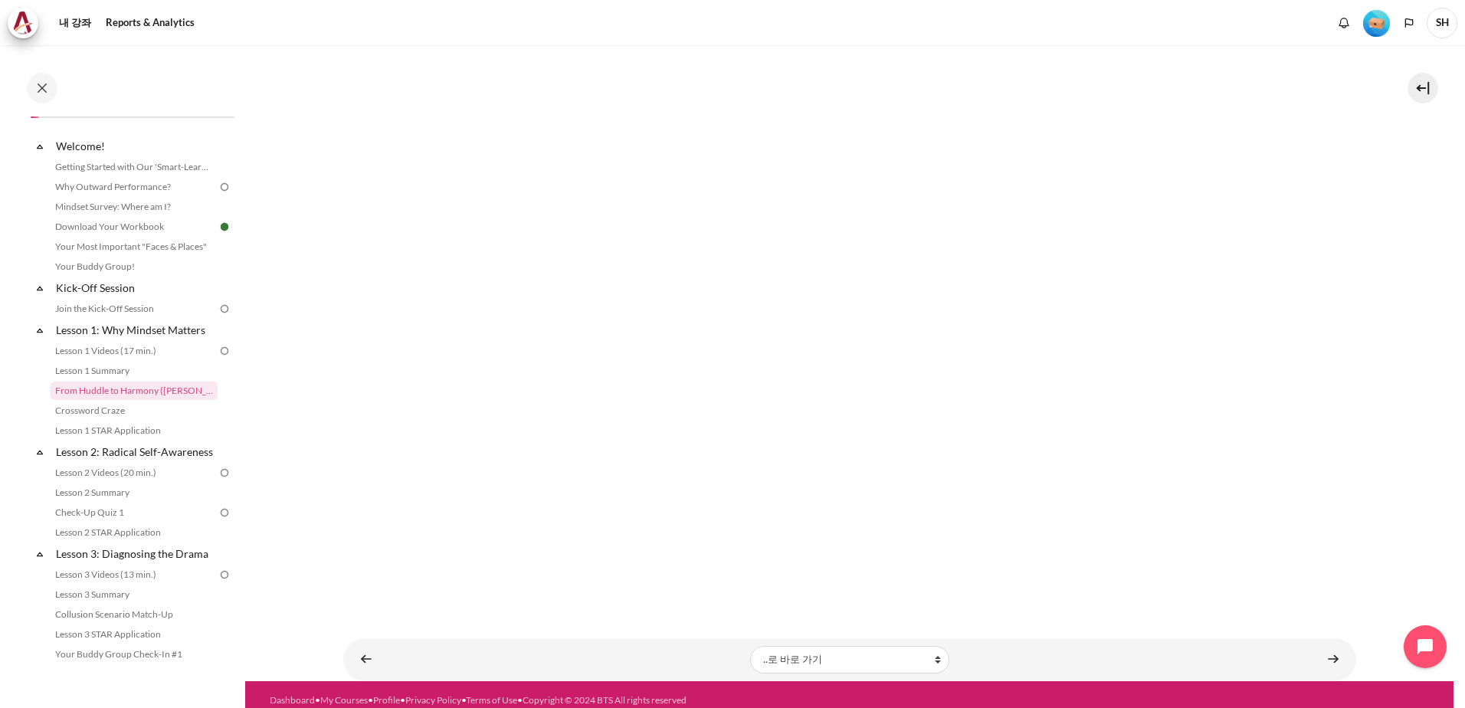
scroll to position [238, 0]
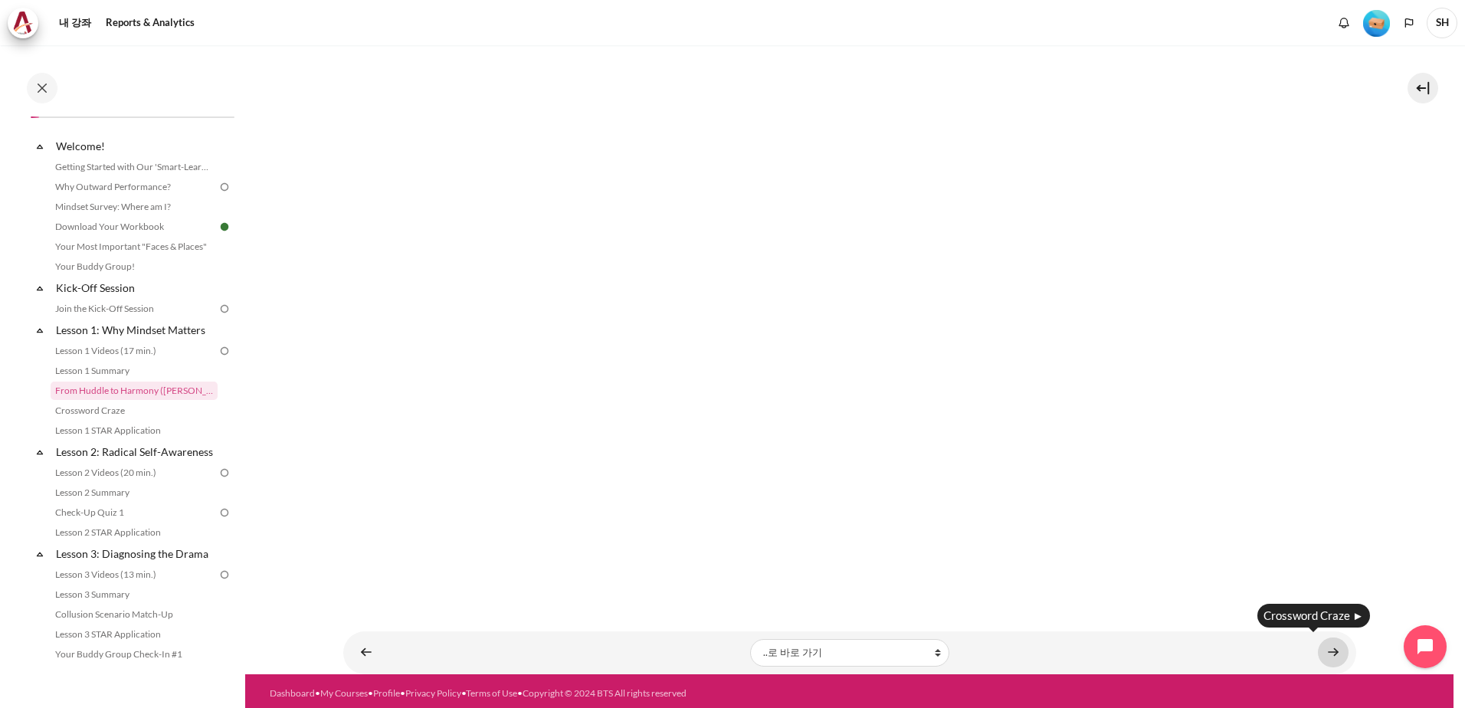
click at [1331, 645] on link "내용" at bounding box center [1333, 653] width 31 height 30
click at [1325, 615] on div "Crossword Craze ►" at bounding box center [1314, 616] width 113 height 24
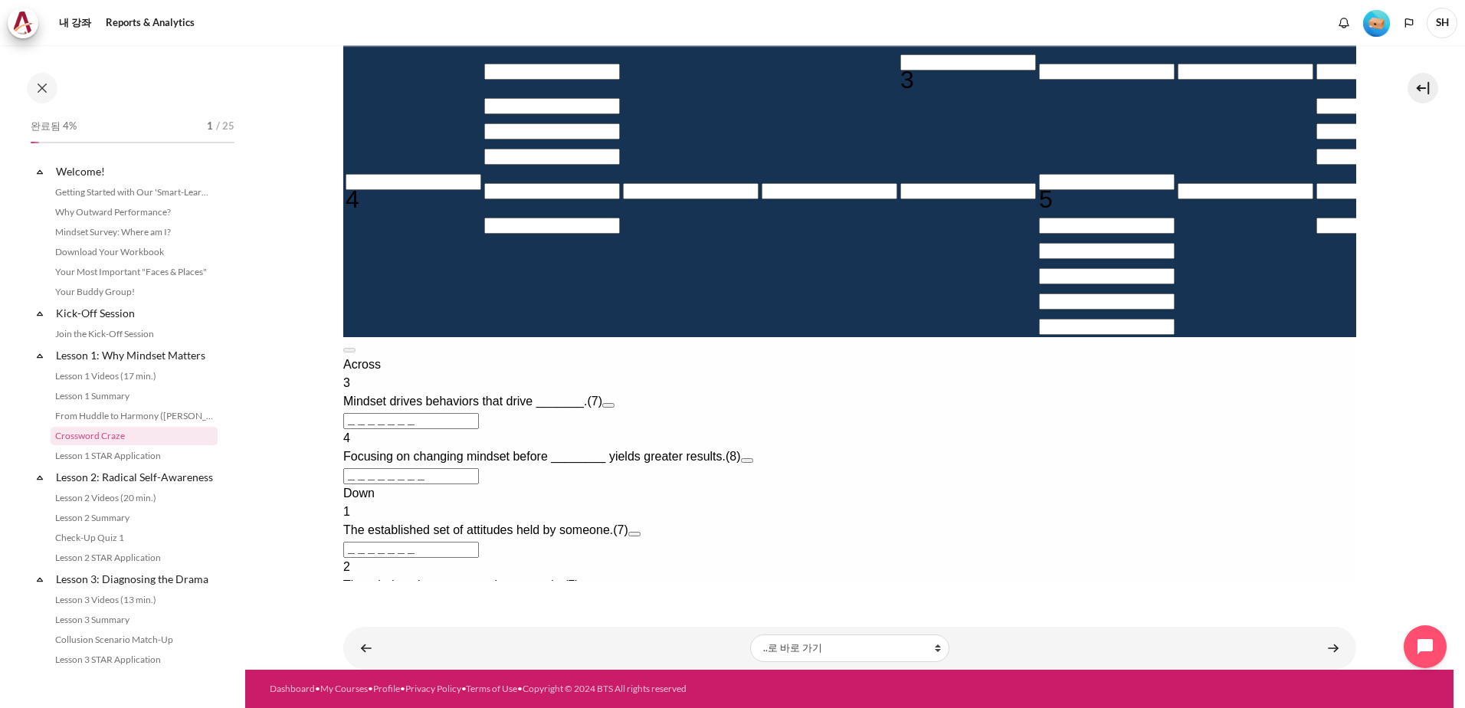
scroll to position [45, 0]
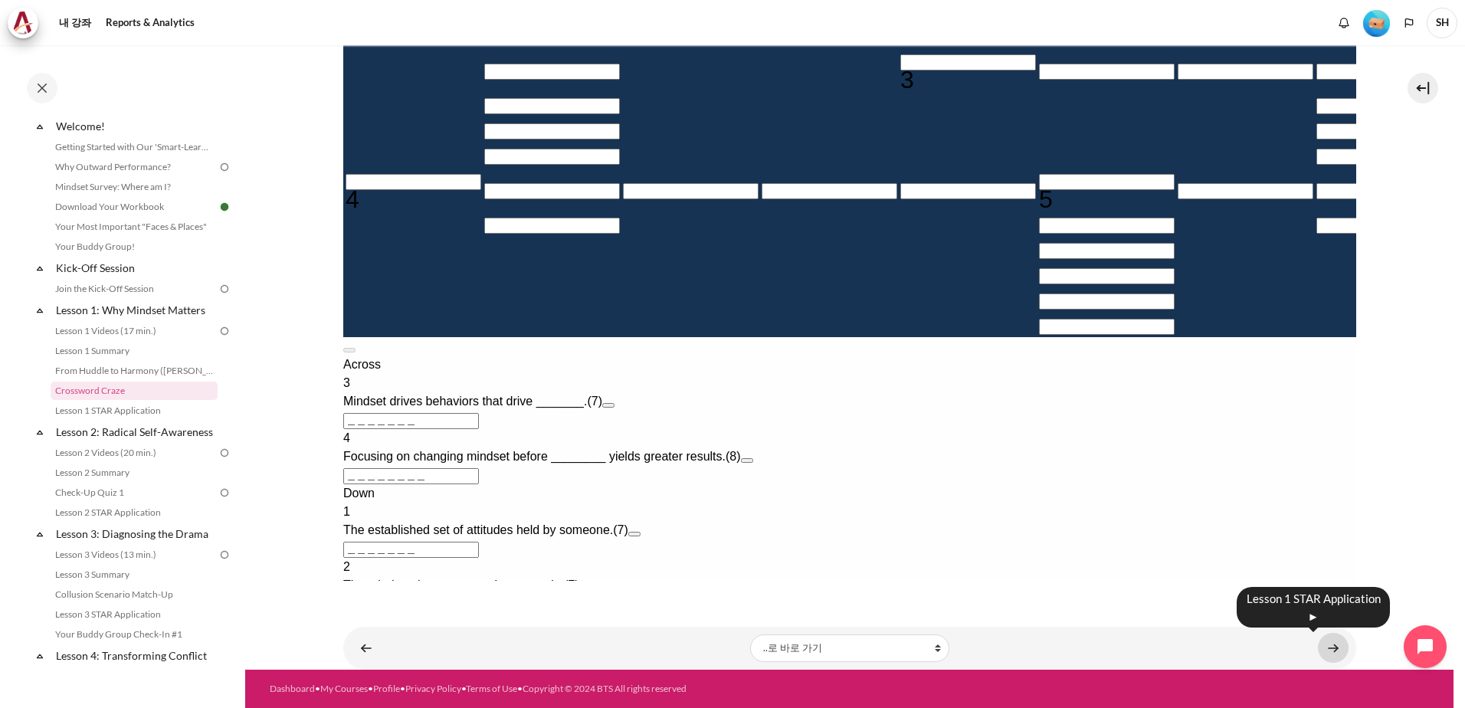
click at [1331, 649] on link "내용" at bounding box center [1333, 648] width 31 height 30
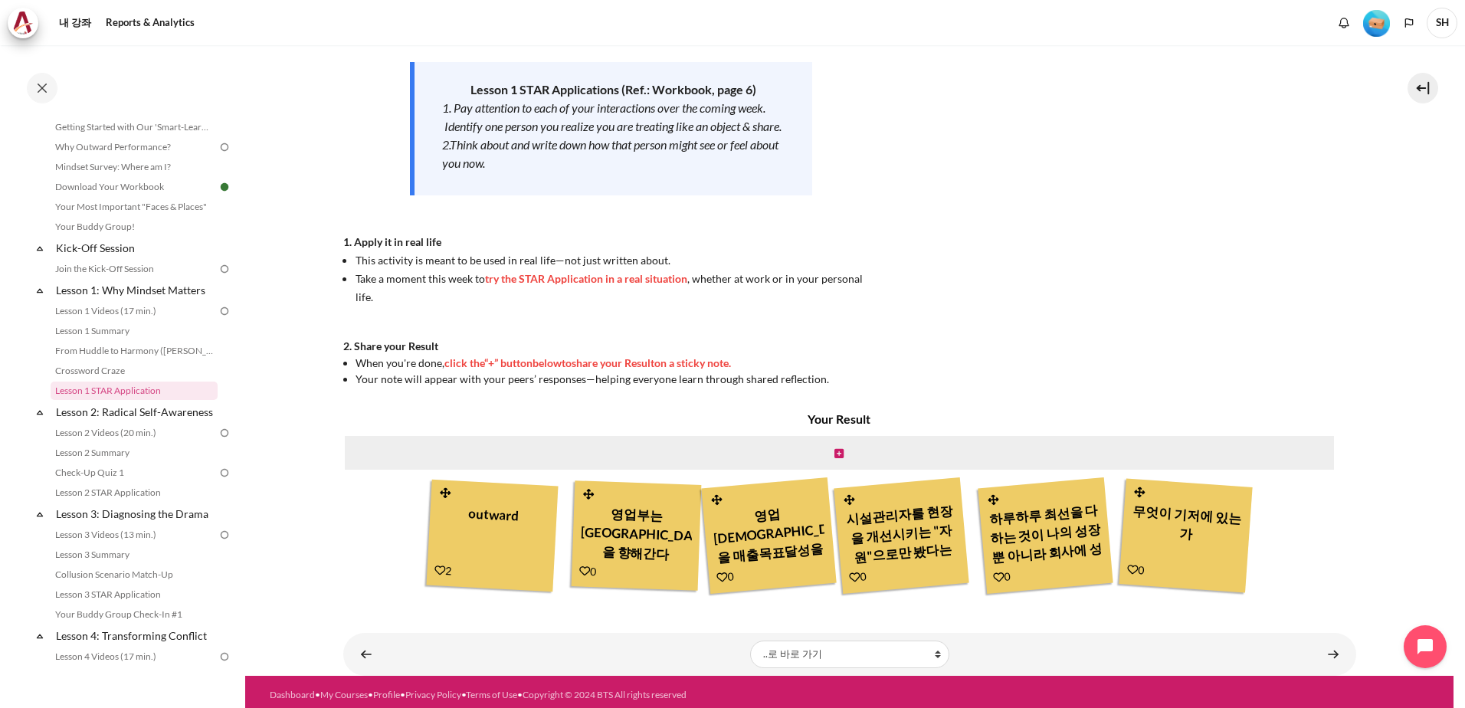
scroll to position [243, 0]
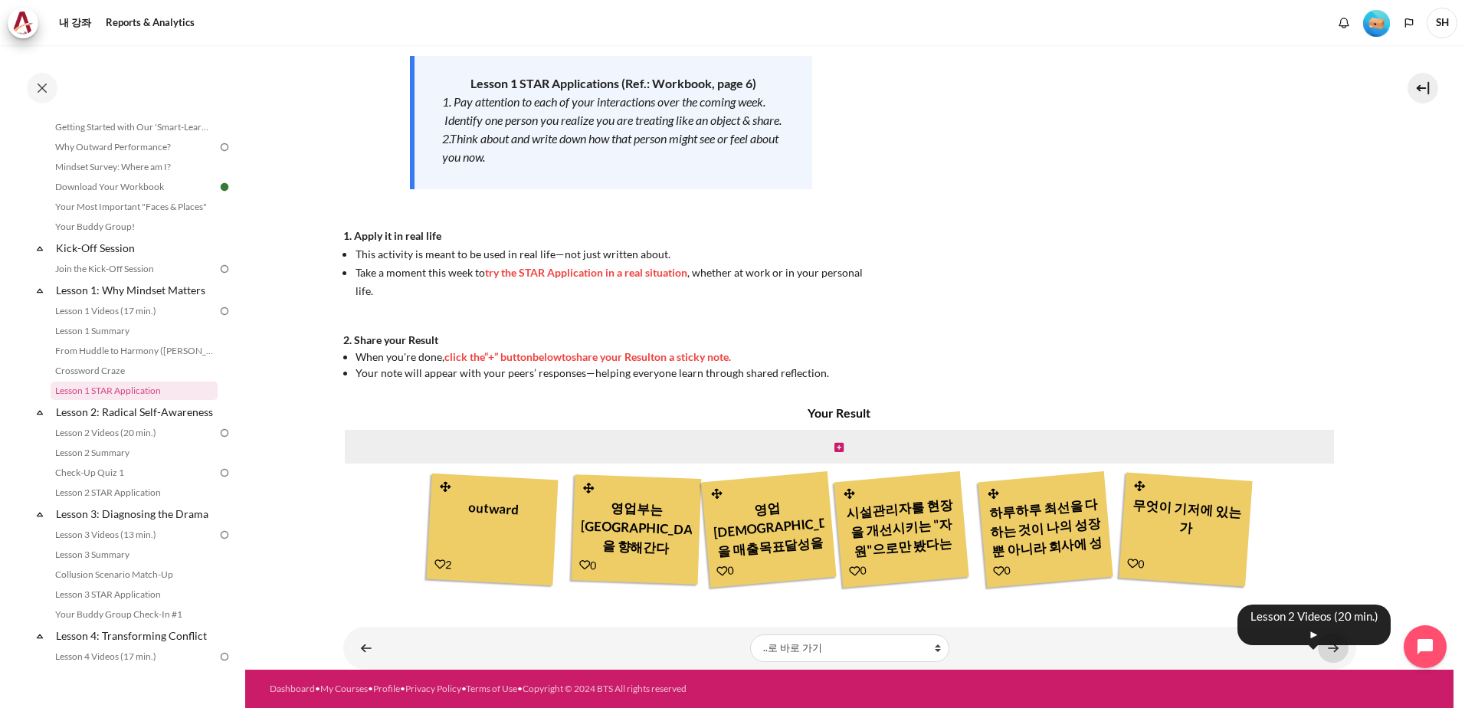
click at [1333, 649] on link "내용" at bounding box center [1333, 648] width 31 height 30
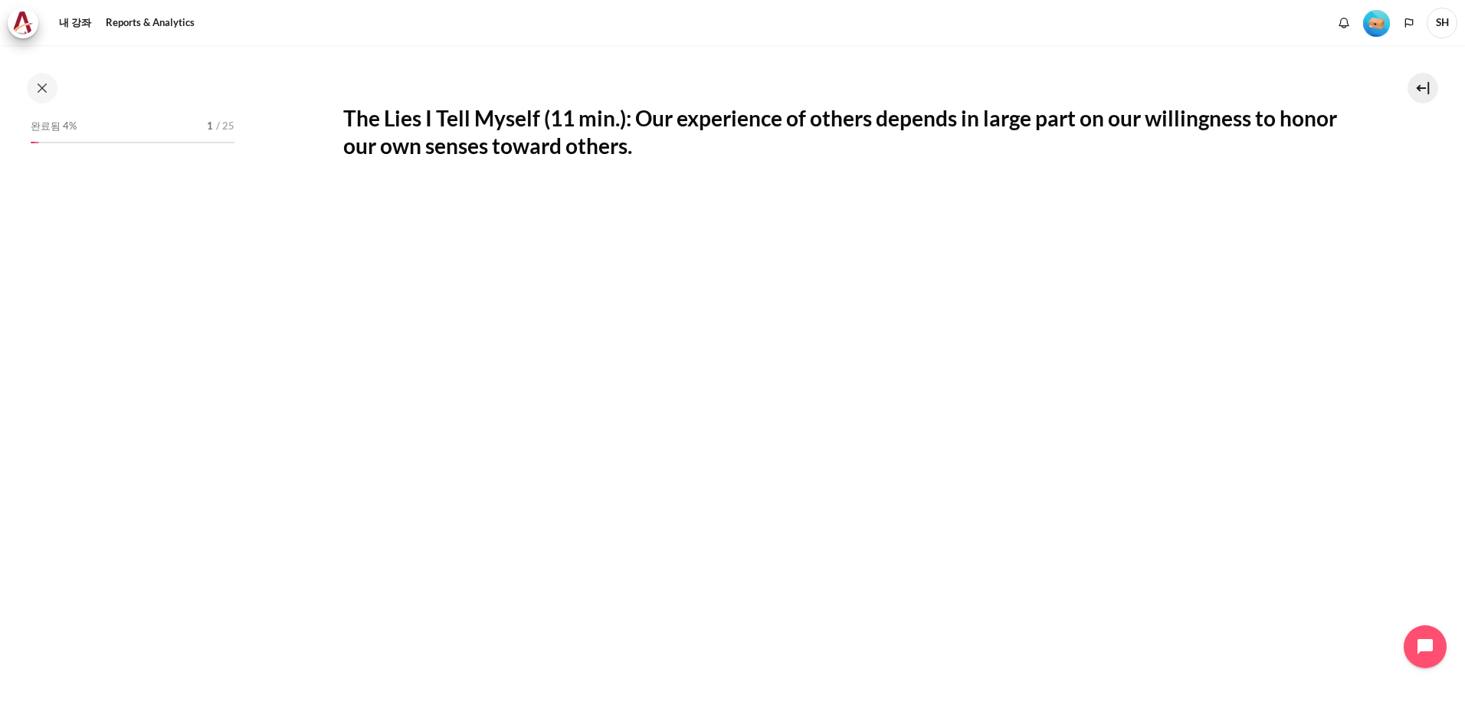
scroll to position [123, 0]
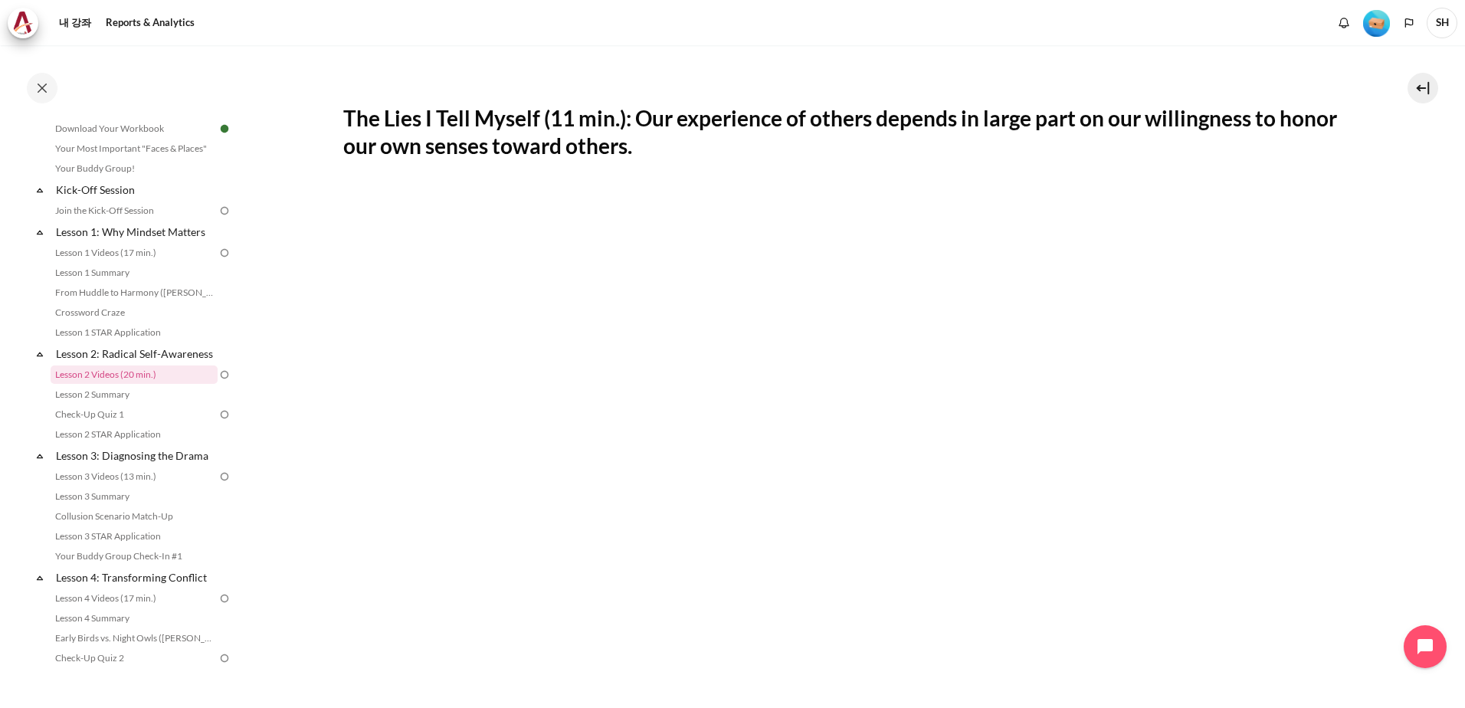
click at [218, 251] on img at bounding box center [225, 253] width 14 height 14
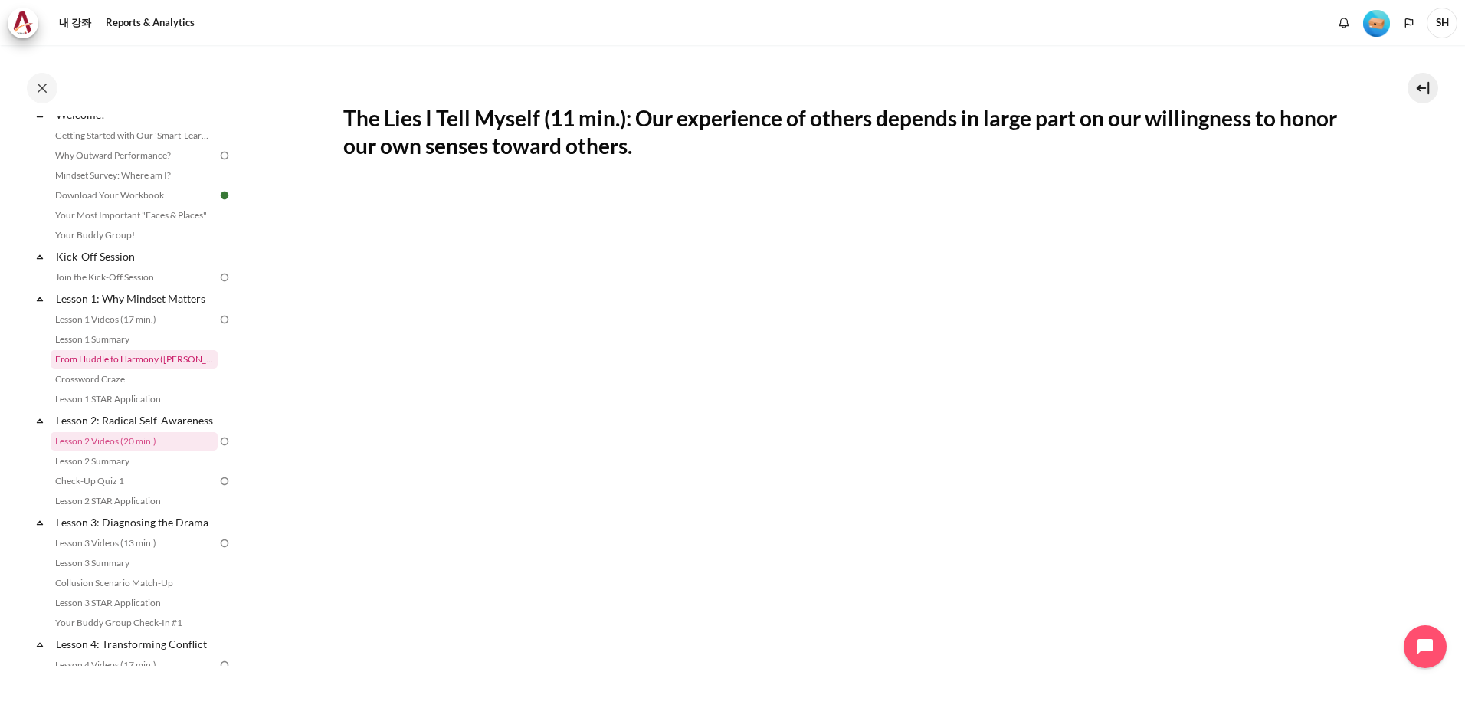
scroll to position [230, 0]
